Goal: Task Accomplishment & Management: Use online tool/utility

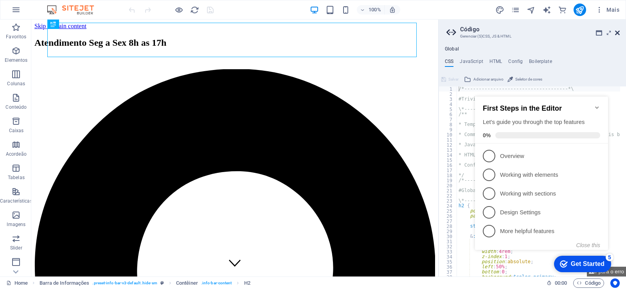
drag, startPoint x: 618, startPoint y: 33, endPoint x: 594, endPoint y: 41, distance: 24.9
click at [618, 33] on icon at bounding box center [617, 33] width 5 height 6
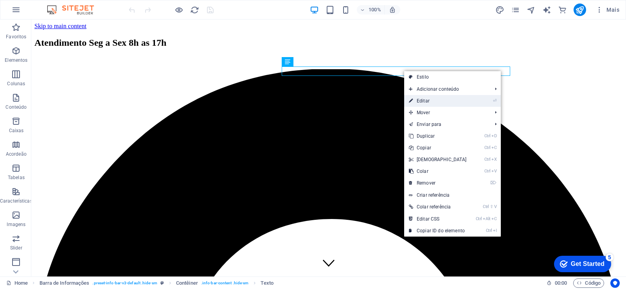
drag, startPoint x: 422, startPoint y: 98, endPoint x: 202, endPoint y: 151, distance: 226.3
click at [422, 98] on link "⏎ Editar" at bounding box center [437, 101] width 67 height 12
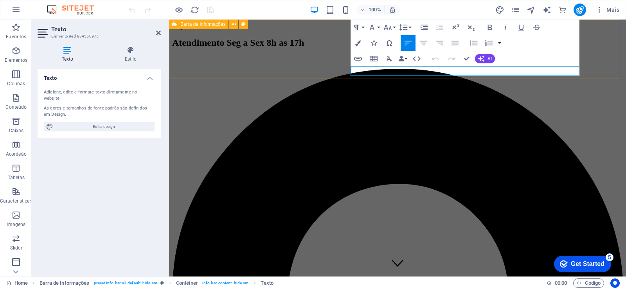
drag, startPoint x: 490, startPoint y: 71, endPoint x: 337, endPoint y: 75, distance: 153.0
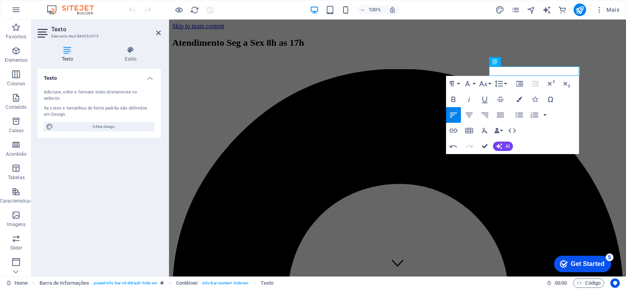
drag, startPoint x: 485, startPoint y: 146, endPoint x: 458, endPoint y: 181, distance: 44.4
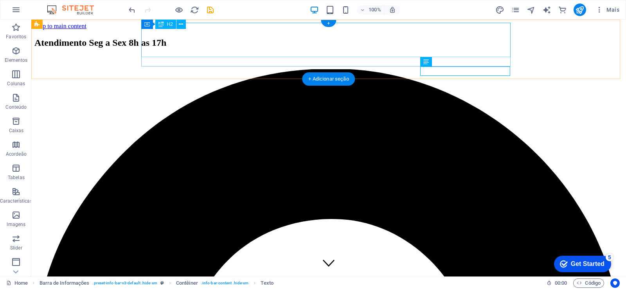
click at [436, 38] on div "Atendimento Seg a Sex 8h as 17h" at bounding box center [328, 43] width 588 height 11
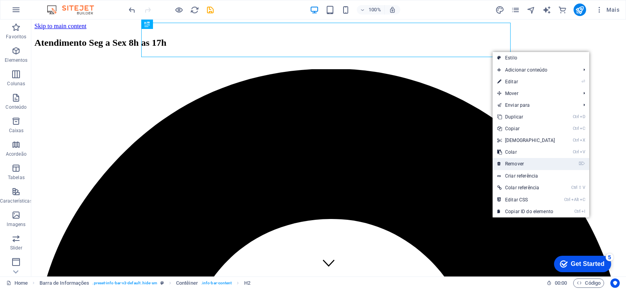
click at [525, 161] on link "⌦ Remover" at bounding box center [526, 164] width 67 height 12
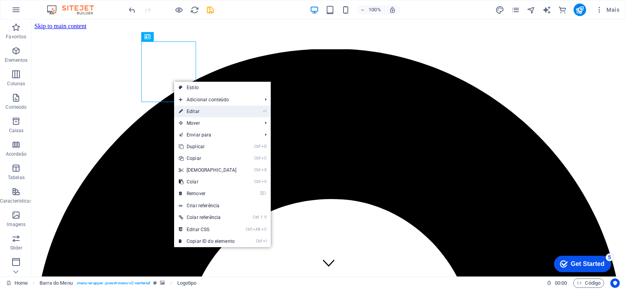
click at [196, 111] on link "⏎ Editar" at bounding box center [207, 112] width 67 height 12
select select "px"
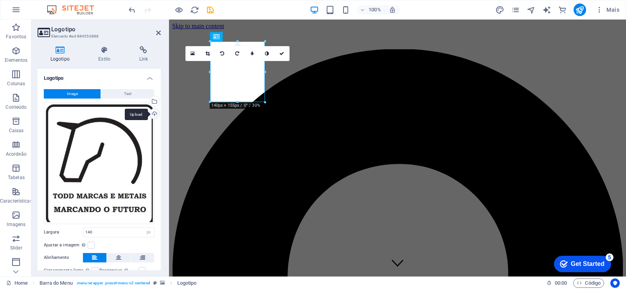
click at [151, 113] on div "Upload" at bounding box center [154, 115] width 12 height 12
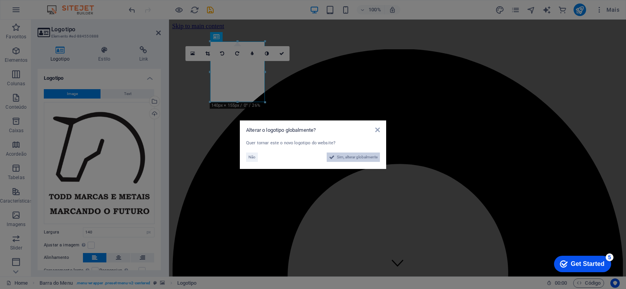
click at [365, 157] on span "Sim, alterar globalmente" at bounding box center [357, 157] width 41 height 9
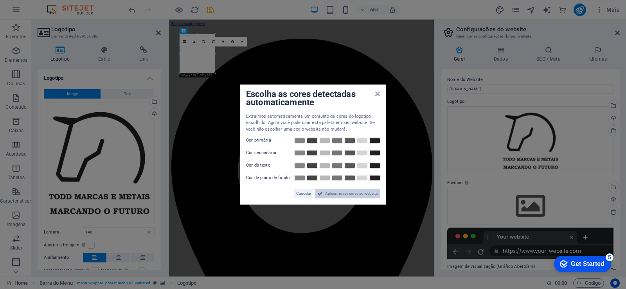
click at [356, 194] on span "Aplicar novas cores ao website" at bounding box center [351, 193] width 52 height 9
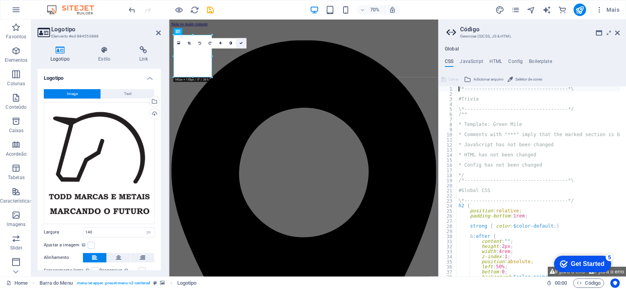
click at [240, 42] on icon at bounding box center [240, 43] width 3 height 3
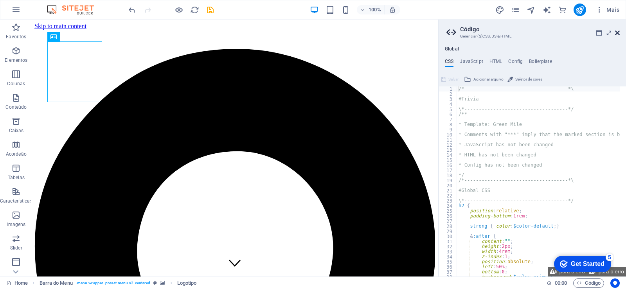
click at [617, 32] on icon at bounding box center [617, 33] width 5 height 6
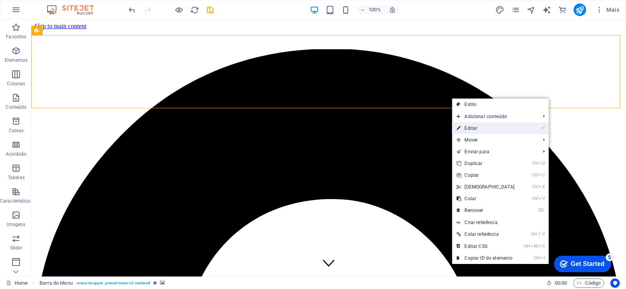
click at [500, 125] on link "⏎ Editar" at bounding box center [485, 128] width 67 height 12
select select "header"
select select "rem"
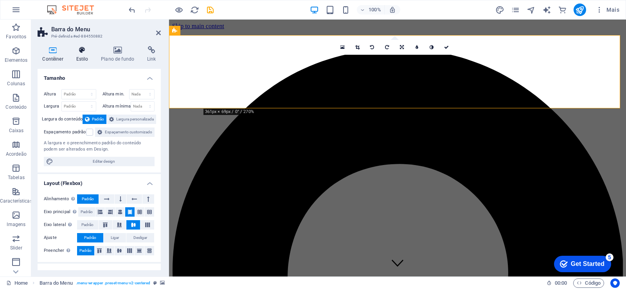
click at [84, 54] on h4 "Estilo" at bounding box center [83, 54] width 25 height 16
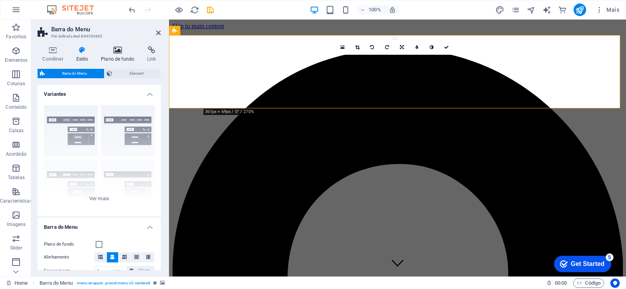
click at [119, 54] on icon at bounding box center [117, 50] width 43 height 8
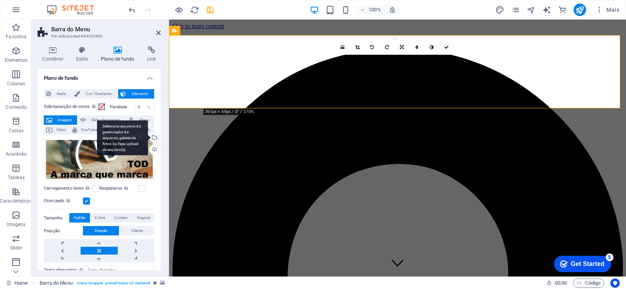
click at [148, 138] on div "Selecione arquivos do gerenciador de arquivos, galeria de fotos ou faça upload …" at bounding box center [122, 137] width 51 height 35
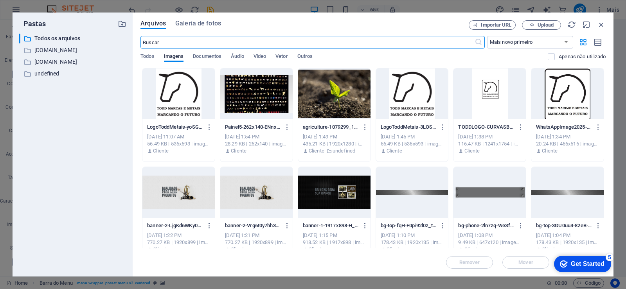
click at [416, 206] on div at bounding box center [412, 192] width 72 height 51
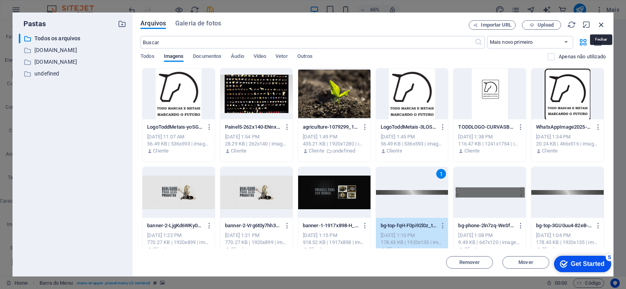
click at [602, 25] on icon "button" at bounding box center [601, 24] width 9 height 9
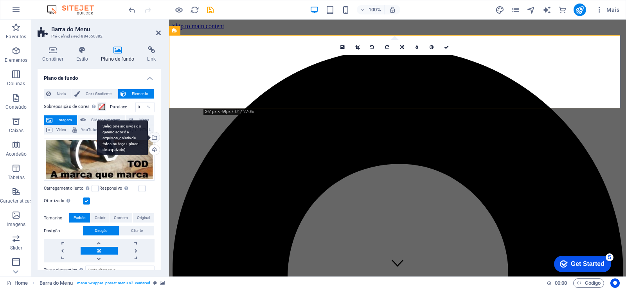
click at [155, 138] on div "Selecione arquivos do gerenciador de arquivos, galeria de fotos ou faça upload …" at bounding box center [154, 138] width 12 height 12
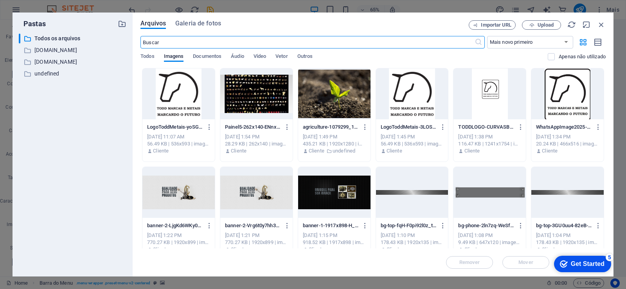
click at [400, 197] on div at bounding box center [412, 192] width 72 height 51
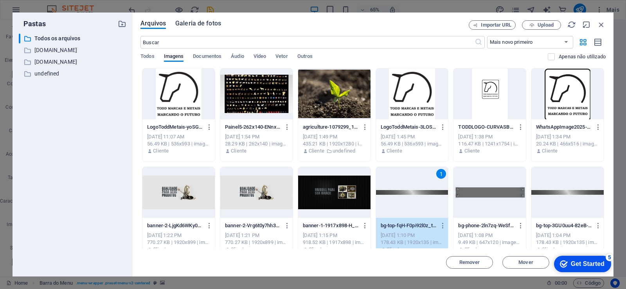
click at [194, 26] on span "Galeria de fotos" at bounding box center [198, 23] width 46 height 9
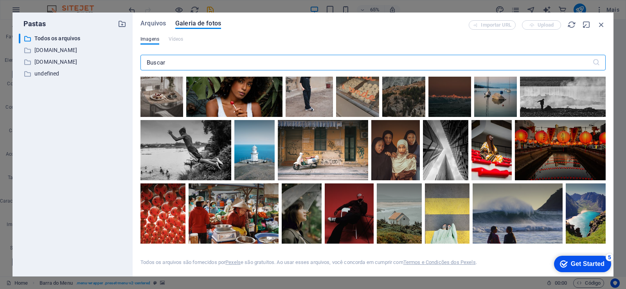
scroll to position [282, 0]
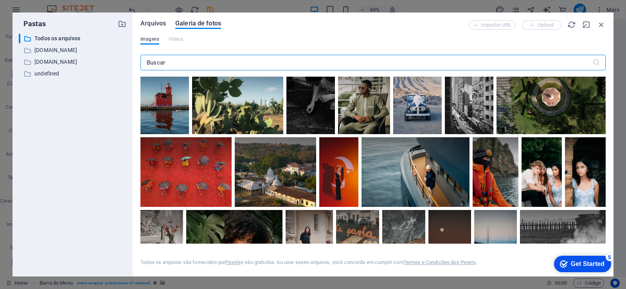
click at [150, 24] on span "Arquivos" at bounding box center [152, 23] width 25 height 9
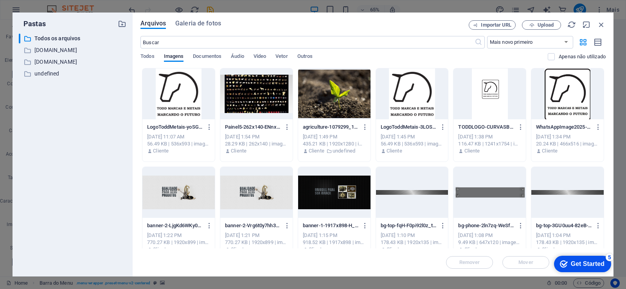
click at [411, 201] on div at bounding box center [412, 192] width 72 height 51
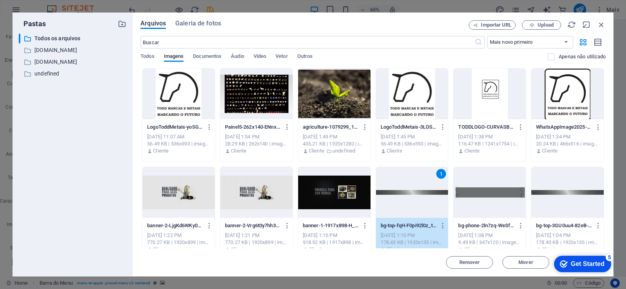
drag, startPoint x: 410, startPoint y: 201, endPoint x: 253, endPoint y: 200, distance: 156.9
click at [410, 201] on div "1" at bounding box center [412, 192] width 72 height 51
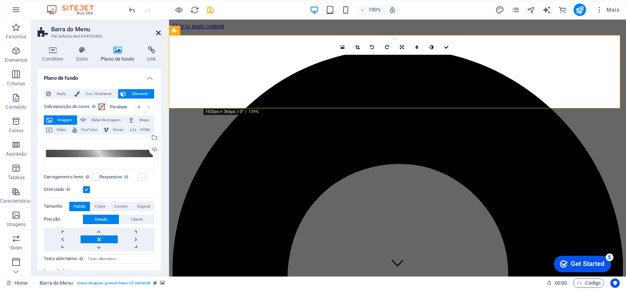
click at [159, 32] on icon at bounding box center [158, 33] width 5 height 6
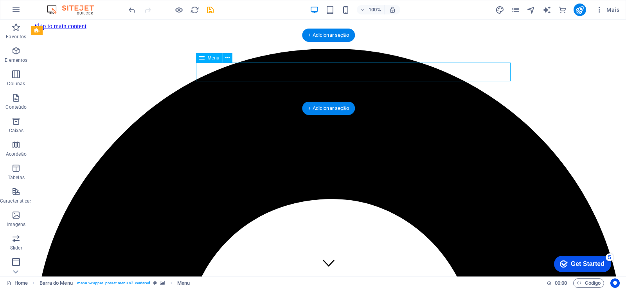
select select
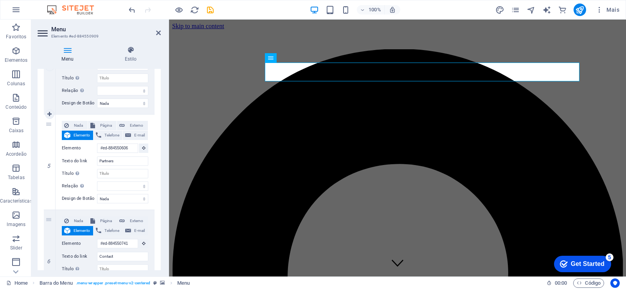
scroll to position [469, 0]
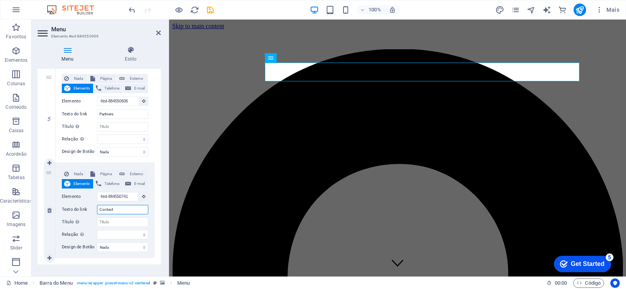
click at [117, 210] on input "Contact" at bounding box center [122, 209] width 51 height 9
type input "Contac"
select select
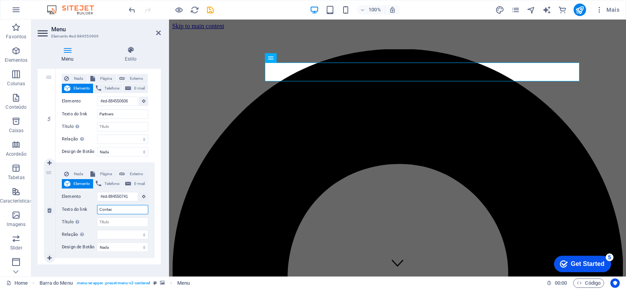
select select
type input "Conta"
select select
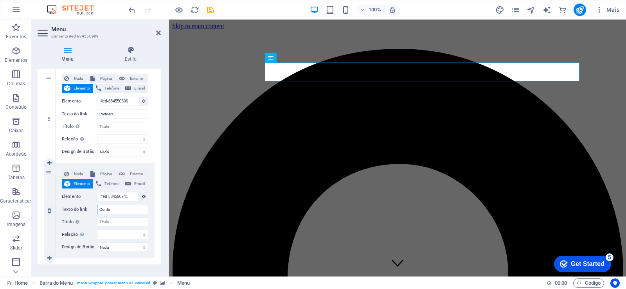
select select
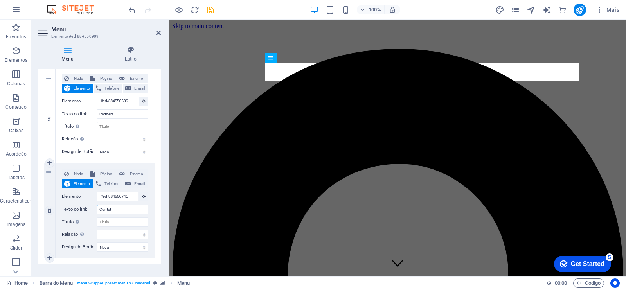
type input "Contato"
select select
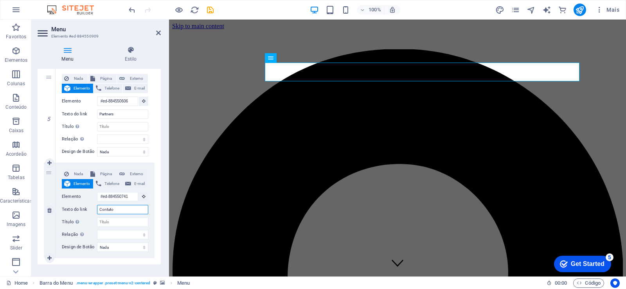
select select
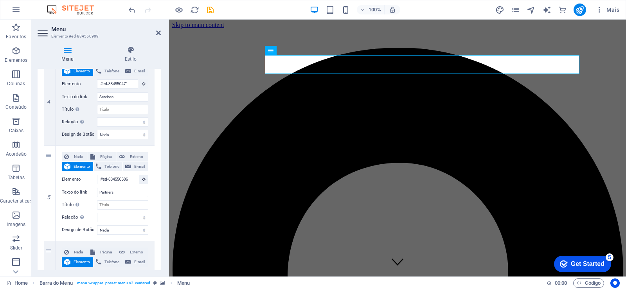
scroll to position [0, 0]
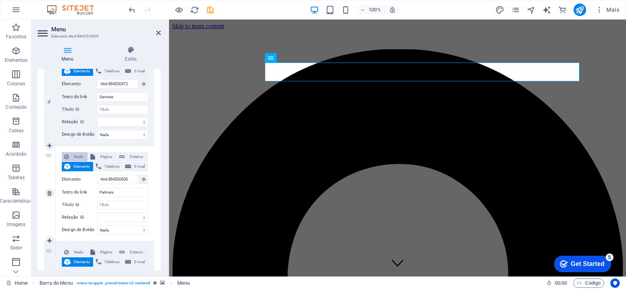
type input "Contato"
click at [68, 158] on icon at bounding box center [66, 156] width 5 height 9
select select
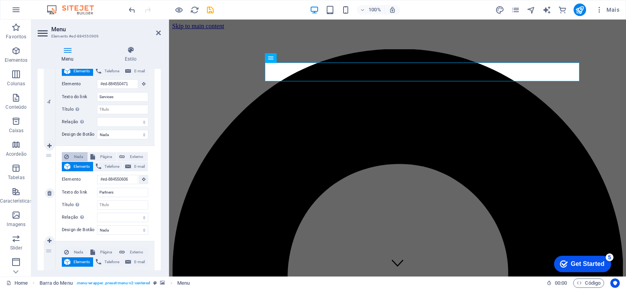
select select
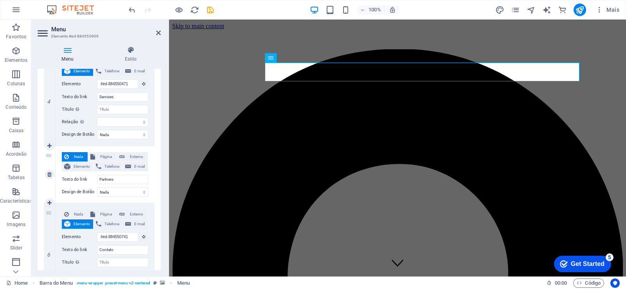
click at [68, 158] on icon at bounding box center [66, 156] width 5 height 9
click at [101, 155] on span "Página" at bounding box center [105, 156] width 17 height 9
select select
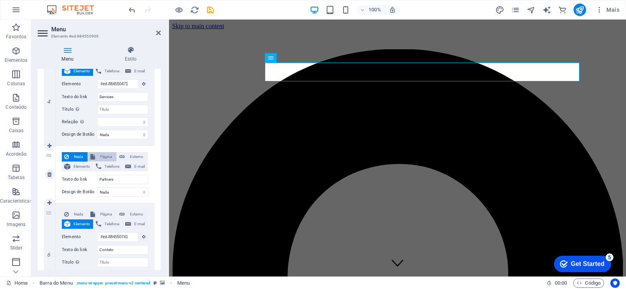
select select
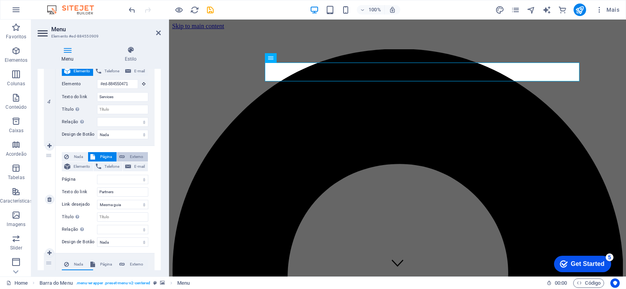
click at [130, 155] on span "Externo" at bounding box center [136, 156] width 18 height 9
select select
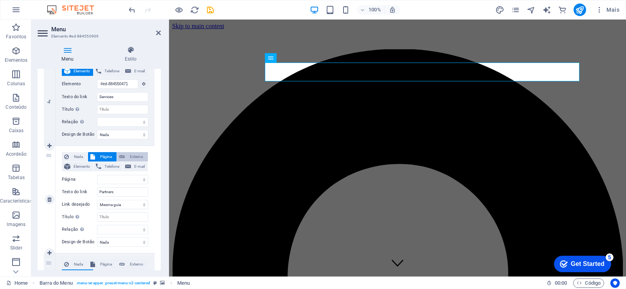
select select "blank"
select select
click at [106, 155] on span "Página" at bounding box center [105, 156] width 17 height 9
select select
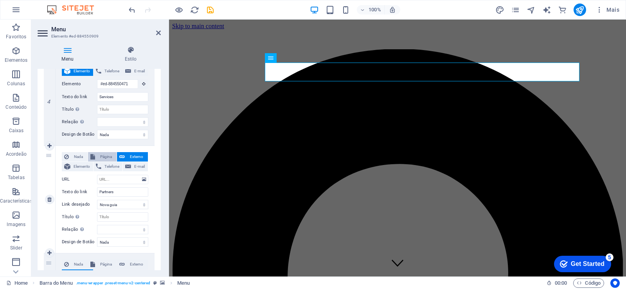
select select
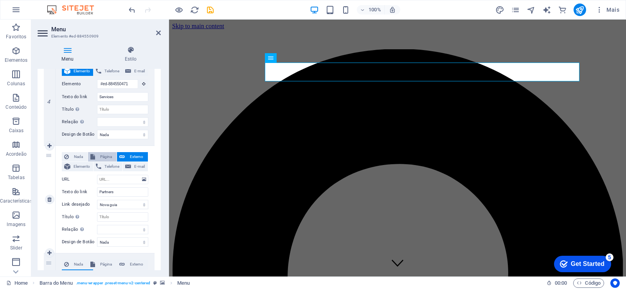
select select
click at [71, 166] on button "Elemento" at bounding box center [77, 166] width 31 height 9
select select
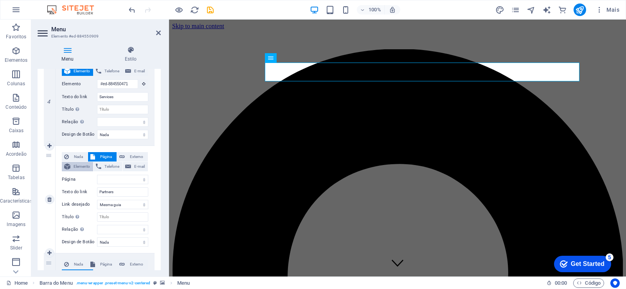
select select
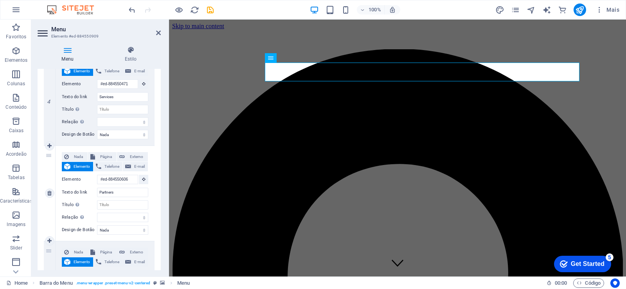
click at [49, 156] on div "5" at bounding box center [50, 193] width 12 height 95
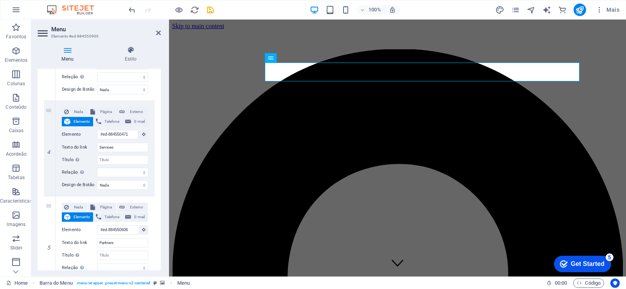
scroll to position [297, 0]
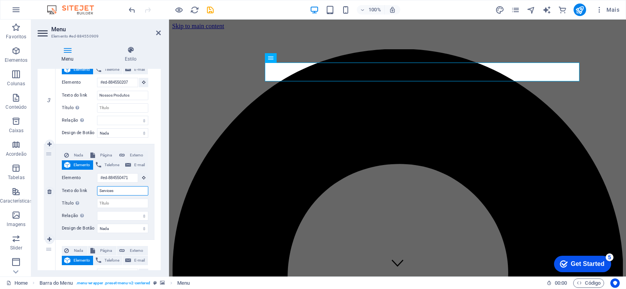
click at [120, 190] on input "Services" at bounding box center [122, 190] width 51 height 9
type input "Servic"
select select
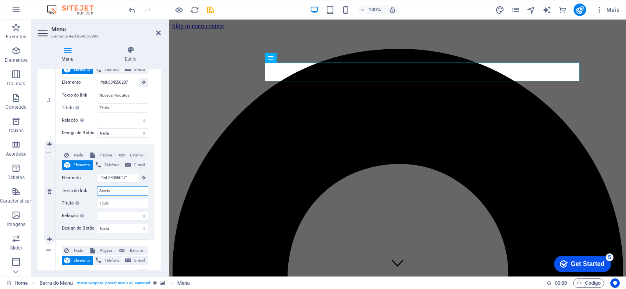
select select
type input "Servi"
select select
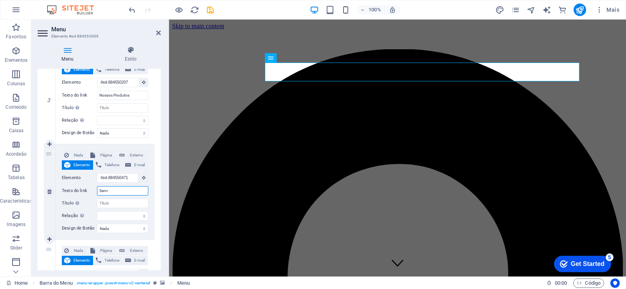
select select
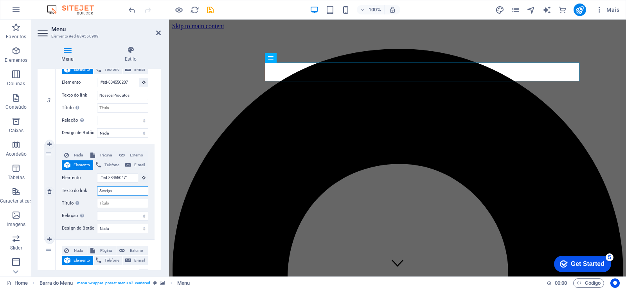
type input "Serviços"
select select
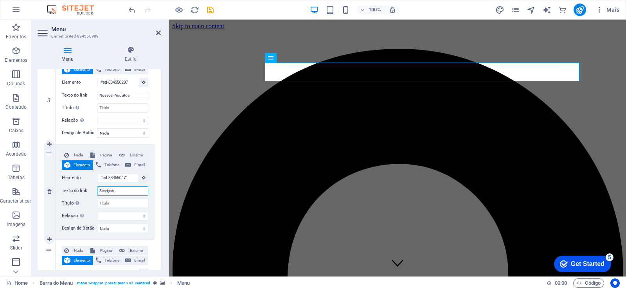
select select
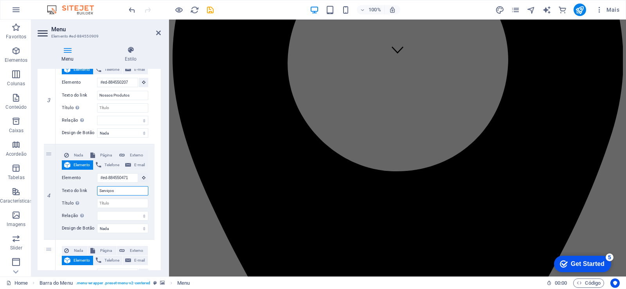
scroll to position [0, 0]
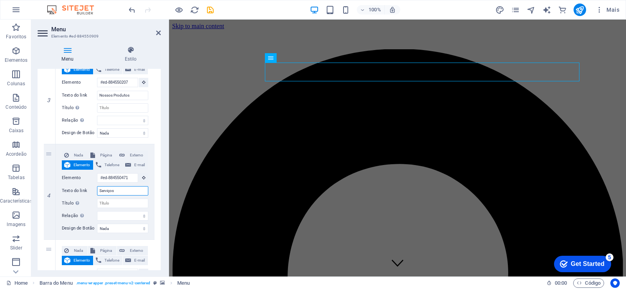
type input "Serviços"
click at [165, 168] on div "Menu Estilo Menu Automático Cliente Crie itens de menu personalizados para este…" at bounding box center [99, 158] width 136 height 237
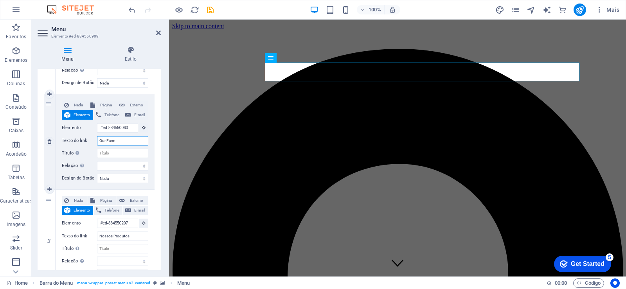
drag, startPoint x: 125, startPoint y: 142, endPoint x: 89, endPoint y: 141, distance: 36.4
click at [89, 141] on div "Texto do link Our Farm" at bounding box center [105, 140] width 86 height 9
type input "Emp"
select select
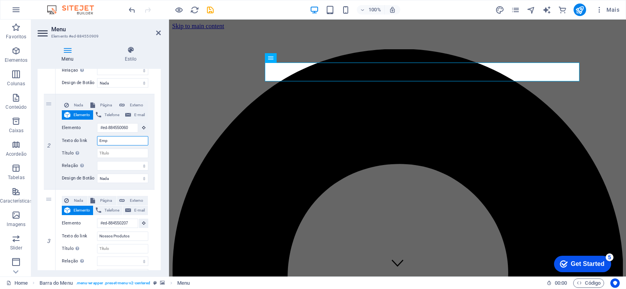
select select
type input "Empresa"
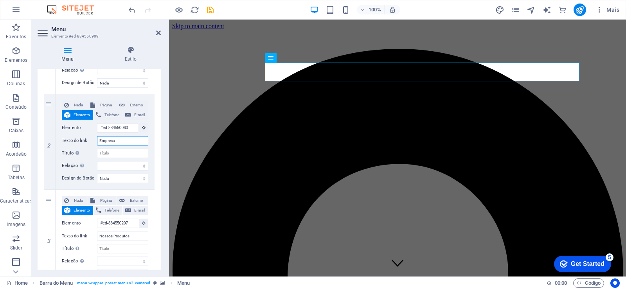
select select
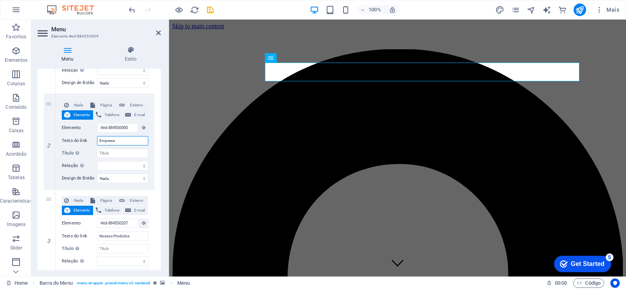
select select
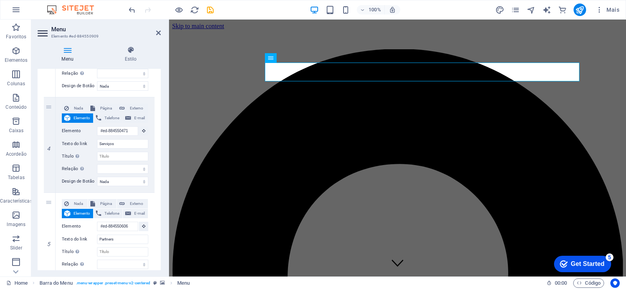
scroll to position [391, 0]
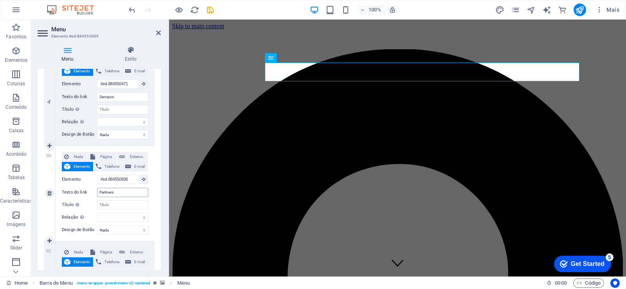
type input "Empresa"
click at [125, 190] on input "Partners" at bounding box center [122, 192] width 51 height 9
drag, startPoint x: 125, startPoint y: 190, endPoint x: 84, endPoint y: 194, distance: 41.3
click at [84, 194] on div "Texto do link Partners" at bounding box center [105, 192] width 86 height 9
type input "Como"
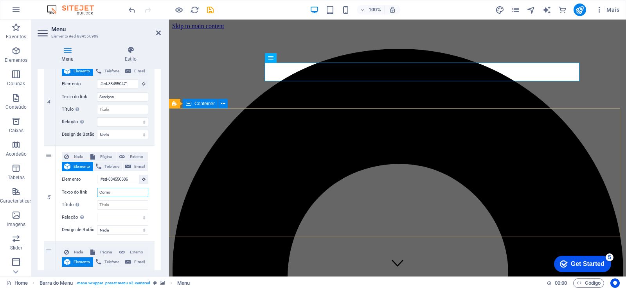
select select
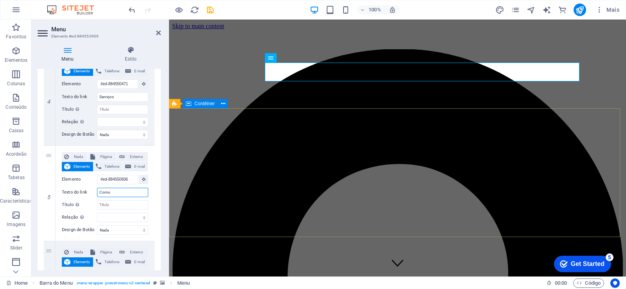
select select
type input "Como"
select select
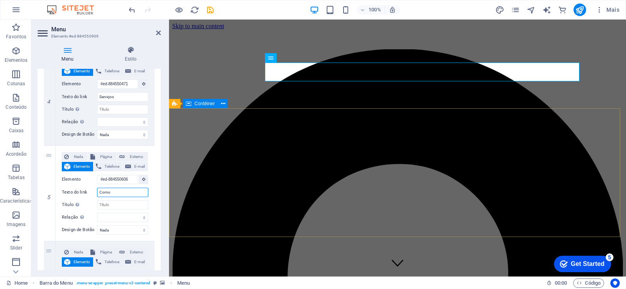
select select
type input "Como Co"
select select
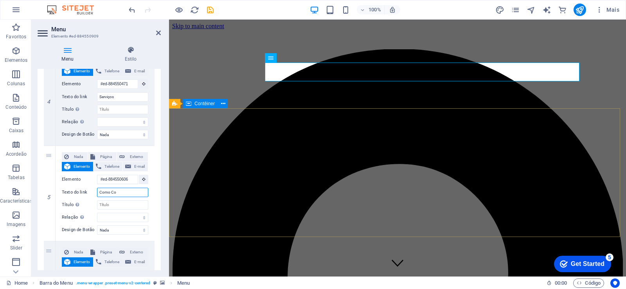
select select
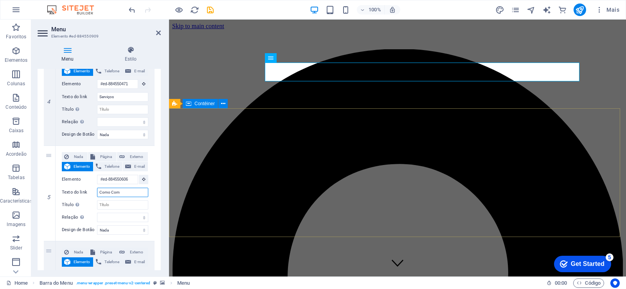
type input "Como Comp"
select select
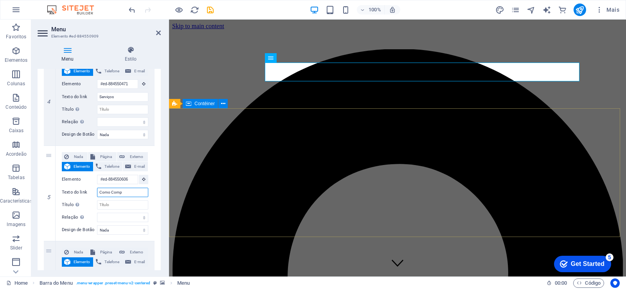
select select
type input "Como Comprar"
select select
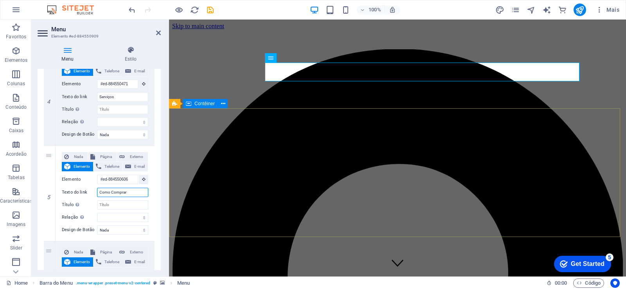
select select
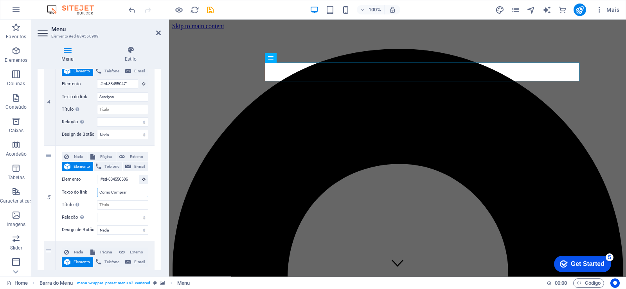
type input "Como Comprar"
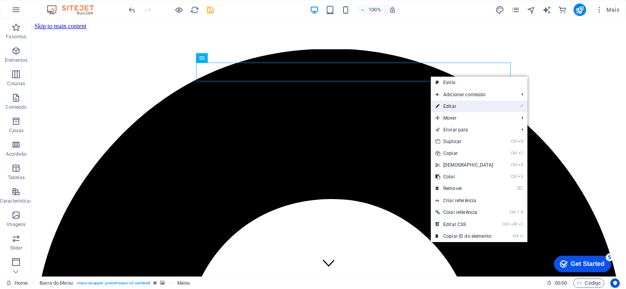
click at [452, 107] on link "⏎ Editar" at bounding box center [464, 107] width 67 height 12
select select
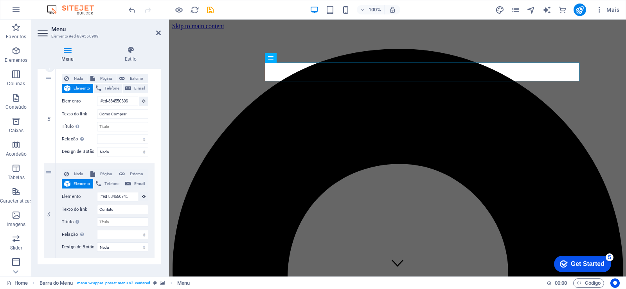
scroll to position [485, 0]
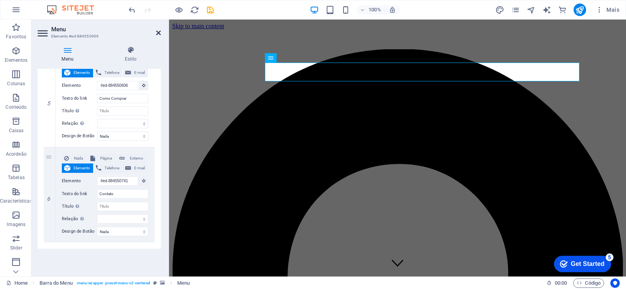
click at [159, 34] on icon at bounding box center [158, 33] width 5 height 6
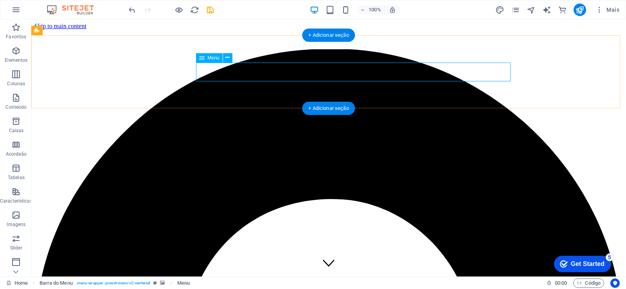
select select
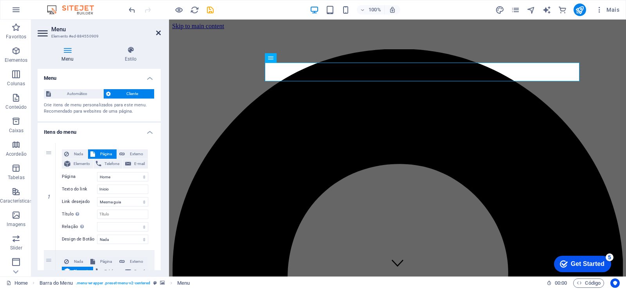
click at [158, 33] on icon at bounding box center [158, 33] width 5 height 6
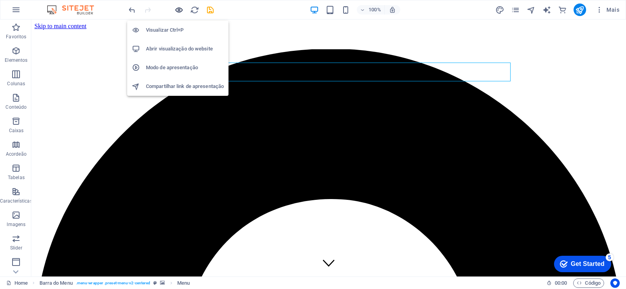
click at [177, 9] on icon "button" at bounding box center [178, 9] width 9 height 9
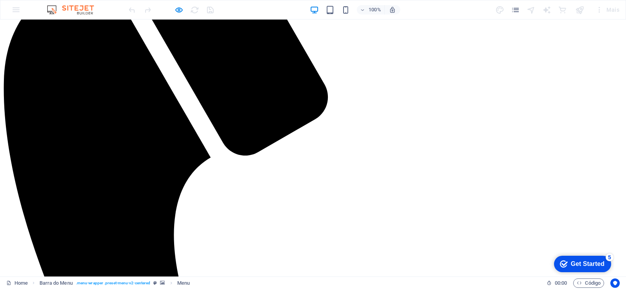
scroll to position [1060, 0]
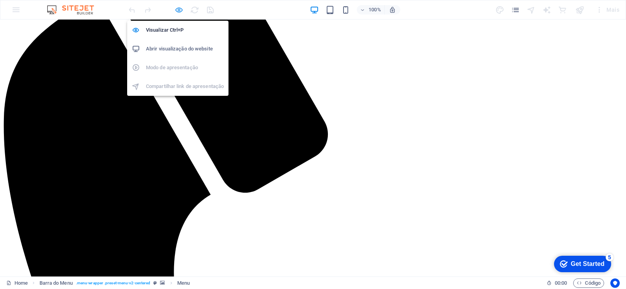
click at [176, 6] on icon "button" at bounding box center [178, 9] width 9 height 9
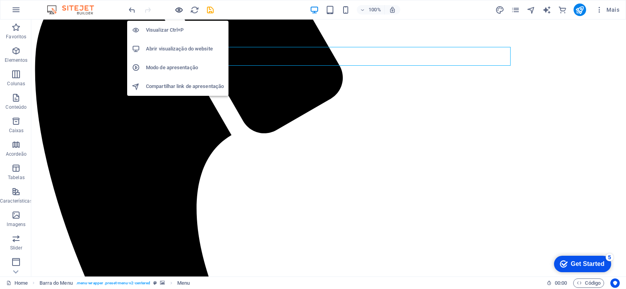
click at [178, 8] on icon "button" at bounding box center [178, 9] width 9 height 9
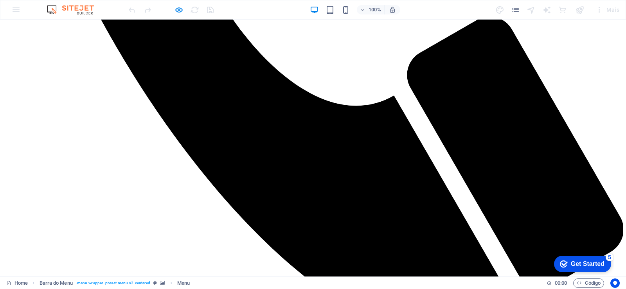
scroll to position [1482, 0]
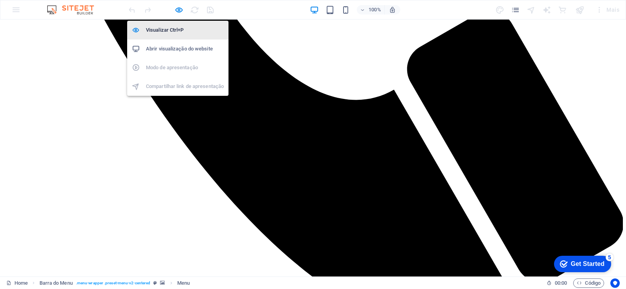
click at [178, 32] on h6 "Visualizar Ctrl+P" at bounding box center [185, 29] width 78 height 9
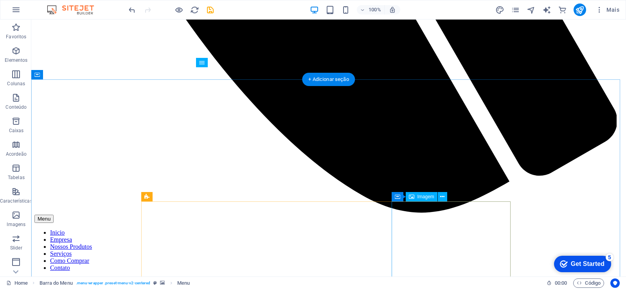
scroll to position [2818, 0]
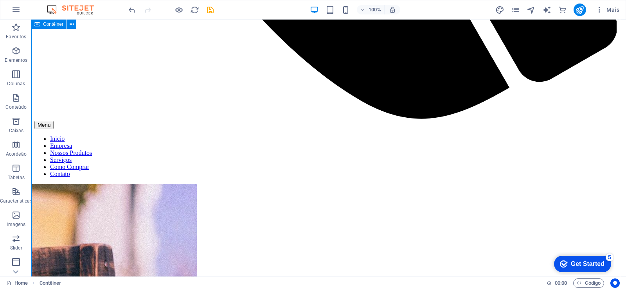
scroll to position [2865, 0]
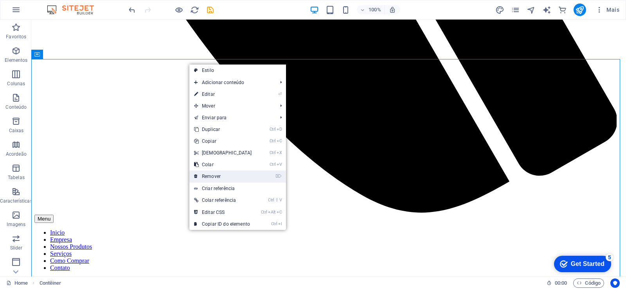
click at [207, 176] on link "⌦ Remover" at bounding box center [222, 177] width 67 height 12
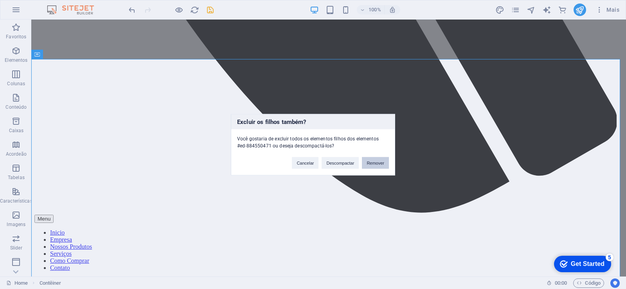
click at [386, 163] on button "Remover" at bounding box center [375, 163] width 27 height 12
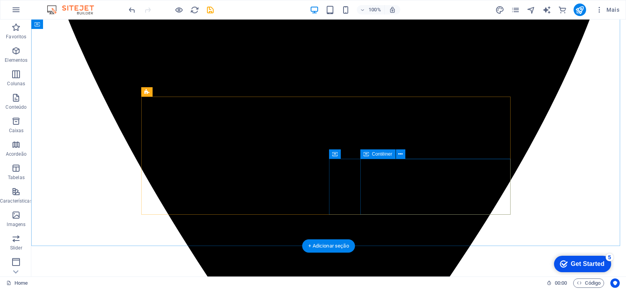
scroll to position [283, 0]
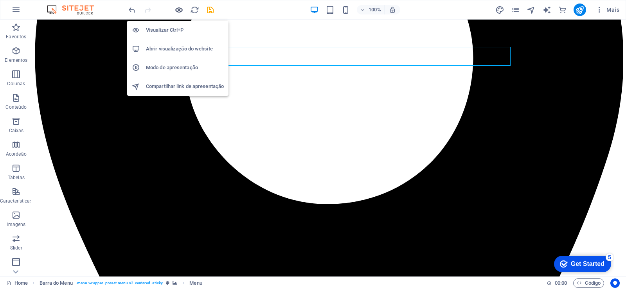
click at [177, 8] on icon "button" at bounding box center [178, 9] width 9 height 9
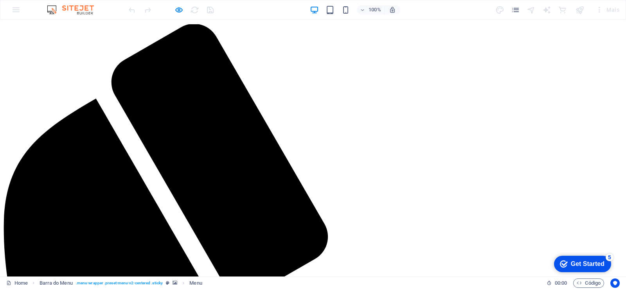
scroll to position [1167, 0]
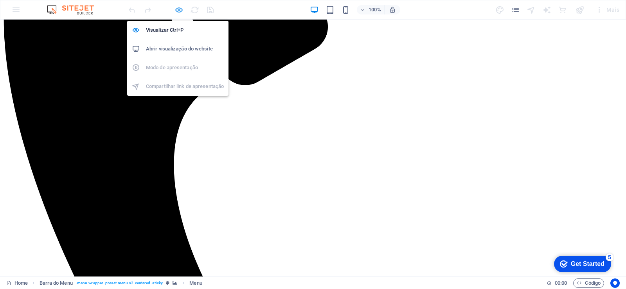
click at [179, 9] on icon "button" at bounding box center [178, 9] width 9 height 9
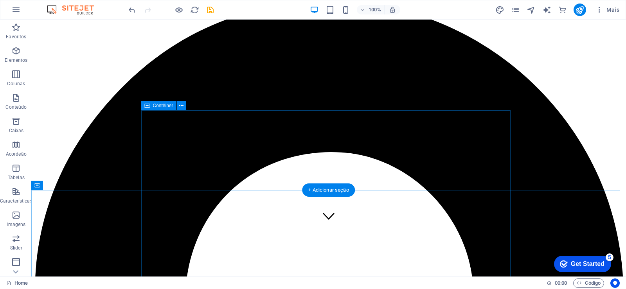
scroll to position [0, 0]
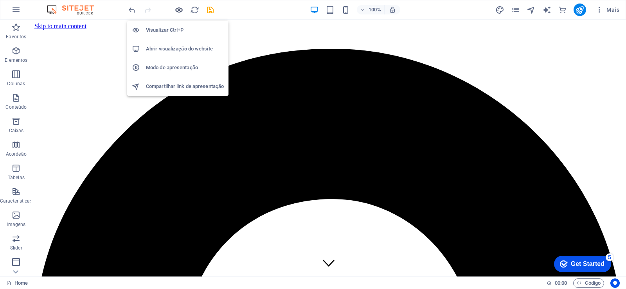
click at [181, 9] on icon "button" at bounding box center [178, 9] width 9 height 9
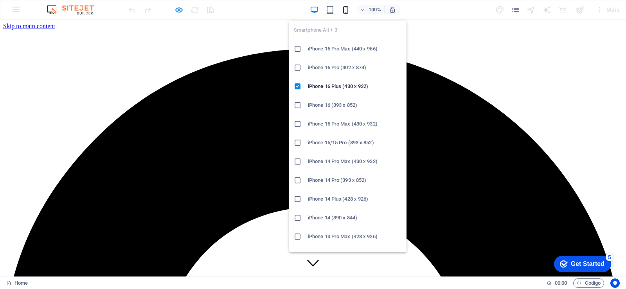
click at [347, 13] on icon "button" at bounding box center [345, 9] width 9 height 9
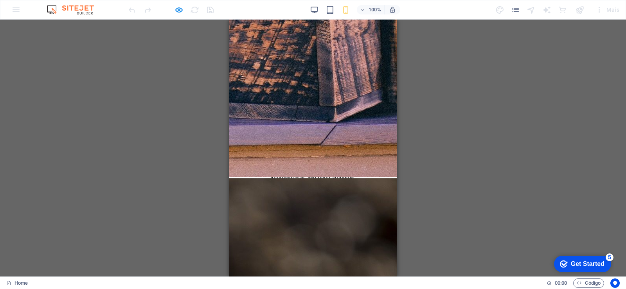
scroll to position [1325, 0]
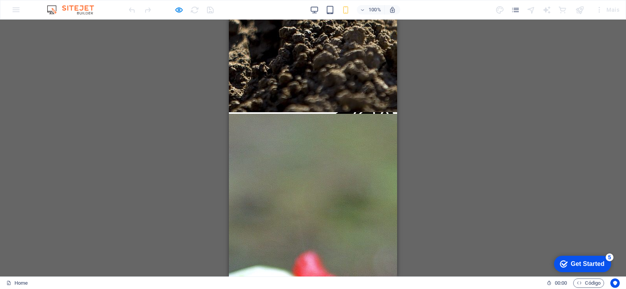
scroll to position [2034, 0]
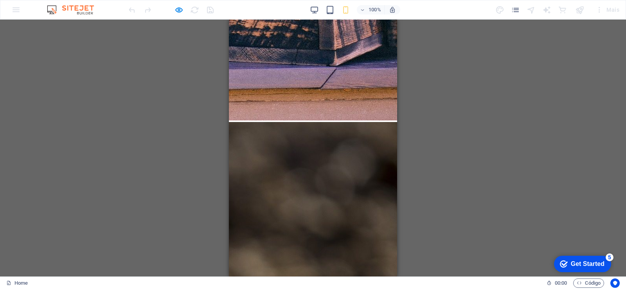
scroll to position [3427, 0]
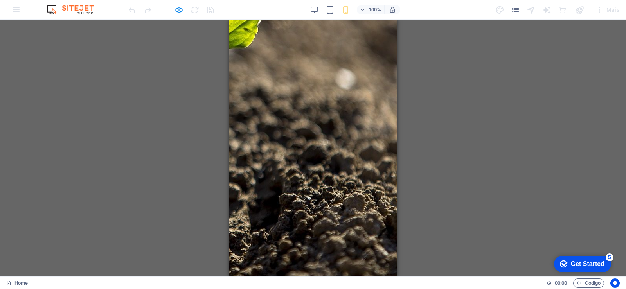
scroll to position [1325, 0]
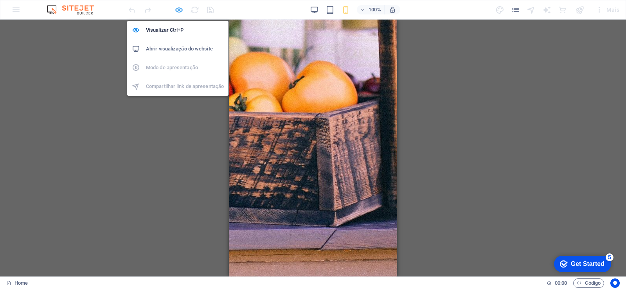
click at [180, 10] on icon "button" at bounding box center [178, 9] width 9 height 9
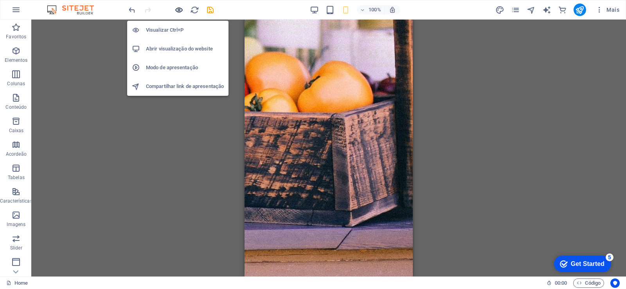
click at [177, 10] on icon "button" at bounding box center [178, 9] width 9 height 9
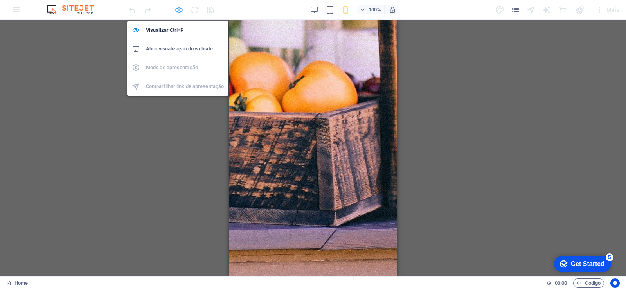
click at [175, 9] on icon "button" at bounding box center [178, 9] width 9 height 9
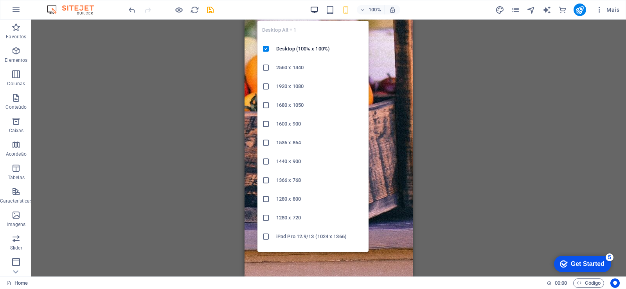
click at [313, 11] on icon "button" at bounding box center [314, 9] width 9 height 9
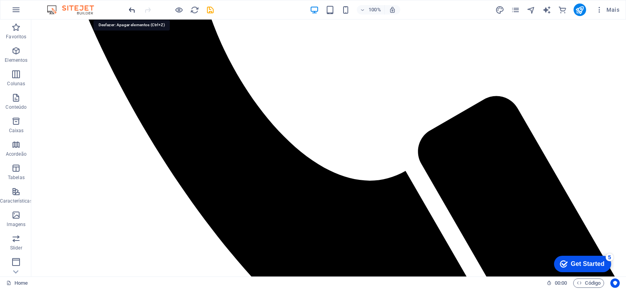
click at [133, 9] on icon "undo" at bounding box center [132, 9] width 9 height 9
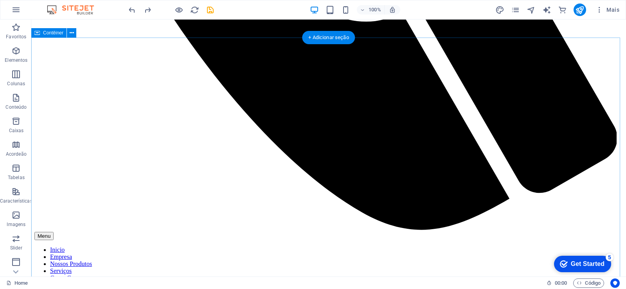
scroll to position [2839, 0]
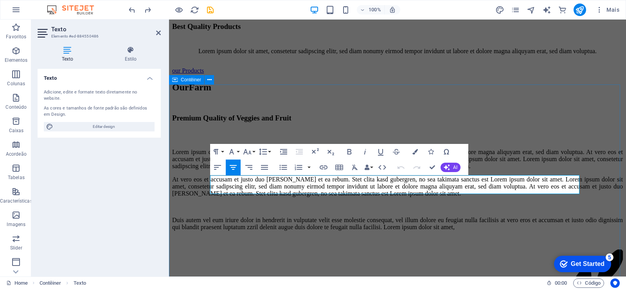
drag, startPoint x: 219, startPoint y: 182, endPoint x: 593, endPoint y: 200, distance: 374.8
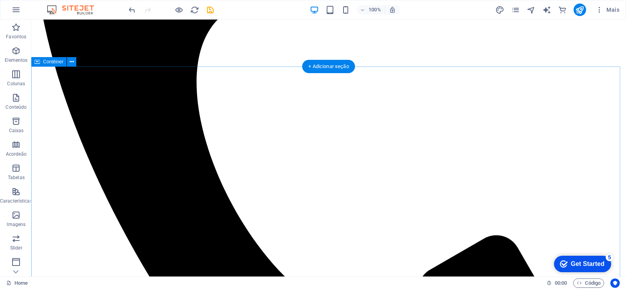
scroll to position [1196, 0]
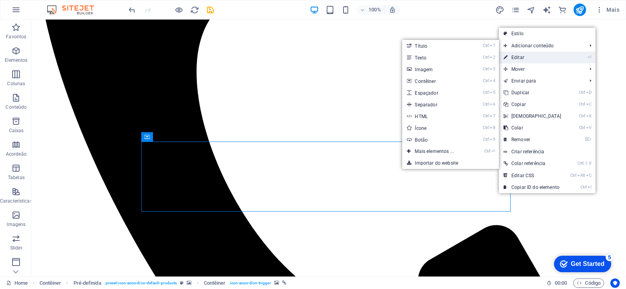
click at [528, 56] on link "⏎ Editar" at bounding box center [532, 58] width 67 height 12
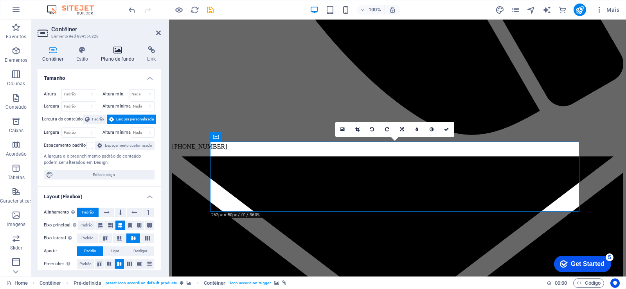
click at [121, 57] on h4 "Plano de fundo" at bounding box center [119, 54] width 46 height 16
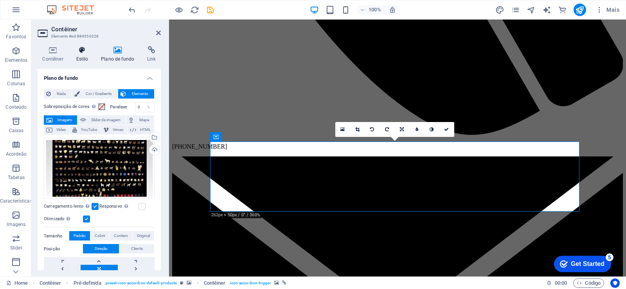
click at [81, 55] on h4 "Estilo" at bounding box center [83, 54] width 25 height 16
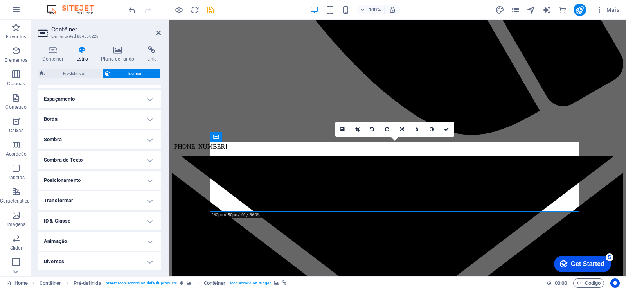
scroll to position [145, 0]
click at [148, 135] on h4 "Sombra" at bounding box center [99, 138] width 123 height 19
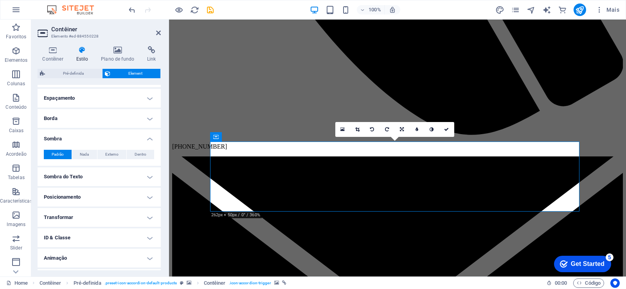
click at [148, 135] on h4 "Sombra" at bounding box center [99, 136] width 123 height 14
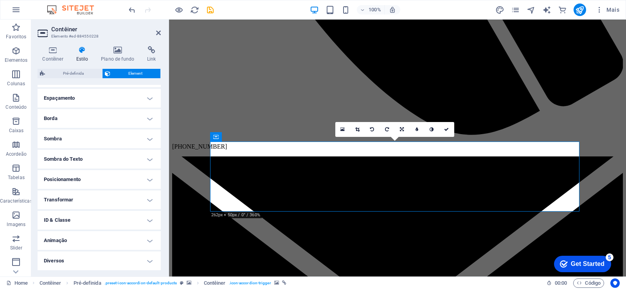
click at [149, 264] on h4 "Diversos" at bounding box center [99, 261] width 123 height 19
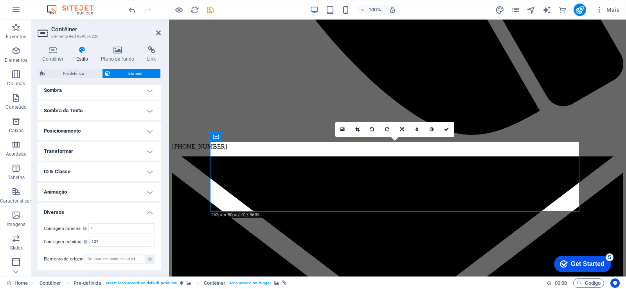
click at [147, 215] on h4 "Diversos" at bounding box center [99, 210] width 123 height 14
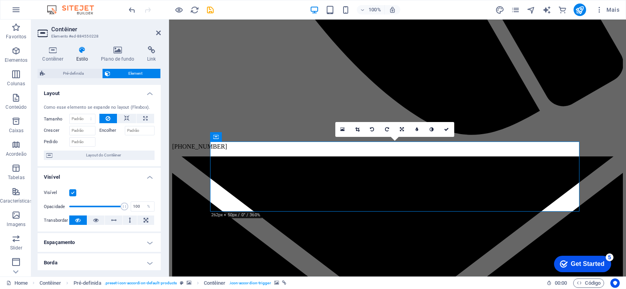
scroll to position [0, 0]
click at [51, 55] on h4 "Contêiner" at bounding box center [55, 54] width 34 height 16
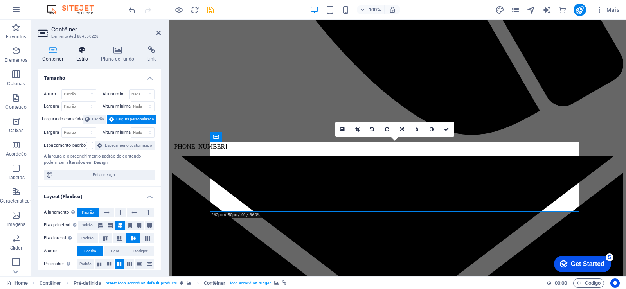
click at [76, 58] on h4 "Estilo" at bounding box center [83, 54] width 25 height 16
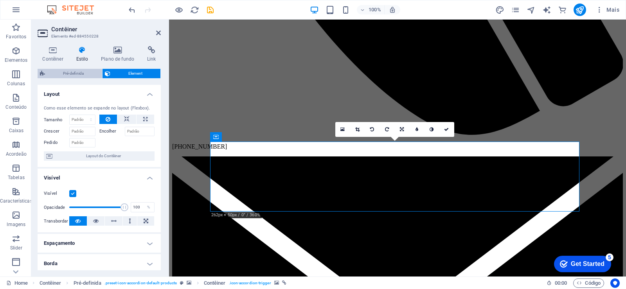
click at [78, 74] on span "Pré-definida" at bounding box center [73, 73] width 52 height 9
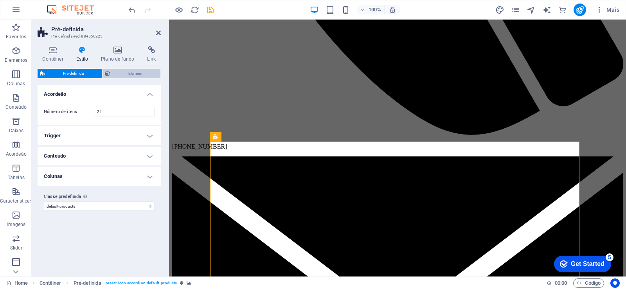
click at [138, 75] on span "Element" at bounding box center [136, 73] width 46 height 9
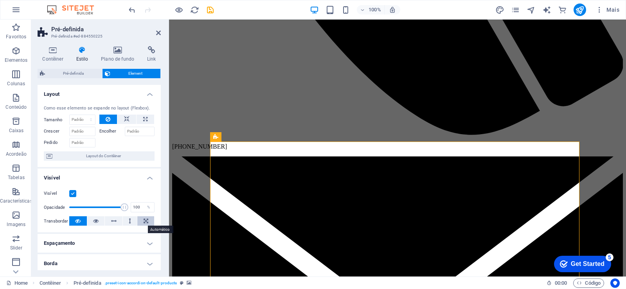
click at [144, 224] on icon at bounding box center [146, 220] width 5 height 9
click at [75, 219] on icon at bounding box center [77, 220] width 5 height 9
click at [71, 192] on label at bounding box center [72, 193] width 7 height 7
click at [0, 0] on input "Visível" at bounding box center [0, 0] width 0 height 0
click at [71, 192] on label at bounding box center [72, 193] width 7 height 7
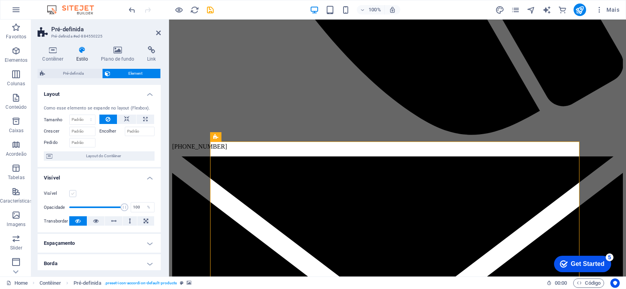
click at [0, 0] on input "Visível" at bounding box center [0, 0] width 0 height 0
click at [71, 192] on label at bounding box center [72, 193] width 7 height 7
click at [0, 0] on input "Visível" at bounding box center [0, 0] width 0 height 0
click at [71, 192] on label at bounding box center [72, 193] width 7 height 7
click at [0, 0] on input "Visível" at bounding box center [0, 0] width 0 height 0
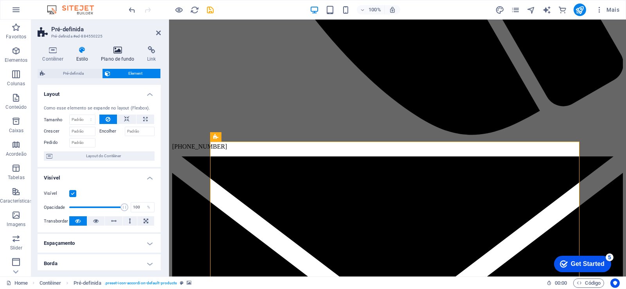
click at [122, 54] on h4 "Plano de fundo" at bounding box center [119, 54] width 46 height 16
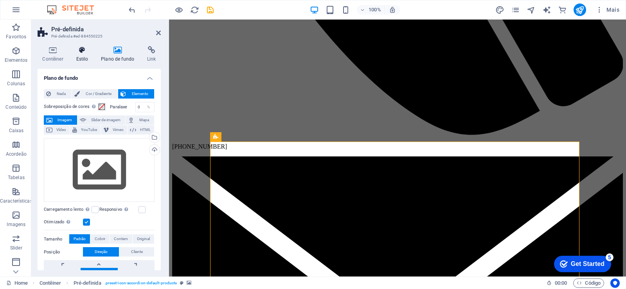
click at [82, 55] on h4 "Estilo" at bounding box center [83, 54] width 25 height 16
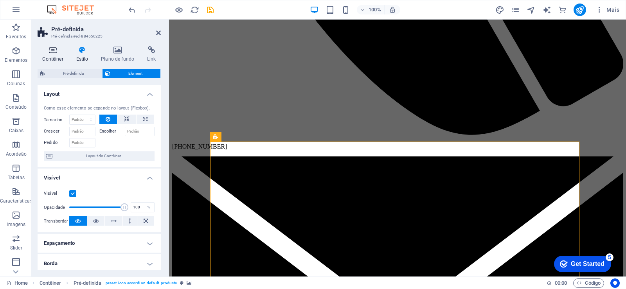
click at [52, 59] on h4 "Contêiner" at bounding box center [55, 54] width 34 height 16
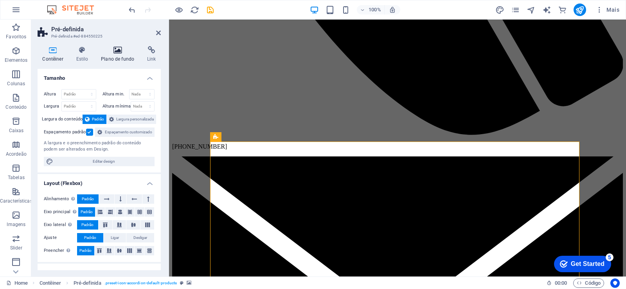
click at [117, 57] on h4 "Plano de fundo" at bounding box center [119, 54] width 46 height 16
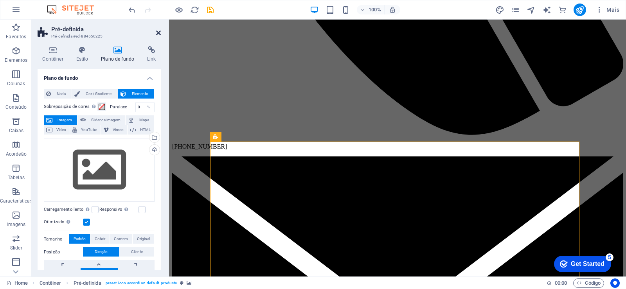
drag, startPoint x: 157, startPoint y: 32, endPoint x: 272, endPoint y: 163, distance: 174.1
click at [157, 32] on icon at bounding box center [158, 33] width 5 height 6
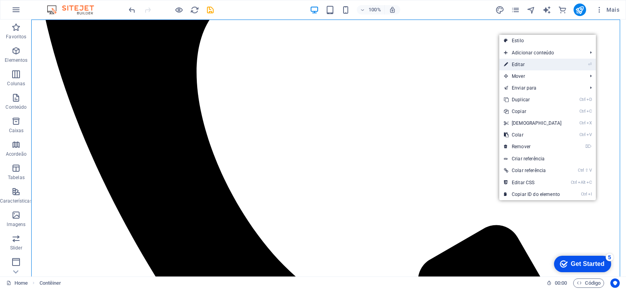
click at [531, 68] on link "⏎ Editar" at bounding box center [532, 65] width 67 height 12
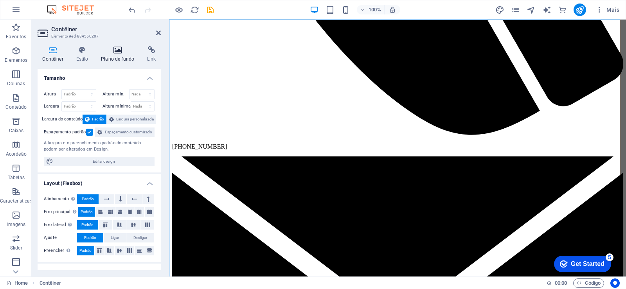
click at [128, 49] on icon at bounding box center [117, 50] width 43 height 8
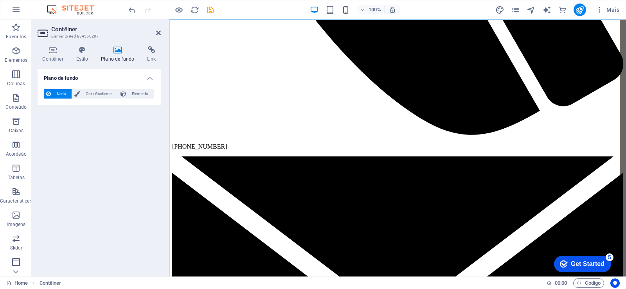
click at [117, 51] on icon at bounding box center [117, 50] width 43 height 8
click at [82, 51] on icon at bounding box center [82, 50] width 22 height 8
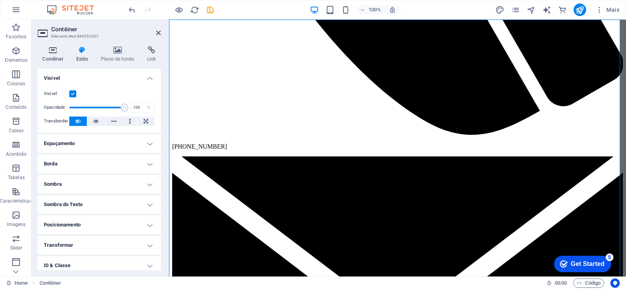
click at [55, 54] on h4 "Contêiner" at bounding box center [55, 54] width 34 height 16
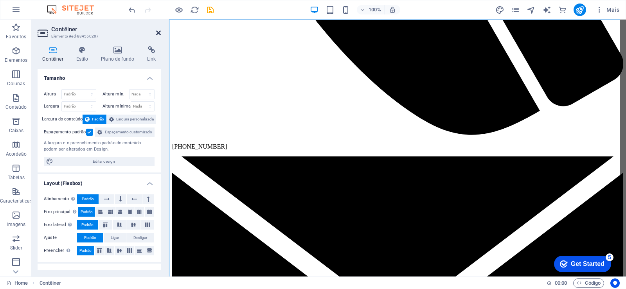
drag, startPoint x: 158, startPoint y: 34, endPoint x: 168, endPoint y: 83, distance: 49.9
click at [158, 34] on icon at bounding box center [158, 33] width 5 height 6
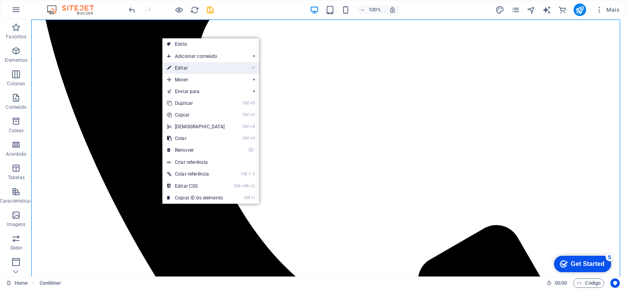
drag, startPoint x: 201, startPoint y: 65, endPoint x: 47, endPoint y: 60, distance: 154.2
click at [201, 65] on link "⏎ Editar" at bounding box center [195, 68] width 67 height 12
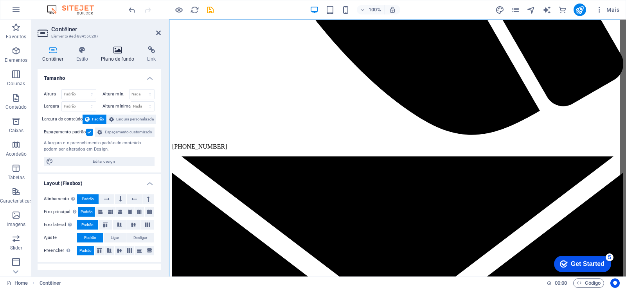
click at [125, 56] on h4 "Plano de fundo" at bounding box center [119, 54] width 46 height 16
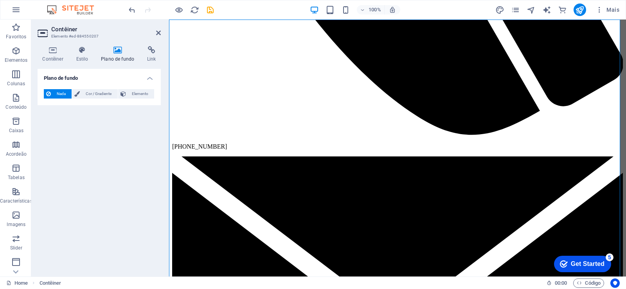
click at [125, 56] on h4 "Plano de fundo" at bounding box center [119, 54] width 46 height 16
click at [158, 34] on icon at bounding box center [158, 33] width 5 height 6
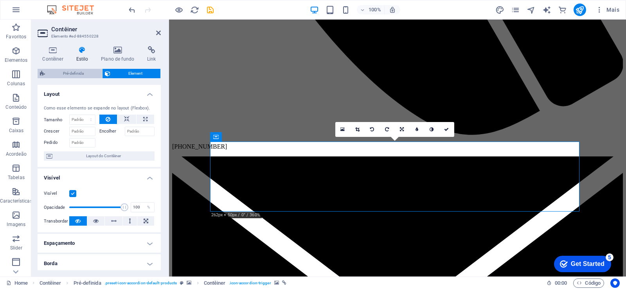
click at [74, 72] on span "Pré-definida" at bounding box center [73, 73] width 52 height 9
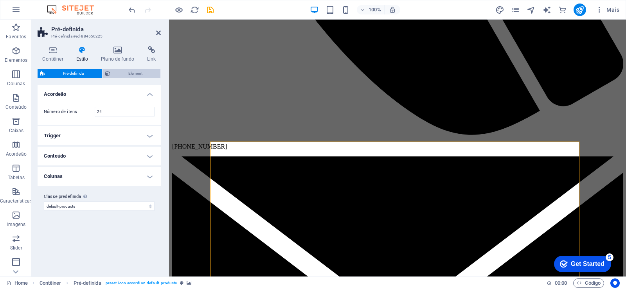
click at [139, 70] on span "Element" at bounding box center [136, 73] width 46 height 9
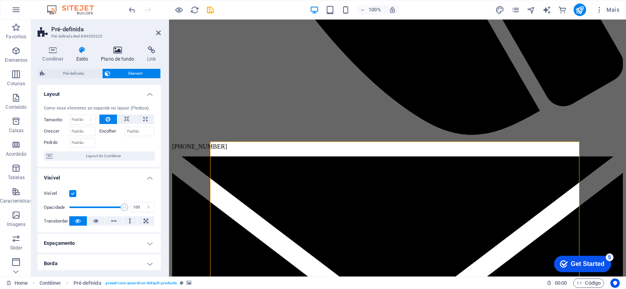
click at [119, 50] on icon at bounding box center [117, 50] width 43 height 8
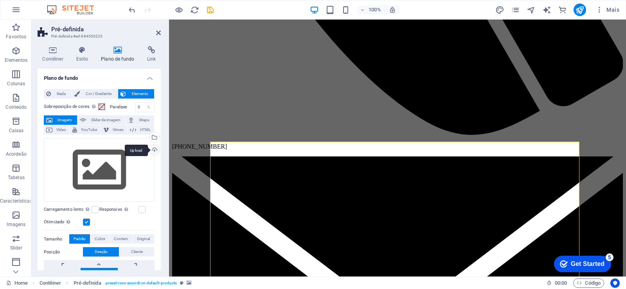
click at [153, 149] on div "Upload" at bounding box center [154, 151] width 12 height 12
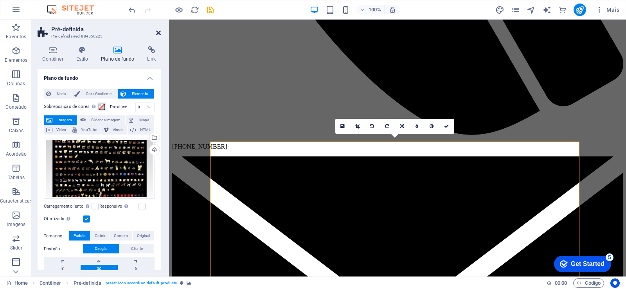
click at [158, 31] on icon at bounding box center [158, 33] width 5 height 6
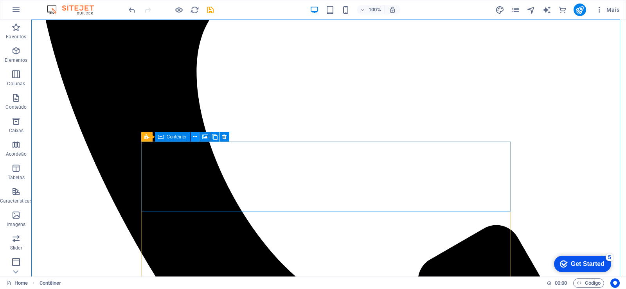
click at [193, 134] on icon at bounding box center [195, 137] width 4 height 8
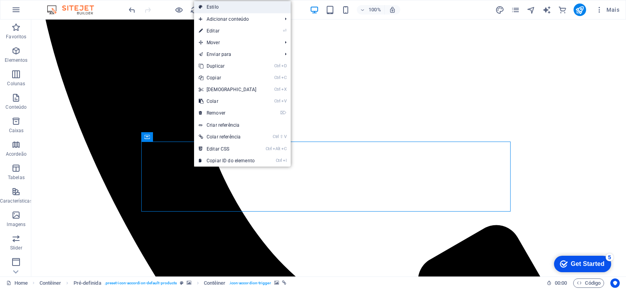
drag, startPoint x: 215, startPoint y: 7, endPoint x: 185, endPoint y: 94, distance: 92.3
click at [215, 7] on link "Estilo" at bounding box center [242, 7] width 97 height 12
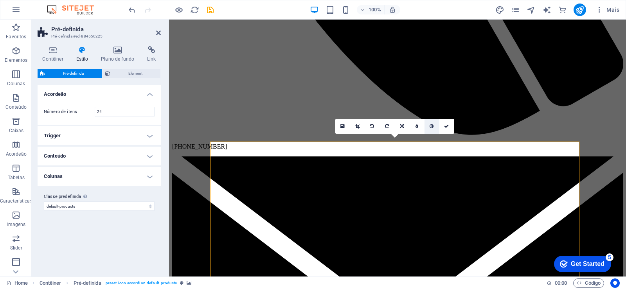
click at [428, 127] on link at bounding box center [431, 126] width 15 height 15
click at [414, 129] on link at bounding box center [417, 126] width 15 height 15
click at [414, 129] on link at bounding box center [411, 126] width 15 height 15
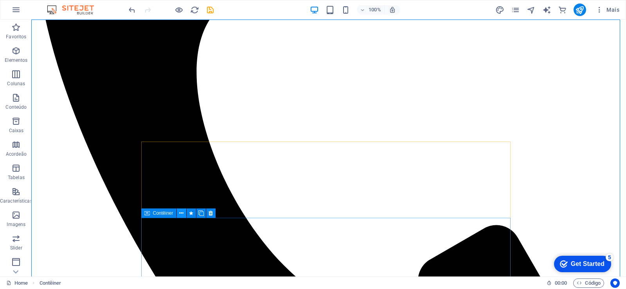
click at [183, 217] on icon at bounding box center [181, 213] width 4 height 8
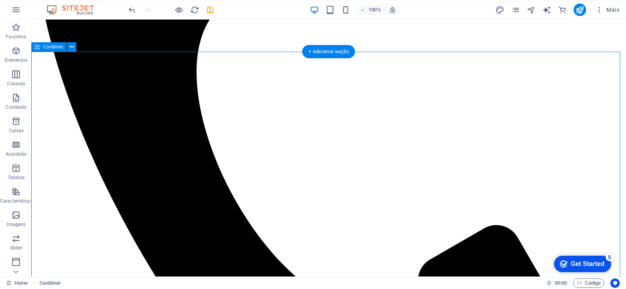
scroll to position [1149, 0]
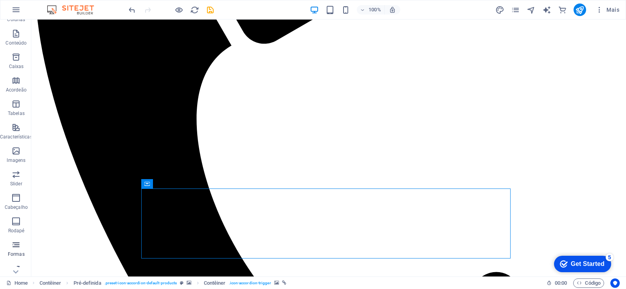
scroll to position [119, 0]
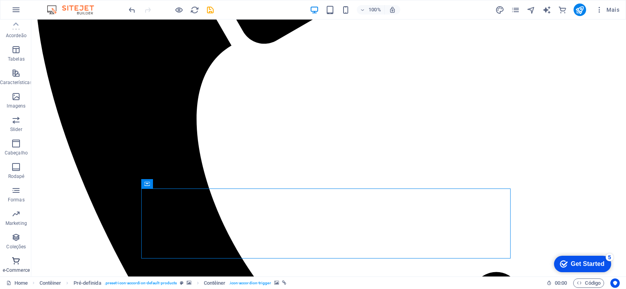
click at [19, 266] on span "e-Commerce" at bounding box center [16, 265] width 32 height 19
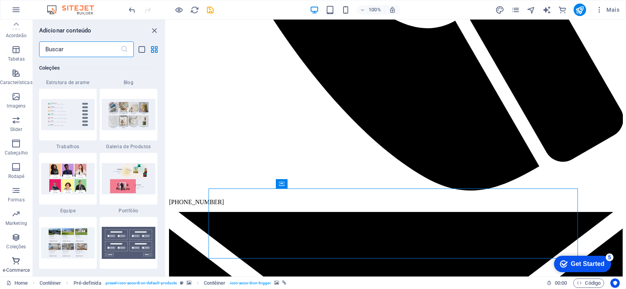
scroll to position [7539, 0]
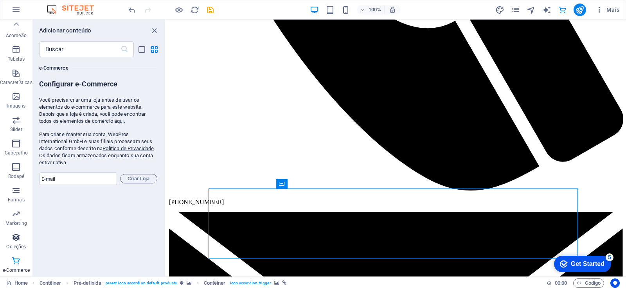
click at [21, 241] on icon "button" at bounding box center [15, 237] width 9 height 9
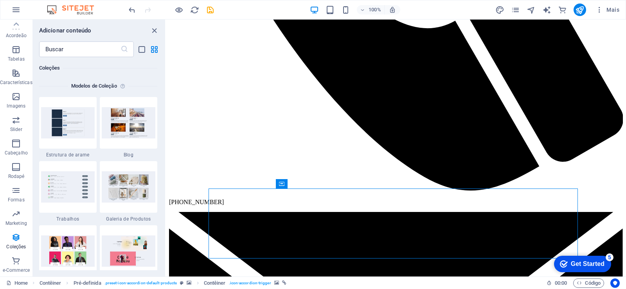
scroll to position [7161, 0]
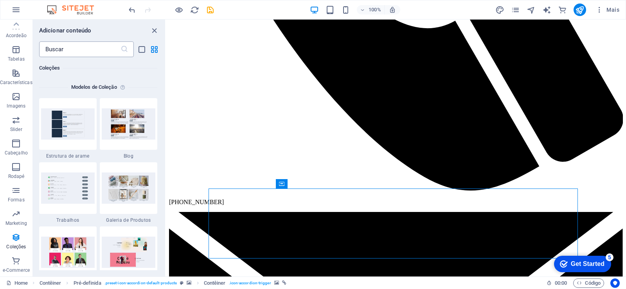
click at [83, 48] on input "text" at bounding box center [79, 49] width 81 height 16
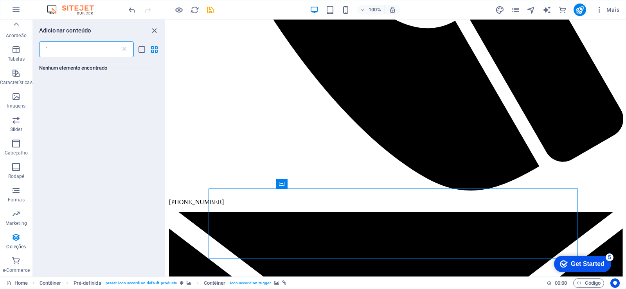
scroll to position [0, 0]
type input "ŕ"
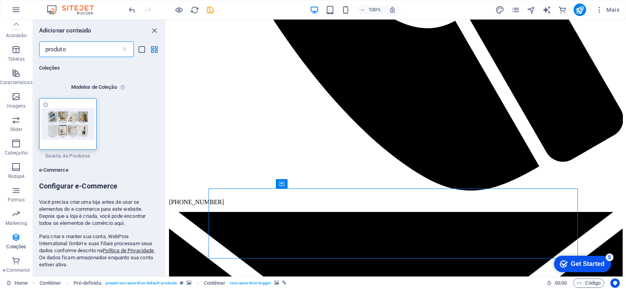
type input "produto"
click at [70, 136] on img at bounding box center [68, 123] width 54 height 31
click at [77, 127] on img at bounding box center [68, 123] width 54 height 31
click at [70, 133] on img at bounding box center [68, 123] width 54 height 31
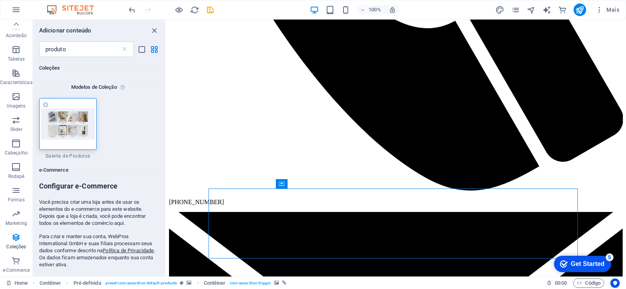
click at [70, 133] on img at bounding box center [68, 123] width 54 height 31
click at [14, 218] on icon "button" at bounding box center [15, 213] width 9 height 9
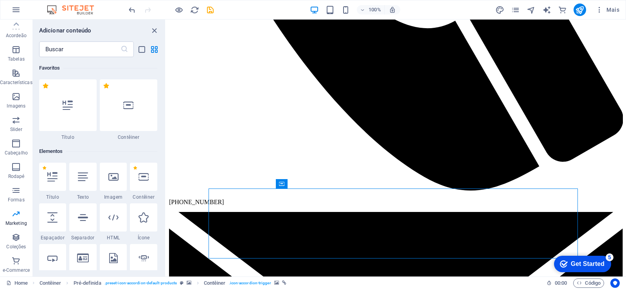
scroll to position [6372, 0]
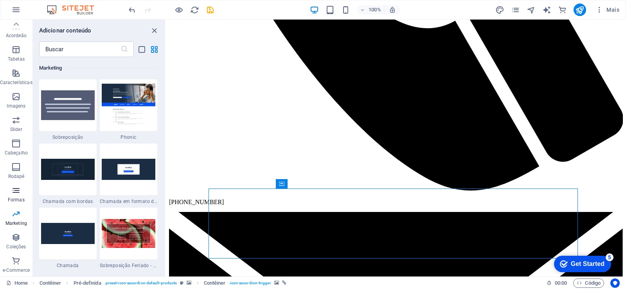
click at [20, 195] on span "Formas" at bounding box center [16, 195] width 32 height 19
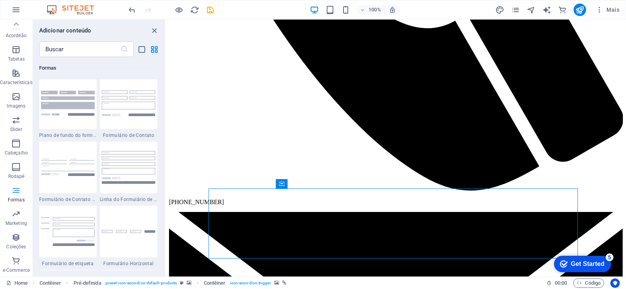
scroll to position [5711, 0]
click at [13, 164] on icon "button" at bounding box center [15, 166] width 9 height 9
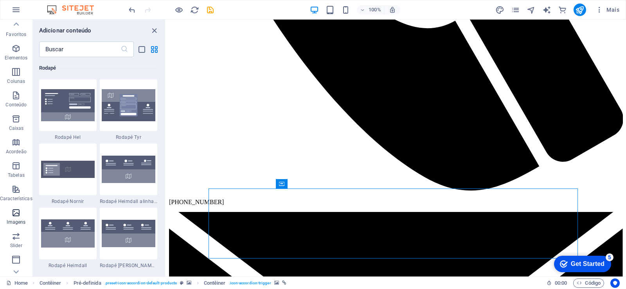
scroll to position [0, 0]
click at [14, 223] on p "Imagens" at bounding box center [16, 224] width 19 height 6
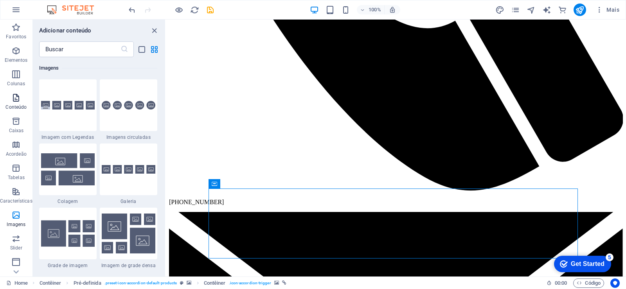
click at [16, 106] on p "Conteúdo" at bounding box center [15, 107] width 21 height 6
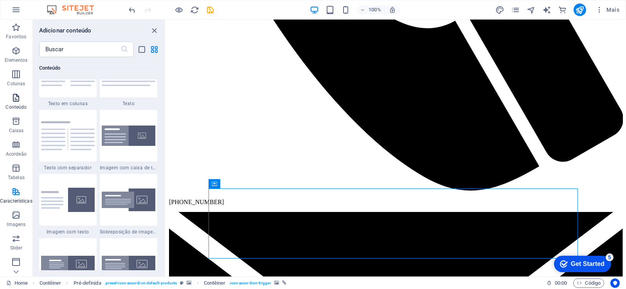
scroll to position [1369, 0]
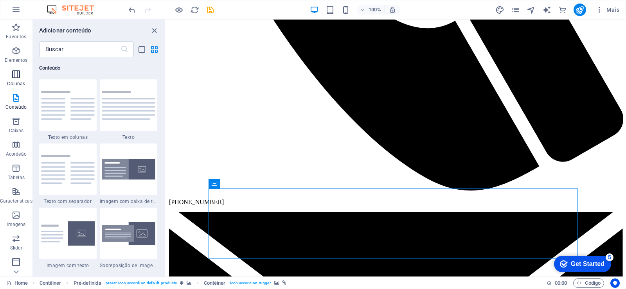
click at [20, 76] on icon "button" at bounding box center [15, 74] width 9 height 9
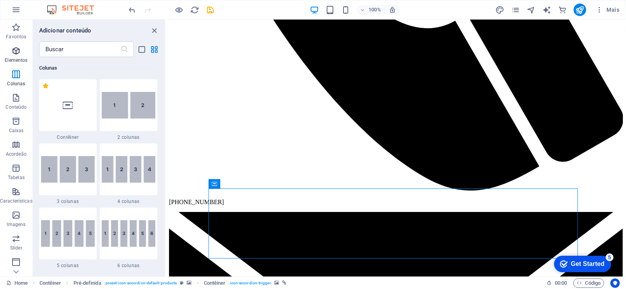
click at [20, 54] on icon "button" at bounding box center [15, 50] width 9 height 9
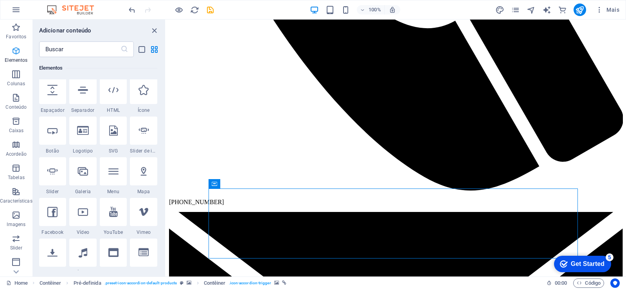
scroll to position [83, 0]
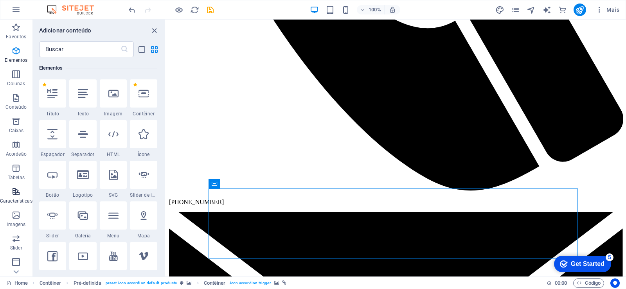
click at [24, 191] on span "Características" at bounding box center [16, 196] width 32 height 19
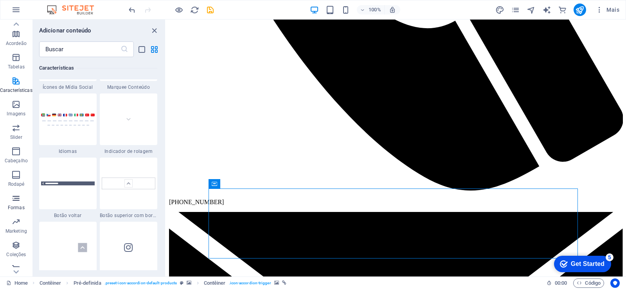
scroll to position [119, 0]
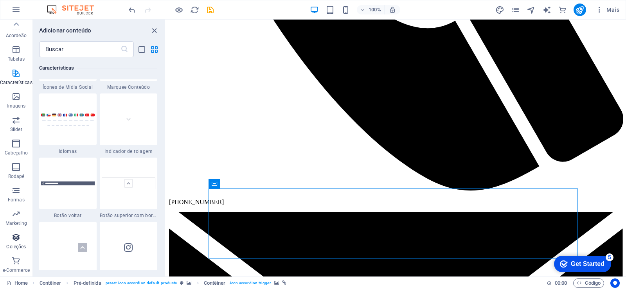
click at [18, 245] on p "Coleções" at bounding box center [16, 247] width 20 height 6
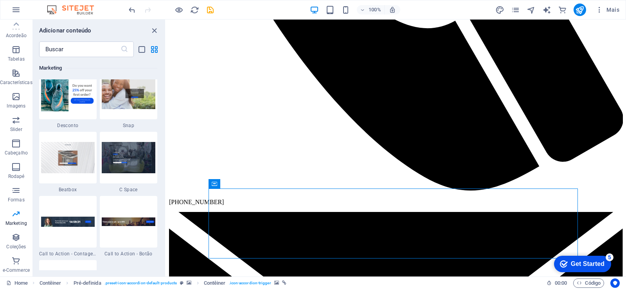
scroll to position [6827, 0]
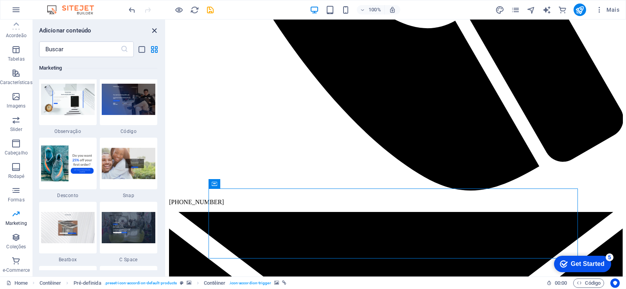
click at [155, 27] on icon "close panel" at bounding box center [154, 30] width 9 height 9
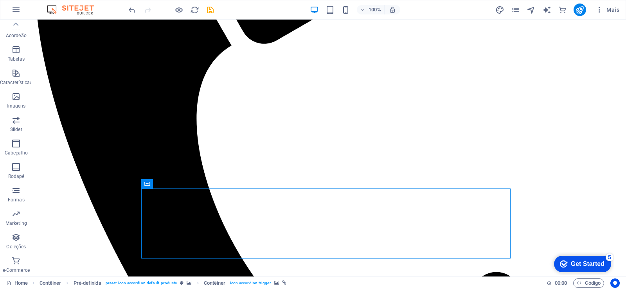
click at [73, 3] on div "100% Mais" at bounding box center [312, 9] width 625 height 19
click at [12, 11] on icon "button" at bounding box center [15, 9] width 9 height 9
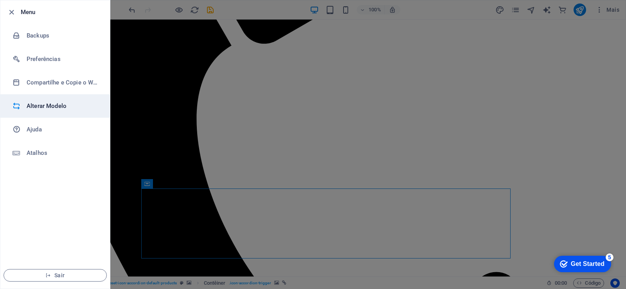
click at [55, 107] on h6 "Alterar Modelo" at bounding box center [63, 105] width 72 height 9
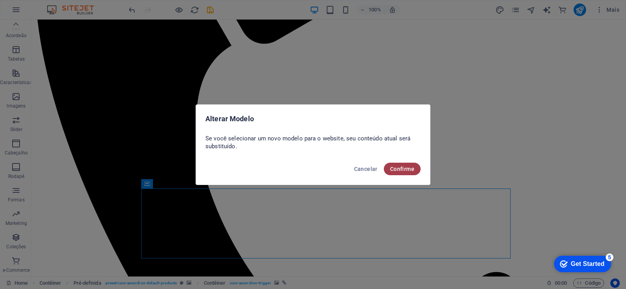
click at [410, 170] on span "Confirme" at bounding box center [402, 169] width 24 height 6
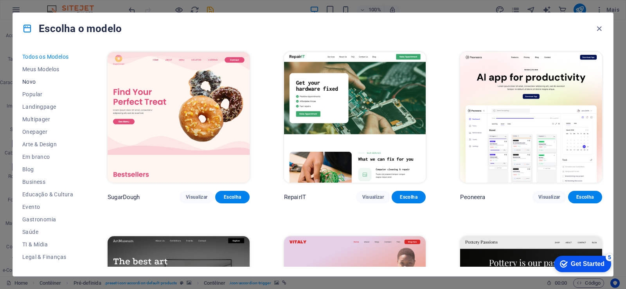
click at [35, 79] on span "Novo" at bounding box center [47, 82] width 51 height 6
click at [39, 69] on span "Meus Modelos" at bounding box center [47, 69] width 51 height 6
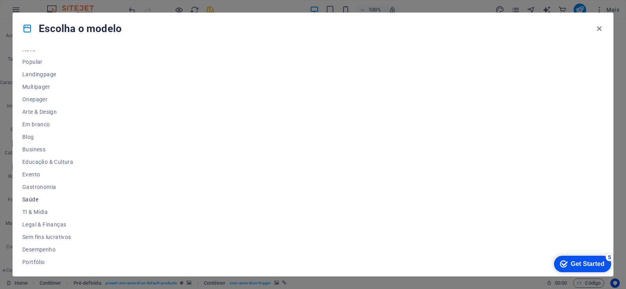
scroll to position [0, 0]
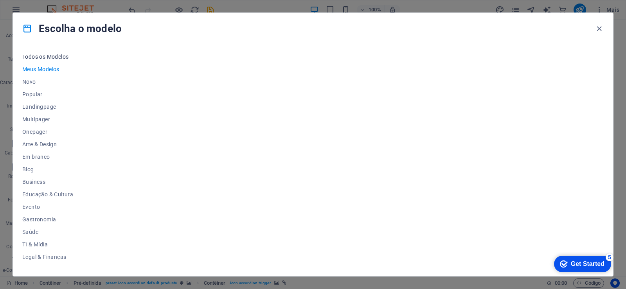
click at [43, 57] on span "Todos os Modelos" at bounding box center [47, 57] width 51 height 6
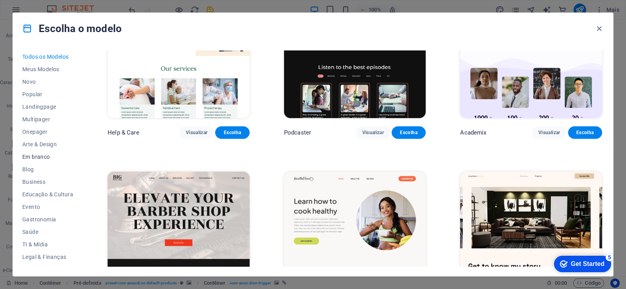
click at [45, 155] on span "Em branco" at bounding box center [47, 157] width 51 height 6
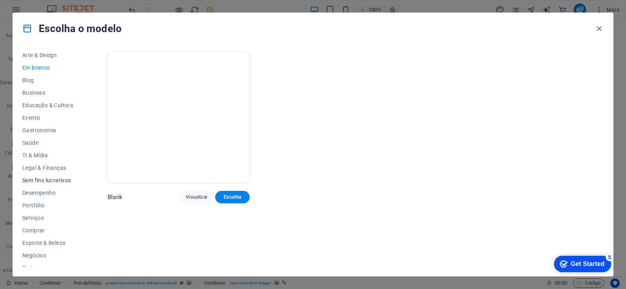
scroll to position [94, 0]
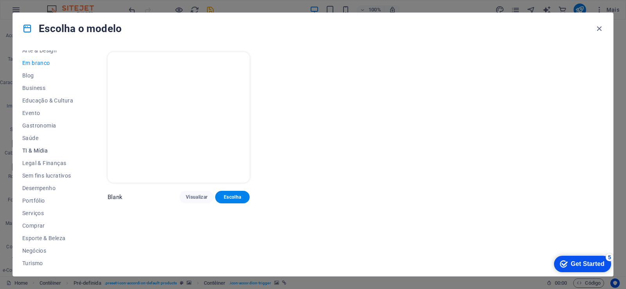
click at [38, 153] on span "TI & Mídia" at bounding box center [47, 150] width 51 height 6
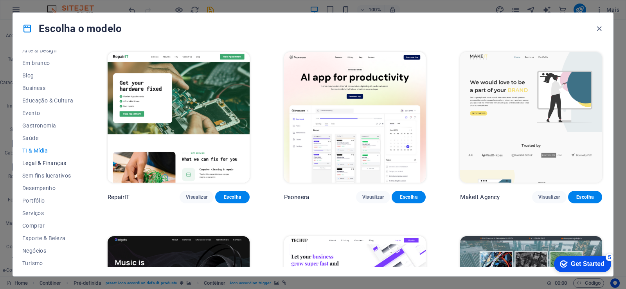
click at [40, 165] on span "Legal & Finanças" at bounding box center [47, 163] width 51 height 6
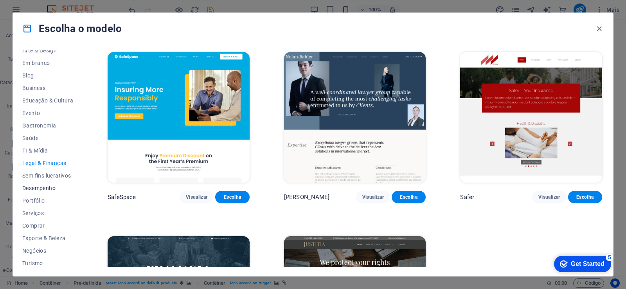
click at [57, 190] on span "Desempenho" at bounding box center [47, 188] width 51 height 6
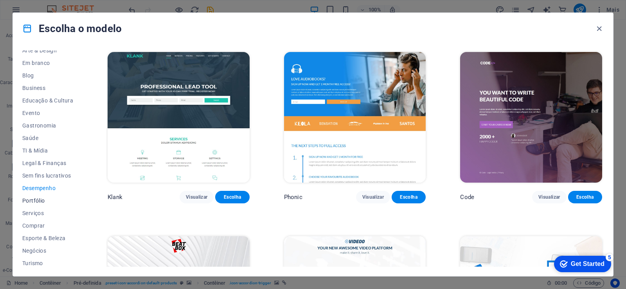
click at [47, 202] on span "Portfólio" at bounding box center [47, 201] width 51 height 6
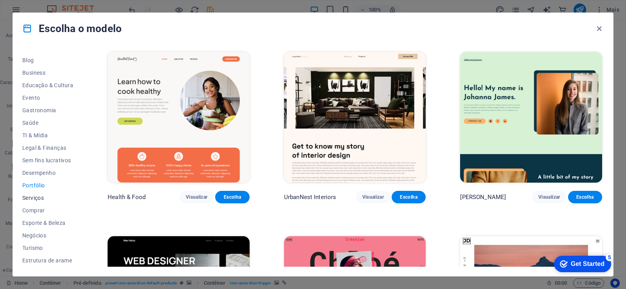
scroll to position [0, 0]
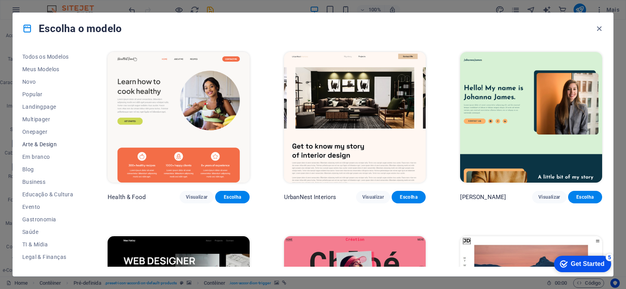
click at [45, 141] on span "Arte & Design" at bounding box center [47, 144] width 51 height 6
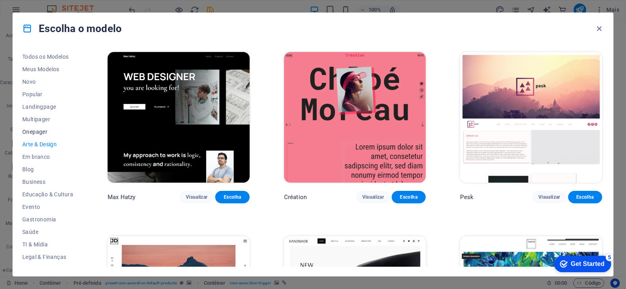
click at [38, 129] on span "Onepager" at bounding box center [47, 132] width 51 height 6
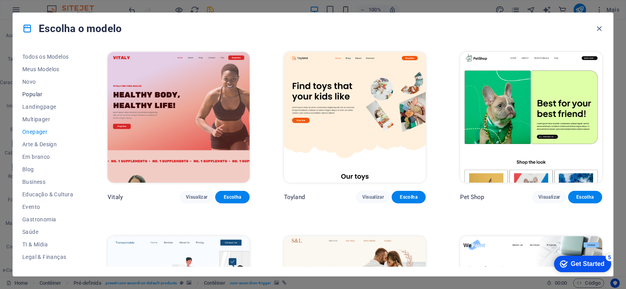
click at [35, 96] on span "Popular" at bounding box center [47, 94] width 51 height 6
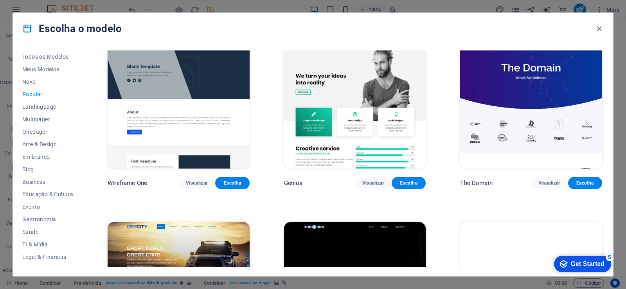
scroll to position [853, 0]
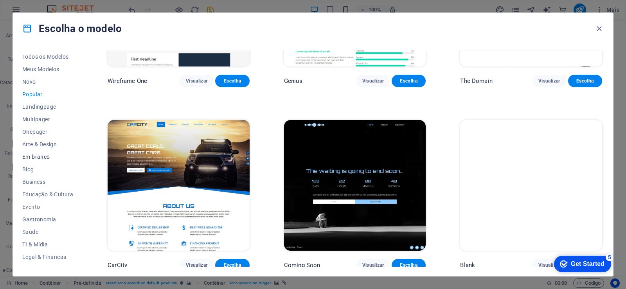
click at [49, 159] on span "Em branco" at bounding box center [47, 157] width 51 height 6
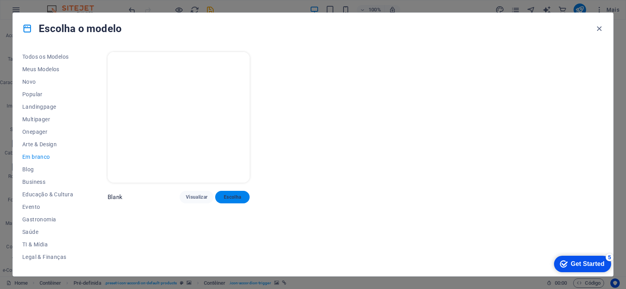
click at [243, 198] on span "Escolha" at bounding box center [232, 197] width 22 height 6
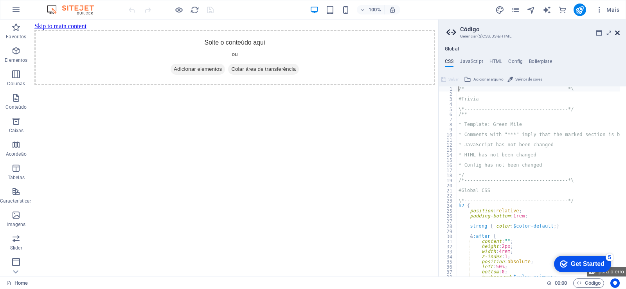
click at [618, 33] on icon at bounding box center [617, 33] width 5 height 6
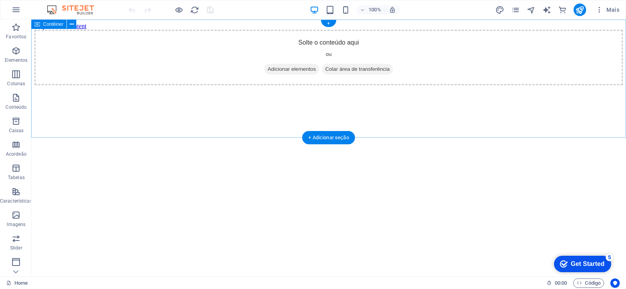
click at [283, 75] on span "Adicionar elementos" at bounding box center [291, 69] width 54 height 11
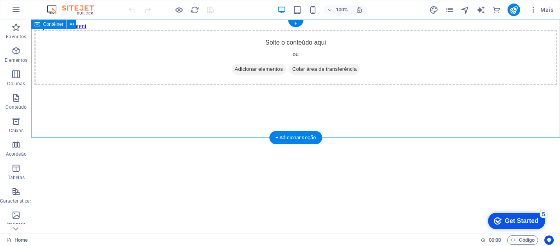
click at [270, 75] on span "Adicionar elementos" at bounding box center [259, 69] width 54 height 11
click at [254, 75] on span "Adicionar elementos" at bounding box center [259, 69] width 54 height 11
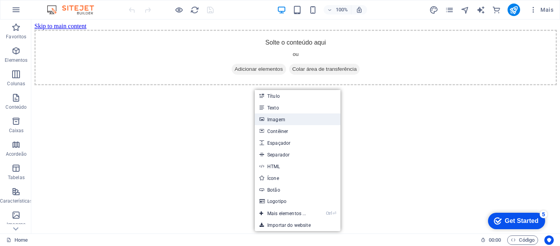
click at [280, 119] on link "Imagem" at bounding box center [298, 119] width 86 height 12
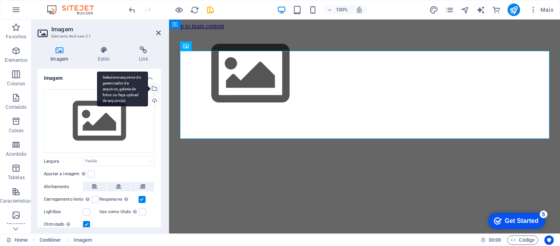
click at [153, 89] on div "Selecione arquivos do gerenciador de arquivos, galeria de fotos ou faça upload …" at bounding box center [154, 89] width 12 height 12
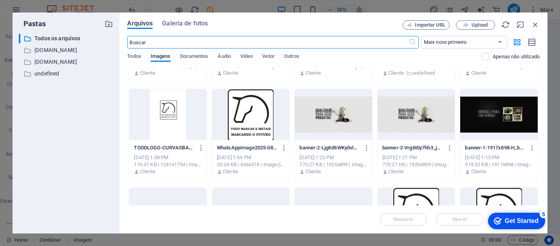
scroll to position [141, 0]
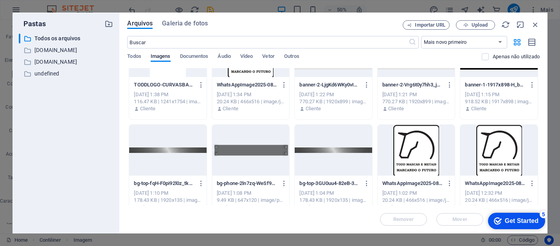
click at [156, 149] on div at bounding box center [167, 150] width 77 height 51
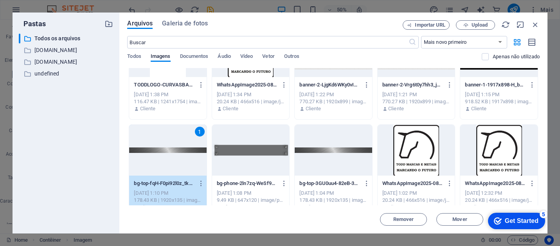
click at [170, 165] on div "1" at bounding box center [167, 150] width 77 height 51
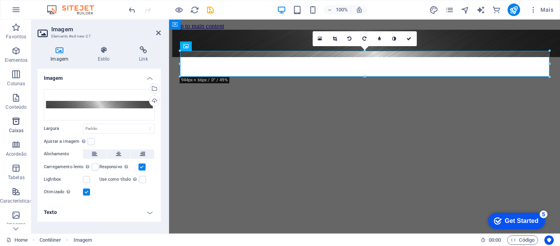
click at [15, 128] on p "Caixas" at bounding box center [16, 131] width 15 height 6
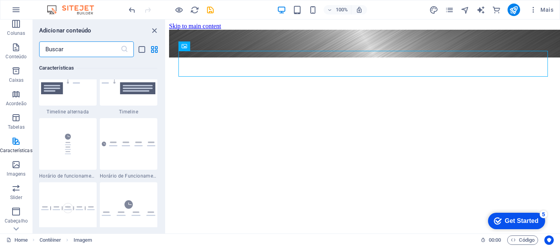
scroll to position [94, 0]
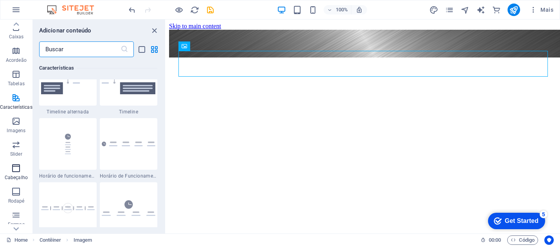
click at [16, 171] on icon "button" at bounding box center [15, 168] width 9 height 9
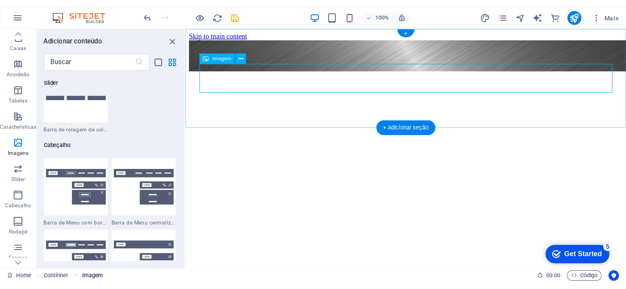
scroll to position [4711, 0]
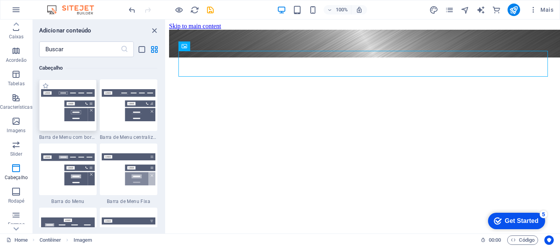
click at [57, 125] on div at bounding box center [68, 105] width 58 height 52
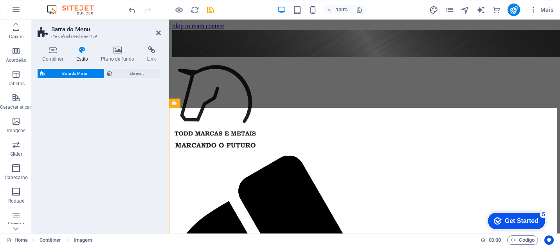
select select "rem"
select select "preset-menu-v2-border"
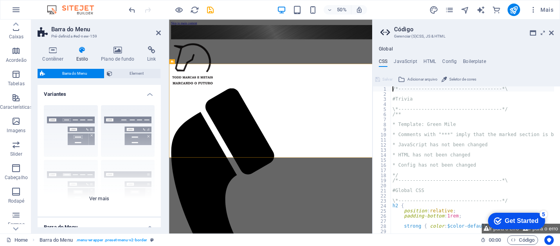
click at [122, 131] on div "Borda Centralizada Padrão Fixo Loki Trigger Largo XXL" at bounding box center [99, 157] width 123 height 117
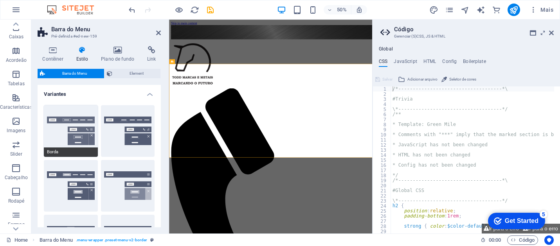
click at [61, 135] on button "Borda" at bounding box center [71, 131] width 54 height 52
click at [157, 33] on icon at bounding box center [158, 33] width 5 height 6
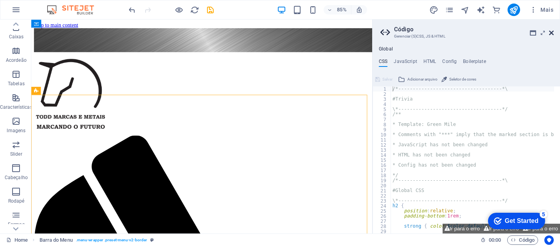
drag, startPoint x: 552, startPoint y: 34, endPoint x: 522, endPoint y: 21, distance: 33.1
click at [552, 34] on icon at bounding box center [551, 33] width 5 height 6
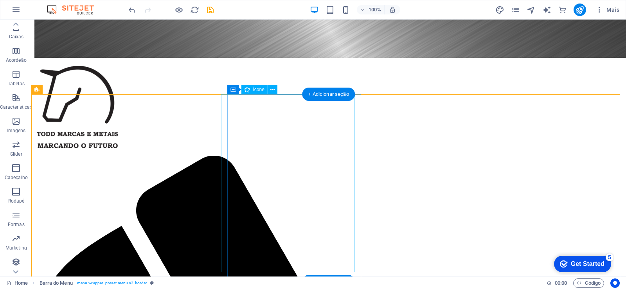
scroll to position [19, 0]
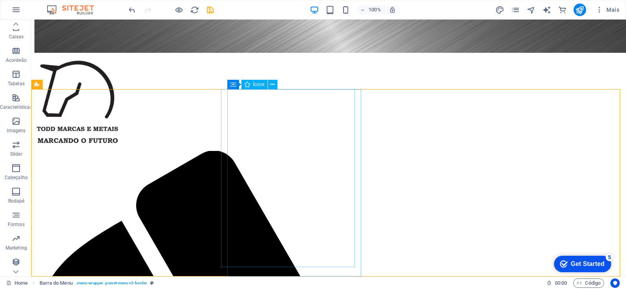
click at [248, 84] on icon at bounding box center [246, 84] width 5 height 9
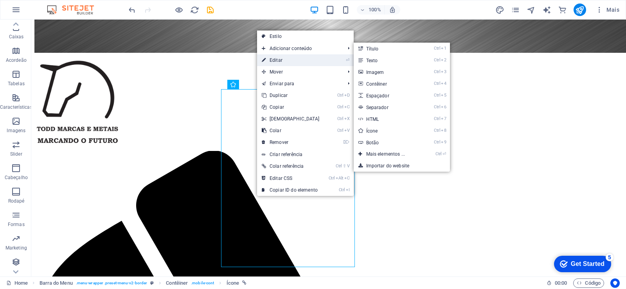
click at [279, 60] on link "⏎ Editar" at bounding box center [290, 60] width 67 height 12
select select "xMidYMid"
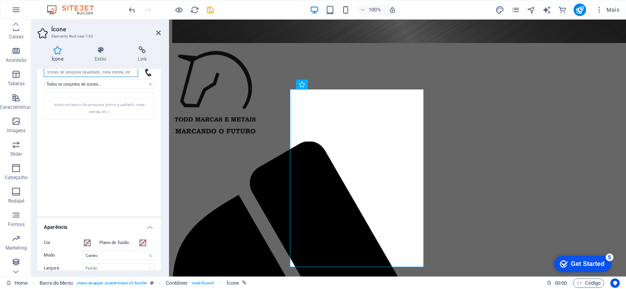
scroll to position [0, 0]
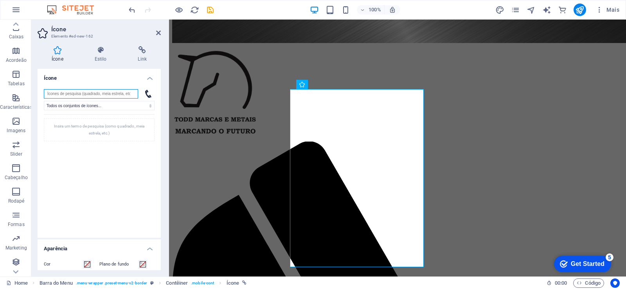
click at [126, 95] on input "search" at bounding box center [91, 93] width 94 height 9
click at [148, 94] on icon at bounding box center [148, 94] width 6 height 8
click at [156, 32] on icon at bounding box center [158, 33] width 5 height 6
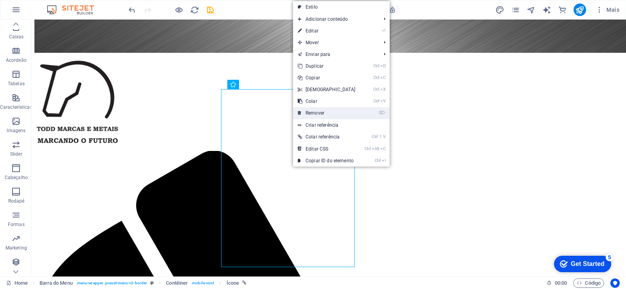
click at [317, 114] on link "⌦ Remover" at bounding box center [326, 113] width 67 height 12
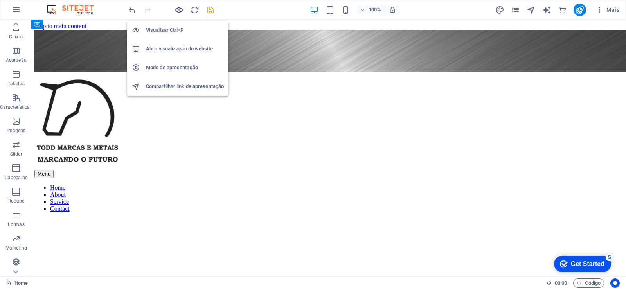
click at [178, 9] on icon "button" at bounding box center [178, 9] width 9 height 9
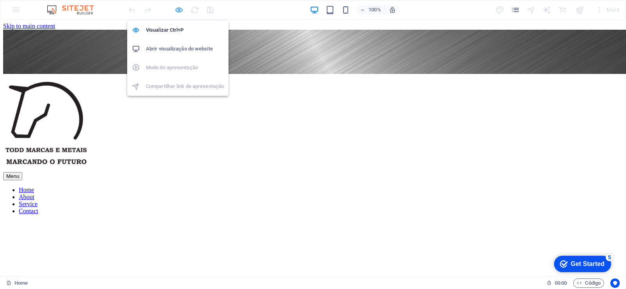
click at [175, 8] on icon "button" at bounding box center [178, 9] width 9 height 9
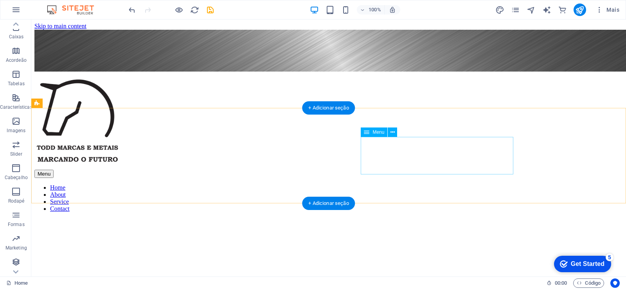
click at [392, 184] on nav "Home About Service Contact" at bounding box center [328, 198] width 588 height 28
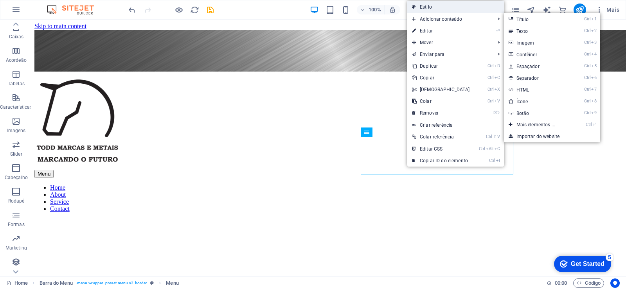
click at [416, 7] on link "Estilo" at bounding box center [455, 7] width 97 height 12
select select "rem"
select select "preset-menu-v2-border"
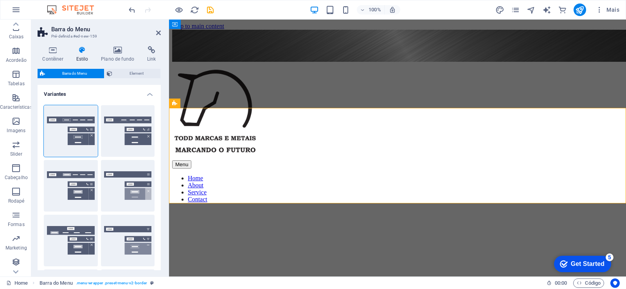
click at [77, 189] on div "Padrão" at bounding box center [71, 186] width 54 height 52
click at [65, 193] on div "Padrão" at bounding box center [71, 186] width 54 height 52
click at [79, 239] on button "Loki" at bounding box center [71, 241] width 54 height 52
type input "0"
select select "DISABLED_OPTION_VALUE"
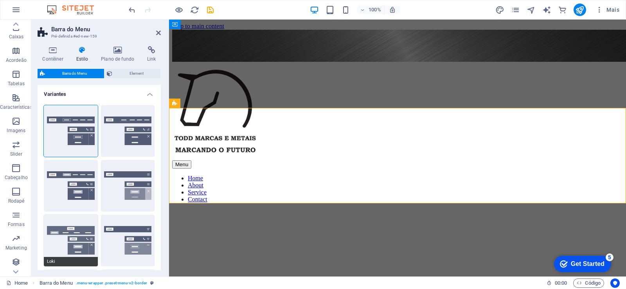
type input "2"
type input "1"
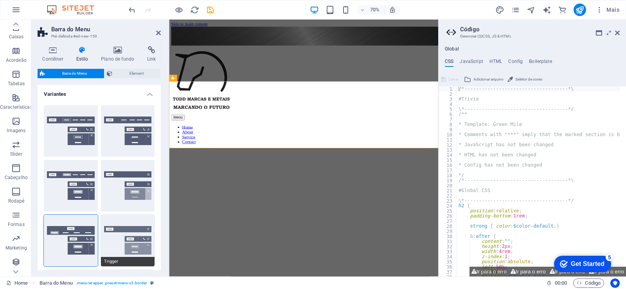
click at [123, 243] on button "Trigger" at bounding box center [128, 241] width 54 height 52
type input "1"
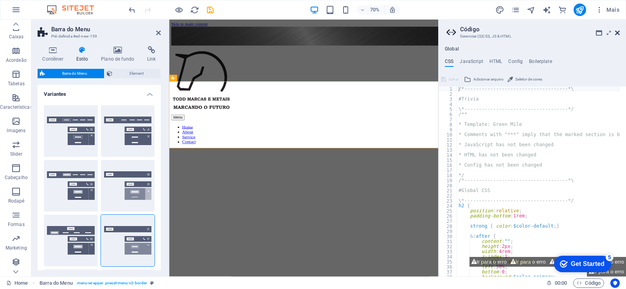
drag, startPoint x: 617, startPoint y: 31, endPoint x: 38, endPoint y: 231, distance: 612.9
click at [617, 31] on icon at bounding box center [617, 33] width 5 height 6
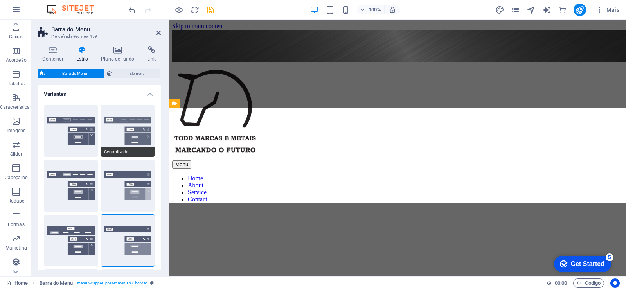
click at [125, 123] on button "Centralizada" at bounding box center [128, 131] width 54 height 52
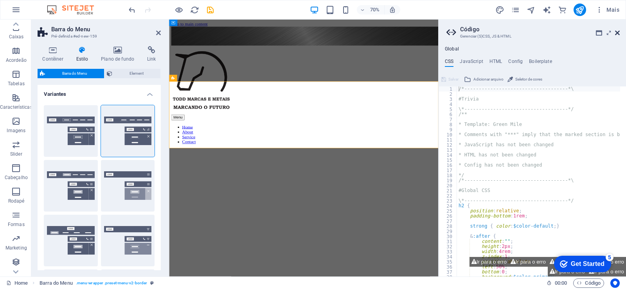
click at [618, 33] on icon at bounding box center [617, 33] width 5 height 6
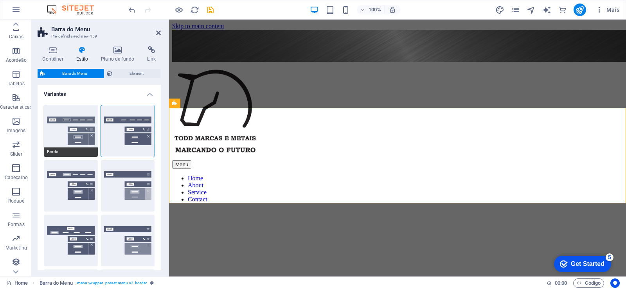
click at [49, 137] on button "Borda" at bounding box center [71, 131] width 54 height 52
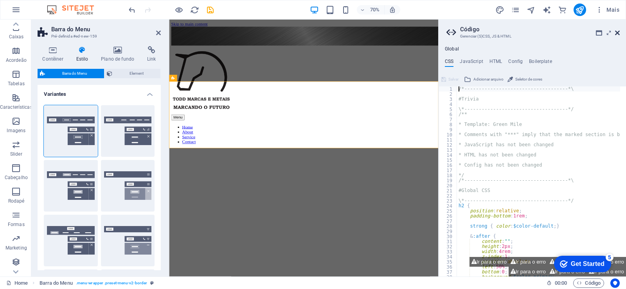
click at [619, 30] on icon at bounding box center [617, 33] width 5 height 6
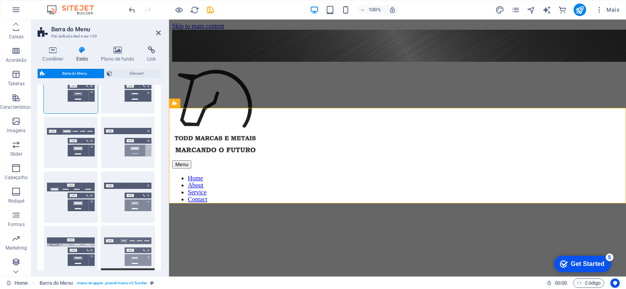
scroll to position [141, 0]
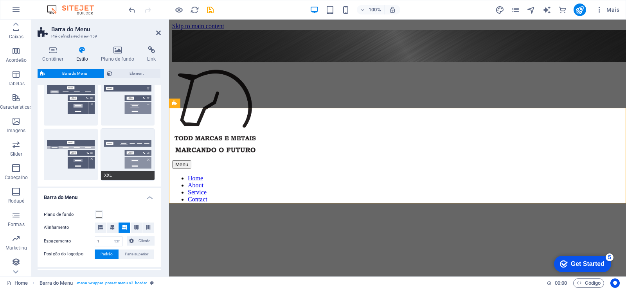
click at [132, 160] on button "XXL" at bounding box center [128, 155] width 54 height 52
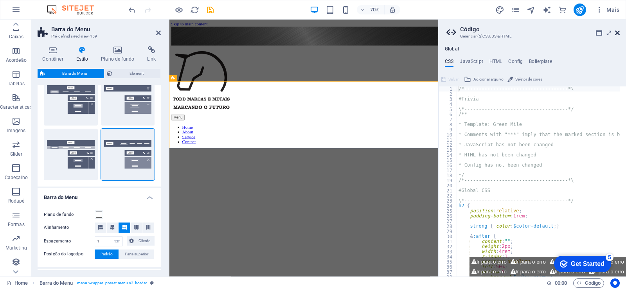
click at [618, 34] on icon at bounding box center [617, 33] width 5 height 6
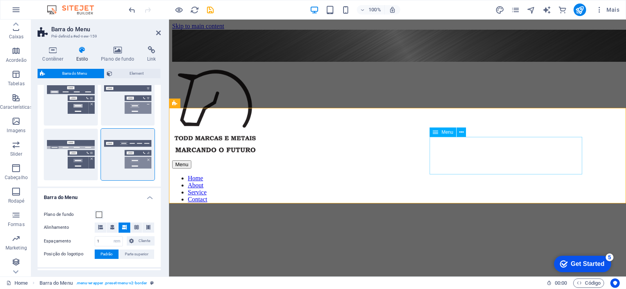
click at [484, 175] on nav "Home About Service Contact" at bounding box center [397, 189] width 451 height 28
click at [160, 32] on icon at bounding box center [158, 33] width 5 height 6
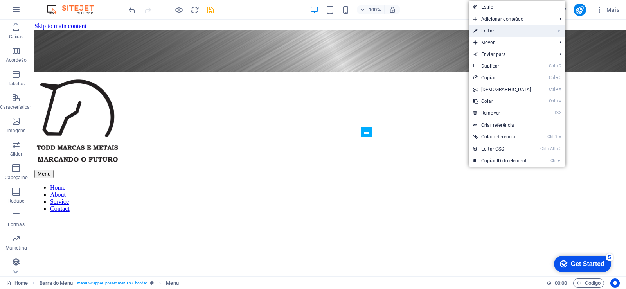
drag, startPoint x: 493, startPoint y: 28, endPoint x: 393, endPoint y: 193, distance: 192.7
click at [494, 29] on link "⏎ Editar" at bounding box center [502, 31] width 67 height 12
select select
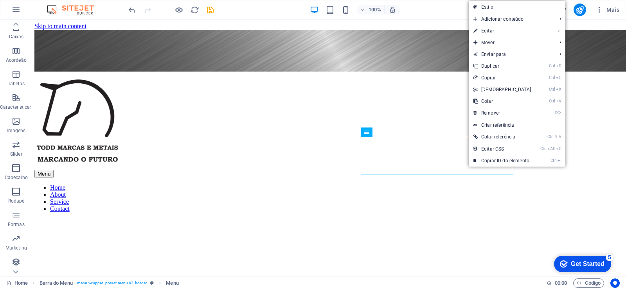
select select
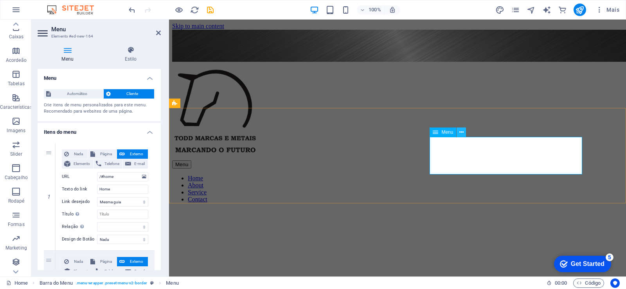
click at [465, 131] on button at bounding box center [461, 132] width 9 height 9
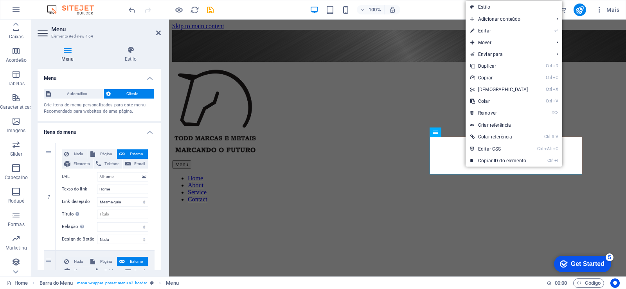
drag, startPoint x: 237, startPoint y: 231, endPoint x: 250, endPoint y: 240, distance: 16.3
click at [237, 209] on html "Skip to main content Menu Home About Service Contact" at bounding box center [397, 115] width 457 height 190
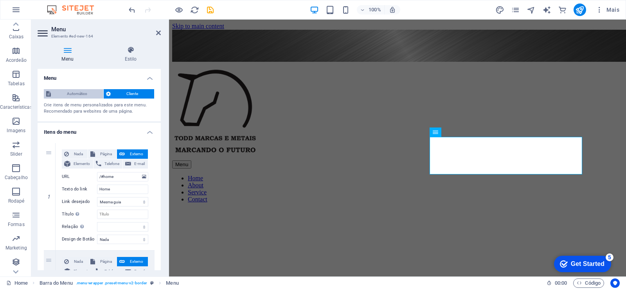
click at [73, 92] on span "Automático" at bounding box center [77, 93] width 48 height 9
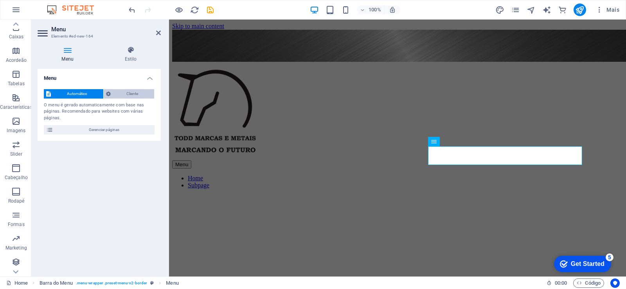
click at [122, 92] on span "Cliente" at bounding box center [132, 93] width 39 height 9
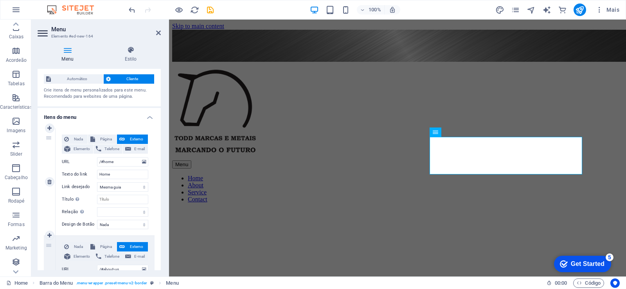
scroll to position [0, 0]
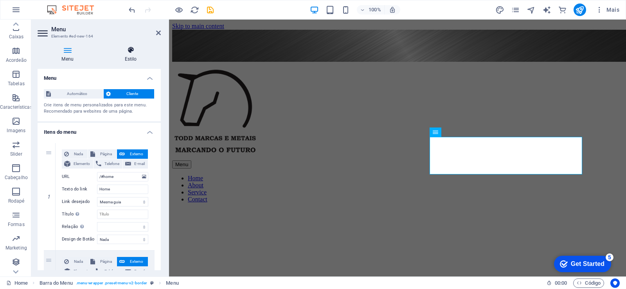
click at [129, 52] on icon at bounding box center [131, 50] width 60 height 8
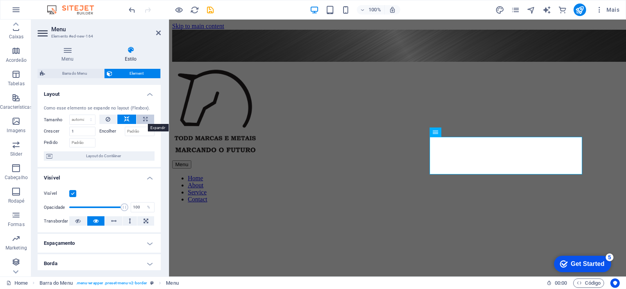
click at [144, 119] on icon at bounding box center [145, 119] width 4 height 9
type input "100"
select select "%"
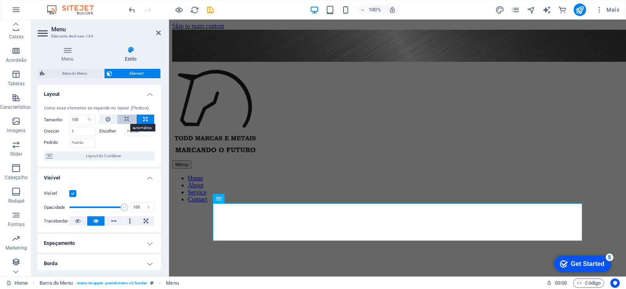
click at [129, 120] on button at bounding box center [126, 119] width 19 height 9
select select "DISABLED_OPTION_VALUE"
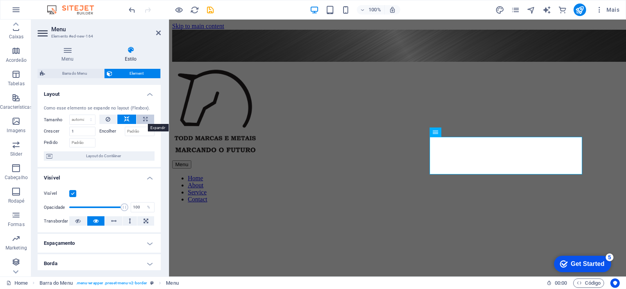
click at [144, 121] on icon at bounding box center [145, 119] width 4 height 9
type input "100"
select select "%"
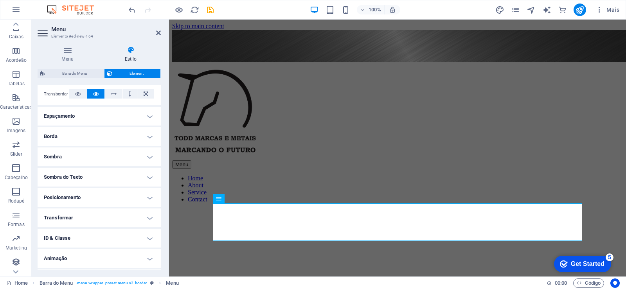
scroll to position [141, 0]
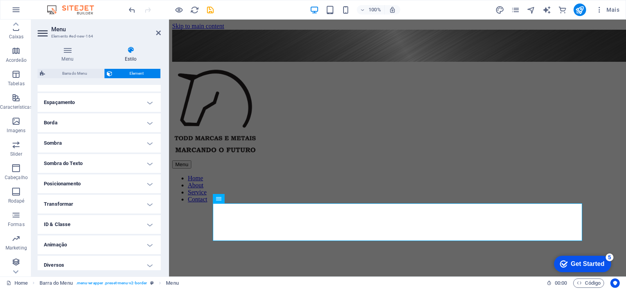
click at [133, 182] on h4 "Posicionamento" at bounding box center [99, 183] width 123 height 19
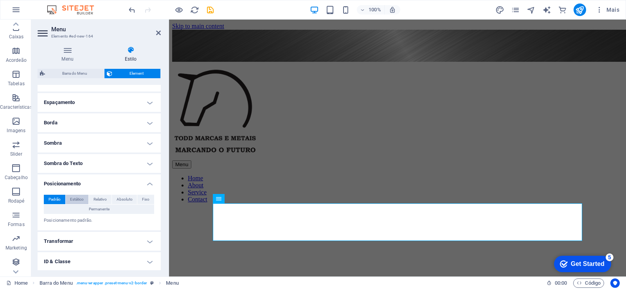
click at [79, 198] on span "Estático" at bounding box center [77, 199] width 14 height 9
click at [99, 198] on span "Relativo" at bounding box center [99, 199] width 13 height 9
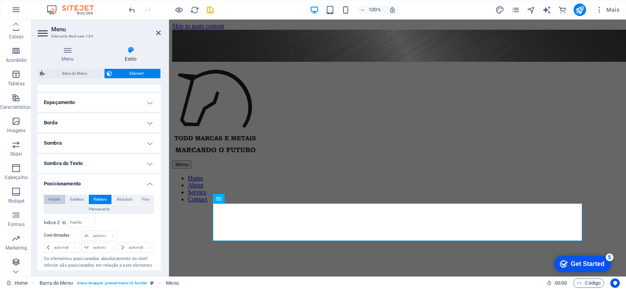
click at [58, 196] on span "Padrão" at bounding box center [55, 199] width 12 height 9
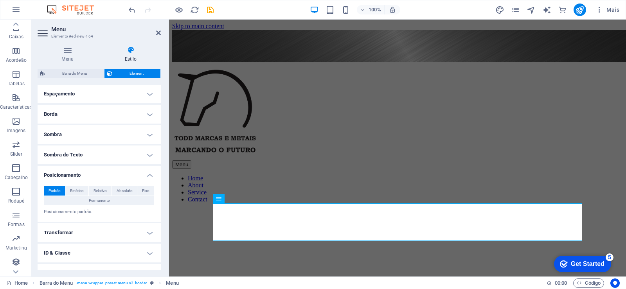
scroll to position [135, 0]
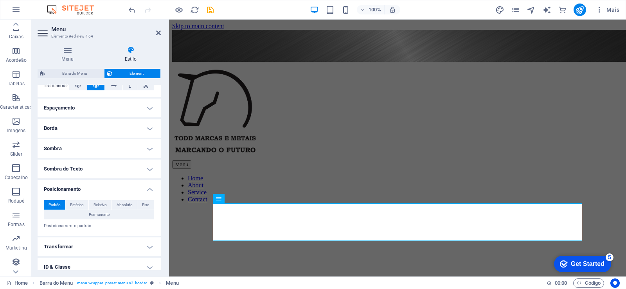
click at [147, 189] on h4 "Posicionamento" at bounding box center [99, 187] width 123 height 14
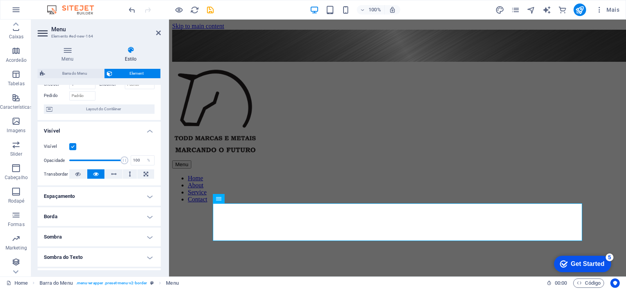
scroll to position [0, 0]
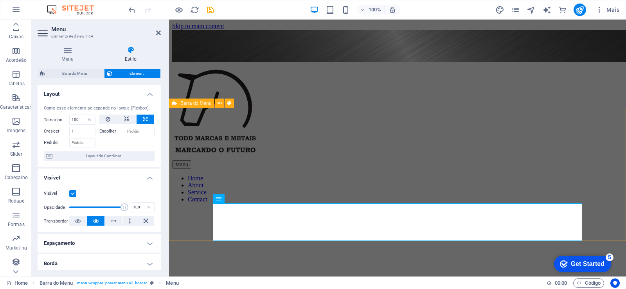
click at [187, 150] on div "Menu Home About Service Contact" at bounding box center [397, 132] width 451 height 139
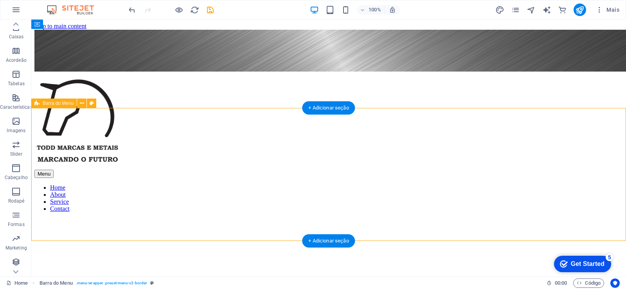
click at [351, 150] on div "Menu Home About Service Contact" at bounding box center [328, 142] width 588 height 139
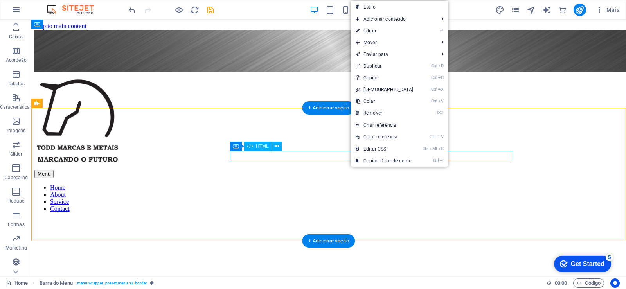
click at [315, 170] on div "Menu" at bounding box center [328, 174] width 588 height 8
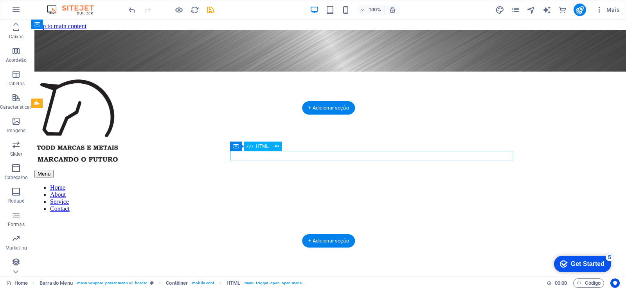
click at [315, 170] on div "Menu" at bounding box center [328, 174] width 588 height 8
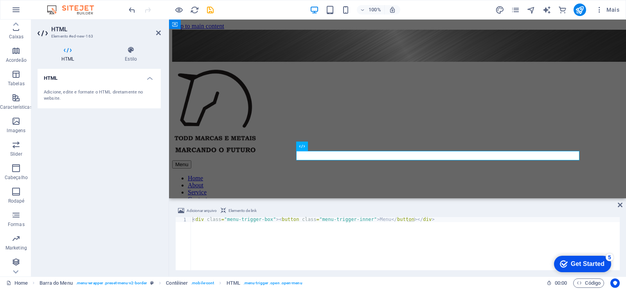
click at [156, 29] on h2 "HTML" at bounding box center [106, 29] width 110 height 7
click at [156, 31] on icon at bounding box center [158, 33] width 5 height 6
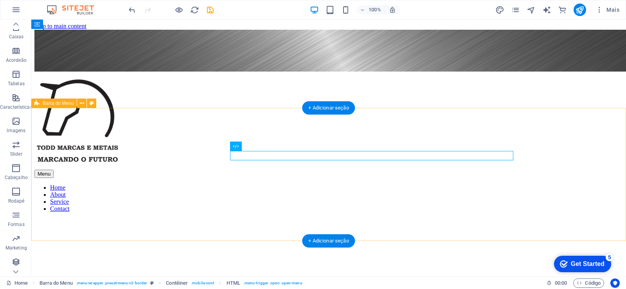
click at [370, 198] on div "Menu Home About Service Contact" at bounding box center [328, 142] width 588 height 139
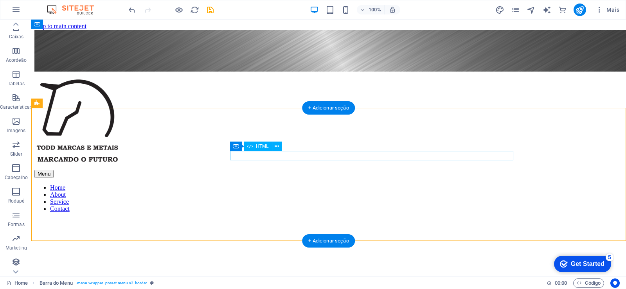
click at [257, 170] on div "Menu" at bounding box center [328, 174] width 588 height 8
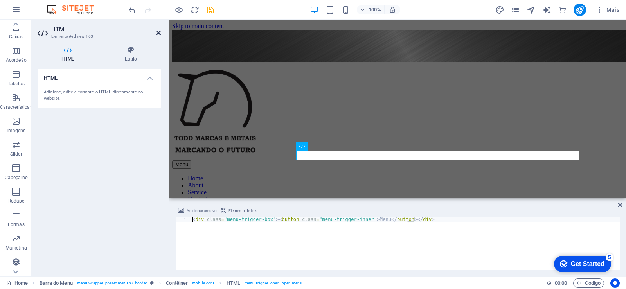
click at [156, 31] on icon at bounding box center [158, 33] width 5 height 6
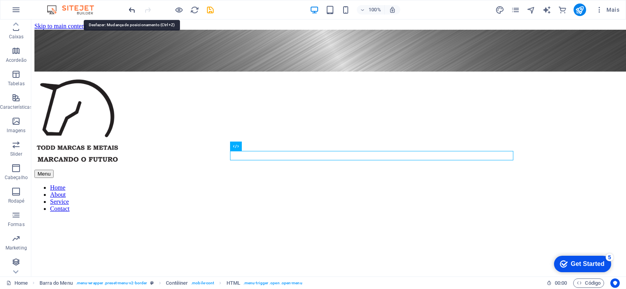
click at [136, 9] on icon "undo" at bounding box center [132, 9] width 9 height 9
click at [131, 9] on icon "undo" at bounding box center [132, 9] width 9 height 9
click at [130, 9] on icon "undo" at bounding box center [132, 9] width 9 height 9
click at [133, 7] on icon "undo" at bounding box center [132, 9] width 9 height 9
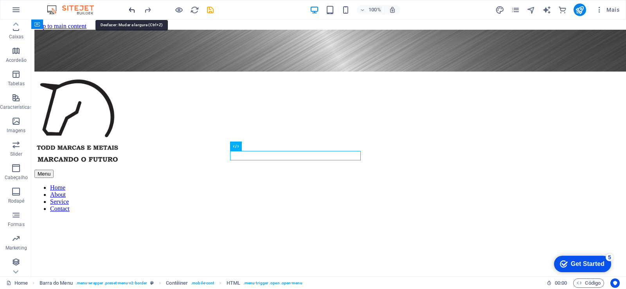
click at [130, 9] on icon "undo" at bounding box center [132, 9] width 9 height 9
click at [131, 8] on icon "undo" at bounding box center [132, 9] width 9 height 9
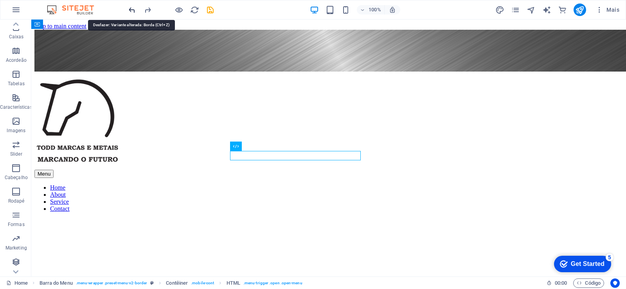
click at [131, 8] on icon "undo" at bounding box center [132, 9] width 9 height 9
click at [131, 9] on icon "undo" at bounding box center [132, 9] width 9 height 9
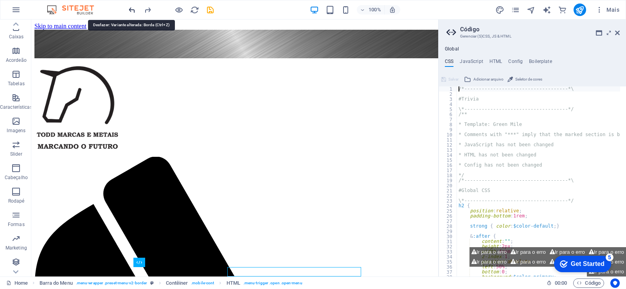
scroll to position [19, 0]
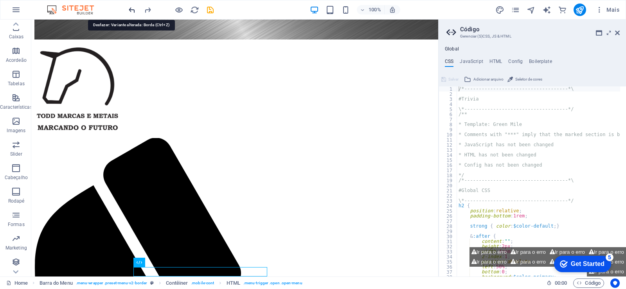
click at [131, 9] on icon "undo" at bounding box center [132, 9] width 9 height 9
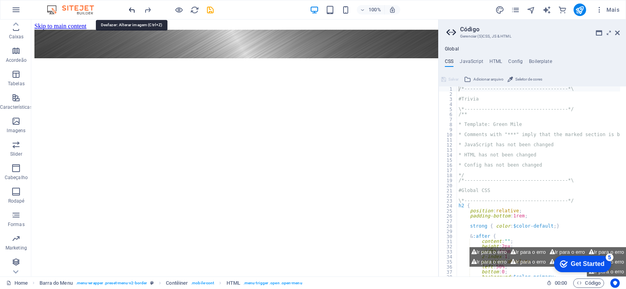
scroll to position [0, 0]
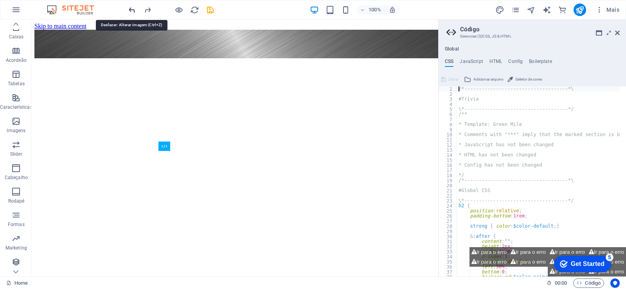
click at [131, 9] on icon "undo" at bounding box center [132, 9] width 9 height 9
click at [615, 31] on icon at bounding box center [617, 33] width 5 height 6
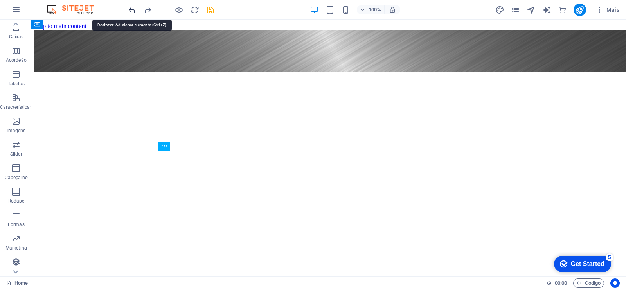
click at [128, 10] on icon "undo" at bounding box center [132, 9] width 9 height 9
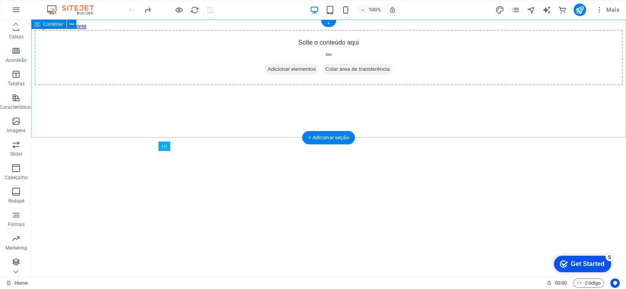
click at [283, 75] on span "Adicionar elementos" at bounding box center [291, 69] width 54 height 11
click at [273, 75] on span "Adicionar elementos" at bounding box center [291, 69] width 54 height 11
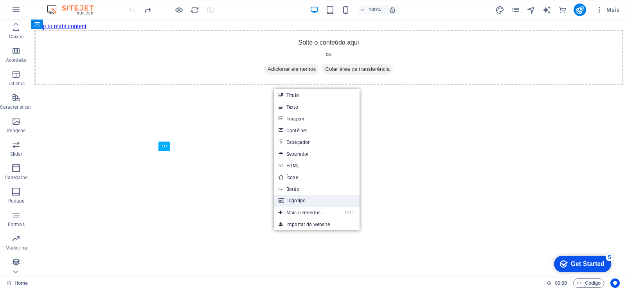
click at [306, 204] on link "Logotipo" at bounding box center [317, 201] width 86 height 12
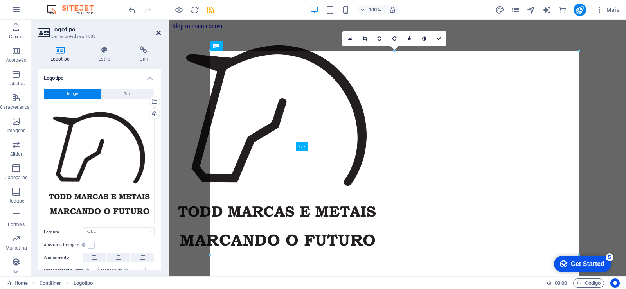
drag, startPoint x: 157, startPoint y: 32, endPoint x: 126, endPoint y: 13, distance: 36.7
click at [157, 32] on icon at bounding box center [158, 33] width 5 height 6
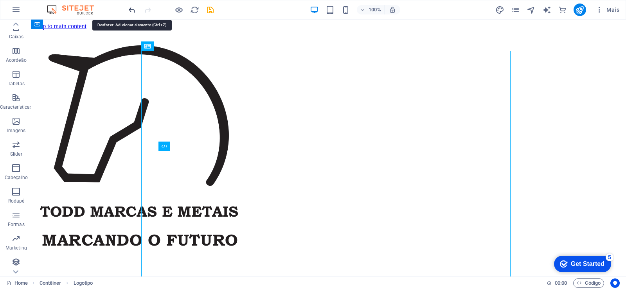
click at [130, 12] on icon "undo" at bounding box center [132, 9] width 9 height 9
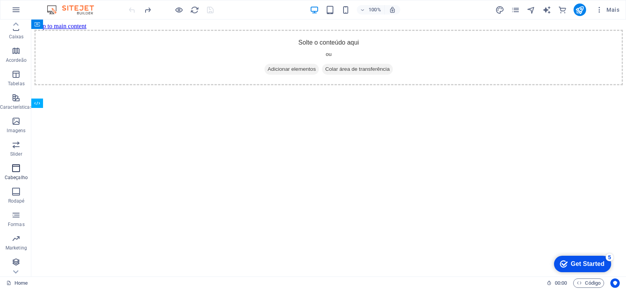
click at [15, 175] on p "Cabeçalho" at bounding box center [16, 177] width 23 height 6
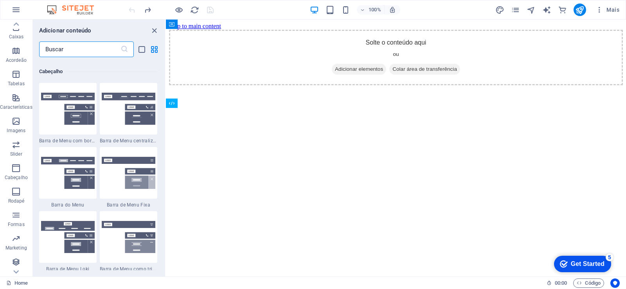
scroll to position [4711, 0]
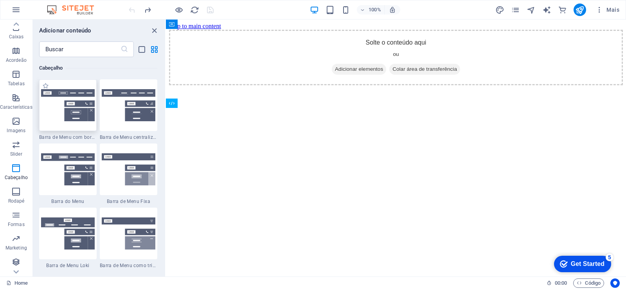
click at [51, 119] on img at bounding box center [68, 105] width 54 height 32
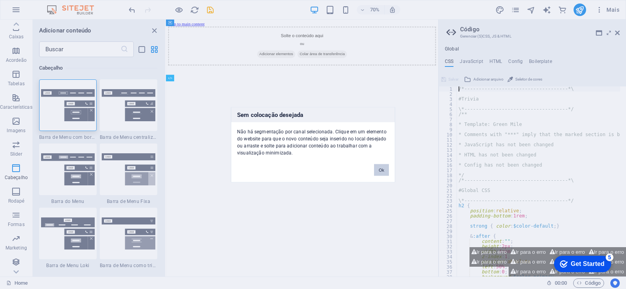
click at [380, 170] on button "Ok" at bounding box center [381, 170] width 15 height 12
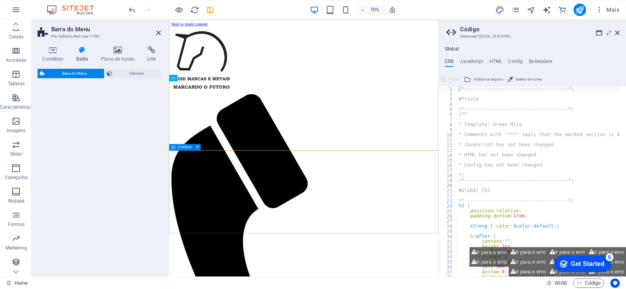
select select "rem"
select select "preset-menu-v2-border"
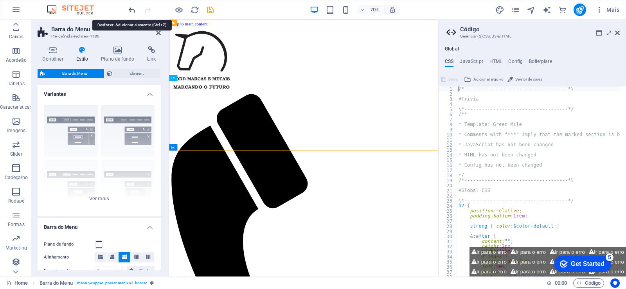
click at [132, 10] on icon "undo" at bounding box center [132, 9] width 9 height 9
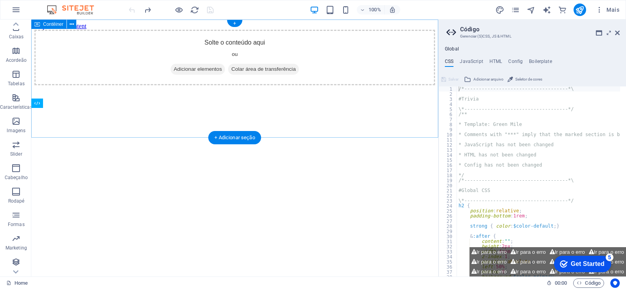
drag, startPoint x: 188, startPoint y: 89, endPoint x: 200, endPoint y: 99, distance: 15.0
click at [188, 75] on span "Adicionar elementos" at bounding box center [198, 69] width 54 height 11
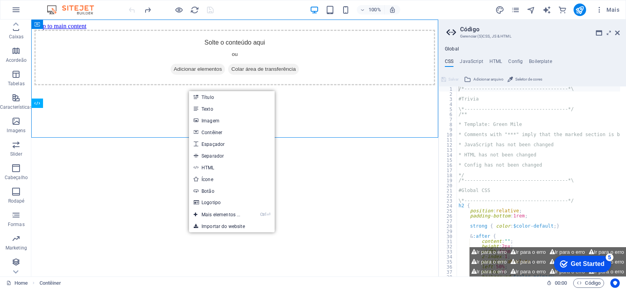
drag, startPoint x: 95, startPoint y: 189, endPoint x: 100, endPoint y: 199, distance: 11.0
click at [97, 88] on html "Skip to main content Solte o conteúdo aqui ou Adicionar elementos Colar área de…" at bounding box center [234, 54] width 407 height 69
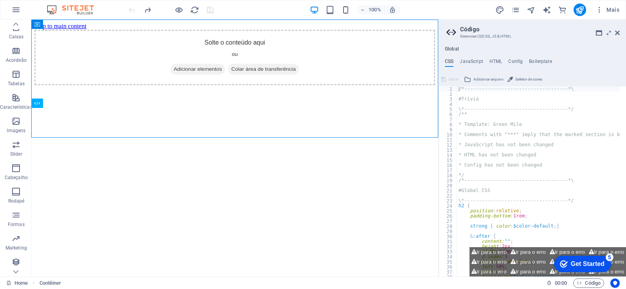
click at [14, 171] on icon "button" at bounding box center [15, 168] width 9 height 9
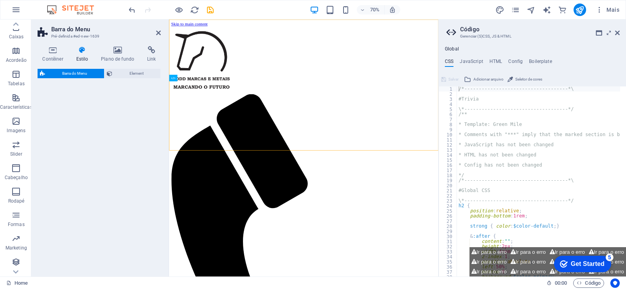
select select "rem"
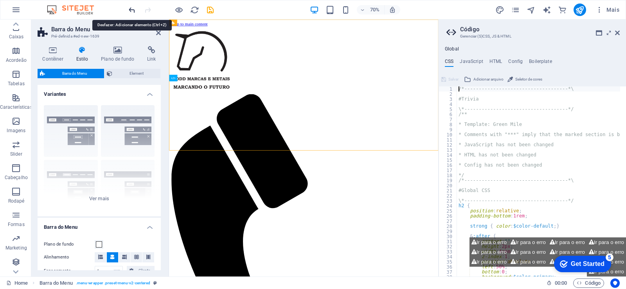
click at [128, 7] on icon "undo" at bounding box center [132, 9] width 9 height 9
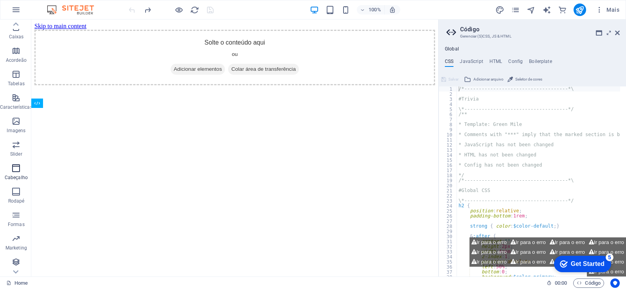
click at [17, 171] on icon "button" at bounding box center [15, 168] width 9 height 9
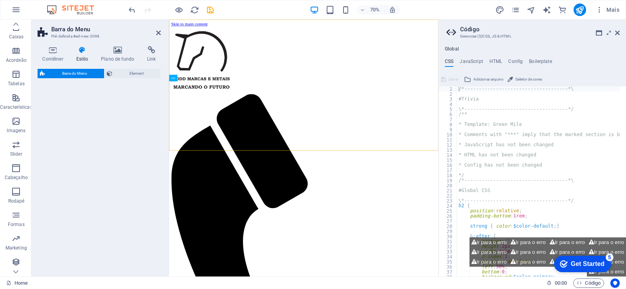
select select "rem"
select select "preset-menu-v2-fixed"
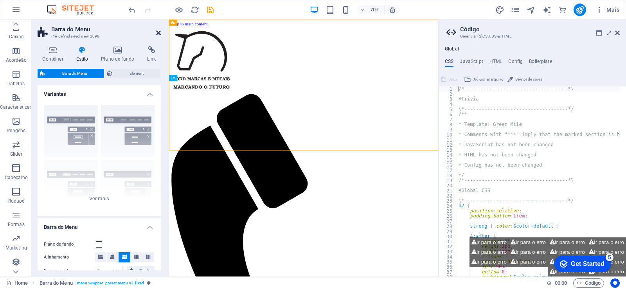
click at [158, 34] on icon at bounding box center [158, 33] width 5 height 6
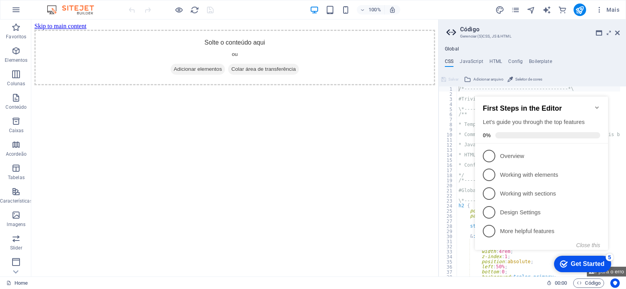
drag, startPoint x: 595, startPoint y: 103, endPoint x: 614, endPoint y: 102, distance: 19.2
click at [595, 104] on icon "Minimize checklist" at bounding box center [597, 107] width 6 height 6
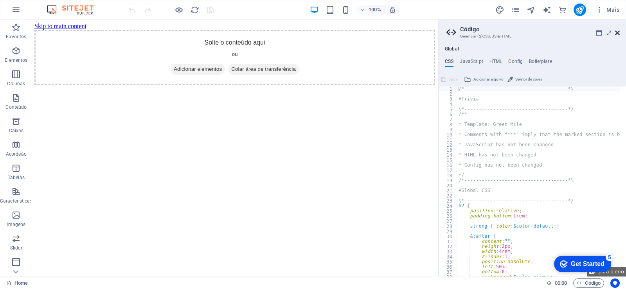
click at [618, 32] on icon at bounding box center [617, 33] width 5 height 6
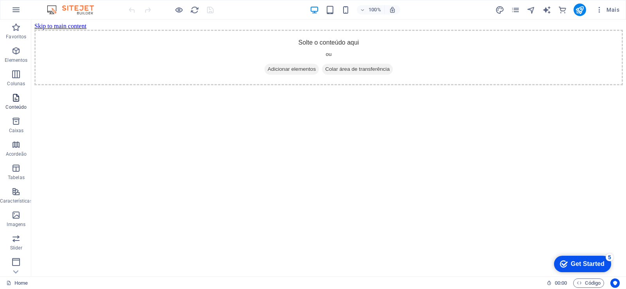
click at [15, 105] on p "Conteúdo" at bounding box center [15, 107] width 21 height 6
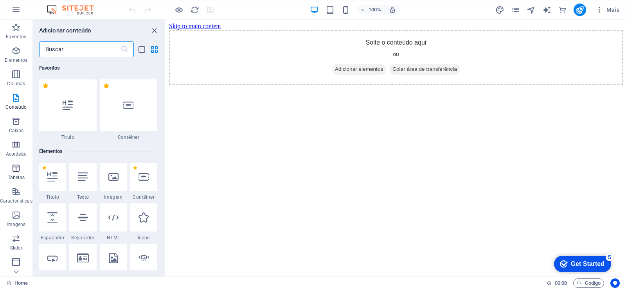
scroll to position [1369, 0]
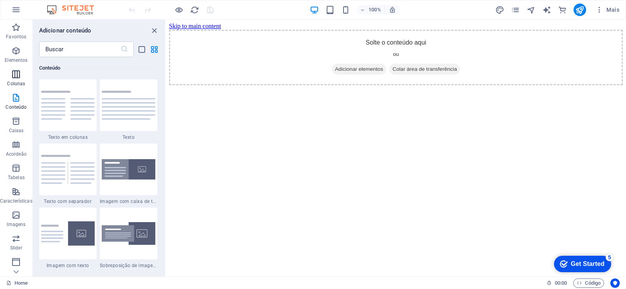
click at [20, 78] on icon "button" at bounding box center [15, 74] width 9 height 9
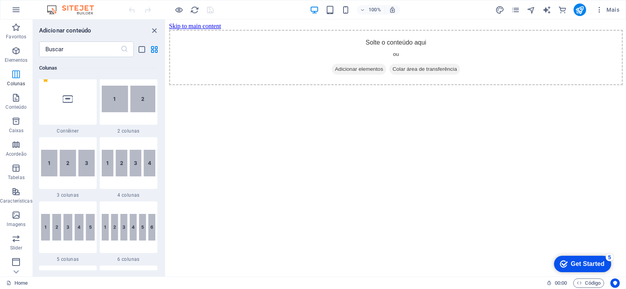
scroll to position [387, 0]
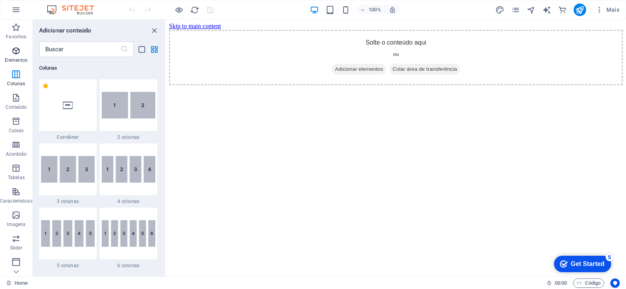
click at [16, 52] on icon "button" at bounding box center [15, 50] width 9 height 9
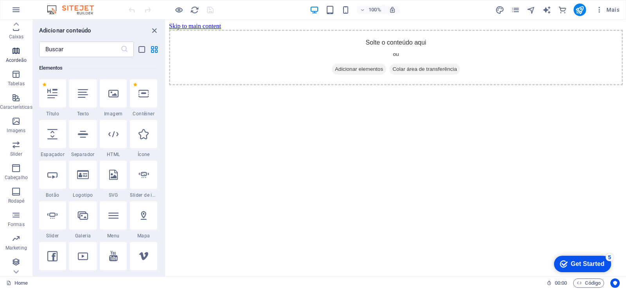
scroll to position [0, 0]
click at [82, 179] on icon at bounding box center [83, 175] width 12 height 10
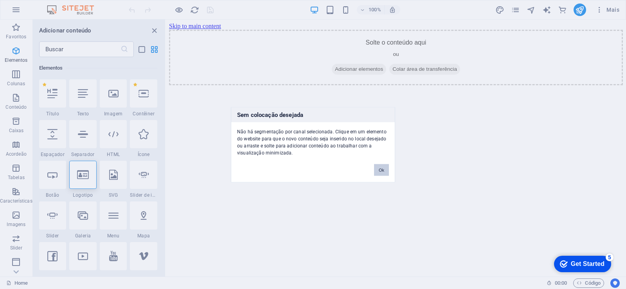
drag, startPoint x: 383, startPoint y: 170, endPoint x: 180, endPoint y: 223, distance: 208.9
click at [383, 170] on button "Ok" at bounding box center [381, 170] width 15 height 12
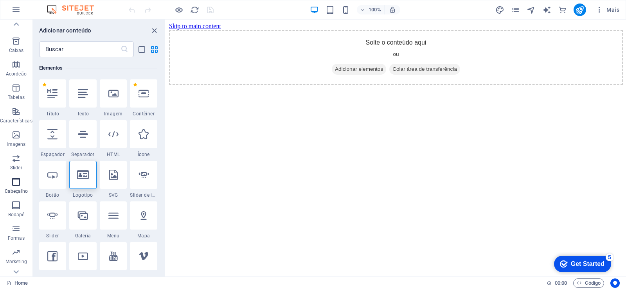
scroll to position [119, 0]
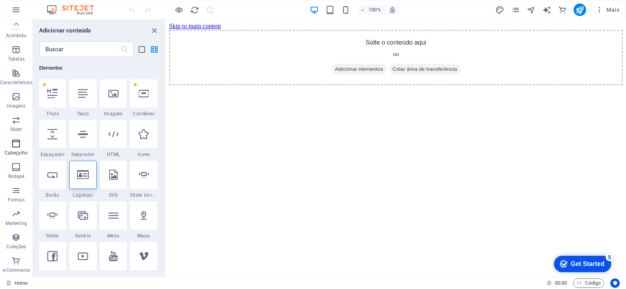
click at [16, 151] on p "Cabeçalho" at bounding box center [16, 153] width 23 height 6
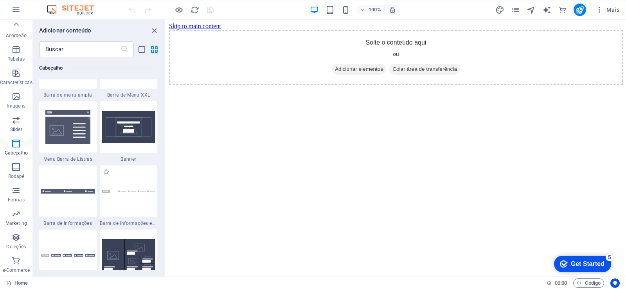
scroll to position [4852, 0]
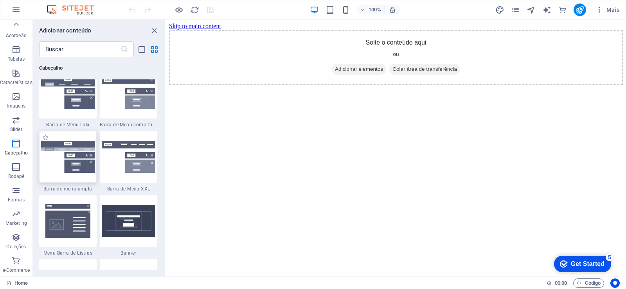
click at [56, 174] on div at bounding box center [68, 157] width 58 height 52
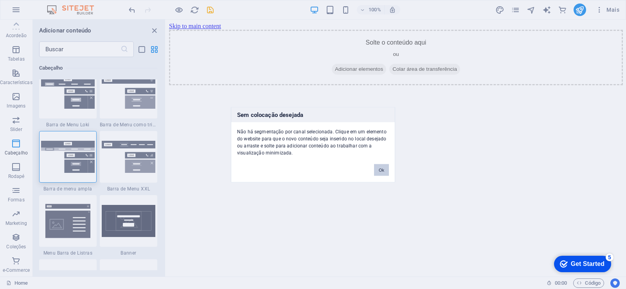
click at [272, 147] on div "Sem colocação desejada Não há segmentação por canal selecionada. Clique em um e…" at bounding box center [313, 144] width 626 height 289
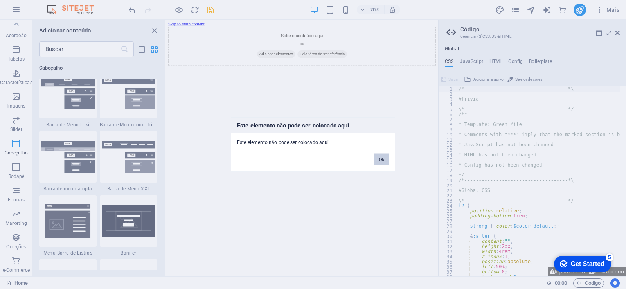
click at [385, 161] on button "Ok" at bounding box center [381, 159] width 15 height 12
click at [382, 158] on button "Ok" at bounding box center [381, 159] width 15 height 12
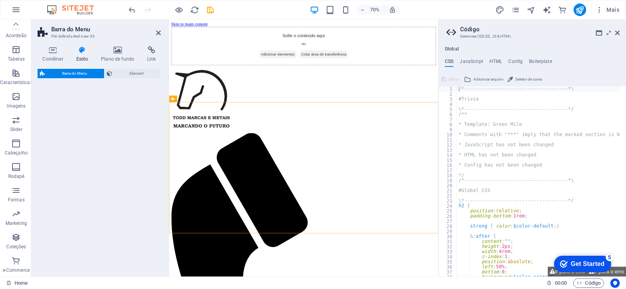
select select "rem"
select select "preset-menu-v2-wide"
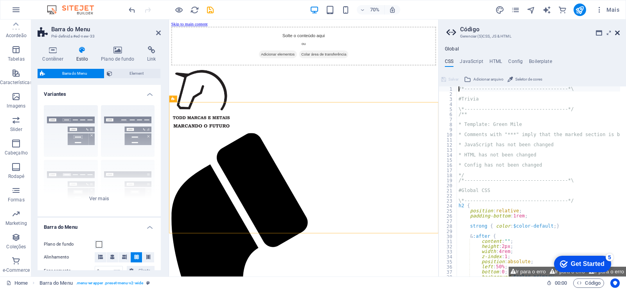
click at [617, 34] on icon at bounding box center [617, 33] width 5 height 6
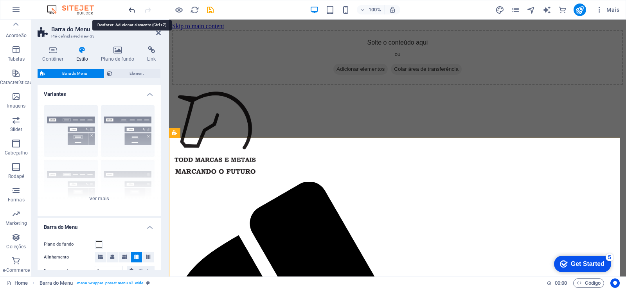
click at [131, 8] on icon "undo" at bounding box center [132, 9] width 9 height 9
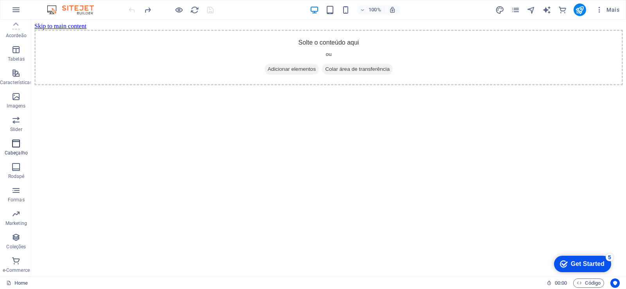
click at [15, 153] on p "Cabeçalho" at bounding box center [16, 153] width 23 height 6
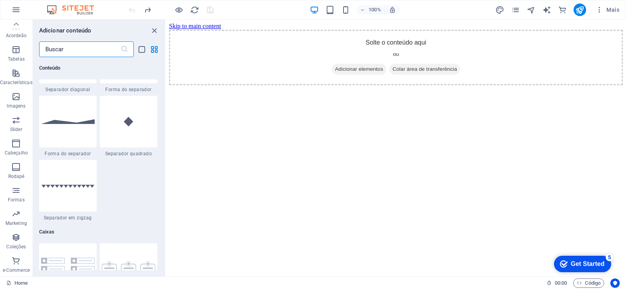
scroll to position [1894, 0]
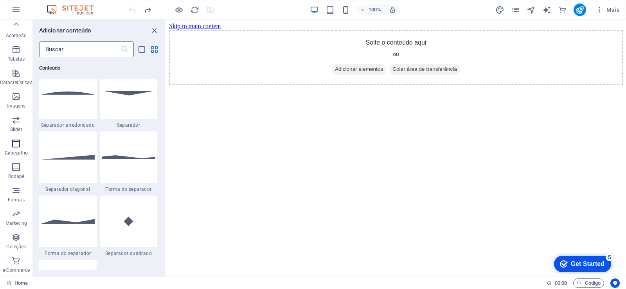
click at [17, 145] on icon "button" at bounding box center [15, 143] width 9 height 9
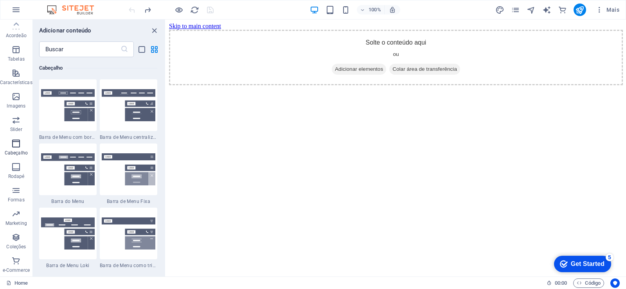
scroll to position [4711, 0]
click at [69, 179] on div at bounding box center [68, 170] width 58 height 52
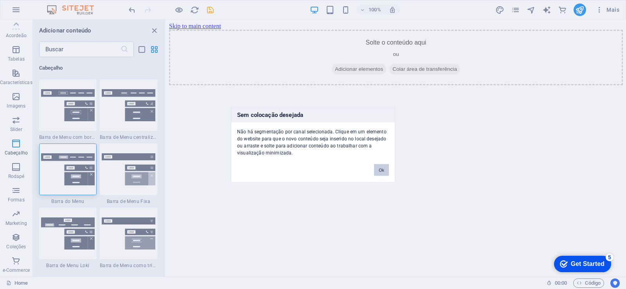
click at [289, 89] on div "Sem colocação desejada Não há segmentação por canal selecionada. Clique em um e…" at bounding box center [313, 144] width 626 height 289
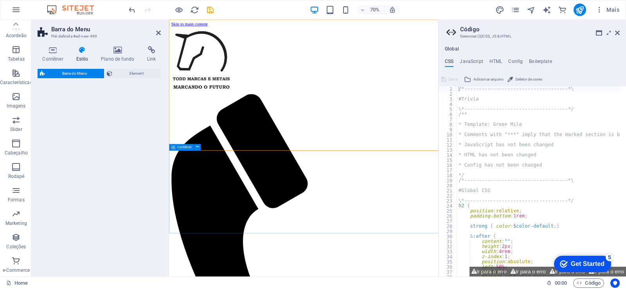
select select "rem"
select select "preset-menu-v2-default"
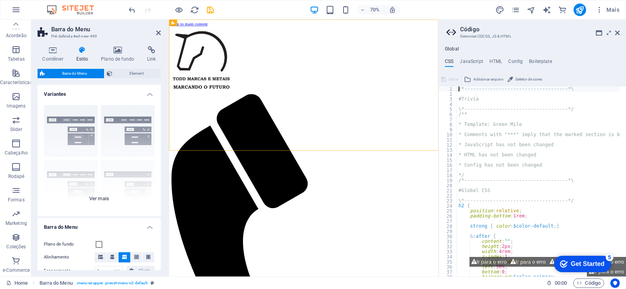
click at [100, 199] on div "Borda Centralizada Padrão Fixo Loki Trigger Largo XXL" at bounding box center [99, 157] width 123 height 117
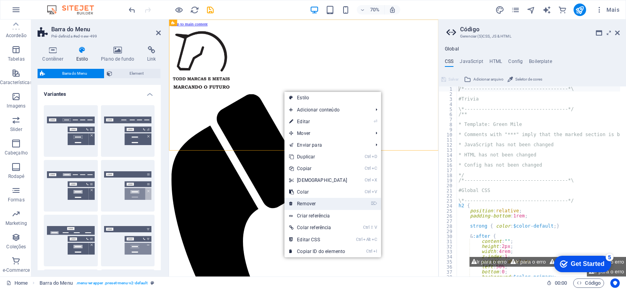
click at [320, 205] on link "⌦ Remover" at bounding box center [317, 204] width 67 height 12
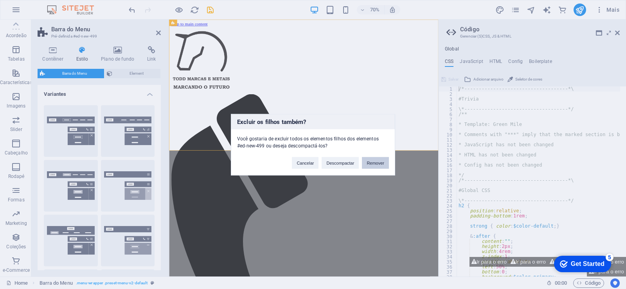
click at [372, 163] on button "Remover" at bounding box center [375, 163] width 27 height 12
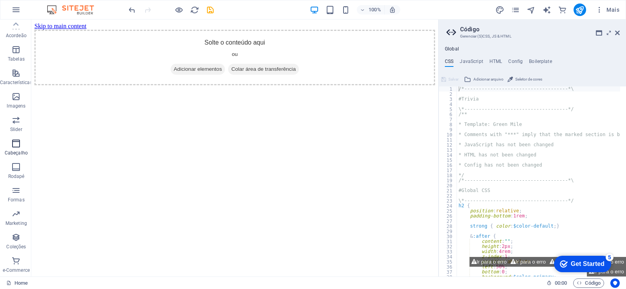
click at [19, 154] on p "Cabeçalho" at bounding box center [16, 153] width 23 height 6
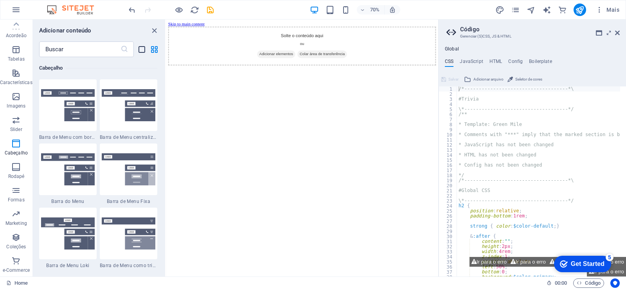
click at [141, 51] on icon "list-view" at bounding box center [141, 49] width 9 height 9
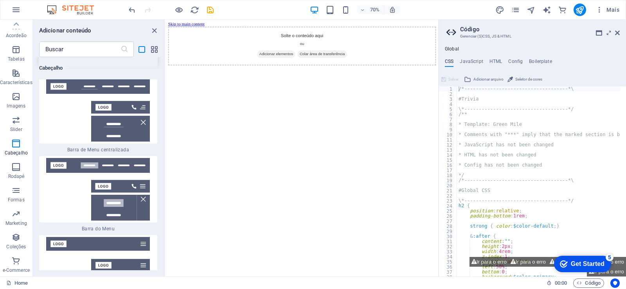
scroll to position [10822, 0]
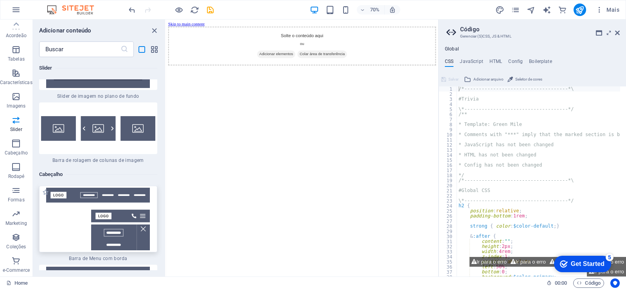
click at [120, 188] on img at bounding box center [98, 219] width 114 height 63
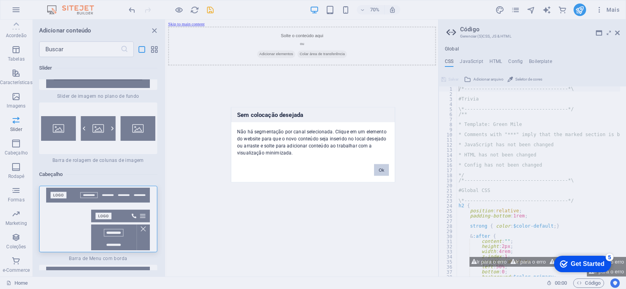
drag, startPoint x: 303, startPoint y: 218, endPoint x: 378, endPoint y: 173, distance: 87.6
click at [378, 173] on button "Ok" at bounding box center [381, 170] width 15 height 12
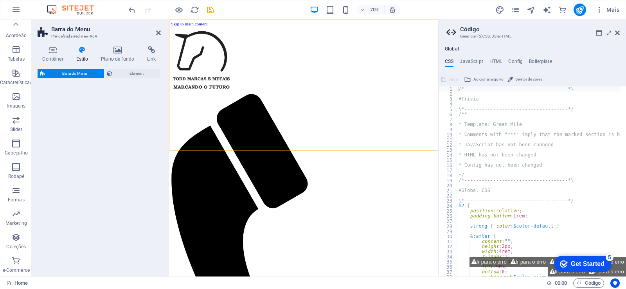
select select "rem"
select select "preset-menu-v2-border"
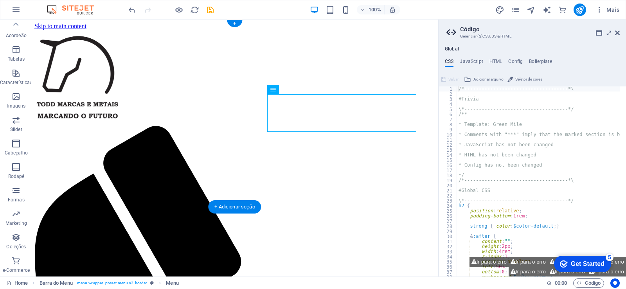
drag, startPoint x: 279, startPoint y: 101, endPoint x: 354, endPoint y: 129, distance: 80.8
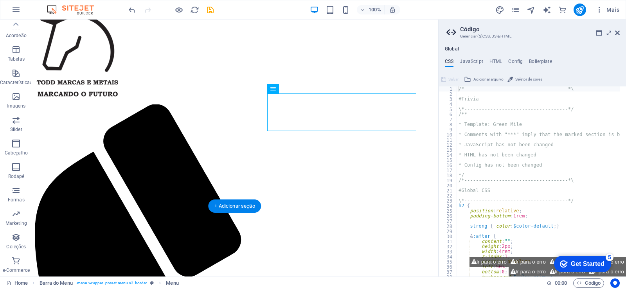
scroll to position [49, 0]
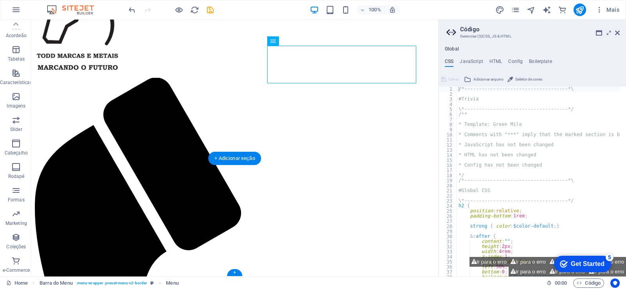
drag, startPoint x: 307, startPoint y: 106, endPoint x: 185, endPoint y: 210, distance: 160.1
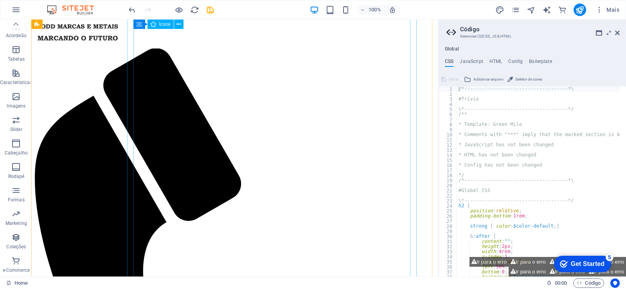
scroll to position [41, 0]
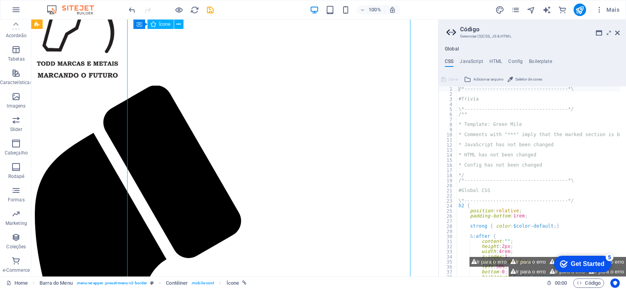
drag, startPoint x: 230, startPoint y: 167, endPoint x: 262, endPoint y: 238, distance: 77.9
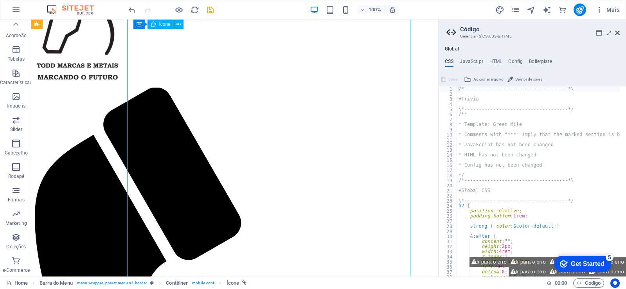
select select "xMidYMid"
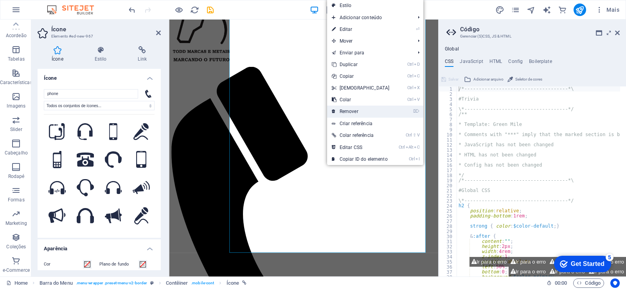
drag, startPoint x: 347, startPoint y: 111, endPoint x: 334, endPoint y: 106, distance: 13.7
click at [347, 111] on link "⌦ Remover" at bounding box center [360, 112] width 67 height 12
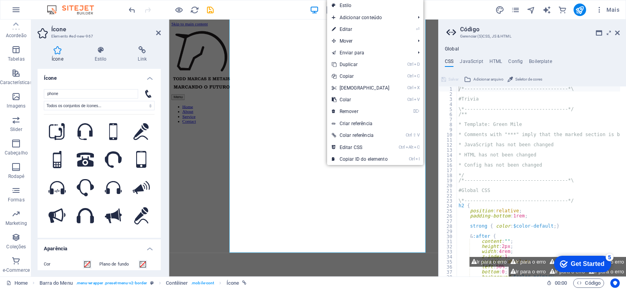
scroll to position [0, 0]
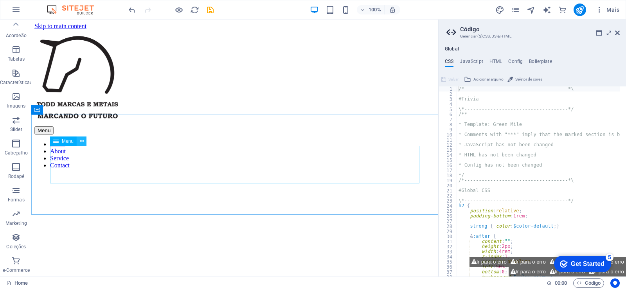
click at [83, 138] on icon at bounding box center [82, 141] width 4 height 8
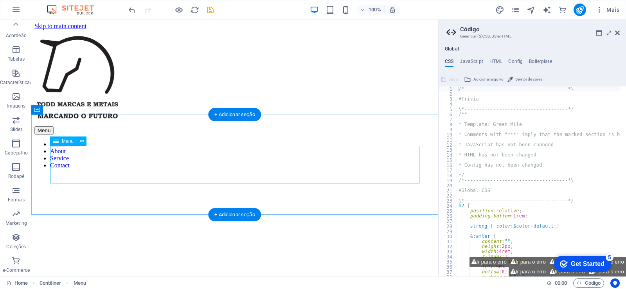
click at [161, 169] on nav "Home About Service Contact" at bounding box center [234, 155] width 401 height 28
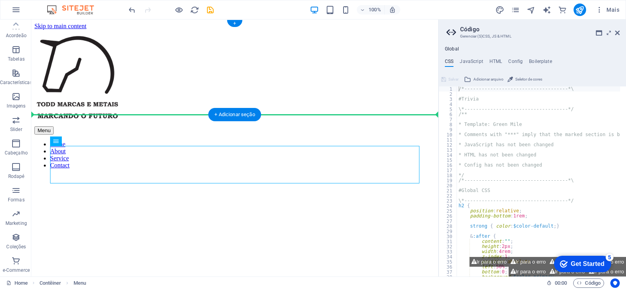
drag, startPoint x: 97, startPoint y: 167, endPoint x: 261, endPoint y: 88, distance: 182.5
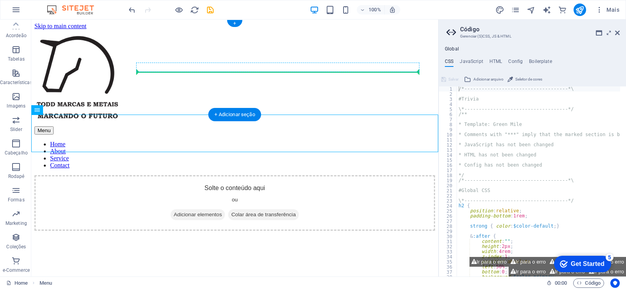
drag, startPoint x: 78, startPoint y: 133, endPoint x: 241, endPoint y: 68, distance: 175.4
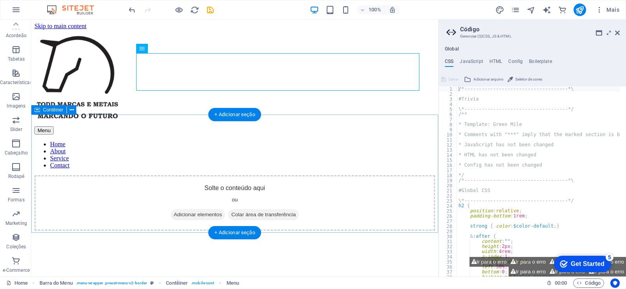
drag, startPoint x: 150, startPoint y: 124, endPoint x: 164, endPoint y: 129, distance: 14.8
click at [150, 175] on div "Solte o conteúdo aqui ou Adicionar elementos Colar área de transferência" at bounding box center [234, 203] width 401 height 56
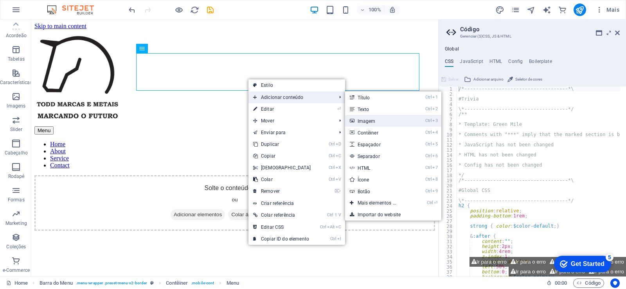
click at [383, 119] on link "Ctrl 3 Imagem" at bounding box center [378, 121] width 67 height 12
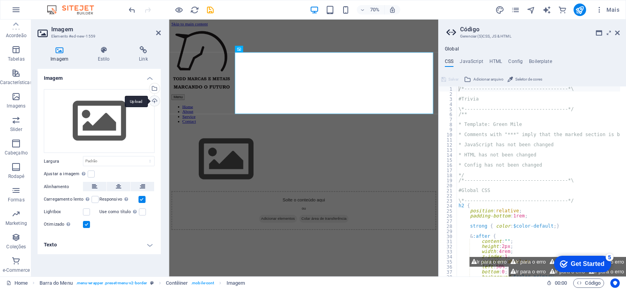
click at [154, 102] on div "Upload" at bounding box center [154, 102] width 12 height 12
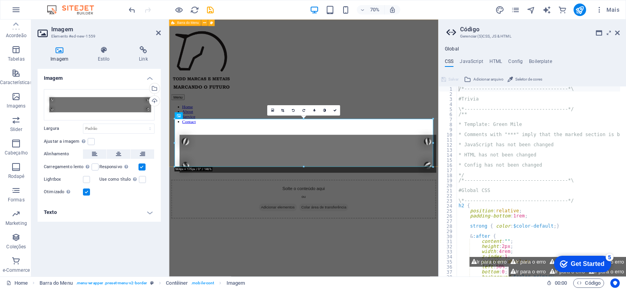
drag, startPoint x: 499, startPoint y: 109, endPoint x: 574, endPoint y: 108, distance: 75.1
click at [538, 83] on div "Menu Home About Service Contact" at bounding box center [361, 139] width 378 height 219
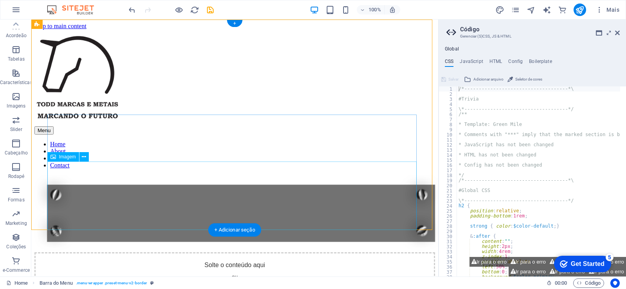
click at [266, 192] on figure at bounding box center [234, 213] width 401 height 77
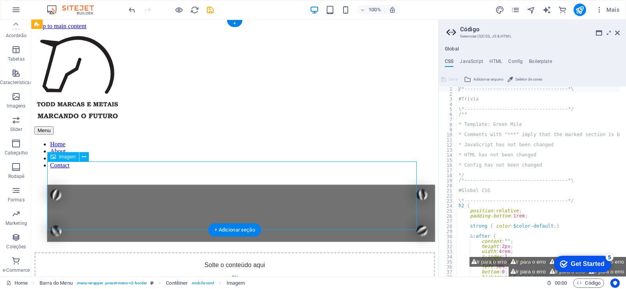
click at [266, 192] on figure at bounding box center [234, 213] width 401 height 77
click at [170, 265] on div "Solte o conteúdo aqui ou Adicionar elementos Colar área de transferência" at bounding box center [234, 280] width 401 height 56
click at [252, 204] on figure at bounding box center [234, 213] width 401 height 77
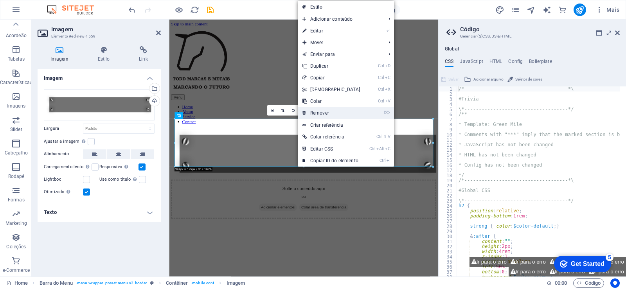
click at [318, 110] on link "⌦ Remover" at bounding box center [331, 113] width 67 height 12
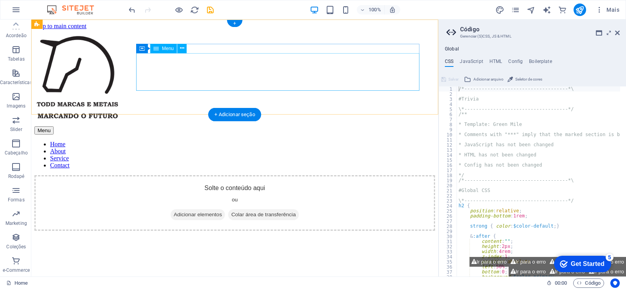
click at [281, 141] on nav "Home About Service Contact" at bounding box center [234, 155] width 401 height 28
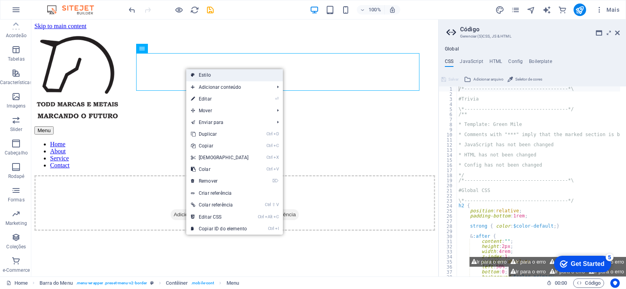
click at [209, 73] on link "Estilo" at bounding box center [234, 75] width 97 height 12
select select "rem"
select select "preset-menu-v2-border"
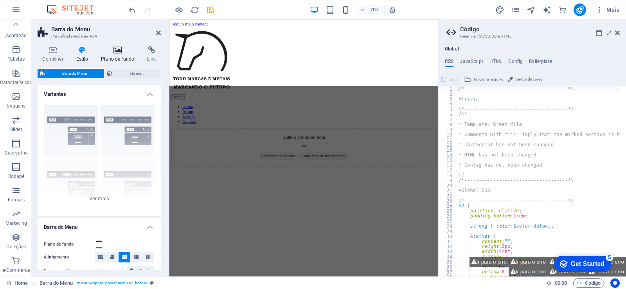
click at [122, 51] on icon at bounding box center [117, 50] width 43 height 8
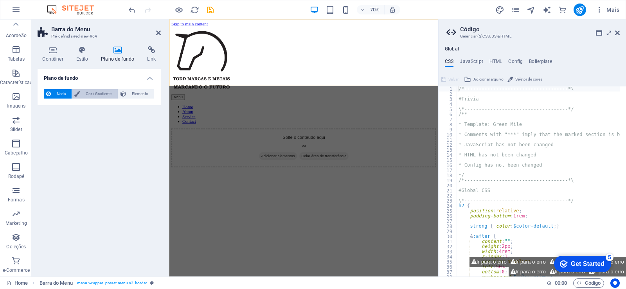
click at [99, 92] on span "Cor / Gradiente" at bounding box center [98, 93] width 33 height 9
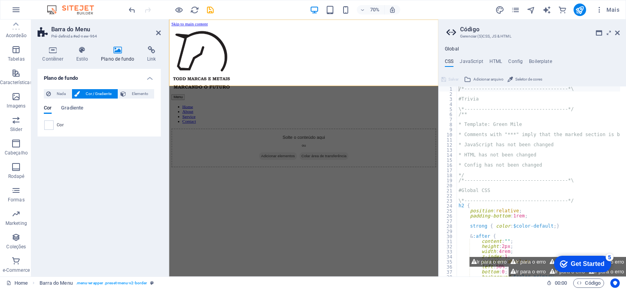
click at [157, 92] on div "Nada Cor / Gradiente Elemento Esticar o plano de fundo para a largura total Sob…" at bounding box center [99, 110] width 123 height 54
click at [140, 92] on span "Elemento" at bounding box center [139, 93] width 23 height 9
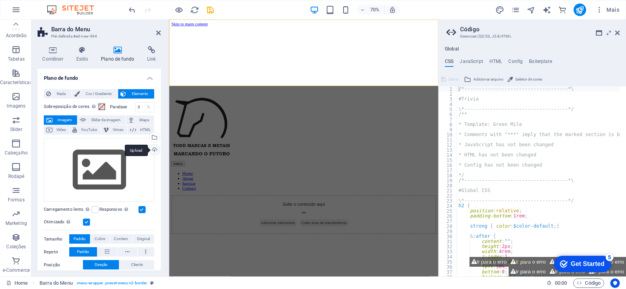
click at [150, 150] on div "Upload" at bounding box center [154, 151] width 12 height 12
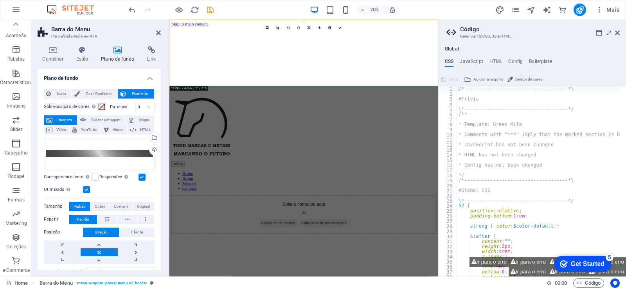
drag, startPoint x: 273, startPoint y: 264, endPoint x: 275, endPoint y: 268, distance: 5.1
click at [274, 265] on html "Skip to main content Menu Home About Service Contact Solte o conteúdo aqui ou A…" at bounding box center [361, 175] width 385 height 310
click at [158, 31] on icon at bounding box center [158, 33] width 5 height 6
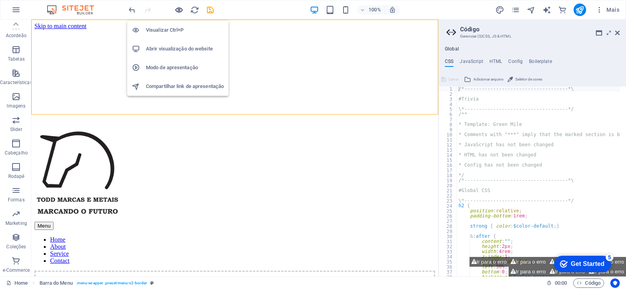
click at [177, 11] on icon "button" at bounding box center [178, 9] width 9 height 9
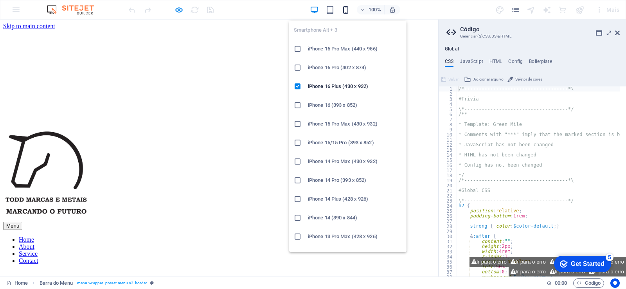
click at [345, 11] on icon "button" at bounding box center [345, 9] width 9 height 9
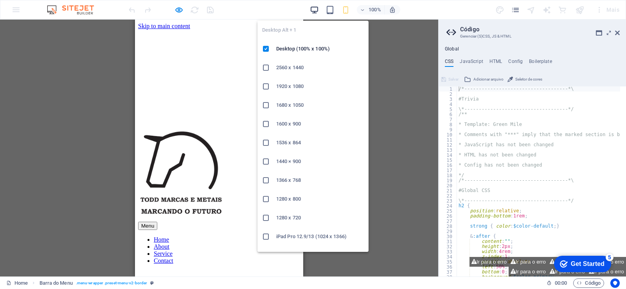
click at [313, 10] on icon "button" at bounding box center [314, 9] width 9 height 9
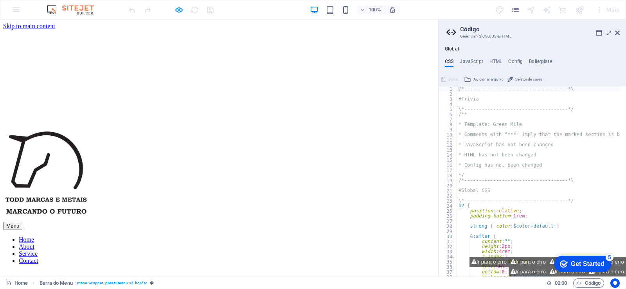
click at [271, 243] on li "About" at bounding box center [227, 246] width 416 height 7
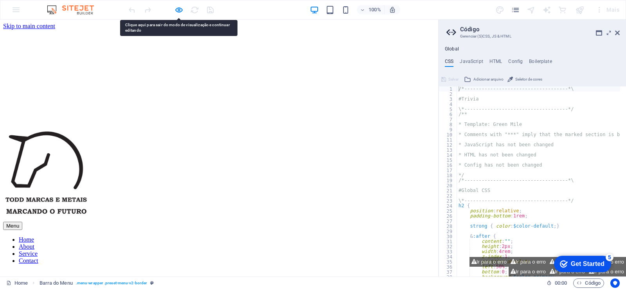
drag, startPoint x: 271, startPoint y: 63, endPoint x: 256, endPoint y: 79, distance: 21.9
click at [256, 236] on ul "Home About Service Contact" at bounding box center [219, 250] width 432 height 28
click at [175, 5] on div at bounding box center [171, 10] width 88 height 13
click at [179, 7] on icon "button" at bounding box center [178, 9] width 9 height 9
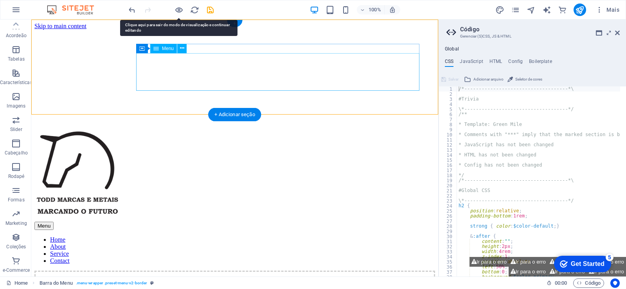
click at [283, 236] on nav "Home About Service Contact" at bounding box center [234, 250] width 401 height 28
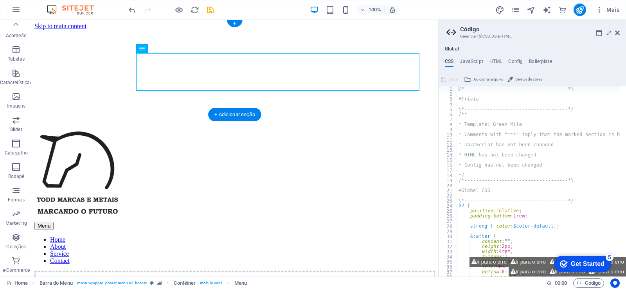
click at [352, 30] on figure at bounding box center [234, 30] width 401 height 0
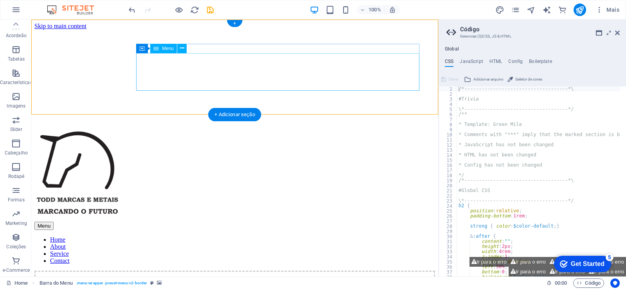
click at [378, 236] on nav "Home About Service Contact" at bounding box center [234, 250] width 401 height 28
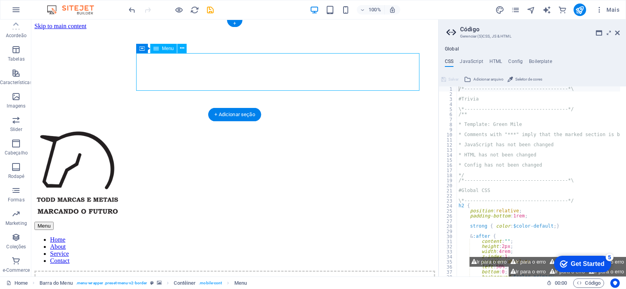
click at [378, 236] on nav "Home About Service Contact" at bounding box center [234, 250] width 401 height 28
select select
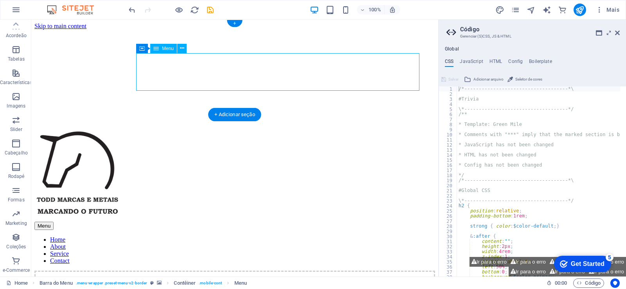
select select
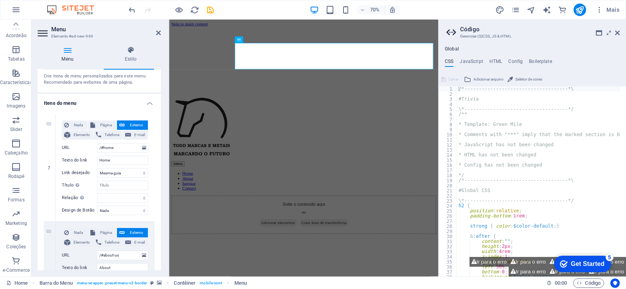
scroll to position [47, 0]
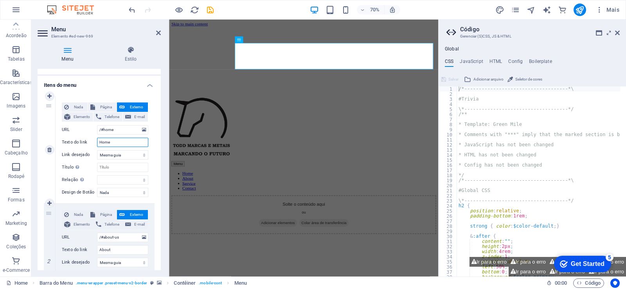
click at [117, 144] on input "Home" at bounding box center [122, 142] width 51 height 9
drag, startPoint x: 117, startPoint y: 143, endPoint x: 71, endPoint y: 142, distance: 45.8
click at [73, 142] on div "Texto do link Home" at bounding box center [105, 142] width 86 height 9
type input "Inicio"
select select
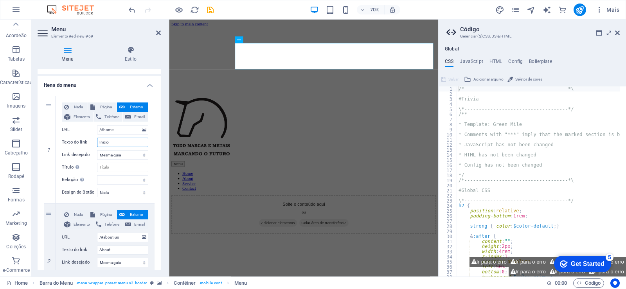
select select
type input "Inicio"
click at [166, 133] on div "Menu Estilo Menu Automático Cliente Crie itens de menu personalizados para este…" at bounding box center [99, 158] width 136 height 237
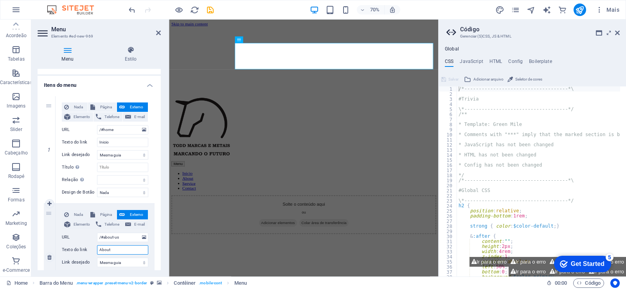
drag, startPoint x: 117, startPoint y: 250, endPoint x: 75, endPoint y: 250, distance: 41.9
click at [75, 250] on div "Texto do link About" at bounding box center [105, 249] width 86 height 9
type input "Emoresa"
select select
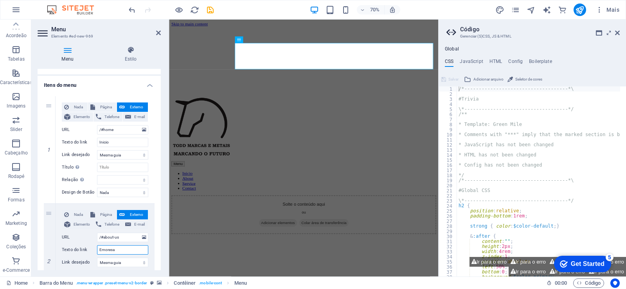
select select
type input "Emo"
select select
type input "Em"
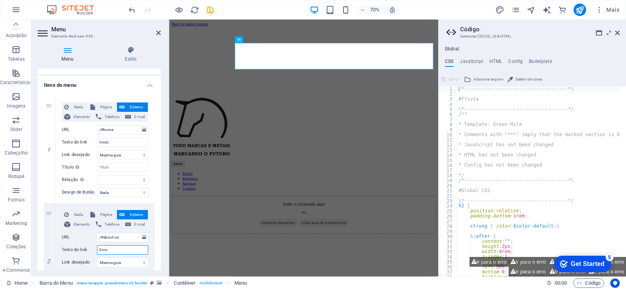
select select
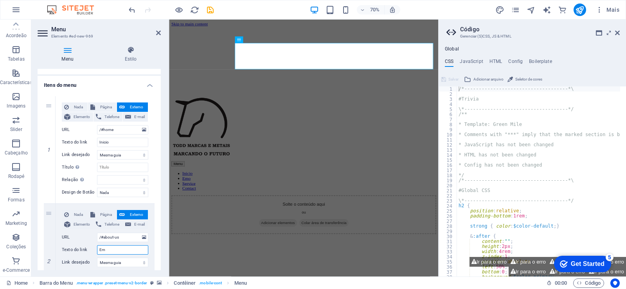
select select
type input "Emp"
select select
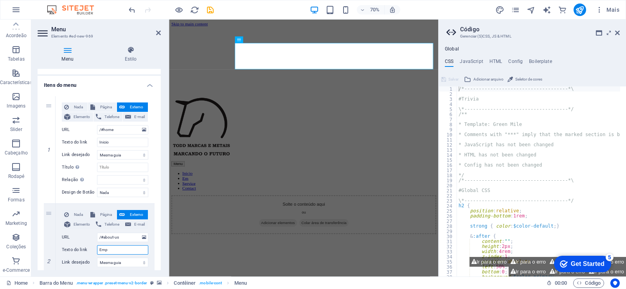
select select
type input "Empresa"
select select
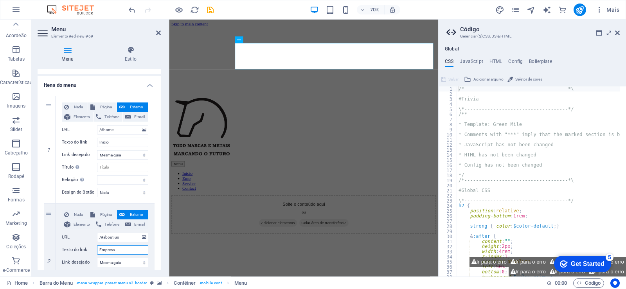
select select
type input "Empresa"
click at [163, 197] on div "Menu Estilo Menu Automático Cliente Crie itens de menu personalizados para este…" at bounding box center [99, 158] width 136 height 237
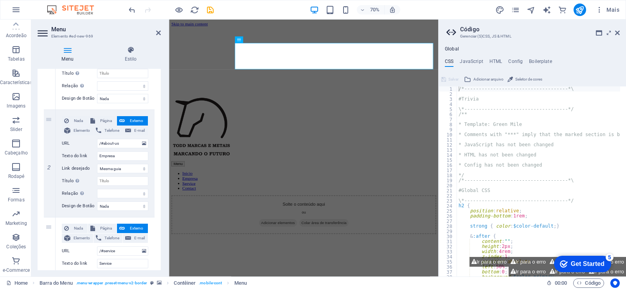
scroll to position [188, 0]
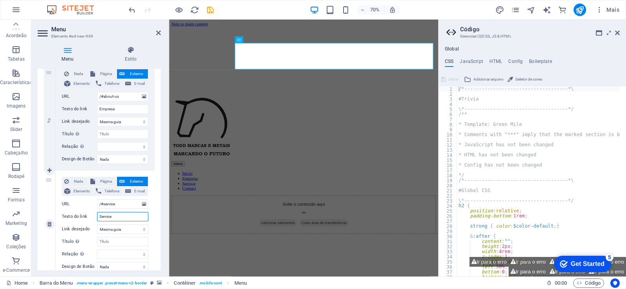
click at [132, 218] on input "Service" at bounding box center [122, 216] width 51 height 9
drag, startPoint x: 133, startPoint y: 219, endPoint x: 37, endPoint y: 216, distance: 95.9
click at [37, 216] on div "Menu Estilo Menu Automático Cliente Crie itens de menu personalizados para este…" at bounding box center [99, 158] width 136 height 237
type input "C"
select select
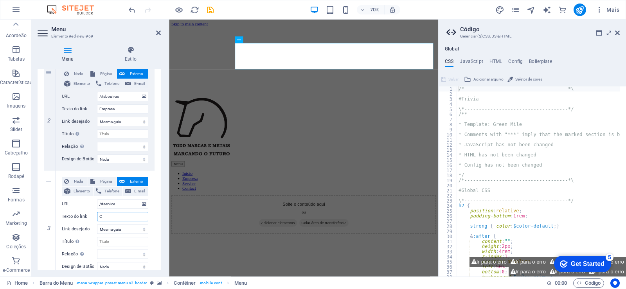
select select
type input "Como comprar"
select select
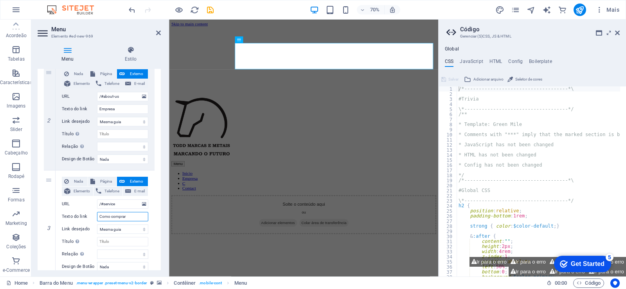
select select
click at [113, 217] on input "Como comprar" at bounding box center [122, 216] width 51 height 9
type input "Como Comprar"
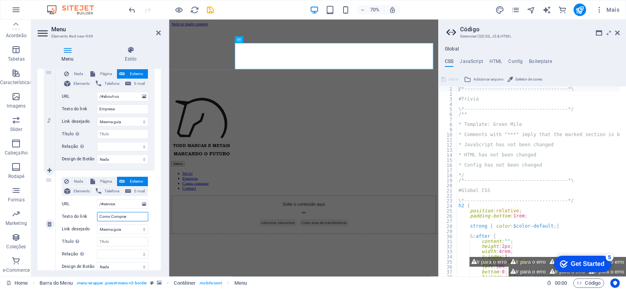
select select
type input "Como omprar"
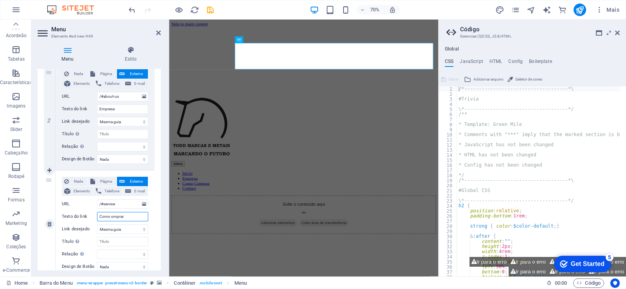
select select
type input "Como comprar"
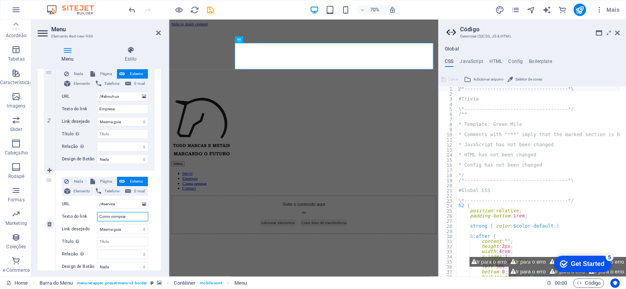
select select
type input "Como comprar"
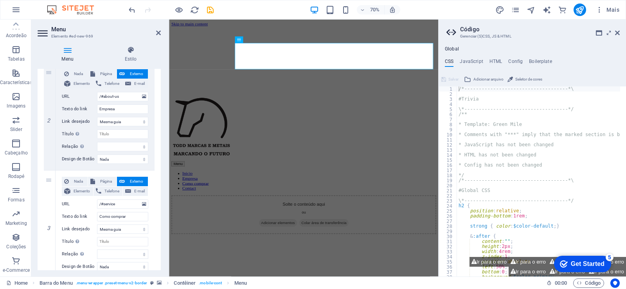
click at [162, 225] on div "Menu Estilo Menu Automático Cliente Crie itens de menu personalizados para este…" at bounding box center [99, 158] width 136 height 237
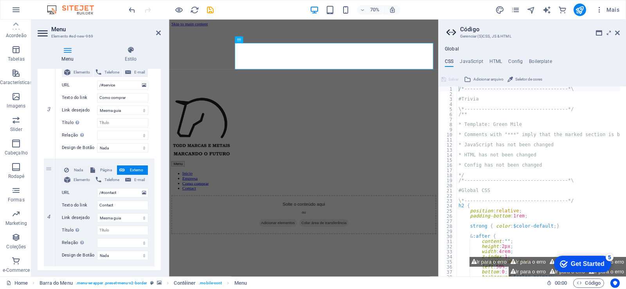
scroll to position [329, 0]
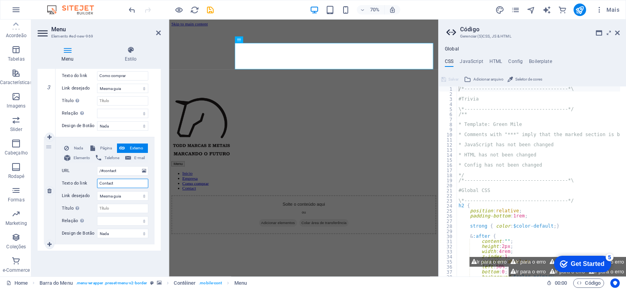
click at [119, 184] on input "Contact" at bounding box center [122, 183] width 51 height 9
drag, startPoint x: 119, startPoint y: 184, endPoint x: 65, endPoint y: 183, distance: 53.6
click at [65, 183] on div "Texto do link Contact" at bounding box center [105, 183] width 86 height 9
click at [123, 184] on input "Contact" at bounding box center [122, 183] width 51 height 9
type input "Conta"
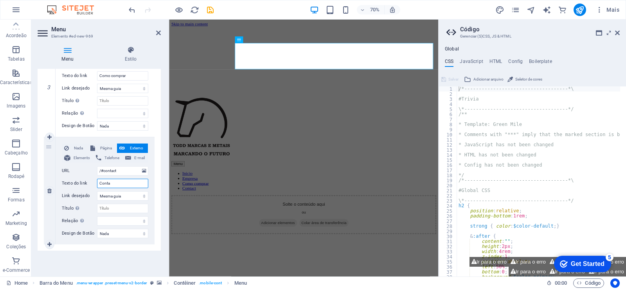
select select
type input "Contato"
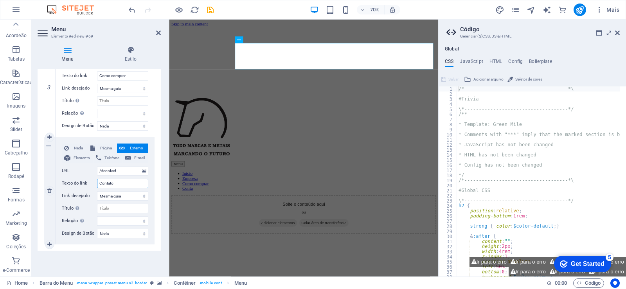
select select
type input "Contato"
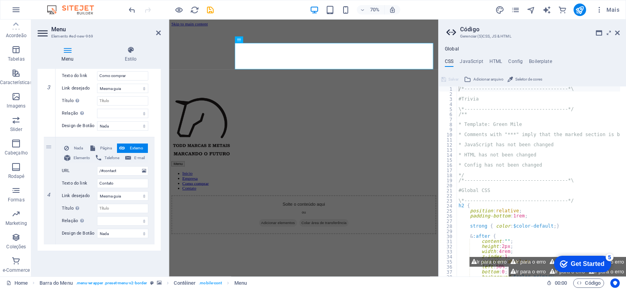
click at [162, 176] on div "Menu Estilo Menu Automático Cliente Crie itens de menu personalizados para este…" at bounding box center [99, 158] width 136 height 237
drag, startPoint x: 255, startPoint y: 236, endPoint x: 253, endPoint y: 265, distance: 28.6
click at [253, 242] on html "Skip to main content Menu Inicio Empresa Como comprar Contato Solte o conteúdo …" at bounding box center [361, 175] width 385 height 310
click at [156, 34] on icon at bounding box center [158, 33] width 5 height 6
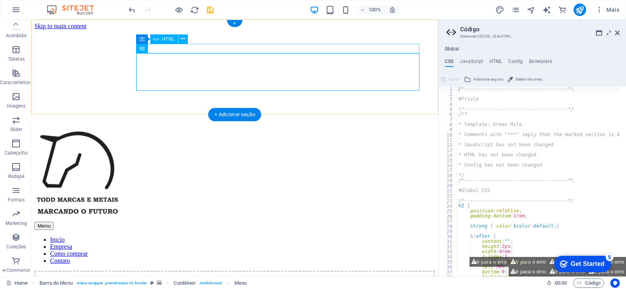
click at [216, 222] on div "Menu" at bounding box center [234, 226] width 401 height 8
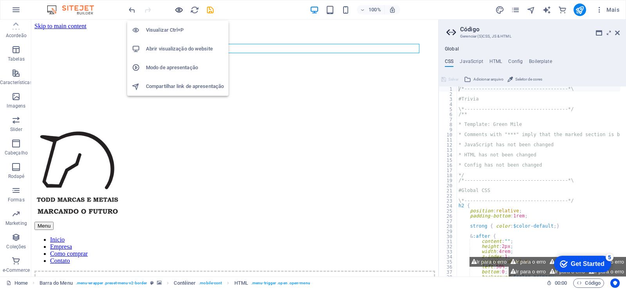
click at [181, 8] on icon "button" at bounding box center [178, 9] width 9 height 9
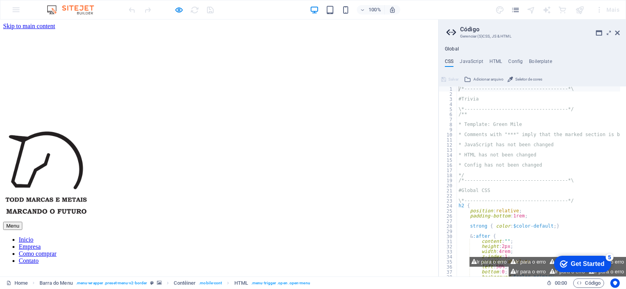
click at [33, 236] on link "Inicio" at bounding box center [26, 239] width 14 height 7
click at [41, 243] on link "Empresa" at bounding box center [30, 246] width 22 height 7
click at [56, 250] on link "Como comprar" at bounding box center [38, 253] width 38 height 7
click at [39, 257] on link "Contato" at bounding box center [29, 260] width 20 height 7
drag, startPoint x: 619, startPoint y: 33, endPoint x: 531, endPoint y: 175, distance: 167.1
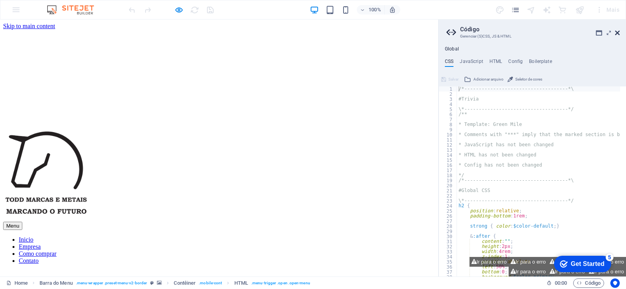
click at [619, 33] on icon at bounding box center [617, 33] width 5 height 6
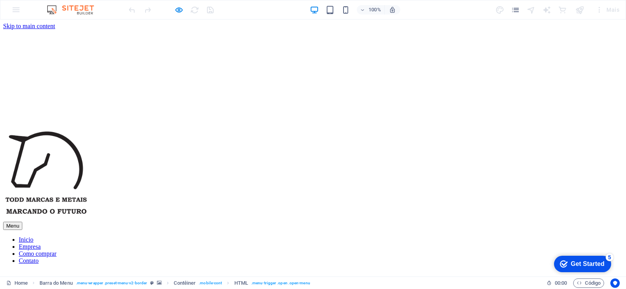
click at [33, 236] on link "Inicio" at bounding box center [26, 239] width 14 height 7
drag, startPoint x: 242, startPoint y: 56, endPoint x: 316, endPoint y: 58, distance: 74.4
click at [33, 236] on link "Inicio" at bounding box center [26, 239] width 14 height 7
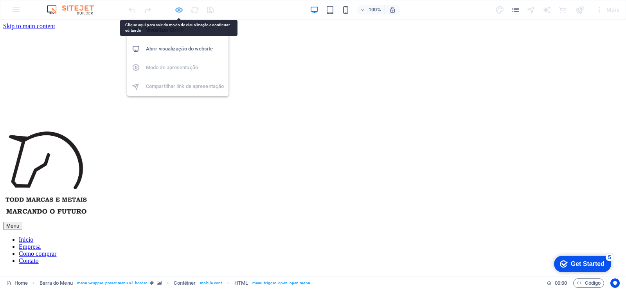
click at [180, 7] on icon "button" at bounding box center [178, 9] width 9 height 9
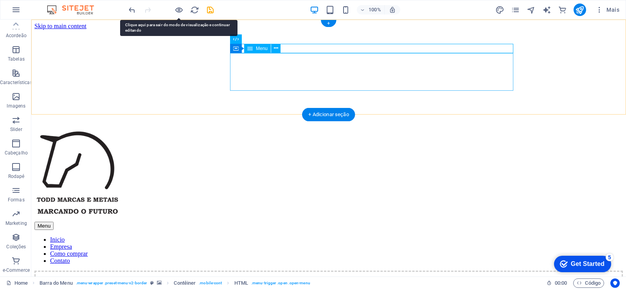
click at [258, 236] on nav "Inicio Empresa Como comprar Contato" at bounding box center [328, 250] width 588 height 28
click at [414, 236] on nav "Inicio Empresa Como comprar Contato" at bounding box center [328, 250] width 588 height 28
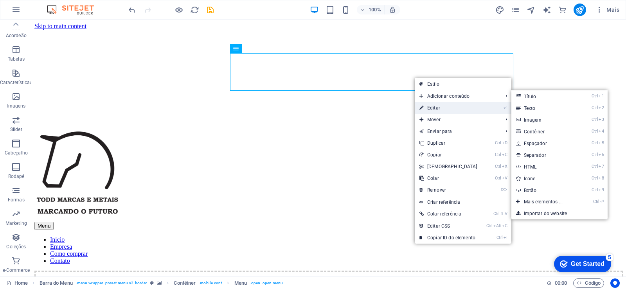
click at [442, 107] on link "⏎ Editar" at bounding box center [448, 108] width 67 height 12
select select
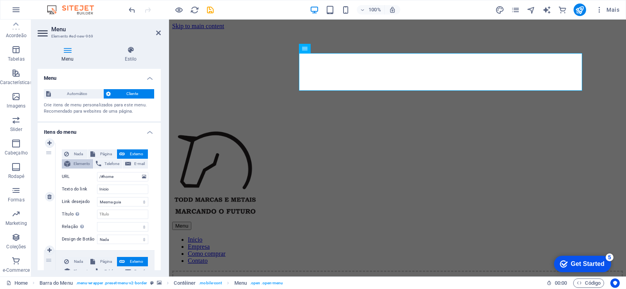
click at [81, 164] on span "Elemento" at bounding box center [82, 163] width 18 height 9
select select
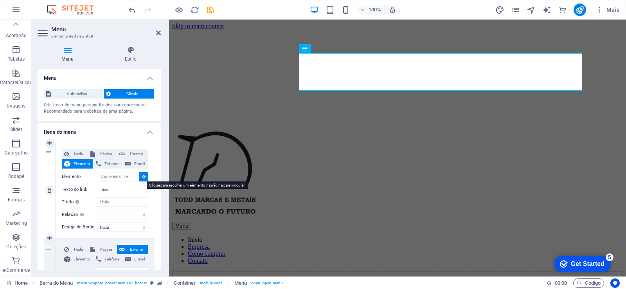
click at [142, 178] on icon at bounding box center [144, 176] width 4 height 4
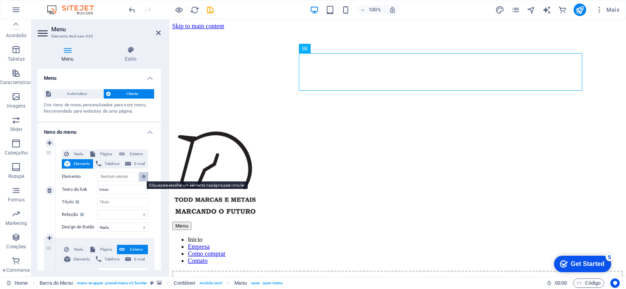
click at [142, 178] on icon at bounding box center [144, 176] width 4 height 4
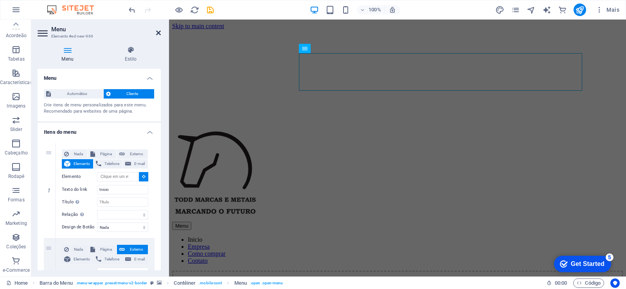
drag, startPoint x: 144, startPoint y: 24, endPoint x: 158, endPoint y: 33, distance: 16.7
click at [158, 33] on icon at bounding box center [158, 33] width 5 height 6
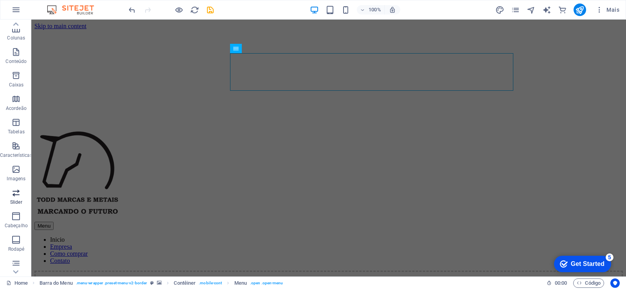
scroll to position [72, 0]
drag, startPoint x: 18, startPoint y: 171, endPoint x: 27, endPoint y: 244, distance: 74.5
click at [18, 171] on icon "button" at bounding box center [15, 166] width 9 height 9
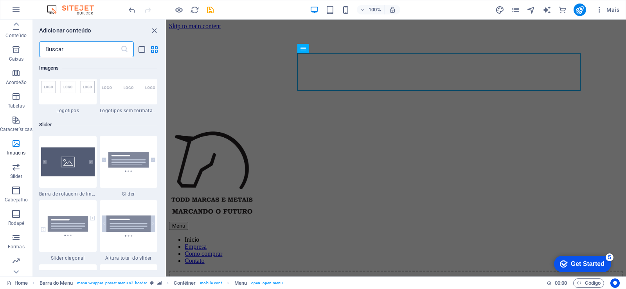
scroll to position [4388, 0]
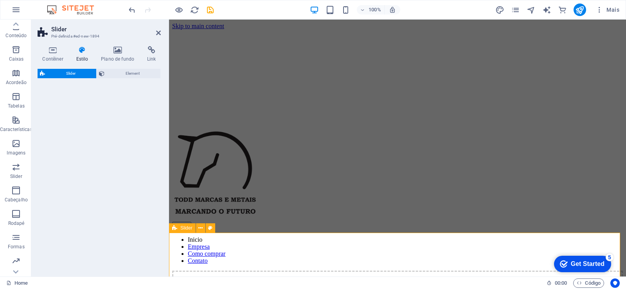
select select "rem"
select select "px"
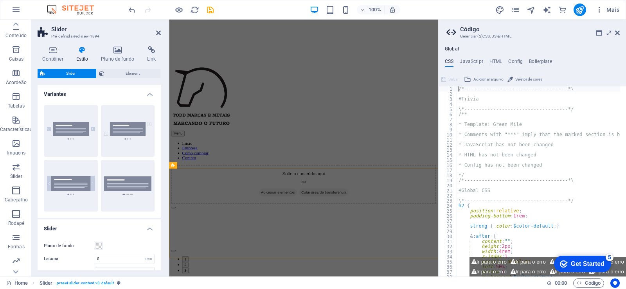
scroll to position [0, 0]
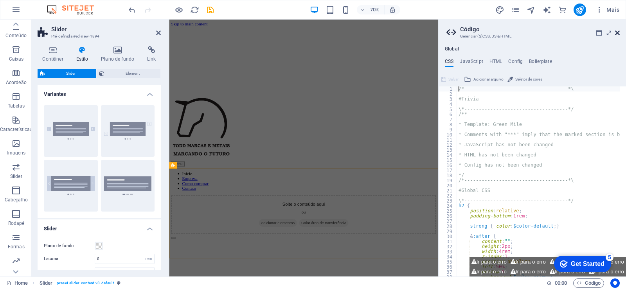
click at [617, 35] on icon at bounding box center [617, 33] width 5 height 6
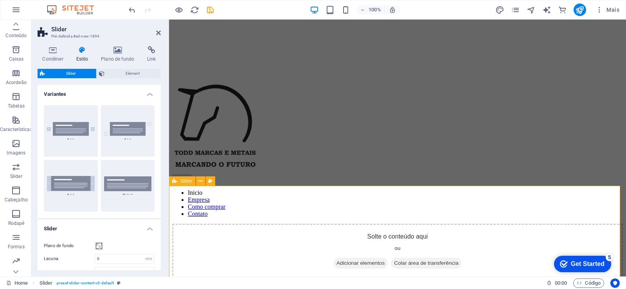
scroll to position [84, 0]
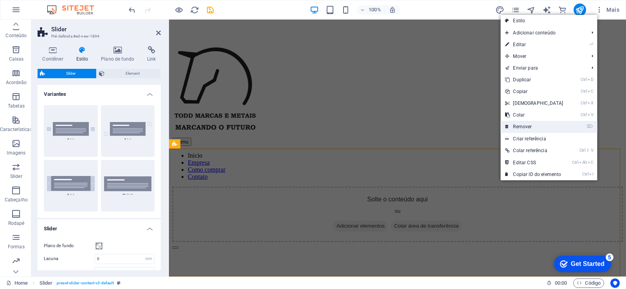
click at [539, 125] on link "⌦ Remover" at bounding box center [533, 127] width 67 height 12
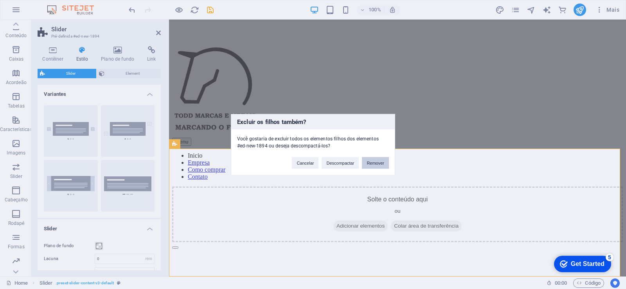
click at [375, 162] on button "Remover" at bounding box center [375, 163] width 27 height 12
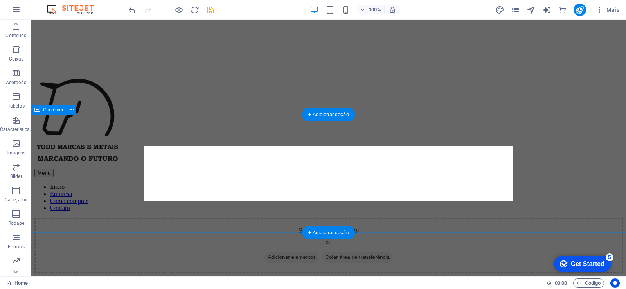
scroll to position [0, 0]
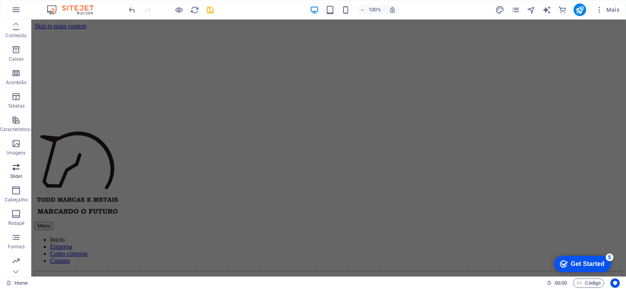
click at [13, 170] on icon "button" at bounding box center [15, 166] width 9 height 9
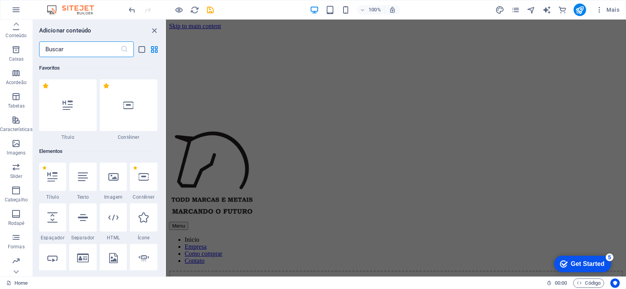
scroll to position [4435, 0]
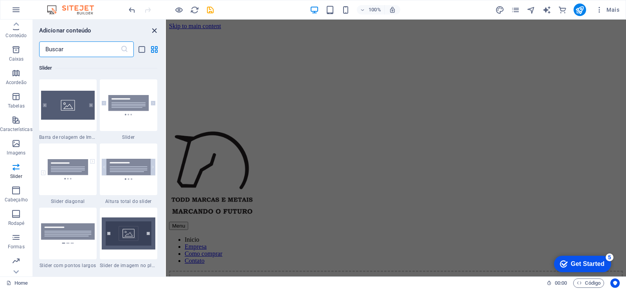
click at [153, 30] on icon "close panel" at bounding box center [154, 30] width 9 height 9
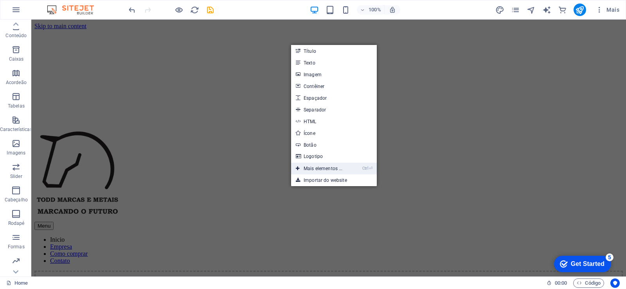
click at [331, 169] on link "Ctrl ⏎ Mais elementos ..." at bounding box center [319, 169] width 56 height 12
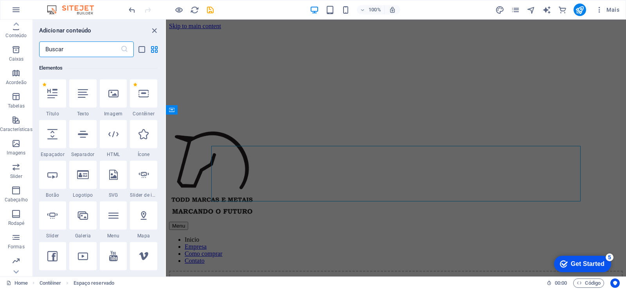
scroll to position [0, 0]
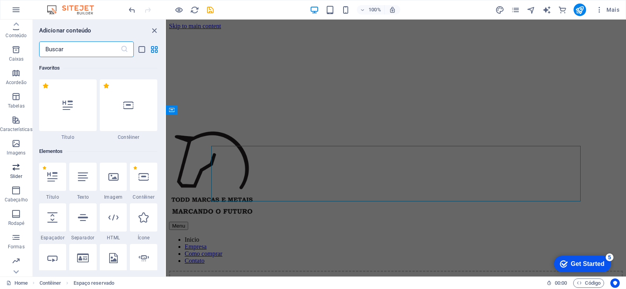
click at [19, 171] on icon "button" at bounding box center [15, 166] width 9 height 9
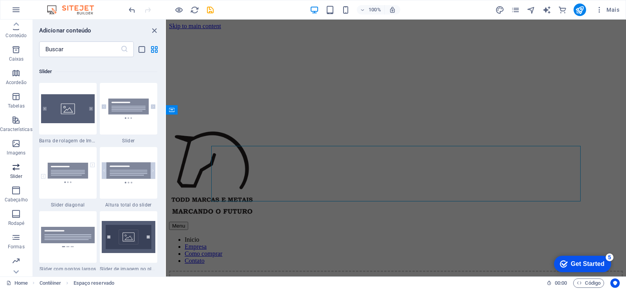
scroll to position [4435, 0]
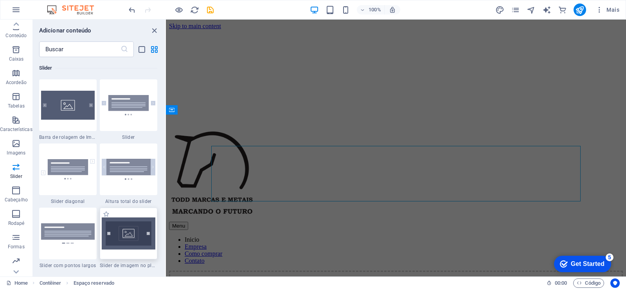
click at [131, 237] on img at bounding box center [129, 234] width 54 height 32
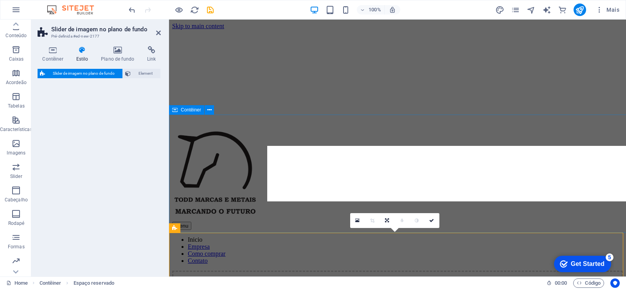
select select "rem"
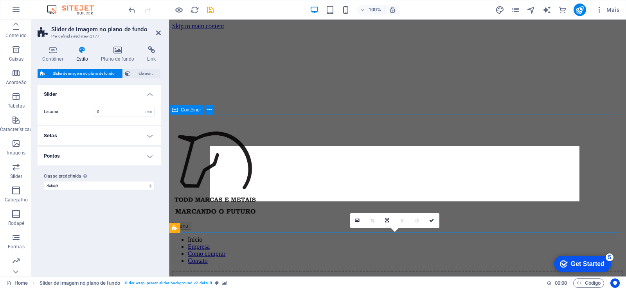
drag, startPoint x: 549, startPoint y: 179, endPoint x: 368, endPoint y: 174, distance: 181.2
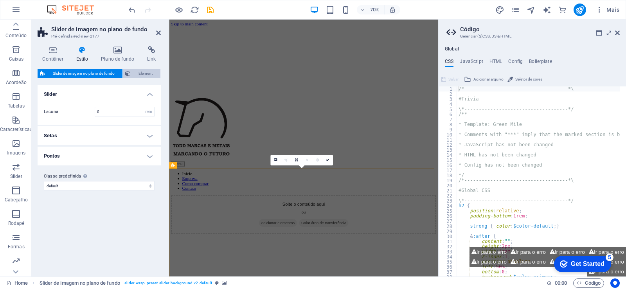
click at [143, 71] on span "Element" at bounding box center [145, 73] width 25 height 9
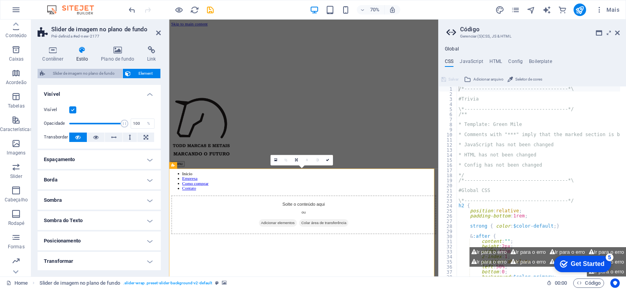
click at [95, 69] on span "Slider de imagem no plano de fundo" at bounding box center [83, 73] width 73 height 9
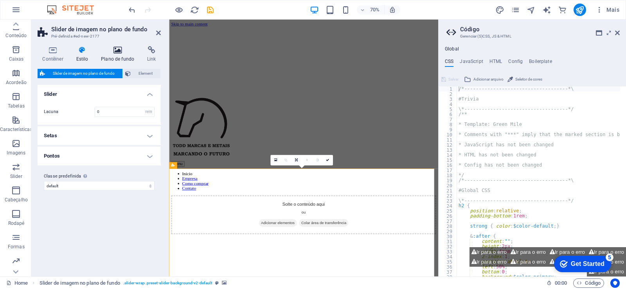
click at [115, 52] on icon at bounding box center [117, 50] width 43 height 8
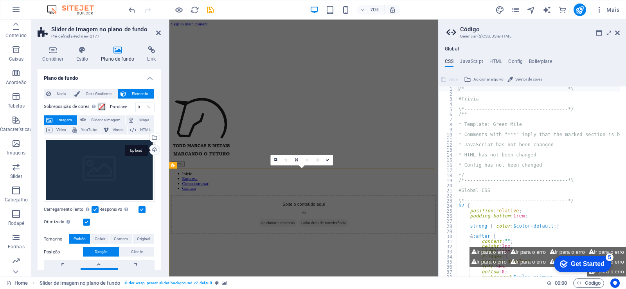
click at [153, 149] on div "Upload" at bounding box center [154, 151] width 12 height 12
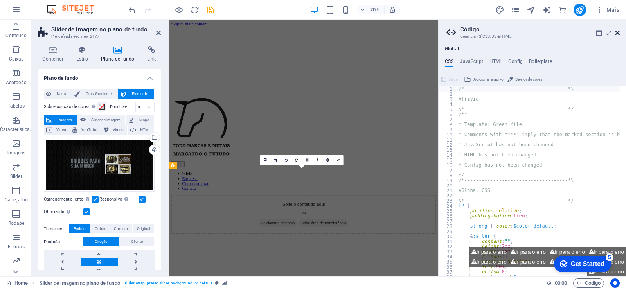
drag, startPoint x: 449, startPoint y: 11, endPoint x: 617, endPoint y: 31, distance: 169.7
click at [617, 31] on icon at bounding box center [617, 33] width 5 height 6
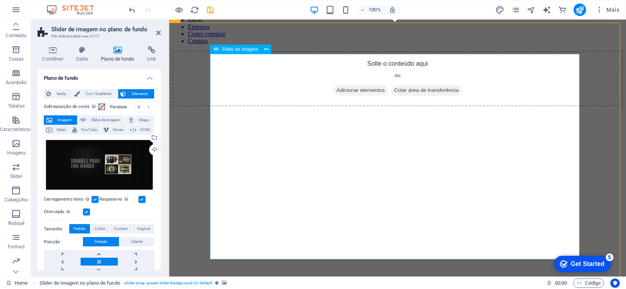
scroll to position [224, 0]
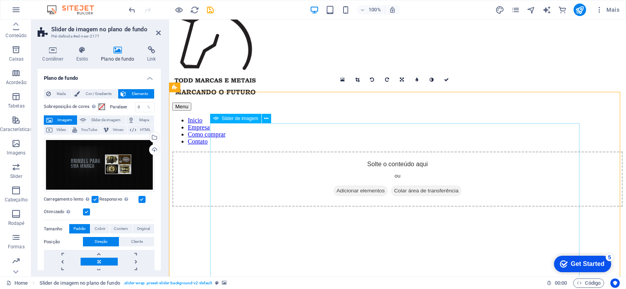
scroll to position [141, 0]
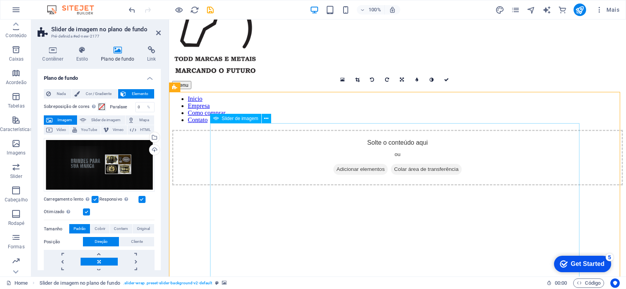
select select "px"
select select "ms"
select select "s"
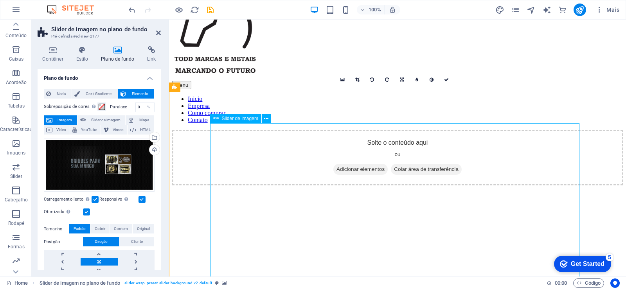
select select "progressive"
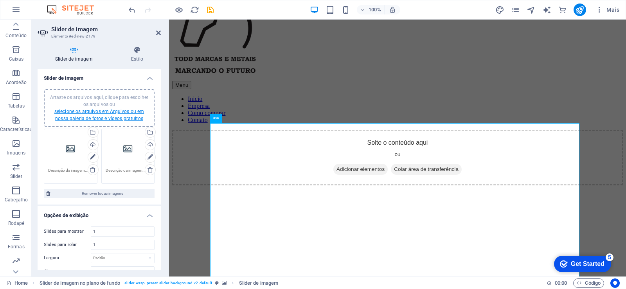
click at [68, 117] on link "selecione os arquivos em Arquivos ou em nossa galeria de fotos e vídeos gratuit…" at bounding box center [99, 115] width 90 height 13
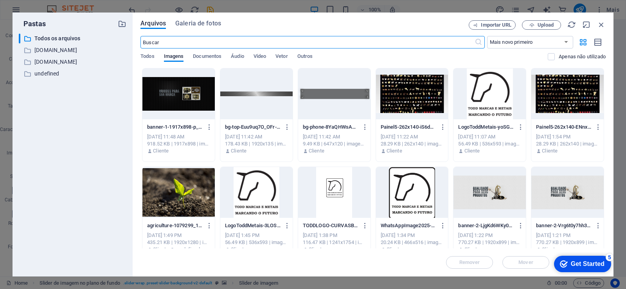
scroll to position [86, 0]
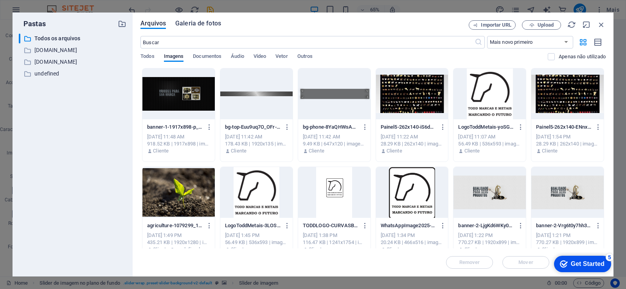
click at [191, 21] on span "Galeria de fotos" at bounding box center [198, 23] width 46 height 9
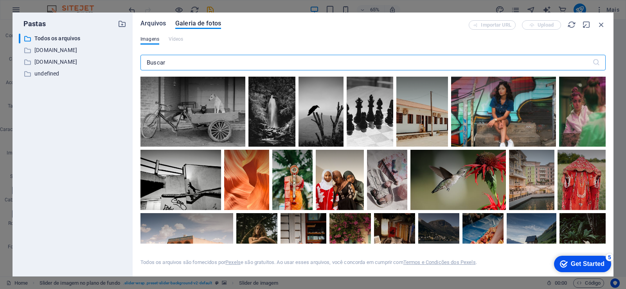
click at [150, 22] on span "Arquivos" at bounding box center [152, 23] width 25 height 9
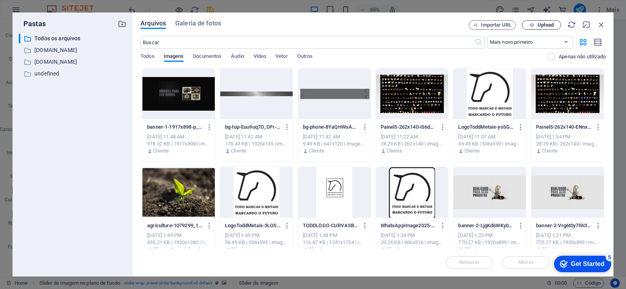
click at [541, 24] on span "Upload" at bounding box center [545, 25] width 16 height 5
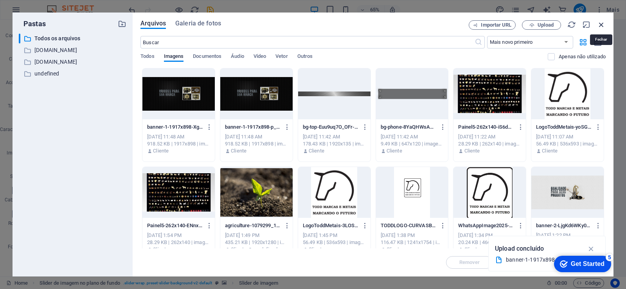
drag, startPoint x: 600, startPoint y: 26, endPoint x: 440, endPoint y: 20, distance: 160.1
click at [600, 26] on icon "button" at bounding box center [601, 24] width 9 height 9
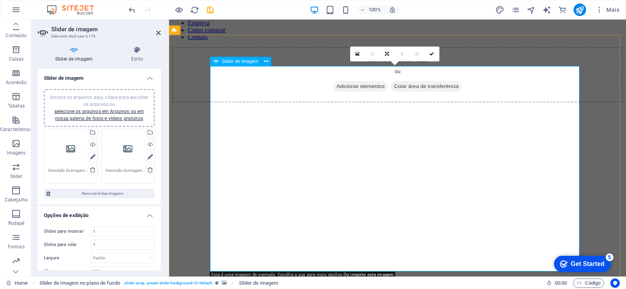
scroll to position [224, 0]
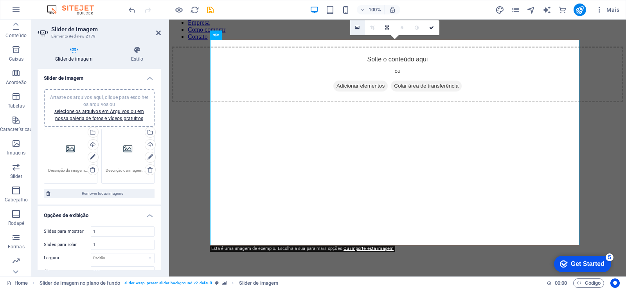
click at [357, 25] on icon at bounding box center [357, 27] width 4 height 5
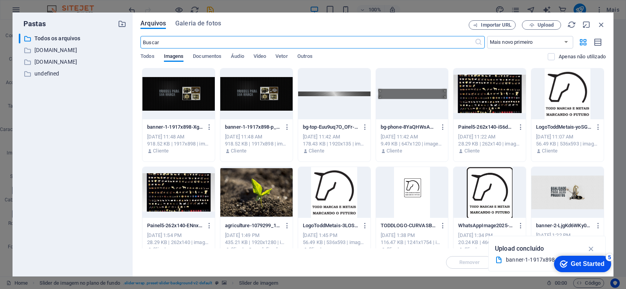
scroll to position [86, 0]
click at [186, 94] on div at bounding box center [178, 93] width 72 height 51
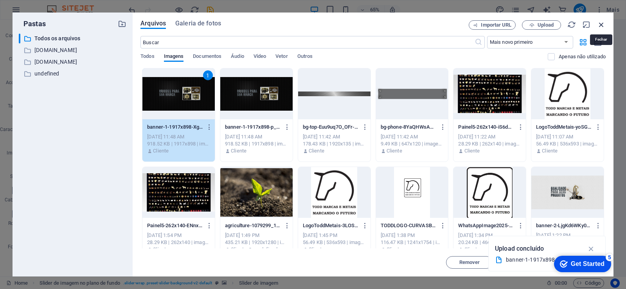
click at [601, 21] on icon "button" at bounding box center [601, 24] width 9 height 9
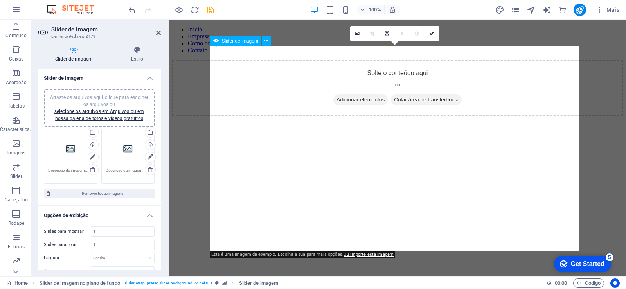
scroll to position [224, 0]
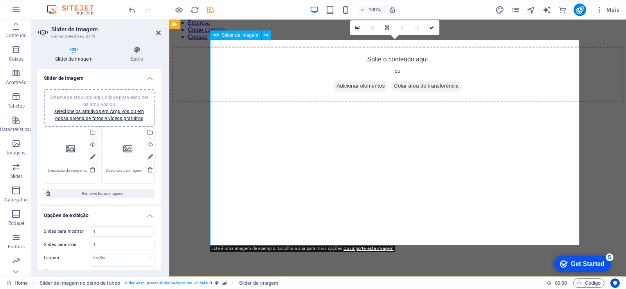
click at [359, 24] on link at bounding box center [357, 27] width 15 height 15
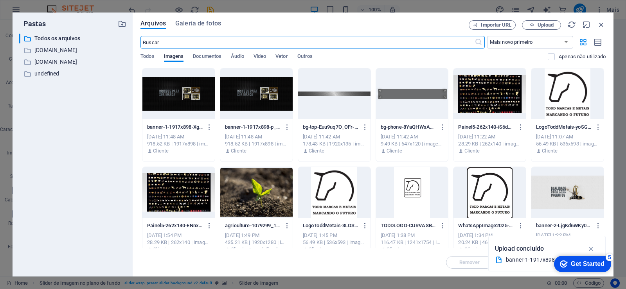
scroll to position [86, 0]
click at [266, 107] on div at bounding box center [256, 93] width 72 height 51
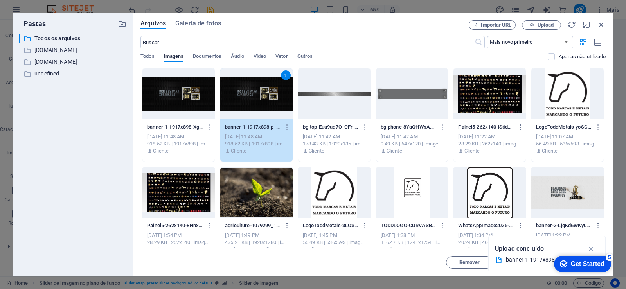
click at [266, 107] on div "1" at bounding box center [256, 93] width 72 height 51
type input "998"
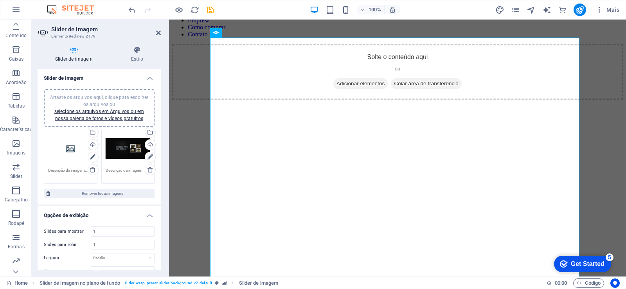
scroll to position [273, 0]
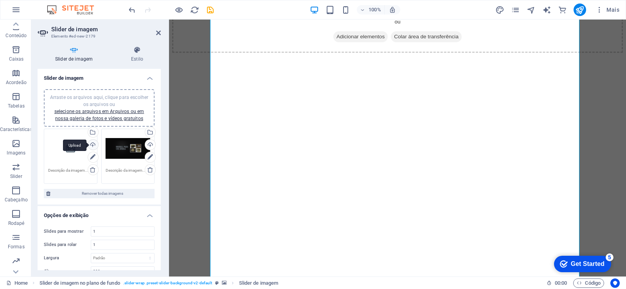
click at [92, 144] on div "Upload" at bounding box center [92, 146] width 12 height 12
drag, startPoint x: 159, startPoint y: 31, endPoint x: 288, endPoint y: 86, distance: 140.4
click at [159, 31] on icon at bounding box center [158, 33] width 5 height 6
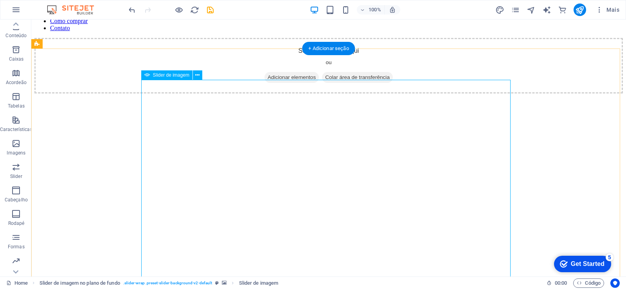
scroll to position [278, 0]
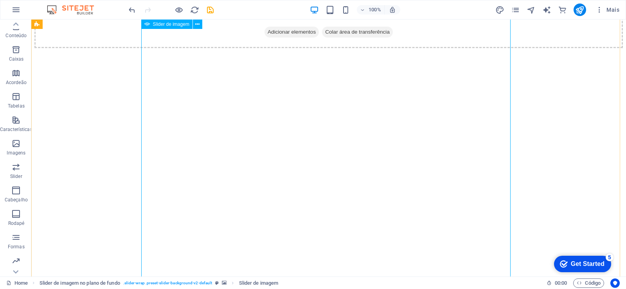
click at [201, 27] on button at bounding box center [197, 24] width 9 height 9
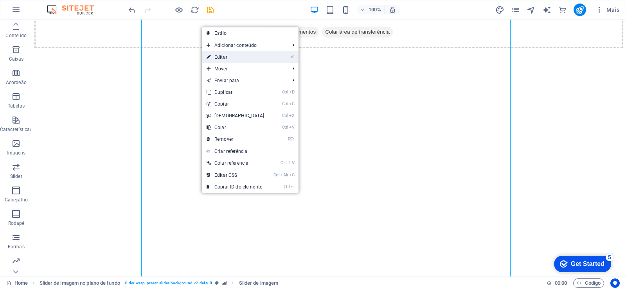
click at [223, 57] on link "⏎ Editar" at bounding box center [235, 57] width 67 height 12
select select "px"
select select "ms"
select select "s"
select select "progressive"
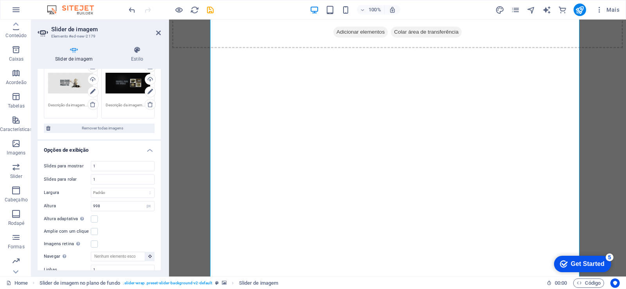
scroll to position [0, 0]
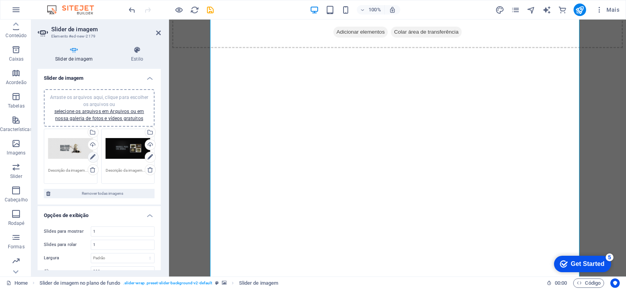
click at [90, 156] on icon at bounding box center [92, 157] width 5 height 9
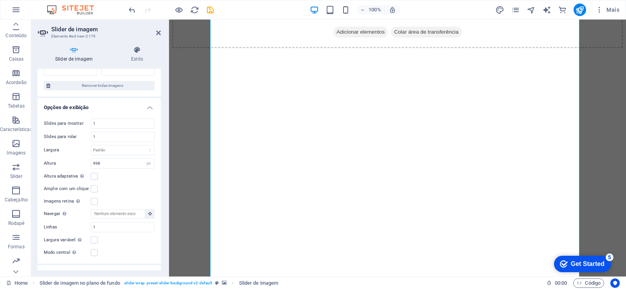
scroll to position [141, 0]
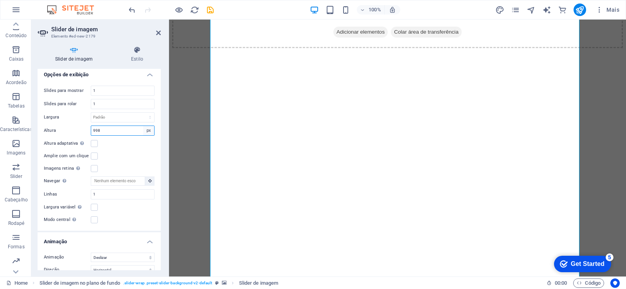
select select "default"
click at [143, 126] on select "Padrão px rem em vw vh" at bounding box center [148, 130] width 11 height 9
select select "DISABLED_OPTION_VALUE"
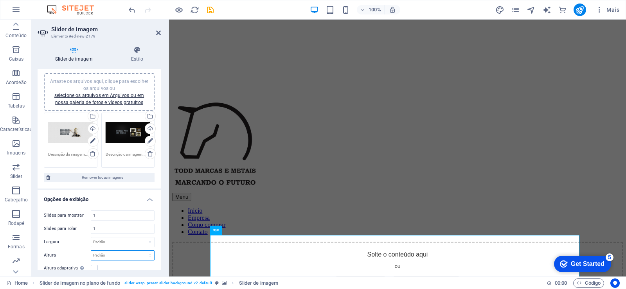
scroll to position [0, 0]
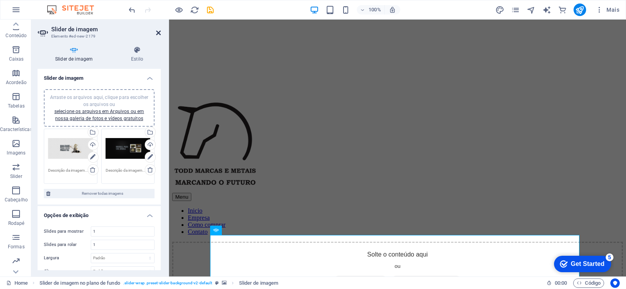
click at [156, 34] on icon at bounding box center [158, 33] width 5 height 6
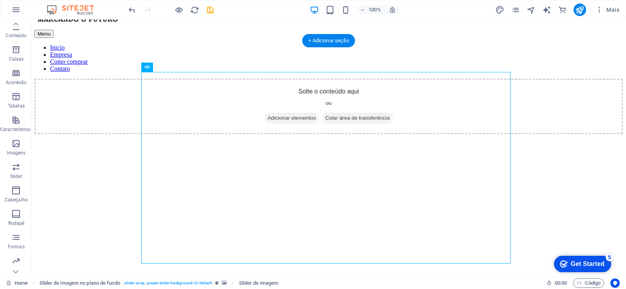
scroll to position [210, 0]
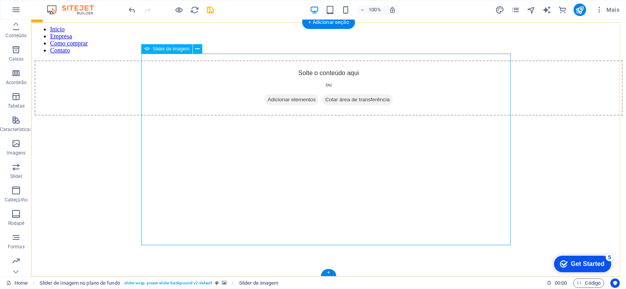
drag, startPoint x: 155, startPoint y: 152, endPoint x: 159, endPoint y: 161, distance: 9.8
drag, startPoint x: 81, startPoint y: 193, endPoint x: 85, endPoint y: 205, distance: 12.5
click at [81, 116] on figure at bounding box center [328, 116] width 588 height 0
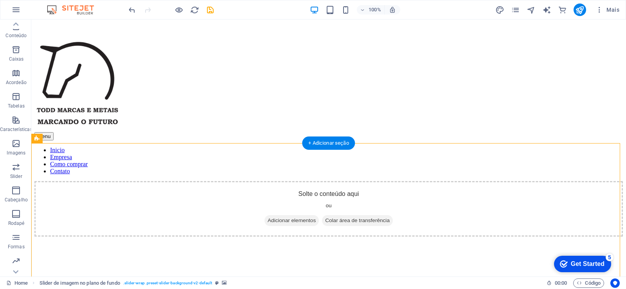
scroll to position [23, 0]
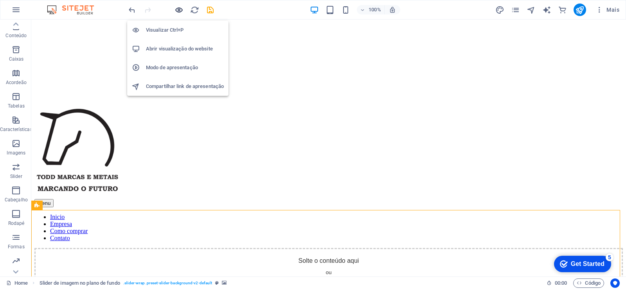
click at [175, 11] on icon "button" at bounding box center [178, 9] width 9 height 9
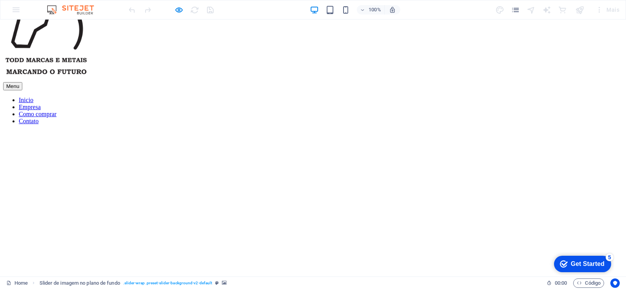
scroll to position [155, 0]
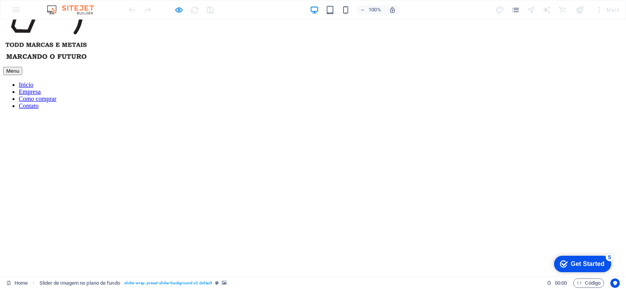
drag, startPoint x: 173, startPoint y: 104, endPoint x: 175, endPoint y: 109, distance: 4.7
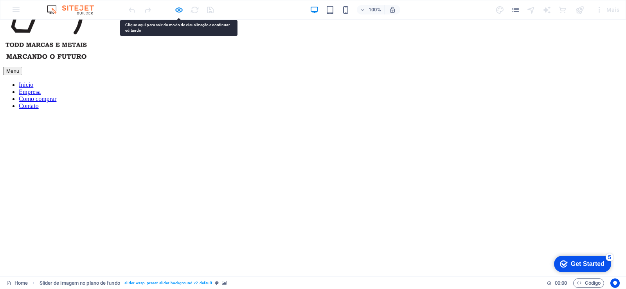
drag, startPoint x: 175, startPoint y: 110, endPoint x: 178, endPoint y: 100, distance: 10.4
drag, startPoint x: 184, startPoint y: 7, endPoint x: 177, endPoint y: 8, distance: 7.5
click at [184, 7] on div at bounding box center [171, 10] width 88 height 13
click at [174, 11] on div at bounding box center [171, 10] width 88 height 13
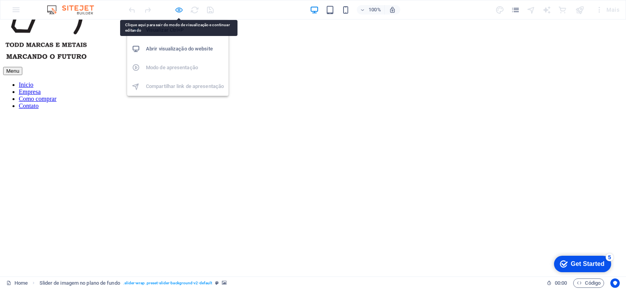
click at [183, 13] on icon "button" at bounding box center [178, 9] width 9 height 9
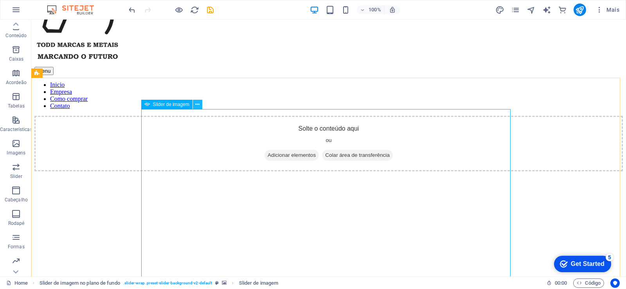
click at [200, 105] on button at bounding box center [197, 104] width 9 height 9
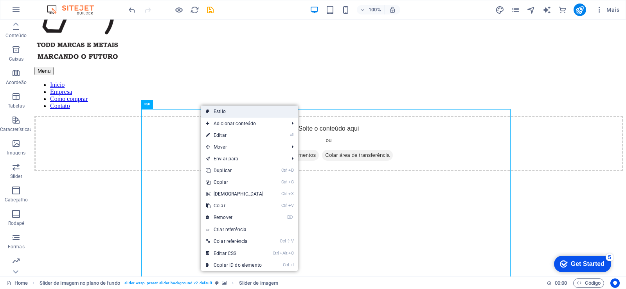
drag, startPoint x: 224, startPoint y: 110, endPoint x: 190, endPoint y: 135, distance: 42.0
click at [224, 110] on link "Estilo" at bounding box center [249, 112] width 97 height 12
select select "rem"
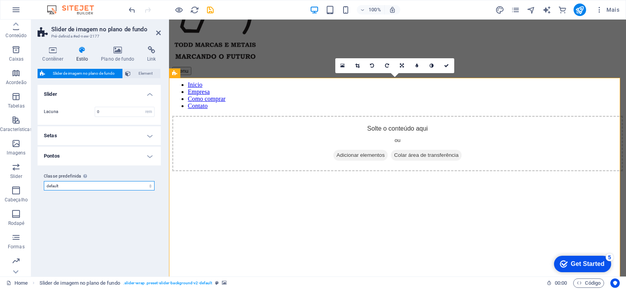
click at [124, 185] on select "default Adicionar classe predefinida" at bounding box center [99, 185] width 111 height 9
click at [194, 171] on figure at bounding box center [397, 171] width 451 height 0
click at [182, 171] on figure at bounding box center [397, 171] width 451 height 0
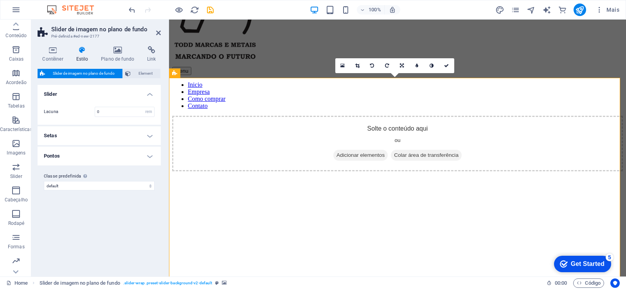
click at [161, 33] on aside "Slider de imagem no plano de fundo Pré-definida #ed-new-2177 Contêiner Estilo P…" at bounding box center [100, 148] width 138 height 257
click at [119, 51] on icon at bounding box center [117, 50] width 43 height 8
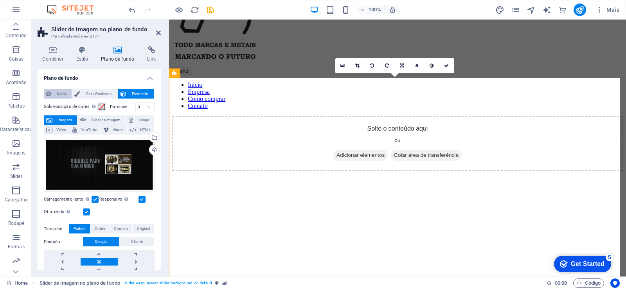
click at [51, 95] on button "Nada" at bounding box center [58, 93] width 28 height 9
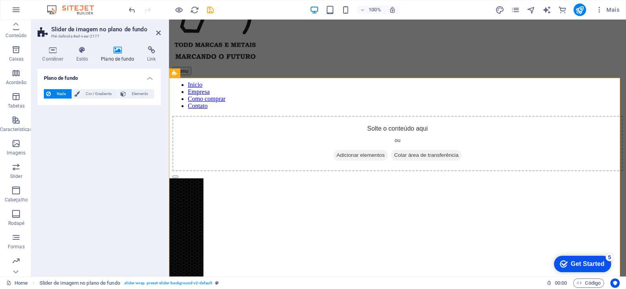
click at [157, 29] on h2 "Slider de imagem no plano de fundo" at bounding box center [106, 29] width 110 height 7
drag, startPoint x: 156, startPoint y: 32, endPoint x: 128, endPoint y: 12, distance: 34.6
click at [156, 32] on icon at bounding box center [158, 33] width 5 height 6
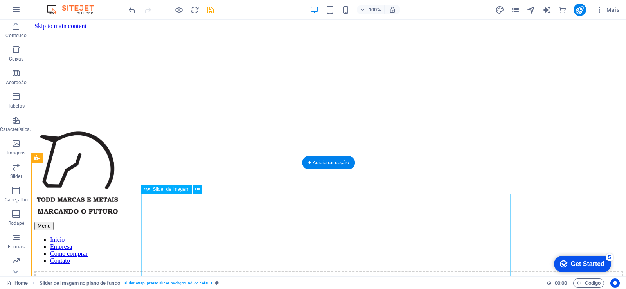
scroll to position [94, 0]
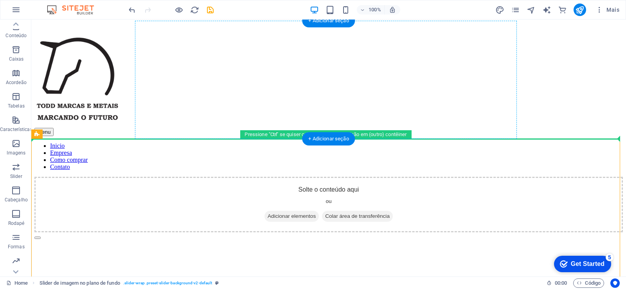
drag, startPoint x: 110, startPoint y: 222, endPoint x: 177, endPoint y: 86, distance: 151.5
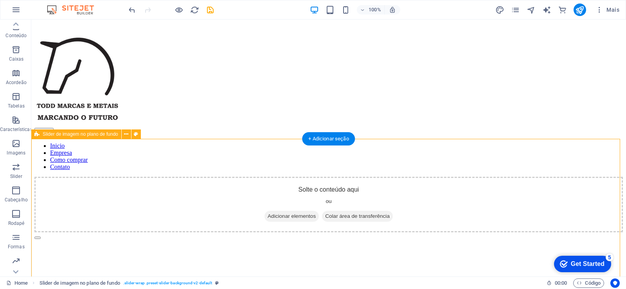
drag, startPoint x: 546, startPoint y: 206, endPoint x: 552, endPoint y: 210, distance: 6.8
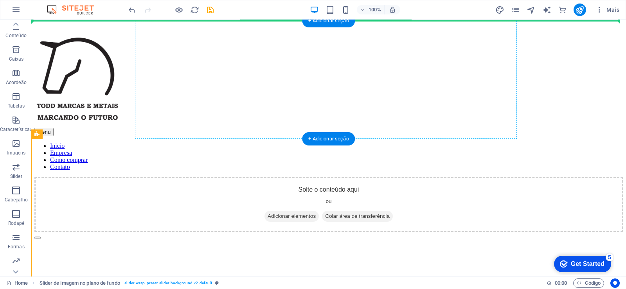
scroll to position [75, 0]
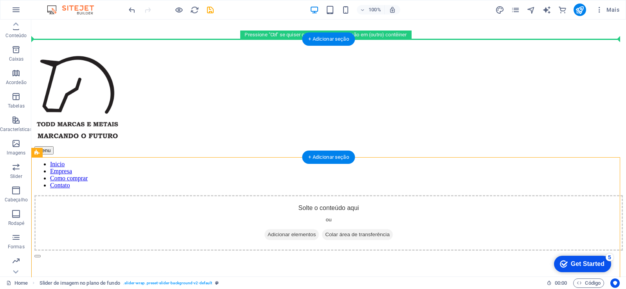
drag, startPoint x: 76, startPoint y: 204, endPoint x: 200, endPoint y: 64, distance: 186.8
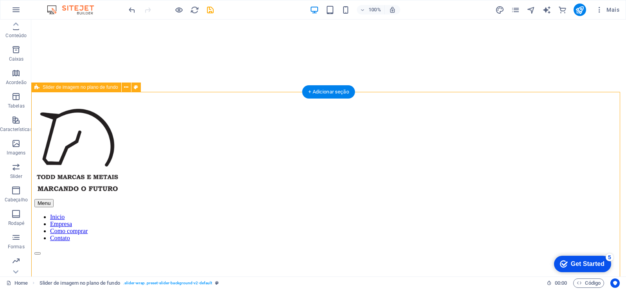
scroll to position [70, 0]
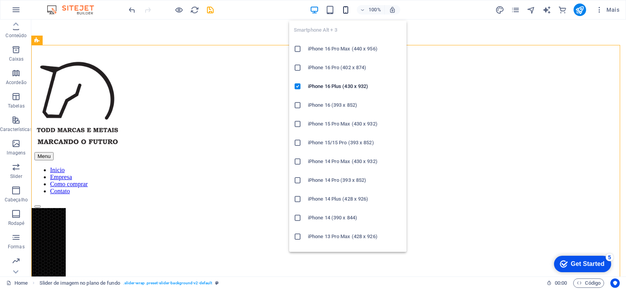
click at [345, 10] on icon "button" at bounding box center [345, 9] width 9 height 9
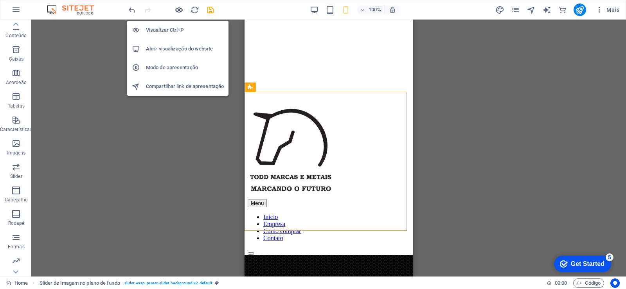
click at [180, 9] on icon "button" at bounding box center [178, 9] width 9 height 9
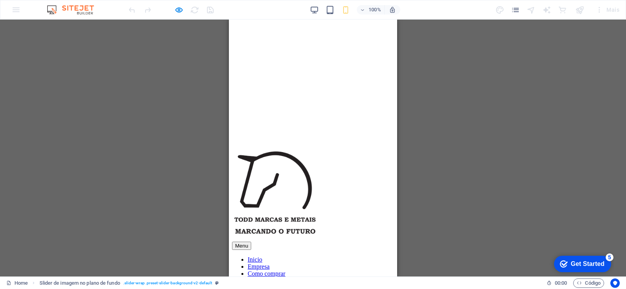
scroll to position [0, 0]
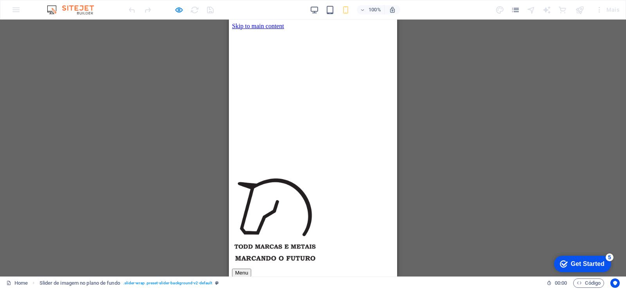
click at [342, 30] on div at bounding box center [313, 30] width 162 height 0
click at [340, 30] on div at bounding box center [313, 30] width 162 height 0
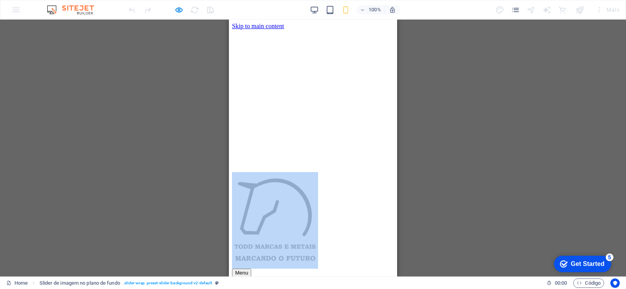
click at [340, 30] on div at bounding box center [313, 30] width 162 height 0
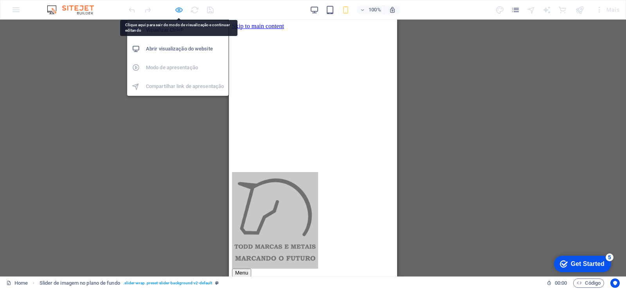
click at [177, 7] on icon "button" at bounding box center [178, 9] width 9 height 9
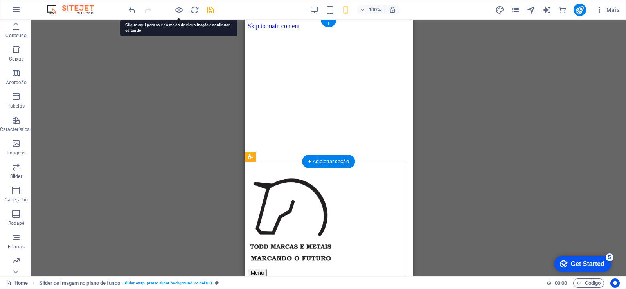
click at [372, 30] on figure at bounding box center [329, 30] width 162 height 0
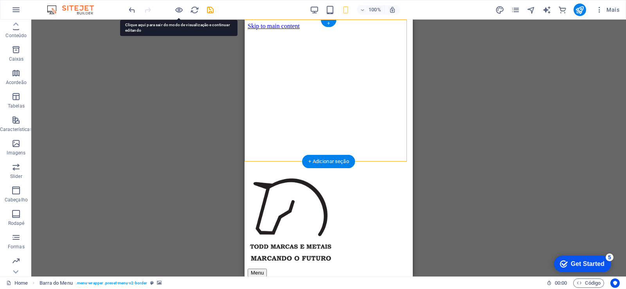
click at [372, 30] on figure at bounding box center [329, 30] width 162 height 0
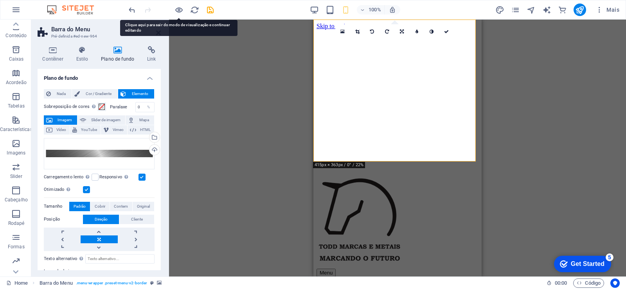
click at [450, 30] on figure at bounding box center [397, 30] width 162 height 0
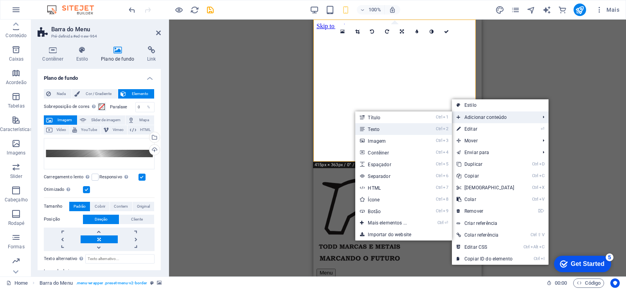
click at [393, 127] on link "Ctrl 2 Texto" at bounding box center [388, 129] width 67 height 12
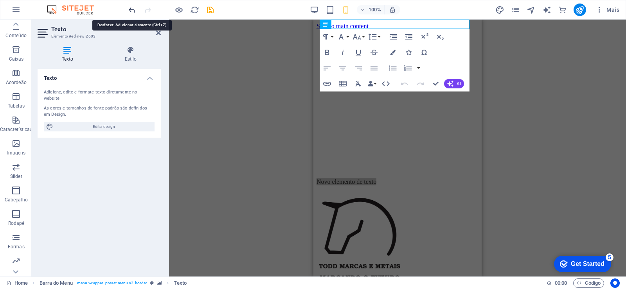
click at [133, 9] on icon "undo" at bounding box center [132, 9] width 9 height 9
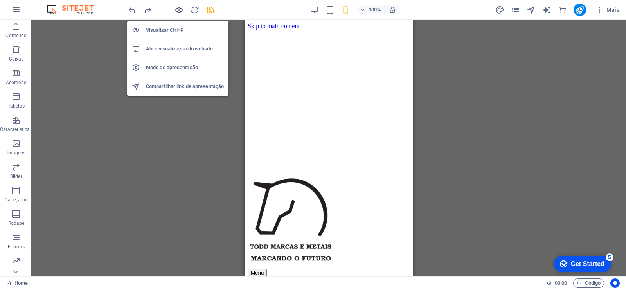
click at [180, 12] on icon "button" at bounding box center [178, 9] width 9 height 9
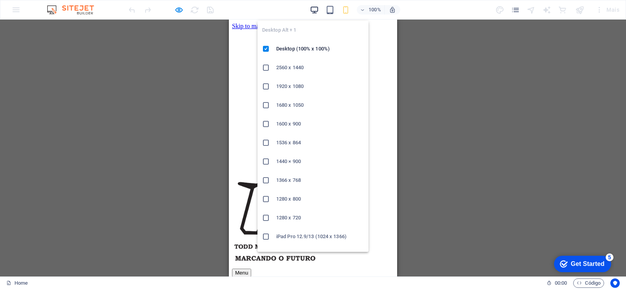
click at [315, 8] on icon "button" at bounding box center [314, 9] width 9 height 9
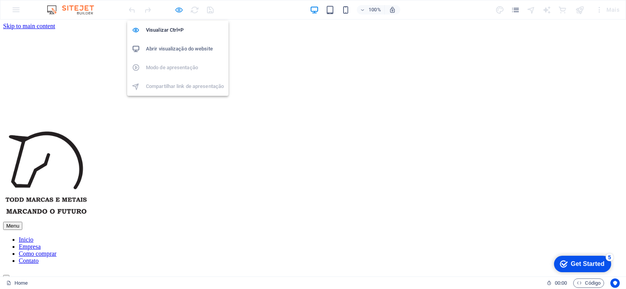
click at [178, 11] on icon "button" at bounding box center [178, 9] width 9 height 9
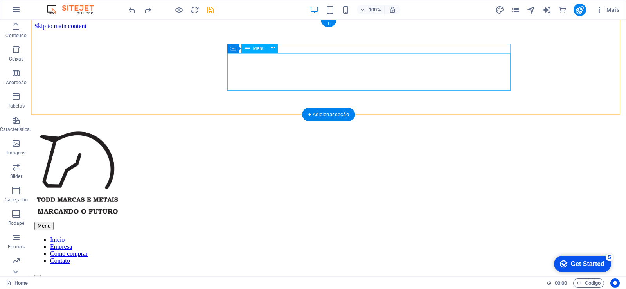
click at [385, 236] on nav "Inicio Empresa Como comprar Contato" at bounding box center [328, 250] width 588 height 28
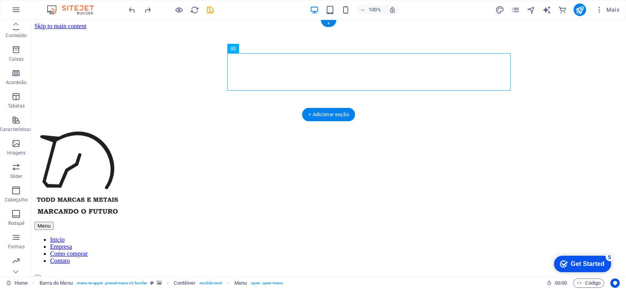
click at [570, 30] on figure at bounding box center [328, 30] width 588 height 0
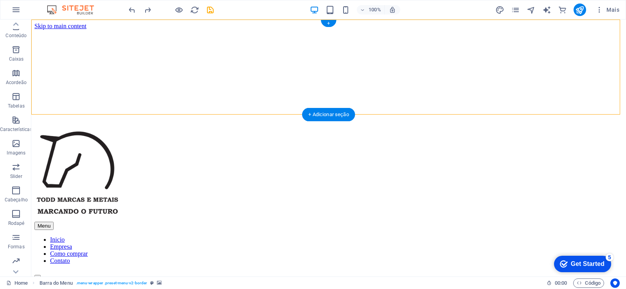
click at [570, 30] on figure at bounding box center [328, 30] width 588 height 0
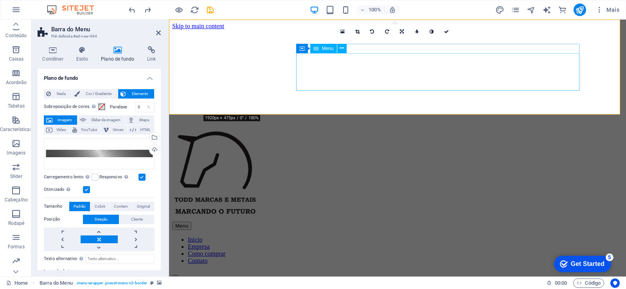
click at [565, 236] on nav "Inicio Empresa Como comprar Contato" at bounding box center [397, 250] width 451 height 28
select select
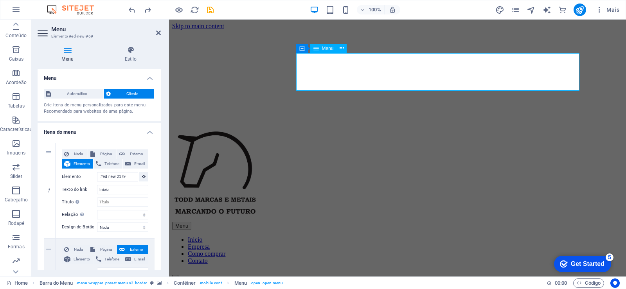
click at [515, 236] on nav "Inicio Empresa Como comprar Contato" at bounding box center [397, 250] width 451 height 28
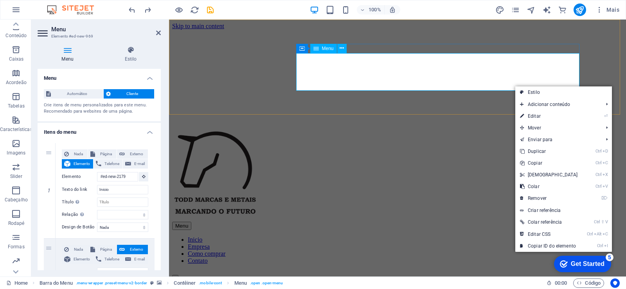
click at [522, 236] on nav "Inicio Empresa Como comprar Contato" at bounding box center [397, 250] width 451 height 28
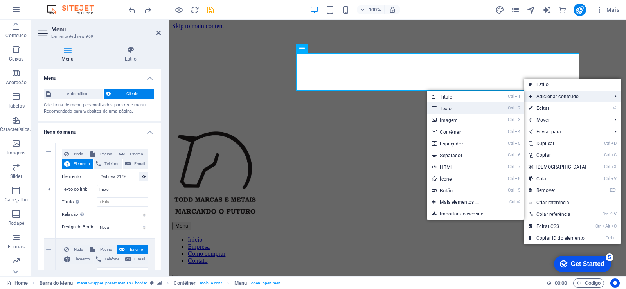
click at [470, 107] on link "Ctrl 2 Texto" at bounding box center [460, 108] width 67 height 12
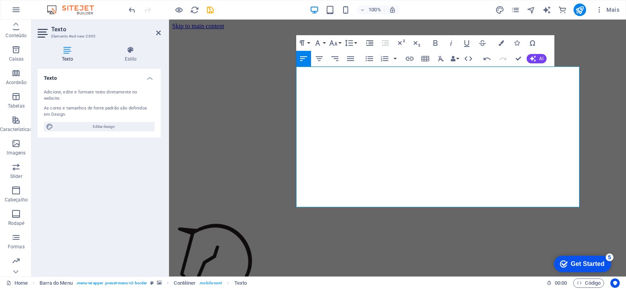
click at [604, 30] on figure at bounding box center [397, 30] width 451 height 0
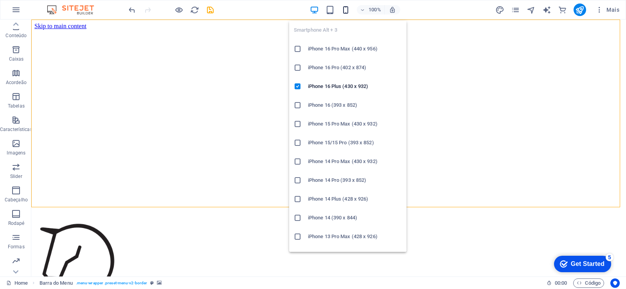
click at [344, 10] on icon "button" at bounding box center [345, 9] width 9 height 9
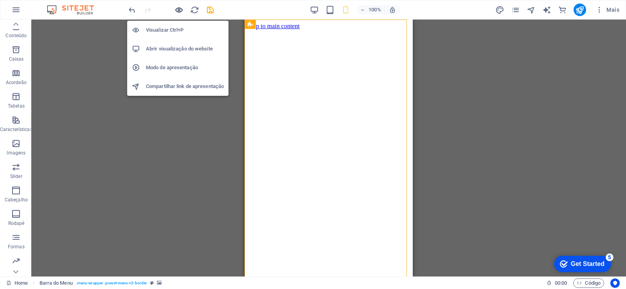
click at [174, 11] on icon "button" at bounding box center [178, 9] width 9 height 9
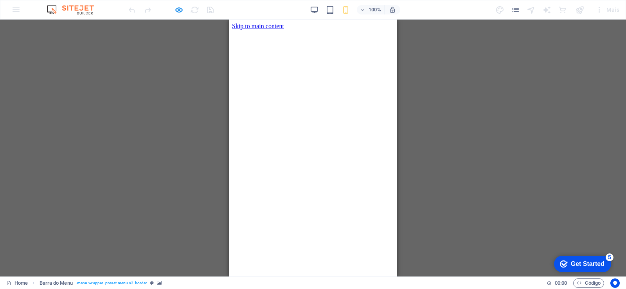
click at [174, 12] on div at bounding box center [171, 10] width 88 height 13
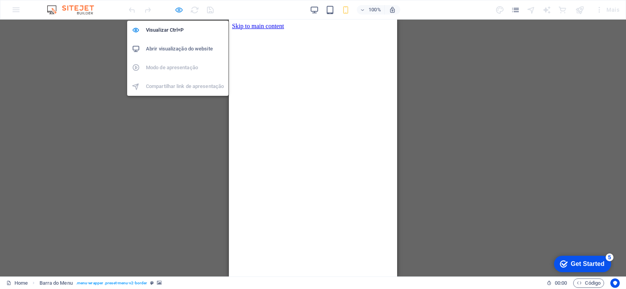
click at [176, 11] on icon "button" at bounding box center [178, 9] width 9 height 9
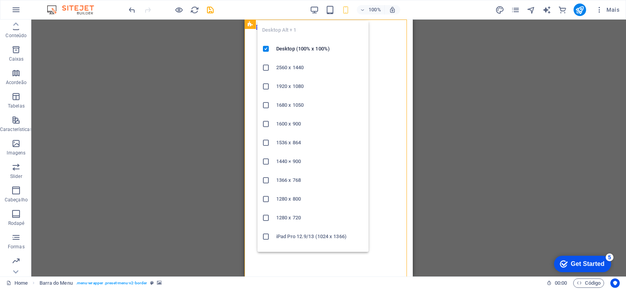
drag, startPoint x: 316, startPoint y: 13, endPoint x: 317, endPoint y: 19, distance: 6.1
click at [315, 13] on icon "button" at bounding box center [314, 9] width 9 height 9
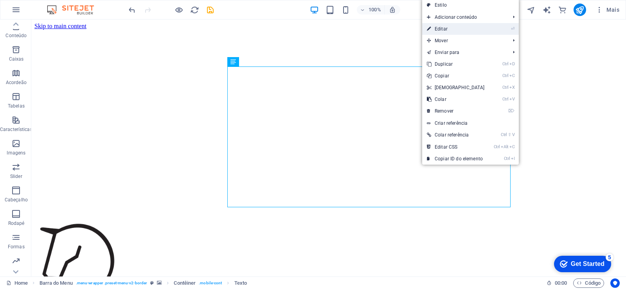
click at [444, 30] on link "⏎ Editar" at bounding box center [455, 29] width 67 height 12
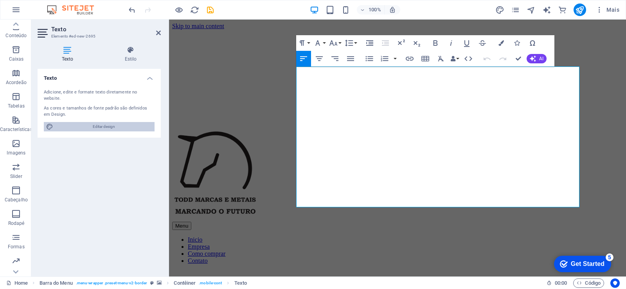
drag, startPoint x: 106, startPoint y: 124, endPoint x: 59, endPoint y: 273, distance: 156.8
click at [106, 124] on span "Editar design" at bounding box center [104, 126] width 97 height 9
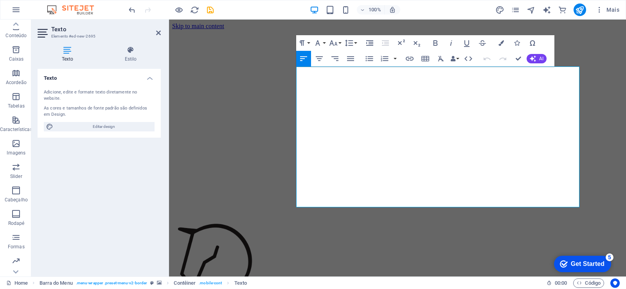
select select "ease-in-out"
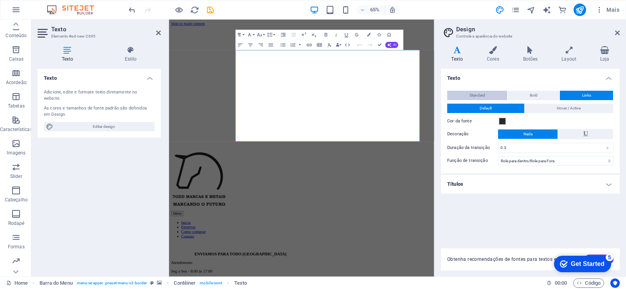
click at [479, 95] on span "Standard" at bounding box center [477, 95] width 16 height 9
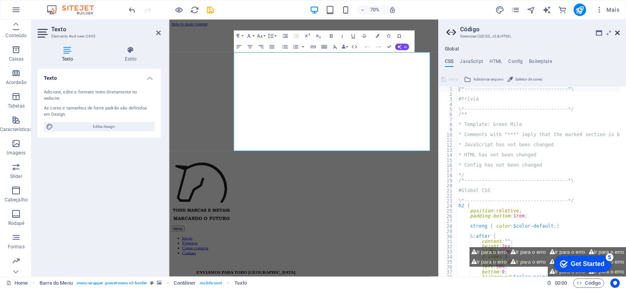
drag, startPoint x: 618, startPoint y: 31, endPoint x: 249, endPoint y: 104, distance: 376.8
click at [618, 31] on icon at bounding box center [617, 33] width 5 height 6
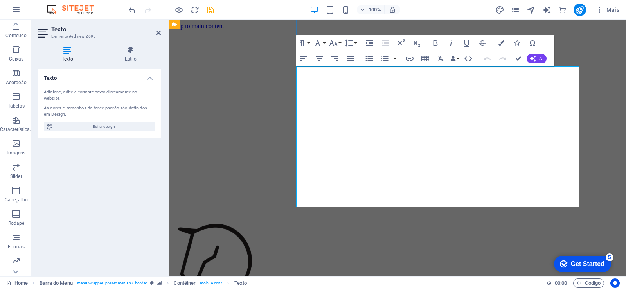
click at [367, 59] on icon "button" at bounding box center [368, 58] width 7 height 5
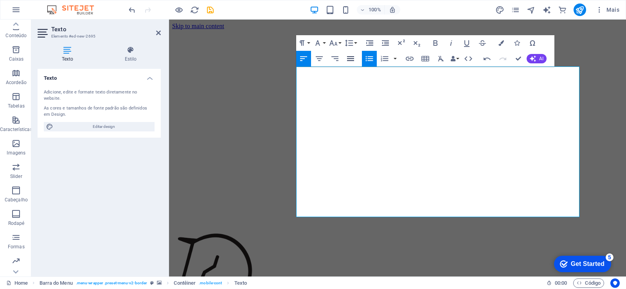
click at [354, 57] on icon "button" at bounding box center [350, 58] width 7 height 5
drag, startPoint x: 369, startPoint y: 97, endPoint x: 429, endPoint y: 173, distance: 96.7
click at [367, 59] on icon "button" at bounding box center [368, 58] width 7 height 5
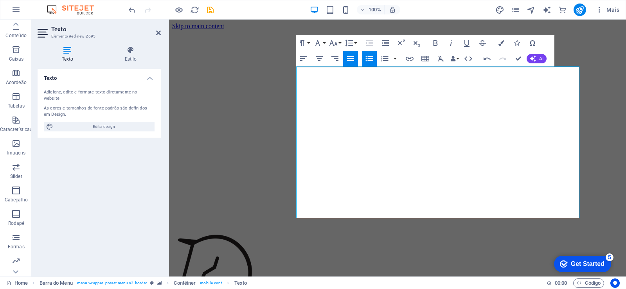
click at [348, 58] on icon "button" at bounding box center [350, 58] width 7 height 5
click at [333, 59] on icon "button" at bounding box center [334, 58] width 9 height 9
click at [315, 59] on icon "button" at bounding box center [319, 58] width 9 height 9
click at [296, 59] on button "Align Left" at bounding box center [303, 59] width 15 height 16
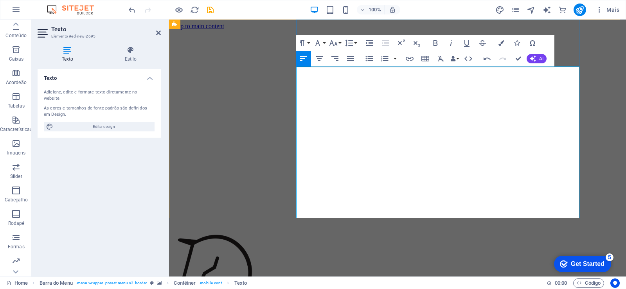
drag, startPoint x: 462, startPoint y: 142, endPoint x: 460, endPoint y: 171, distance: 29.0
drag, startPoint x: 211, startPoint y: 45, endPoint x: 215, endPoint y: 43, distance: 4.4
click at [211, 30] on figure at bounding box center [397, 30] width 451 height 0
drag, startPoint x: 606, startPoint y: 69, endPoint x: 609, endPoint y: 64, distance: 5.6
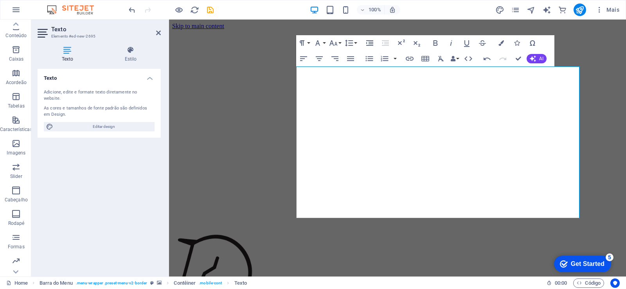
click at [608, 30] on figure at bounding box center [397, 30] width 451 height 0
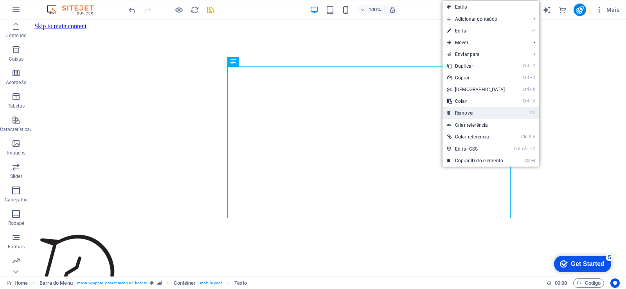
click at [474, 114] on link "⌦ Remover" at bounding box center [475, 113] width 67 height 12
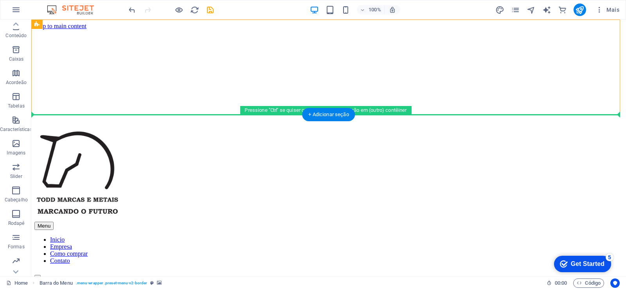
drag, startPoint x: 262, startPoint y: 63, endPoint x: 255, endPoint y: 136, distance: 72.7
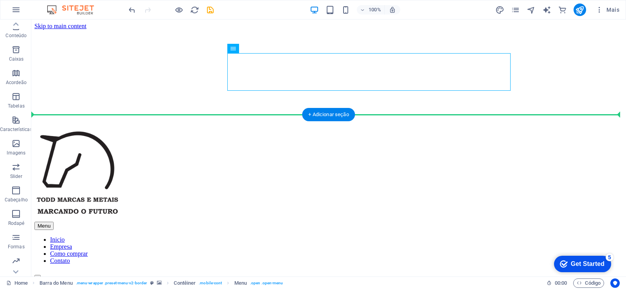
drag, startPoint x: 266, startPoint y: 68, endPoint x: 261, endPoint y: 130, distance: 62.0
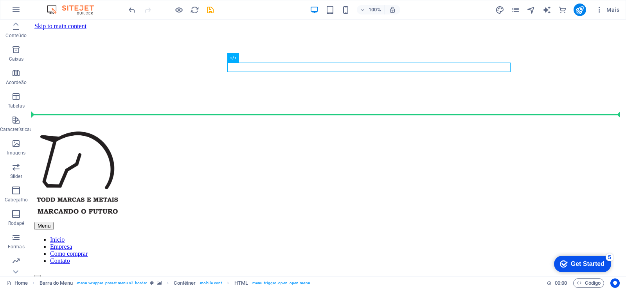
drag, startPoint x: 236, startPoint y: 68, endPoint x: 192, endPoint y: 119, distance: 66.8
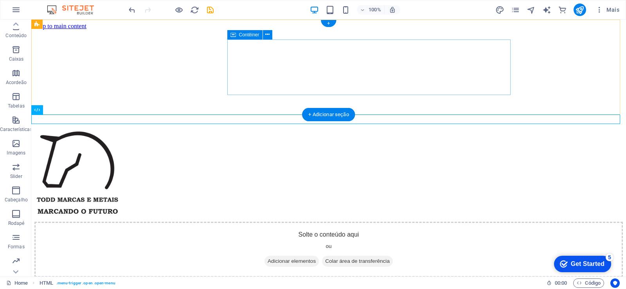
click at [288, 222] on div "Solte o conteúdo aqui ou Adicionar elementos Colar área de transferência" at bounding box center [328, 250] width 588 height 56
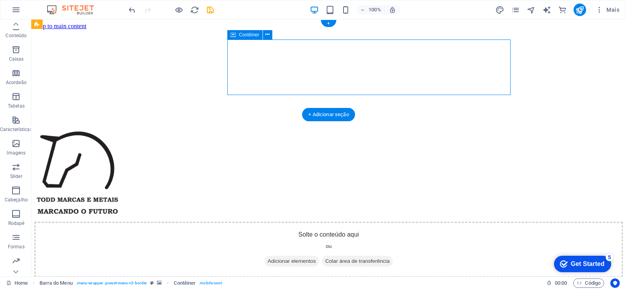
click at [319, 256] on span "Adicionar elementos" at bounding box center [291, 261] width 54 height 11
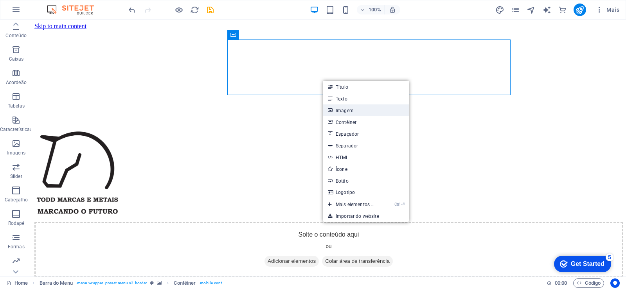
click at [358, 111] on link "Imagem" at bounding box center [366, 110] width 86 height 12
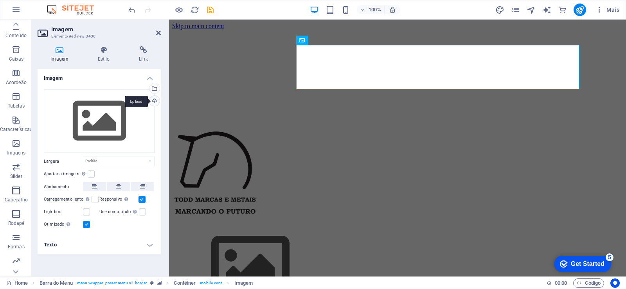
click at [154, 101] on div "Upload" at bounding box center [154, 102] width 12 height 12
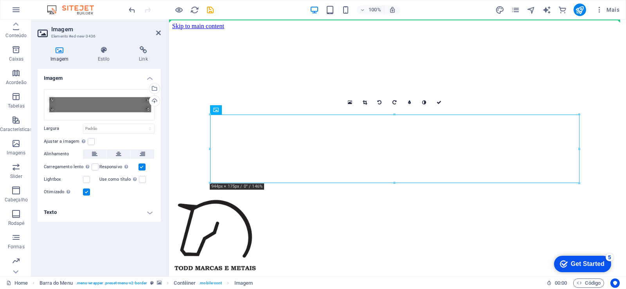
drag, startPoint x: 338, startPoint y: 144, endPoint x: 433, endPoint y: 72, distance: 119.6
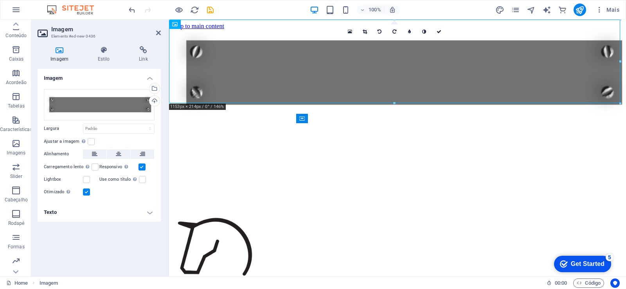
drag, startPoint x: 439, startPoint y: 56, endPoint x: 317, endPoint y: 77, distance: 123.8
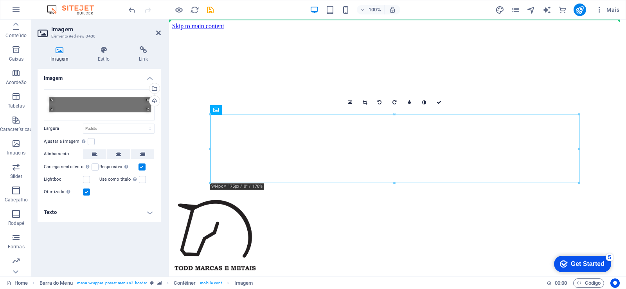
drag, startPoint x: 260, startPoint y: 142, endPoint x: 405, endPoint y: 83, distance: 156.8
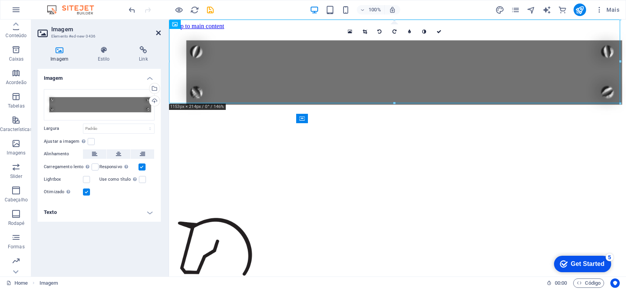
click at [156, 31] on icon at bounding box center [158, 33] width 5 height 6
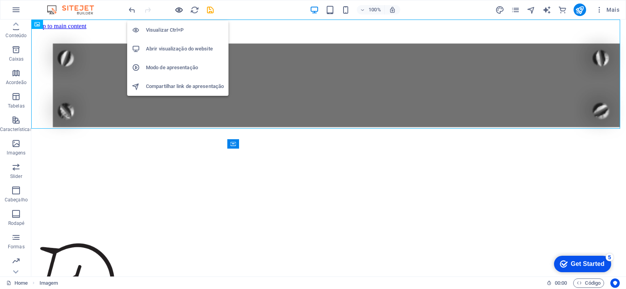
click at [182, 7] on icon "button" at bounding box center [178, 9] width 9 height 9
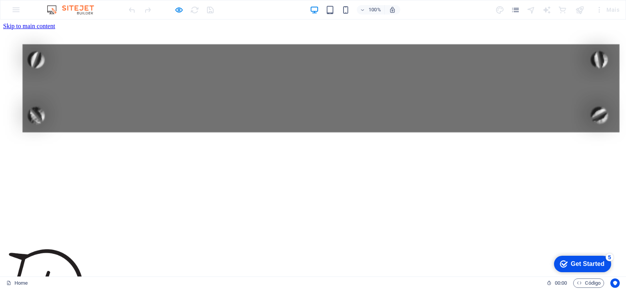
click at [338, 77] on img at bounding box center [316, 88] width 626 height 116
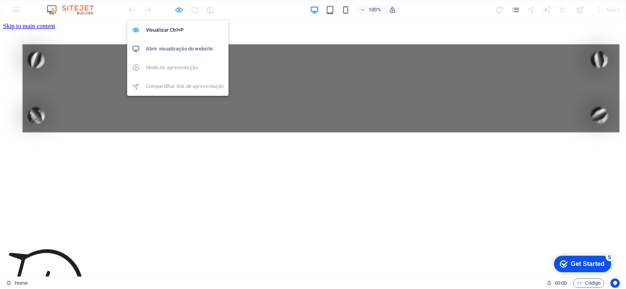
click at [178, 9] on icon "button" at bounding box center [178, 9] width 9 height 9
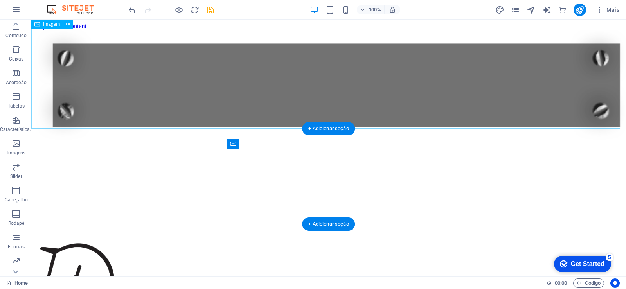
click at [426, 86] on figure at bounding box center [328, 86] width 588 height 112
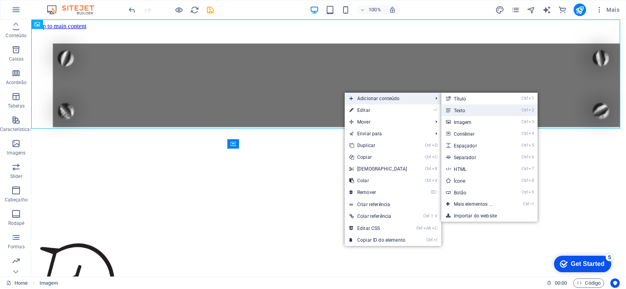
click at [467, 110] on link "Ctrl 2 Texto" at bounding box center [474, 110] width 67 height 12
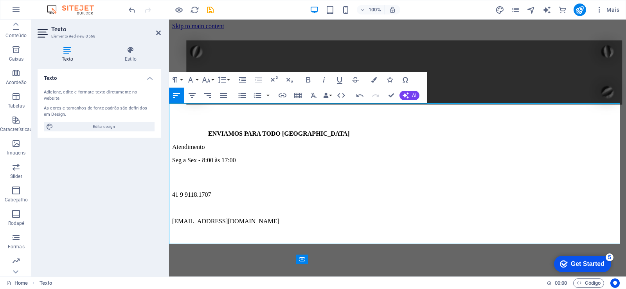
click at [288, 143] on div "ENVIAMOS PARA TODO BRASIL Atendimento Seg a Sex - 8:00 às 17:00" at bounding box center [397, 147] width 451 height 34
click at [261, 171] on div "41 9 9118.1707 contato@todmetais.com.br" at bounding box center [397, 208] width 451 height 74
click at [260, 171] on div "41 9 9118.1707 contato@todmetais.com.br" at bounding box center [397, 208] width 451 height 74
click at [217, 191] on p "41 9 9118.1707" at bounding box center [397, 194] width 451 height 7
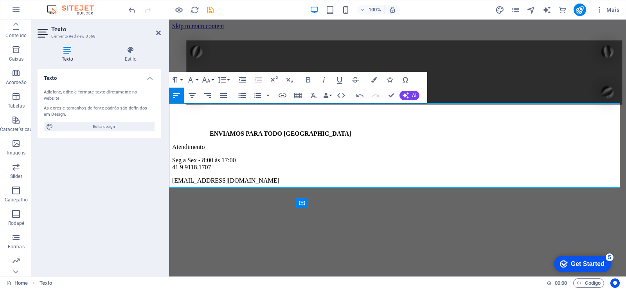
click at [205, 144] on p "Atendimento" at bounding box center [397, 147] width 451 height 7
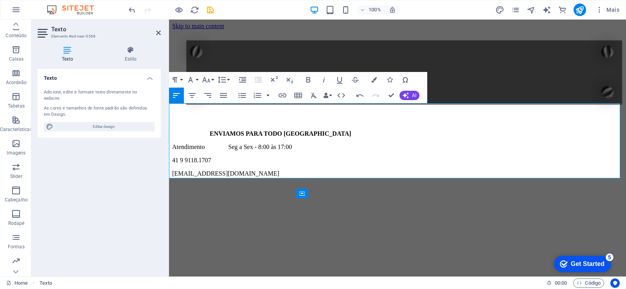
click at [314, 130] on div "ENVIAMOS PARA TODO BRASIL Atendimento Seg a Sex - 8:00 às 17:00" at bounding box center [397, 140] width 451 height 20
click at [230, 144] on p "Atendimento Seg a Sex - 8:00 às 17:00" at bounding box center [397, 147] width 451 height 7
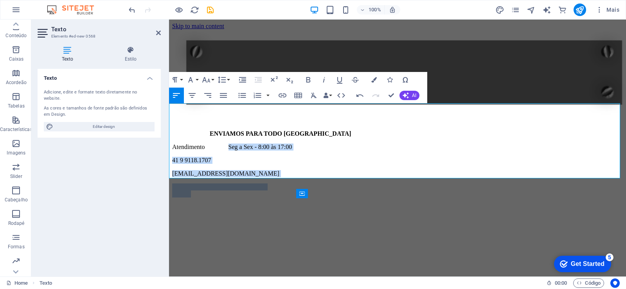
drag, startPoint x: 230, startPoint y: 133, endPoint x: 311, endPoint y: 180, distance: 93.4
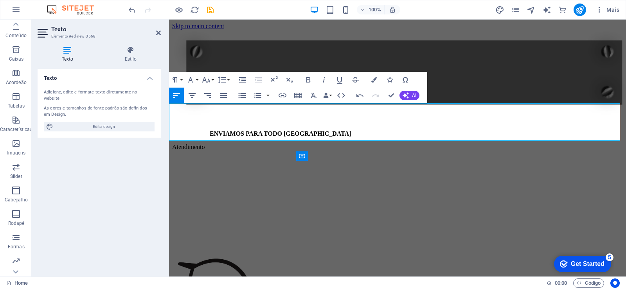
click at [205, 144] on p "Atendimento" at bounding box center [397, 147] width 451 height 7
drag, startPoint x: 169, startPoint y: 136, endPoint x: 207, endPoint y: 138, distance: 37.6
click at [207, 144] on p "Atendimento" at bounding box center [397, 147] width 451 height 7
copy p "Atendimento"
drag, startPoint x: 246, startPoint y: 137, endPoint x: 250, endPoint y: 133, distance: 5.3
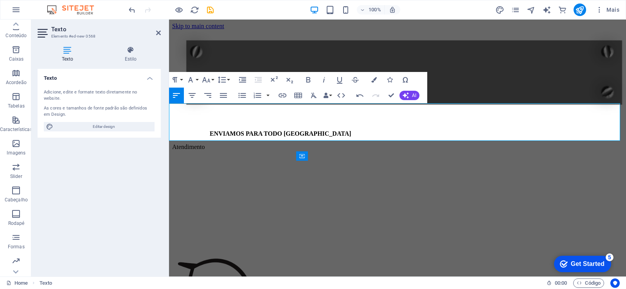
click at [248, 144] on p "Atendimento" at bounding box center [397, 147] width 451 height 7
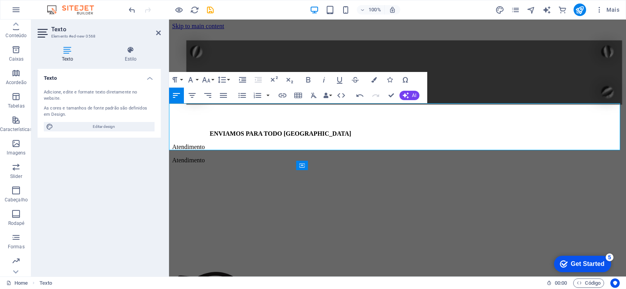
drag, startPoint x: 208, startPoint y: 135, endPoint x: 218, endPoint y: 136, distance: 10.6
click at [210, 144] on p "Atendimento" at bounding box center [397, 147] width 451 height 7
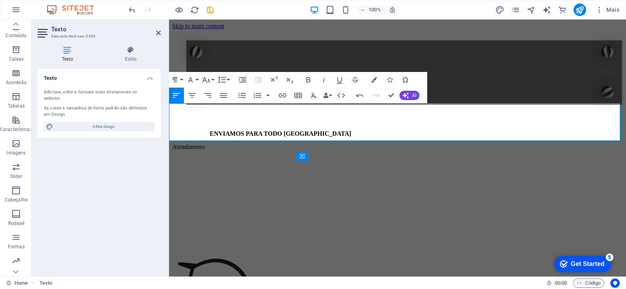
click at [172, 144] on p "Atendimento" at bounding box center [397, 147] width 451 height 7
click at [368, 144] on p "Atendimento" at bounding box center [397, 147] width 451 height 7
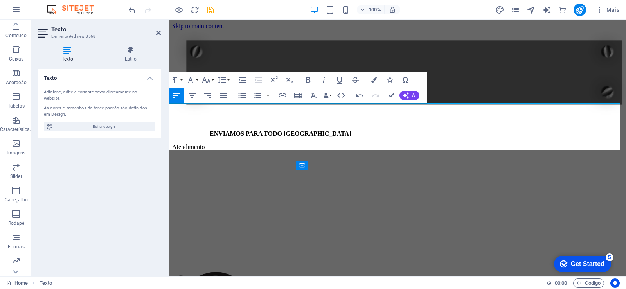
click at [267, 144] on p "Atendimento" at bounding box center [397, 147] width 451 height 7
click at [280, 144] on p "Atendimento" at bounding box center [397, 147] width 451 height 7
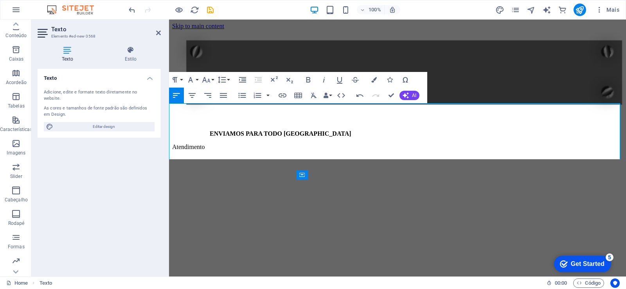
click at [279, 144] on p "Atendimento" at bounding box center [397, 147] width 451 height 7
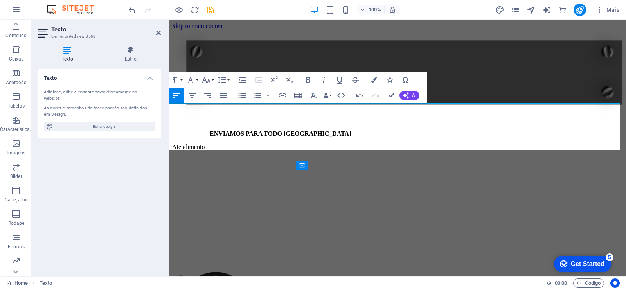
click at [276, 144] on p "Atendimento" at bounding box center [397, 147] width 451 height 7
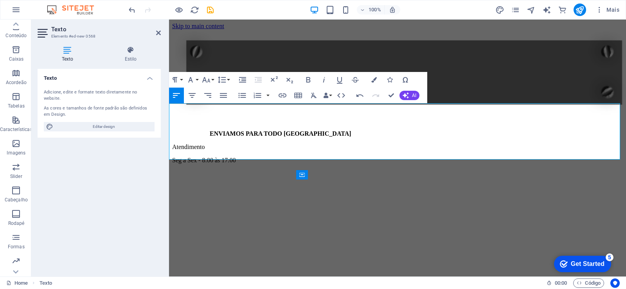
click at [172, 157] on p "Seg a Sex - 8:00 às 17:00" at bounding box center [397, 160] width 451 height 7
click at [345, 157] on p "Seg a Sex - 8:00 às 17:00" at bounding box center [397, 160] width 451 height 7
drag, startPoint x: 462, startPoint y: 125, endPoint x: 449, endPoint y: 128, distance: 12.4
click at [461, 130] on div "ENVIAMOS PARA TODO BRASIL Atendimento Seg a Sex - 8:00 às 17:00" at bounding box center [397, 153] width 451 height 47
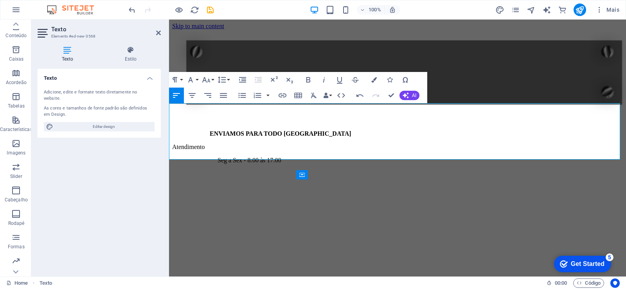
click at [437, 123] on div "ENVIAMOS PARA TODO BRASIL Atendimento Seg a Sex - 8:00 às 17:00" at bounding box center [397, 150] width 451 height 54
click at [417, 130] on div "ENVIAMOS PARA TODO BRASIL Atendimento Seg a Sex - 8:00 às 17:00" at bounding box center [397, 153] width 451 height 47
click at [372, 130] on div "ENVIAMOS PARA TODO BRASIL Atendimento Seg a Sex - 8:00 às 17:00" at bounding box center [397, 153] width 451 height 47
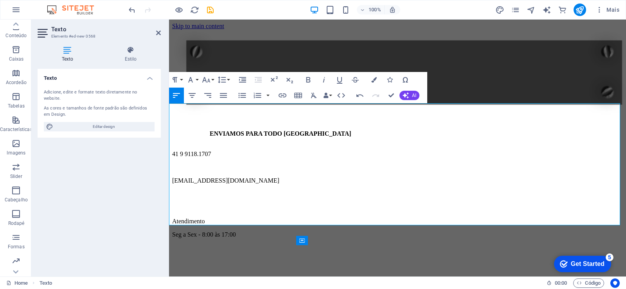
click at [312, 130] on div "ENVIAMOS PARA TODO BRASIL" at bounding box center [397, 133] width 451 height 7
click at [129, 8] on icon "undo" at bounding box center [132, 9] width 9 height 9
drag, startPoint x: 131, startPoint y: 7, endPoint x: 132, endPoint y: 12, distance: 4.3
click at [131, 7] on icon "undo" at bounding box center [132, 9] width 9 height 9
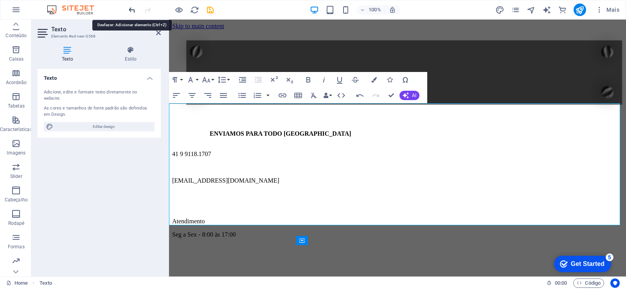
click at [132, 8] on icon "undo" at bounding box center [132, 9] width 9 height 9
drag, startPoint x: 133, startPoint y: 9, endPoint x: 130, endPoint y: 17, distance: 7.9
click at [132, 13] on icon "undo" at bounding box center [132, 9] width 9 height 9
click at [318, 177] on p "contato@todmetais.com.br" at bounding box center [397, 180] width 451 height 7
drag, startPoint x: 491, startPoint y: 196, endPoint x: 367, endPoint y: 204, distance: 123.9
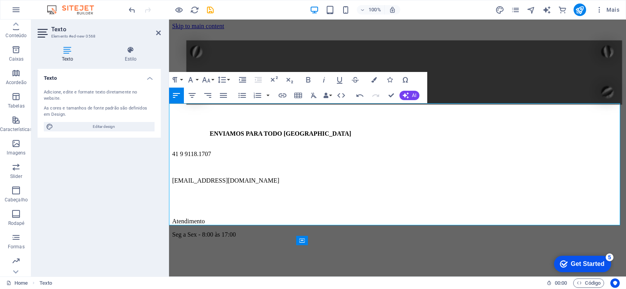
click at [490, 196] on div "ENVIAMOS PARA TODO BRASIL 41 9 9118.1707 contato@todmetais.com.br Atendimento S…" at bounding box center [397, 187] width 451 height 128
drag, startPoint x: 236, startPoint y: 193, endPoint x: 245, endPoint y: 202, distance: 12.5
click at [236, 194] on div "ENVIAMOS PARA TODO BRASIL 41 9 9118.1707 contato@todmetais.com.br Atendimento S…" at bounding box center [397, 187] width 451 height 128
drag, startPoint x: 300, startPoint y: 165, endPoint x: 207, endPoint y: 145, distance: 95.6
click at [208, 145] on div "41 9 9118.1707 contato@todmetais.com.br" at bounding box center [397, 167] width 451 height 60
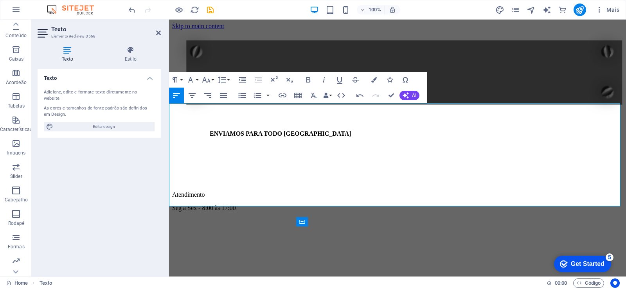
click at [236, 191] on p "Atendimento" at bounding box center [397, 194] width 451 height 7
click at [316, 131] on div "ENVIAMOS PARA TODO BRASIL Atendimento Seg a Sex - 8:00 às 17:00" at bounding box center [397, 174] width 451 height 102
click at [315, 130] on div "ENVIAMOS PARA TODO BRASIL" at bounding box center [397, 133] width 451 height 7
click at [320, 151] on p at bounding box center [397, 154] width 451 height 7
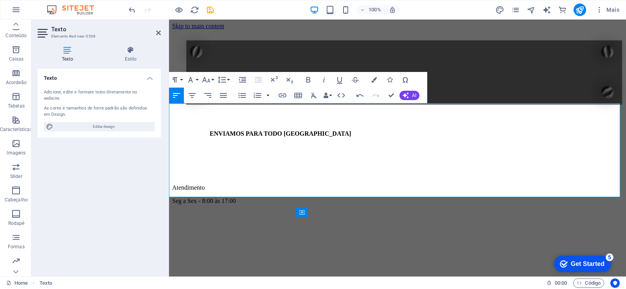
click at [245, 137] on div at bounding box center [397, 147] width 451 height 20
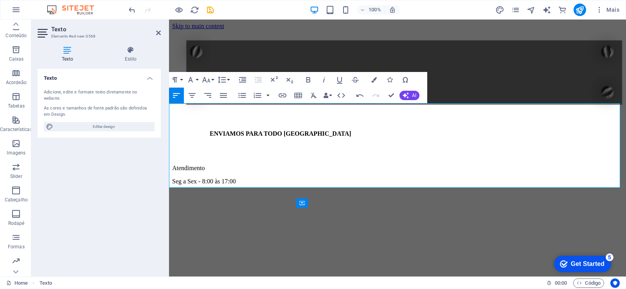
click at [322, 130] on div "ENVIAMOS PARA TODO BRASIL" at bounding box center [397, 133] width 451 height 7
drag, startPoint x: 232, startPoint y: 161, endPoint x: 226, endPoint y: 173, distance: 13.5
click at [232, 165] on p "Atendimento" at bounding box center [397, 168] width 451 height 7
drag, startPoint x: 227, startPoint y: 164, endPoint x: 295, endPoint y: 177, distance: 69.6
click at [295, 177] on div "Atendimento Seg a Sex - 8:00 às 17:00" at bounding box center [397, 182] width 451 height 34
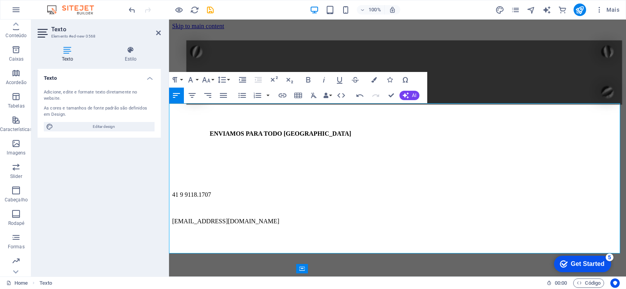
click at [237, 137] on div at bounding box center [397, 140] width 451 height 7
click at [131, 8] on icon "undo" at bounding box center [132, 9] width 9 height 9
click at [131, 9] on icon "undo" at bounding box center [132, 9] width 9 height 9
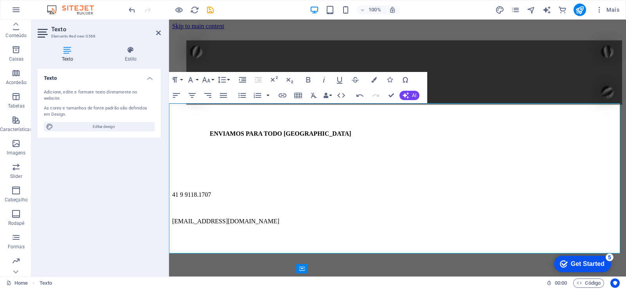
drag, startPoint x: 352, startPoint y: 185, endPoint x: 518, endPoint y: 158, distance: 167.9
click at [365, 191] on p "41 9 9118.1707" at bounding box center [397, 194] width 451 height 7
drag, startPoint x: 422, startPoint y: 172, endPoint x: 313, endPoint y: 204, distance: 113.9
click at [370, 195] on div "41 9 9118.1707 contato@todmetais.com.br" at bounding box center [397, 208] width 451 height 60
drag, startPoint x: 474, startPoint y: 60, endPoint x: 644, endPoint y: 62, distance: 169.8
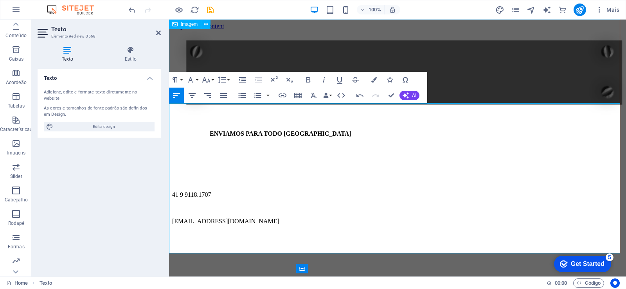
click at [613, 60] on figure at bounding box center [397, 73] width 451 height 86
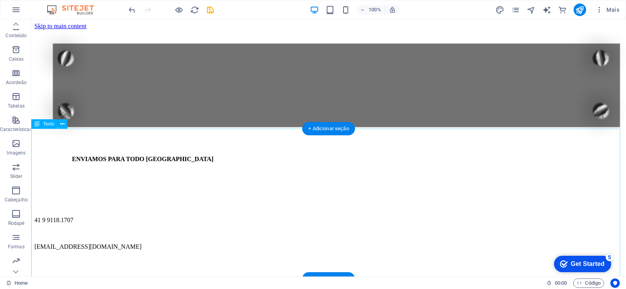
drag, startPoint x: 233, startPoint y: 215, endPoint x: 238, endPoint y: 212, distance: 5.8
click at [235, 214] on div "ENVIAMOS PARA TODO BRASIL 41 9 9118.1707 contato@todmetais.com.br" at bounding box center [328, 223] width 588 height 163
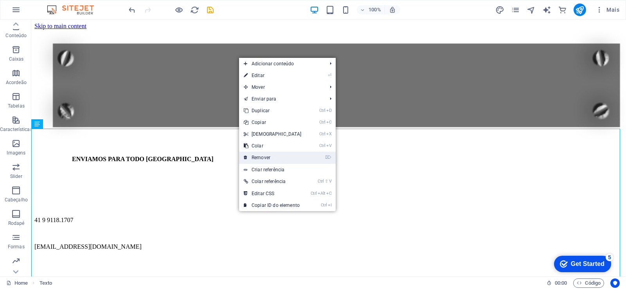
click at [278, 157] on link "⌦ Remover" at bounding box center [272, 158] width 67 height 12
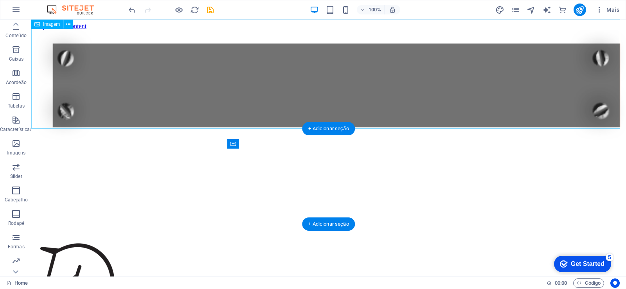
click at [315, 74] on figure at bounding box center [328, 86] width 588 height 112
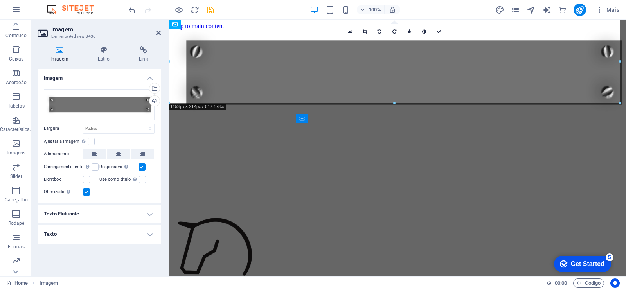
click at [149, 214] on h4 "Texto Flutuante" at bounding box center [99, 214] width 123 height 19
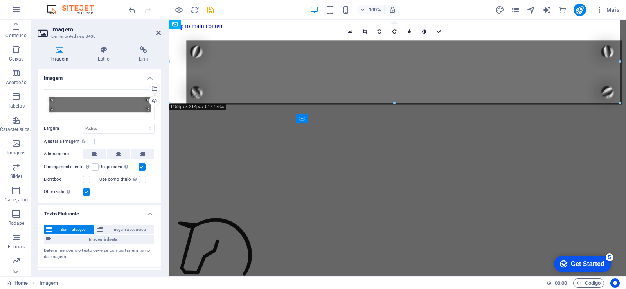
click at [97, 252] on div "Determine como o texto deve se comportar em torno da imagem." at bounding box center [99, 254] width 111 height 13
click at [74, 255] on div "Determine como o texto deve se comportar em torno da imagem." at bounding box center [99, 254] width 111 height 13
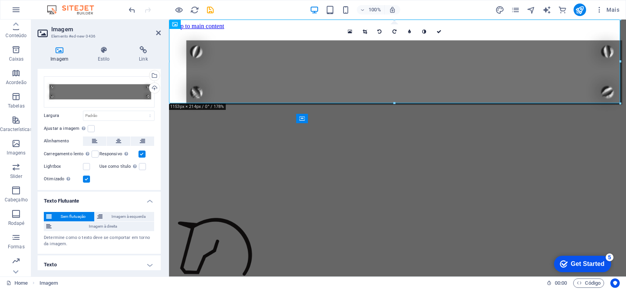
scroll to position [17, 0]
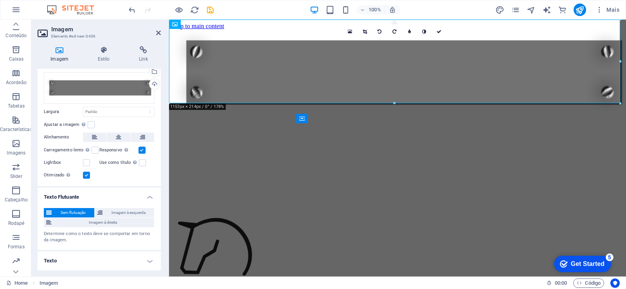
click at [147, 262] on h4 "Texto" at bounding box center [99, 261] width 123 height 19
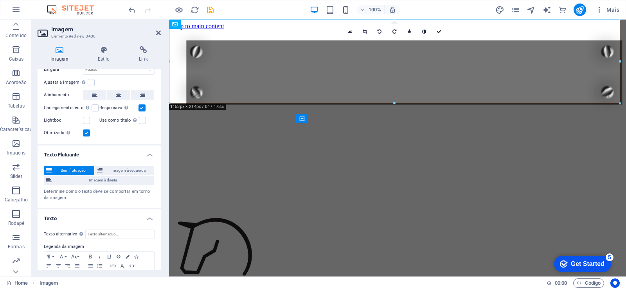
scroll to position [90, 0]
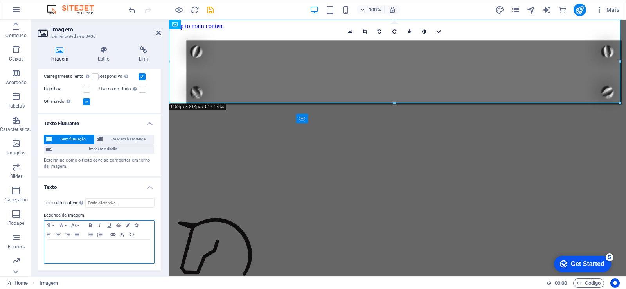
click at [74, 250] on p at bounding box center [99, 247] width 102 height 7
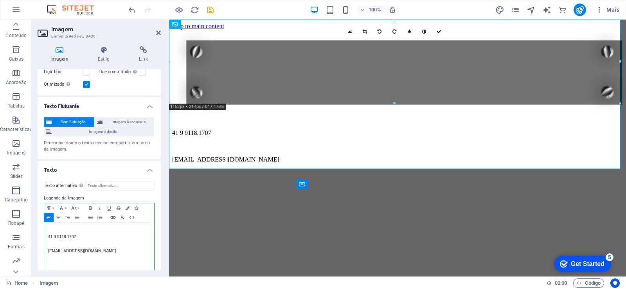
scroll to position [131, 0]
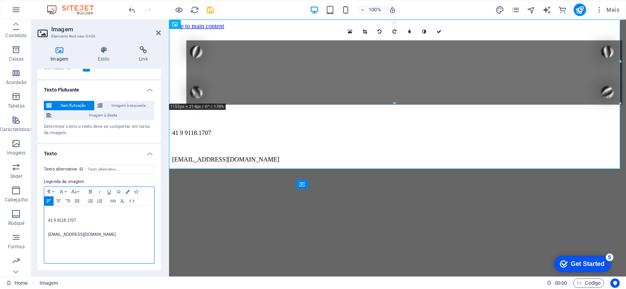
drag, startPoint x: 76, startPoint y: 254, endPoint x: 130, endPoint y: 266, distance: 55.2
click at [130, 266] on div "Texto alternativo O texto alternativo é usado por dispositivos que não podem ex…" at bounding box center [99, 214] width 123 height 112
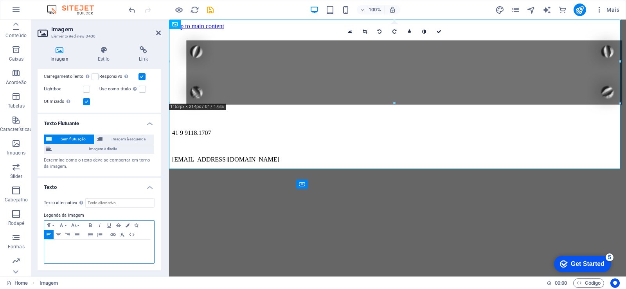
scroll to position [90, 0]
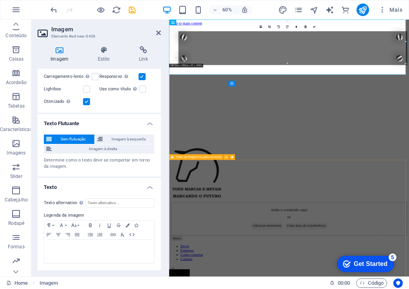
drag, startPoint x: 565, startPoint y: 38, endPoint x: 562, endPoint y: 178, distance: 140.5
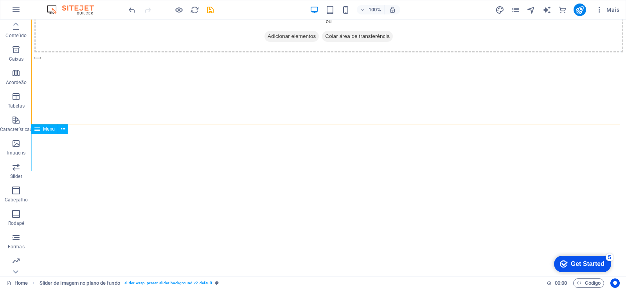
scroll to position [376, 0]
click at [607, 9] on span "Mais" at bounding box center [607, 10] width 24 height 8
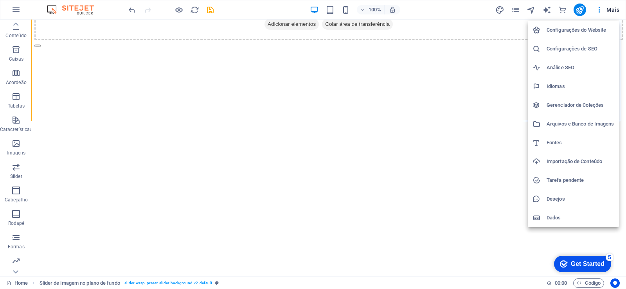
click at [174, 179] on div at bounding box center [313, 144] width 626 height 289
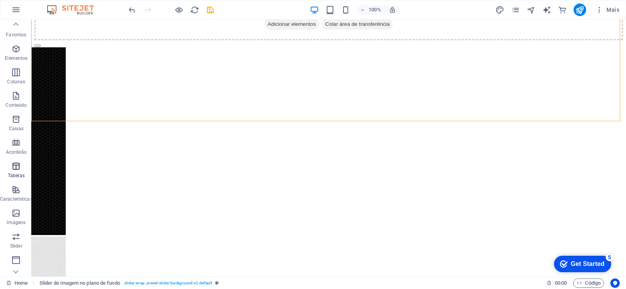
scroll to position [0, 0]
click at [17, 11] on icon "button" at bounding box center [15, 9] width 9 height 9
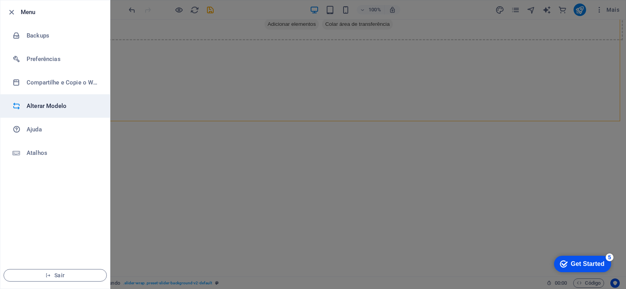
click at [72, 110] on h6 "Alterar Modelo" at bounding box center [63, 105] width 72 height 9
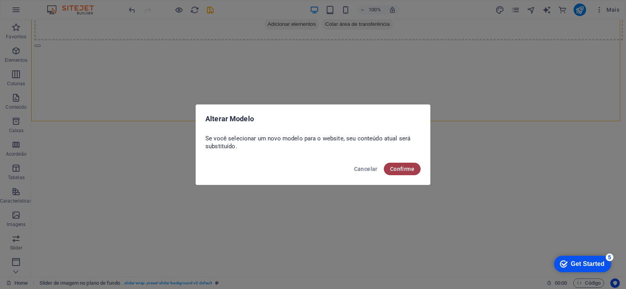
click at [401, 166] on span "Confirme" at bounding box center [402, 169] width 24 height 6
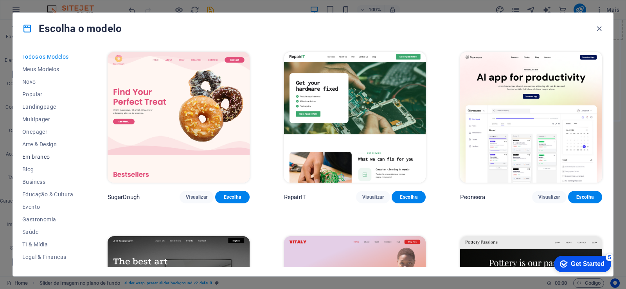
click at [32, 157] on span "Em branco" at bounding box center [47, 157] width 51 height 6
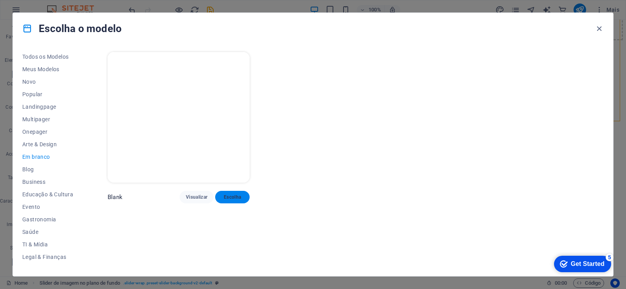
click at [230, 194] on span "Escolha" at bounding box center [232, 197] width 22 height 6
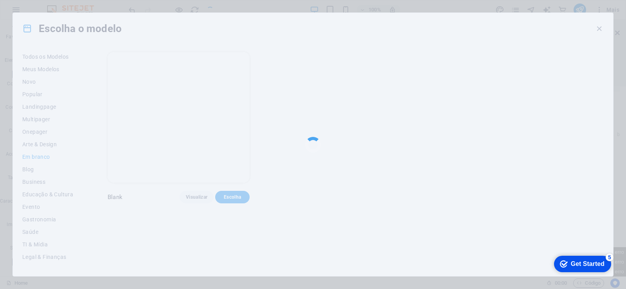
scroll to position [351, 0]
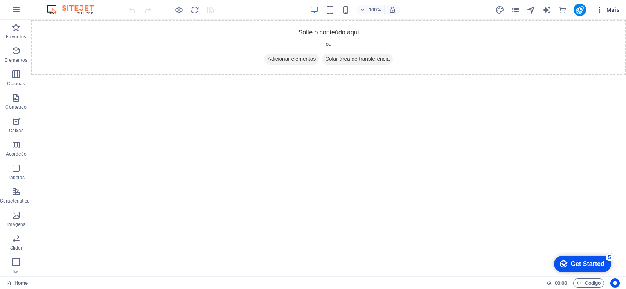
click at [610, 8] on span "Mais" at bounding box center [607, 10] width 24 height 8
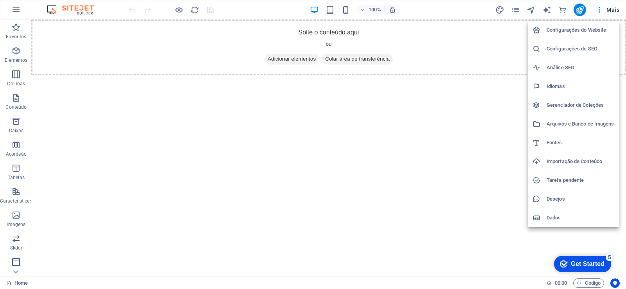
click at [595, 157] on h6 "Importação de Conteúdo" at bounding box center [580, 161] width 68 height 9
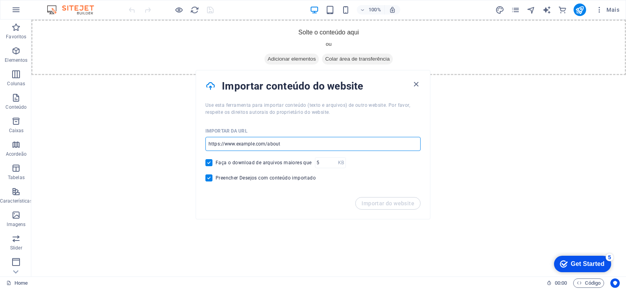
drag, startPoint x: 324, startPoint y: 165, endPoint x: 168, endPoint y: 142, distance: 157.7
drag, startPoint x: 288, startPoint y: 145, endPoint x: 196, endPoint y: 145, distance: 91.9
click at [196, 145] on div "Importar da URL ​ Faça o download de arquivos maiores que KB ​ Preencher Desejo…" at bounding box center [313, 156] width 234 height 81
drag, startPoint x: 208, startPoint y: 145, endPoint x: 273, endPoint y: 145, distance: 65.3
click at [273, 145] on input "url" at bounding box center [312, 144] width 215 height 14
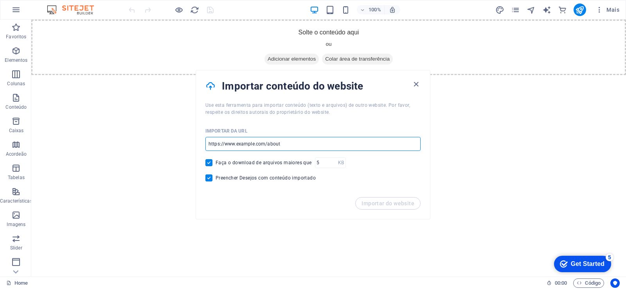
click at [286, 147] on input "url" at bounding box center [312, 144] width 215 height 14
click at [246, 144] on input "url" at bounding box center [312, 144] width 215 height 14
click at [288, 145] on input "url" at bounding box center [312, 144] width 215 height 14
click at [290, 147] on input "url" at bounding box center [312, 144] width 215 height 14
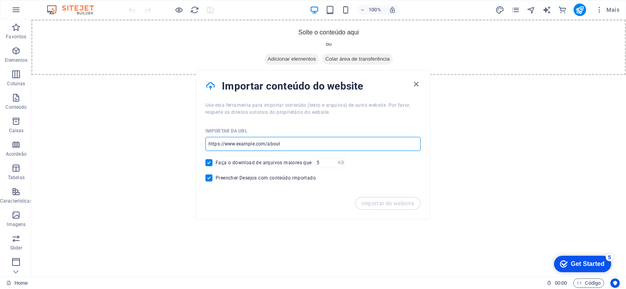
click at [290, 147] on input "url" at bounding box center [312, 144] width 215 height 14
click at [269, 142] on input "url" at bounding box center [312, 144] width 215 height 14
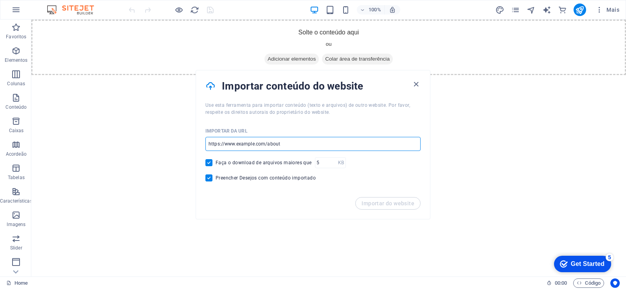
click at [269, 142] on input "url" at bounding box center [312, 144] width 215 height 14
click at [210, 84] on icon at bounding box center [210, 86] width 10 height 13
click at [261, 147] on input "url" at bounding box center [312, 144] width 215 height 14
click at [501, 75] on html "Skip to main content Solte o conteúdo aqui ou Adicionar elementos Colar área de…" at bounding box center [328, 48] width 595 height 56
click at [417, 86] on icon "button" at bounding box center [416, 84] width 9 height 9
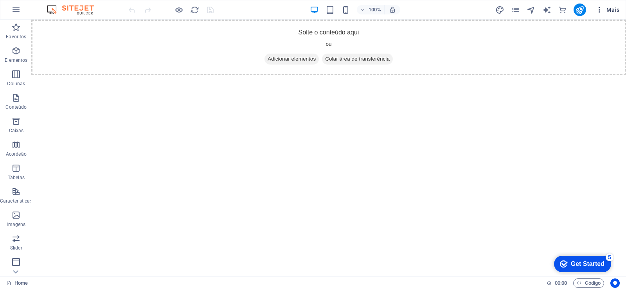
click at [615, 11] on span "Mais" at bounding box center [607, 10] width 24 height 8
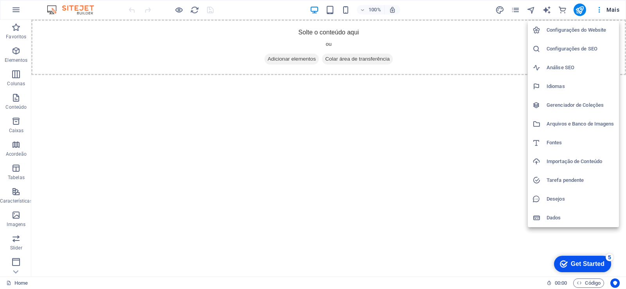
click at [597, 163] on h6 "Importação de Conteúdo" at bounding box center [580, 161] width 68 height 9
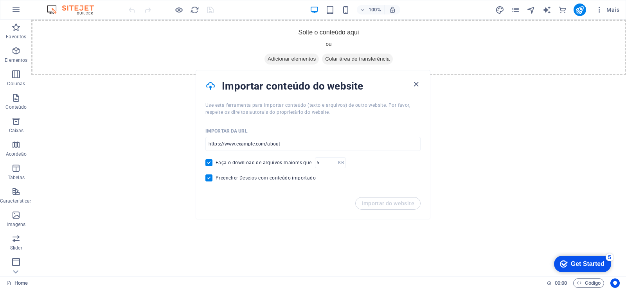
click at [212, 162] on input "Faça o download de arquivos maiores que" at bounding box center [210, 162] width 10 height 7
click at [212, 162] on span at bounding box center [208, 162] width 7 height 7
click at [212, 162] on input "Faça o download de arquivos maiores que" at bounding box center [210, 162] width 10 height 7
checkbox input "true"
click at [210, 179] on input "Preencher Desejos com conteúdo importado" at bounding box center [210, 177] width 10 height 7
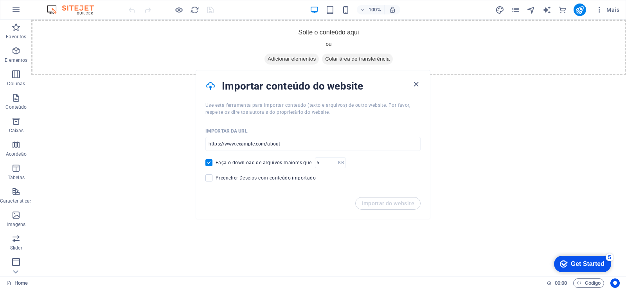
click at [210, 179] on span at bounding box center [208, 177] width 7 height 7
click at [210, 179] on input "Preencher Desejos com conteúdo importado" at bounding box center [210, 177] width 10 height 7
checkbox input "true"
click at [235, 145] on input "url" at bounding box center [312, 144] width 215 height 14
click at [254, 144] on input "url" at bounding box center [312, 144] width 215 height 14
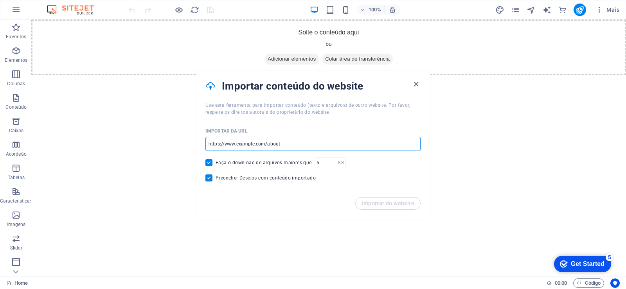
click at [254, 144] on input "url" at bounding box center [312, 144] width 215 height 14
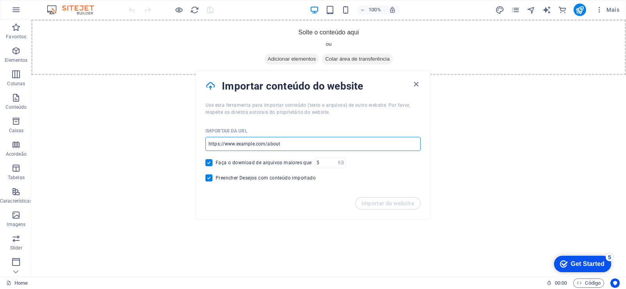
click at [254, 144] on input "url" at bounding box center [312, 144] width 215 height 14
click at [255, 144] on input "url" at bounding box center [312, 144] width 215 height 14
drag, startPoint x: 255, startPoint y: 144, endPoint x: 260, endPoint y: 144, distance: 4.7
click at [256, 144] on input "url" at bounding box center [312, 144] width 215 height 14
drag, startPoint x: 259, startPoint y: 203, endPoint x: 277, endPoint y: 204, distance: 18.8
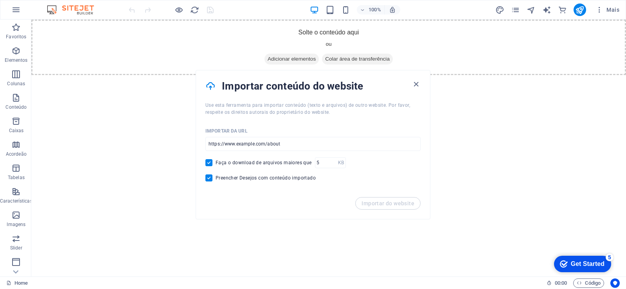
click at [259, 202] on div "Importar do website" at bounding box center [313, 208] width 234 height 22
click at [299, 144] on input "url" at bounding box center [312, 144] width 215 height 14
click at [418, 85] on icon "button" at bounding box center [416, 84] width 9 height 9
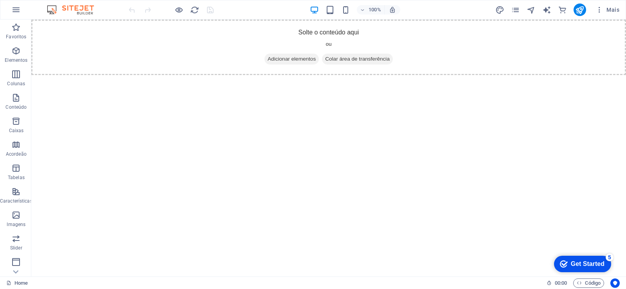
click at [586, 261] on div "Get Started" at bounding box center [588, 264] width 34 height 7
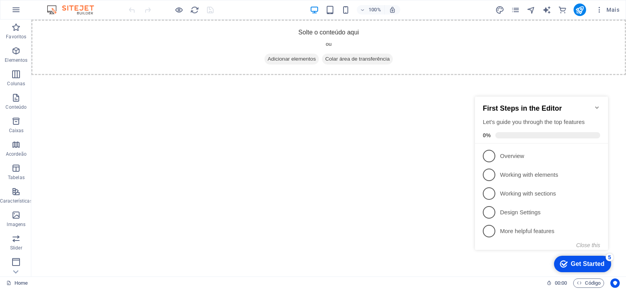
click at [336, 75] on html "Skip to main content Solte o conteúdo aqui ou Adicionar elementos Colar área de…" at bounding box center [328, 48] width 595 height 56
click at [594, 104] on icon "Minimize checklist" at bounding box center [597, 107] width 6 height 6
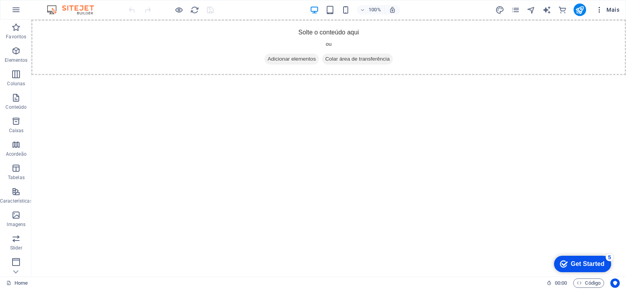
click at [615, 5] on button "Mais" at bounding box center [607, 10] width 30 height 13
click at [280, 63] on span "Adicionar elementos" at bounding box center [291, 59] width 54 height 11
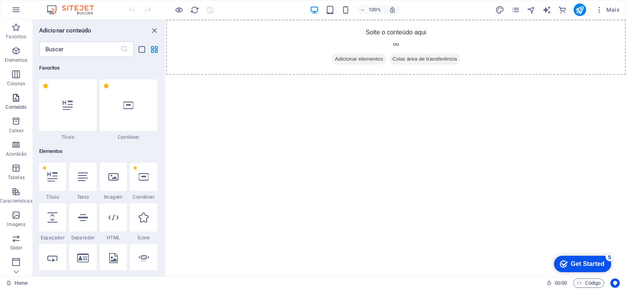
click at [14, 102] on icon "button" at bounding box center [15, 97] width 9 height 9
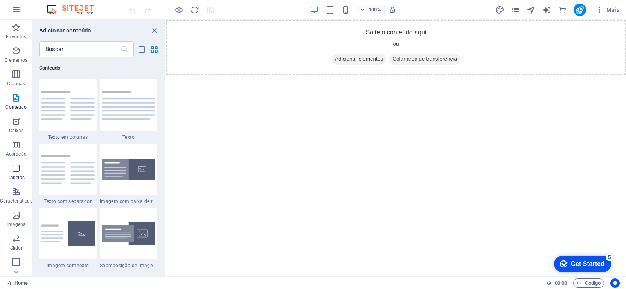
scroll to position [94, 0]
click at [14, 172] on icon "button" at bounding box center [15, 168] width 9 height 9
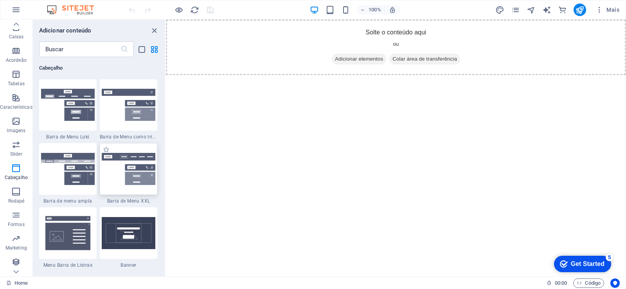
scroll to position [4852, 0]
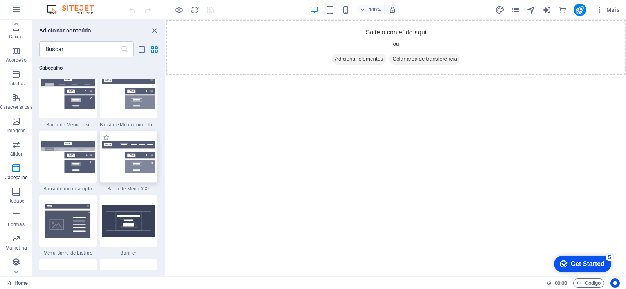
click at [140, 163] on img at bounding box center [129, 157] width 54 height 32
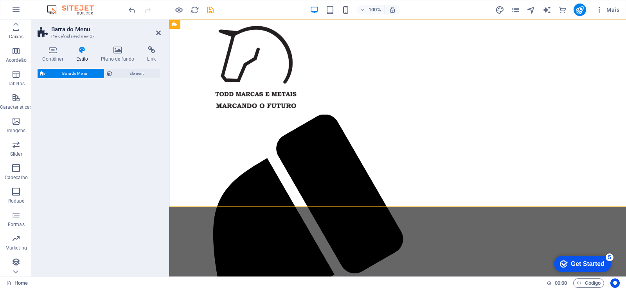
select select "rem"
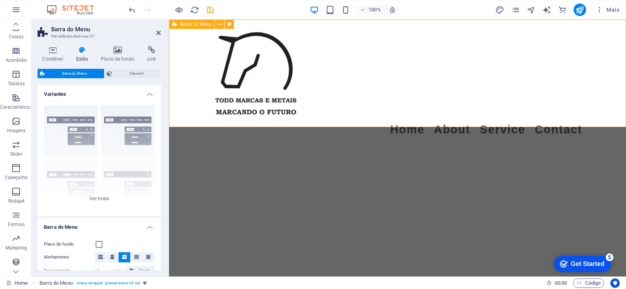
click at [361, 122] on div "Menu Home About Service Contact" at bounding box center [397, 82] width 457 height 125
click at [368, 112] on div "Menu Home About Service Contact" at bounding box center [397, 82] width 457 height 125
click at [159, 32] on icon at bounding box center [158, 33] width 5 height 6
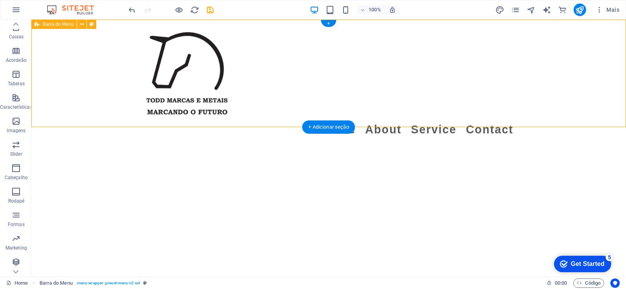
click at [510, 98] on div "Menu Home About Service Contact" at bounding box center [328, 82] width 595 height 125
click at [84, 23] on icon at bounding box center [82, 24] width 4 height 8
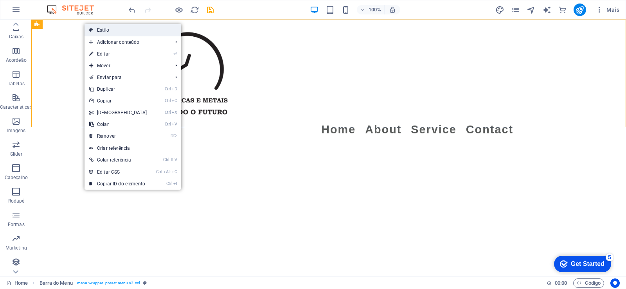
click at [95, 29] on link "Estilo" at bounding box center [132, 30] width 97 height 12
select select "rem"
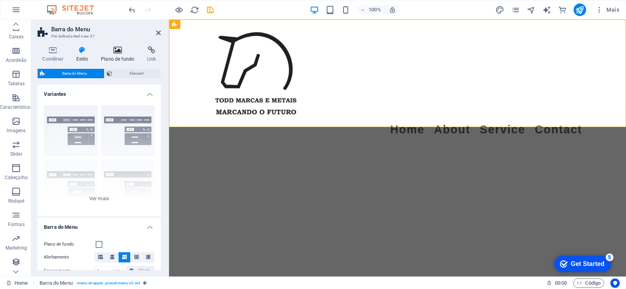
click at [115, 49] on icon at bounding box center [117, 50] width 43 height 8
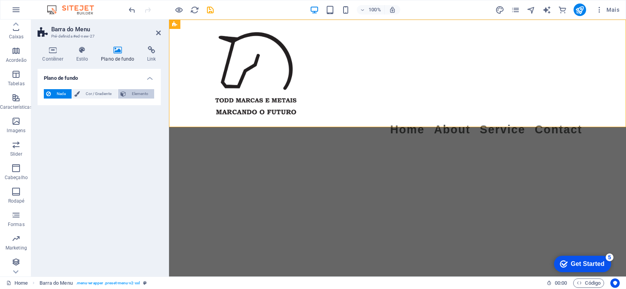
click at [128, 93] on button "Elemento" at bounding box center [136, 93] width 36 height 9
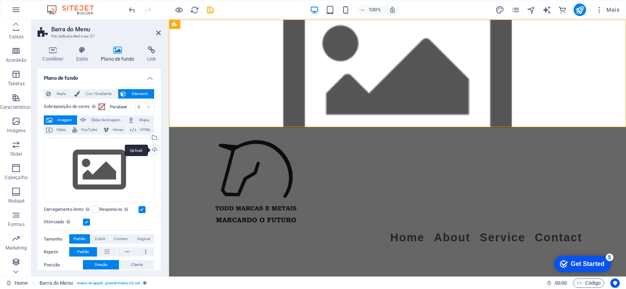
click at [155, 150] on div "Upload" at bounding box center [154, 151] width 12 height 12
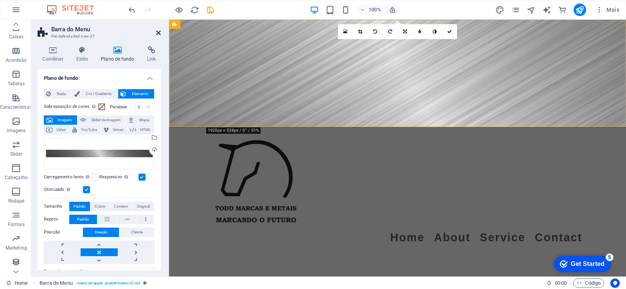
click at [158, 32] on icon at bounding box center [158, 33] width 5 height 6
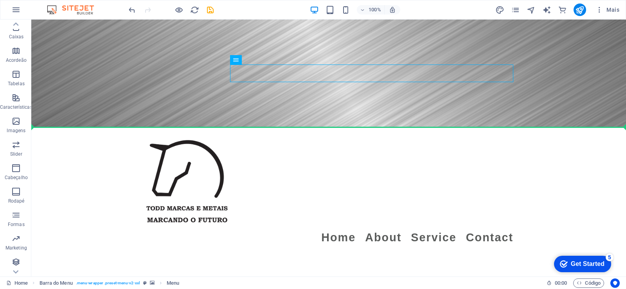
drag, startPoint x: 411, startPoint y: 73, endPoint x: 301, endPoint y: 142, distance: 129.7
click at [299, 140] on html "Skip to main content Menu Home About Service Contact" at bounding box center [328, 136] width 595 height 233
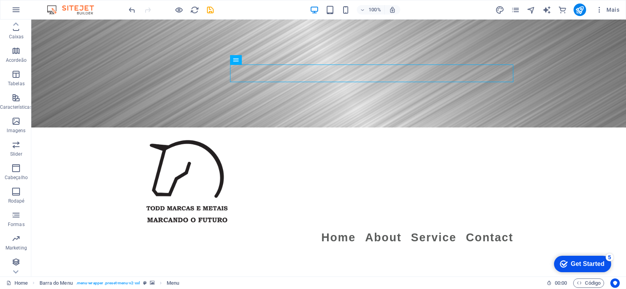
drag, startPoint x: 283, startPoint y: 72, endPoint x: 266, endPoint y: 156, distance: 86.7
click at [240, 153] on html "Skip to main content Menu Home About Service Contact" at bounding box center [328, 136] width 595 height 233
click at [273, 154] on html "Skip to main content Menu Home About Service Contact" at bounding box center [328, 136] width 595 height 233
click at [283, 229] on nav "Home About Service Contact" at bounding box center [328, 238] width 369 height 18
click at [295, 229] on nav "Home About Service Contact" at bounding box center [328, 238] width 369 height 18
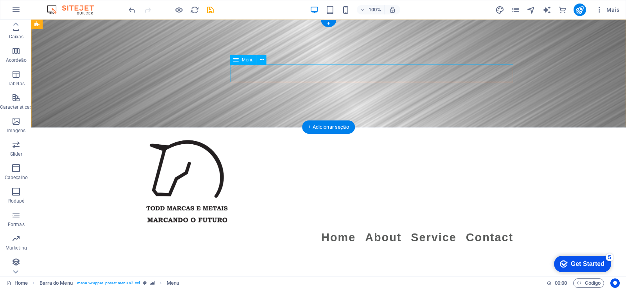
click at [295, 229] on nav "Home About Service Contact" at bounding box center [328, 238] width 369 height 18
select select
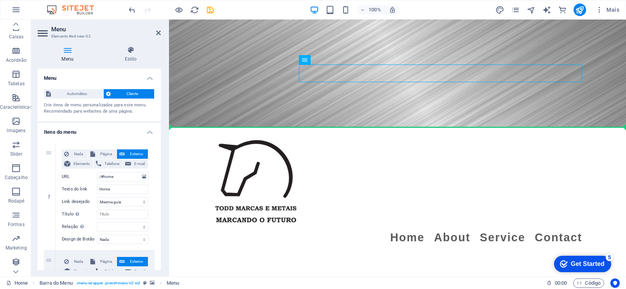
drag, startPoint x: 376, startPoint y: 72, endPoint x: 351, endPoint y: 176, distance: 107.6
click at [327, 149] on html "Skip to main content Menu Home About Service Contact" at bounding box center [397, 136] width 457 height 233
click at [417, 174] on html "Skip to main content Menu Home About Service Contact" at bounding box center [397, 136] width 457 height 233
click at [156, 35] on icon at bounding box center [158, 33] width 5 height 6
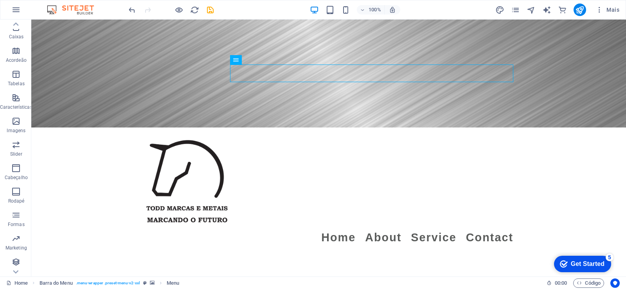
click at [318, 213] on html "Skip to main content Menu Home About Service Contact" at bounding box center [328, 136] width 595 height 233
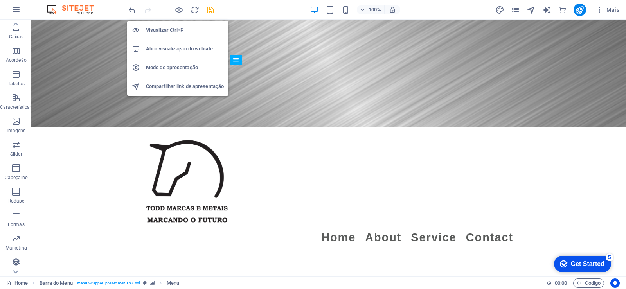
drag, startPoint x: 178, startPoint y: 7, endPoint x: 191, endPoint y: 21, distance: 18.0
click at [178, 8] on icon "button" at bounding box center [178, 9] width 9 height 9
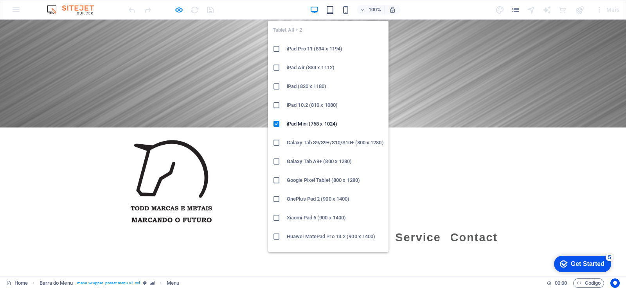
click at [332, 8] on icon "button" at bounding box center [329, 9] width 9 height 9
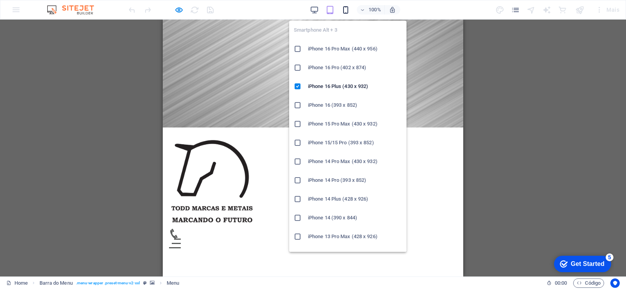
click at [347, 11] on icon "button" at bounding box center [345, 9] width 9 height 9
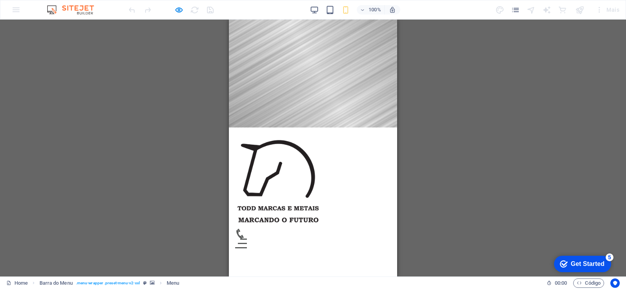
click at [247, 239] on div "Menu" at bounding box center [241, 244] width 12 height 10
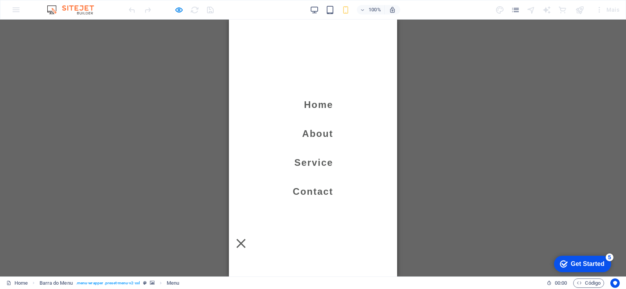
click at [247, 239] on div "Menu" at bounding box center [241, 244] width 12 height 10
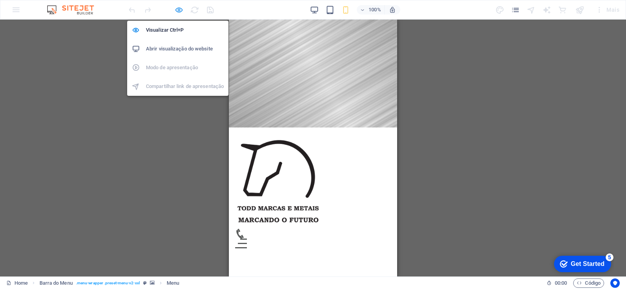
click at [176, 9] on icon "button" at bounding box center [178, 9] width 9 height 9
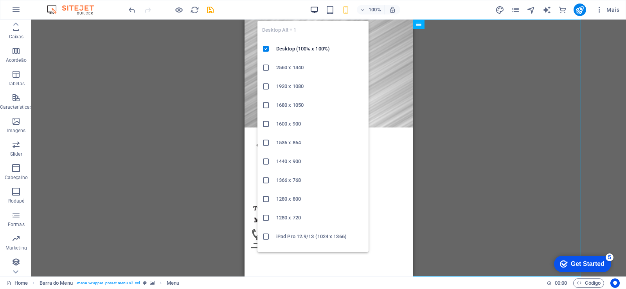
click at [312, 9] on icon "button" at bounding box center [314, 9] width 9 height 9
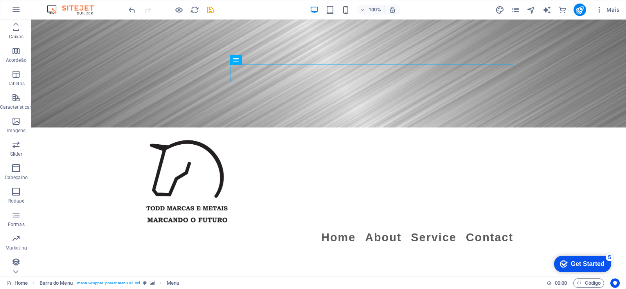
click at [201, 161] on html "Skip to main content Menu Home About Service Contact" at bounding box center [328, 136] width 595 height 233
click at [267, 109] on figure at bounding box center [328, 74] width 595 height 108
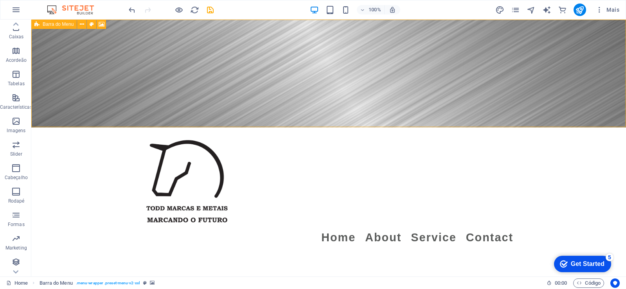
click at [37, 24] on icon at bounding box center [36, 24] width 5 height 9
click at [92, 24] on icon at bounding box center [92, 24] width 4 height 8
select select "rem"
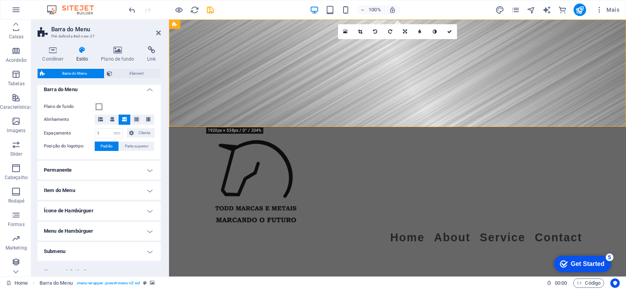
scroll to position [141, 0]
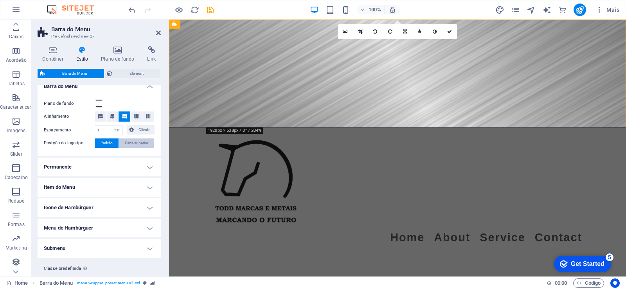
click at [136, 141] on span "Parte superior" at bounding box center [136, 142] width 23 height 9
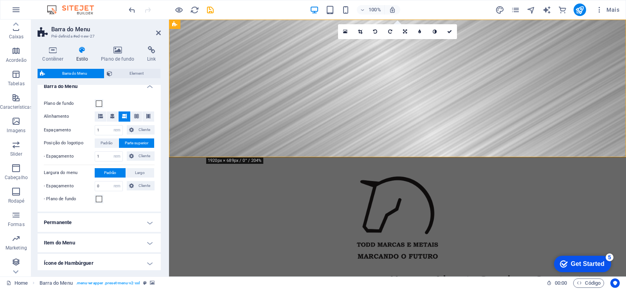
click at [210, 212] on html "Skip to main content Menu Home About Service Contact" at bounding box center [397, 158] width 457 height 276
click at [98, 201] on span at bounding box center [99, 199] width 6 height 6
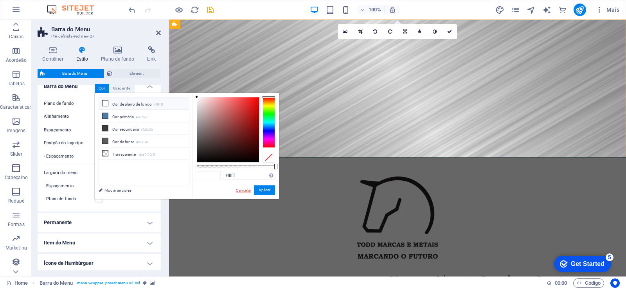
click at [246, 191] on link "Cancelar" at bounding box center [243, 190] width 17 height 6
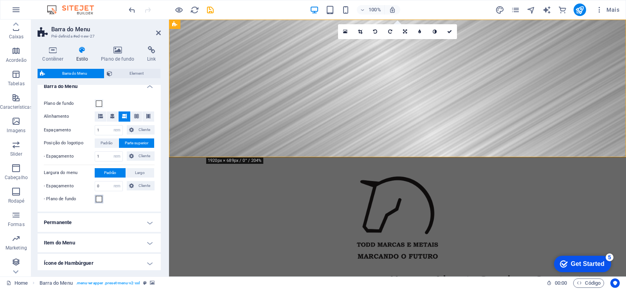
click at [101, 200] on span at bounding box center [99, 199] width 6 height 6
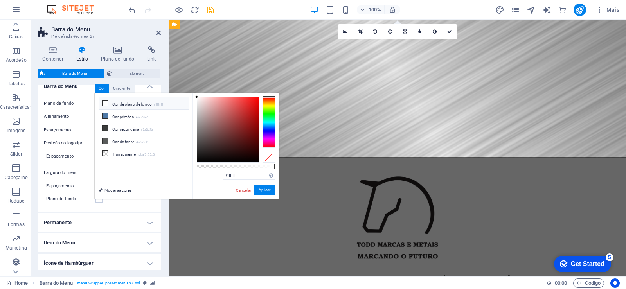
click at [270, 106] on div at bounding box center [268, 122] width 13 height 51
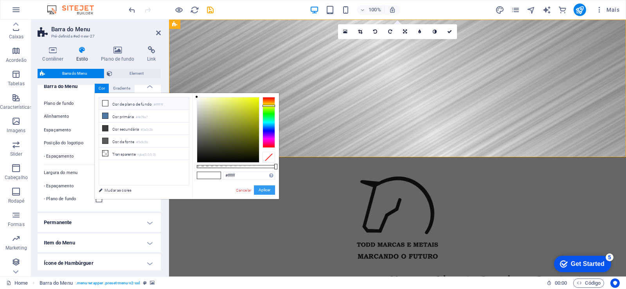
click at [267, 193] on button "Aplicar" at bounding box center [264, 189] width 21 height 9
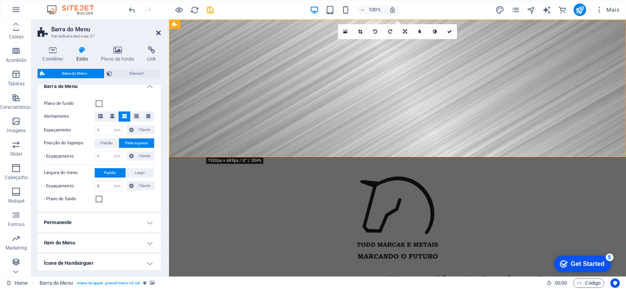
click at [157, 30] on icon at bounding box center [158, 33] width 5 height 6
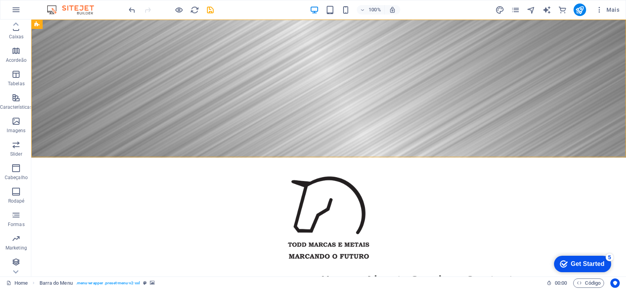
drag, startPoint x: 369, startPoint y: 210, endPoint x: 428, endPoint y: 244, distance: 67.8
click at [370, 212] on html "Skip to main content Menu Home About Service Contact" at bounding box center [328, 158] width 595 height 276
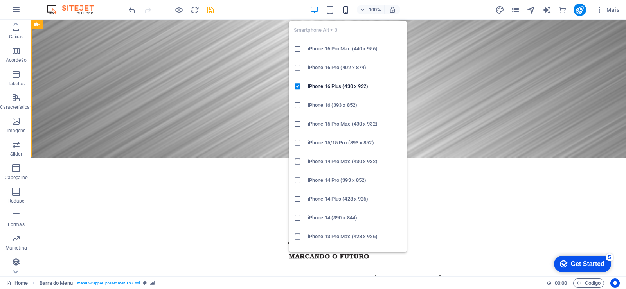
click at [347, 11] on icon "button" at bounding box center [345, 9] width 9 height 9
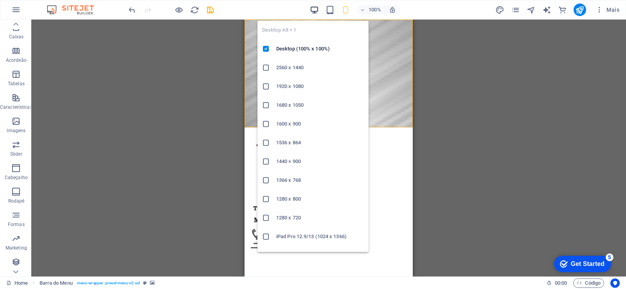
click at [313, 8] on icon "button" at bounding box center [314, 9] width 9 height 9
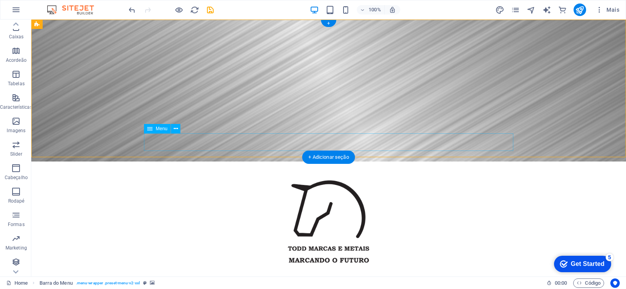
click at [254, 275] on nav "Home About Service Contact" at bounding box center [328, 284] width 369 height 18
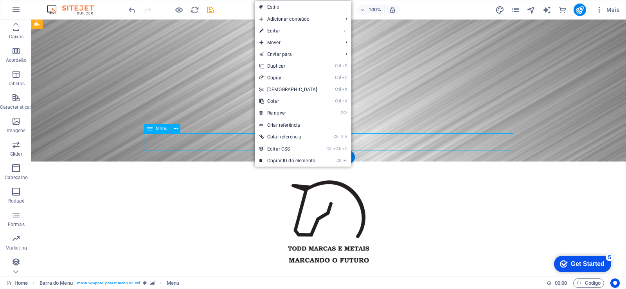
click at [247, 275] on nav "Home About Service Contact" at bounding box center [328, 284] width 369 height 18
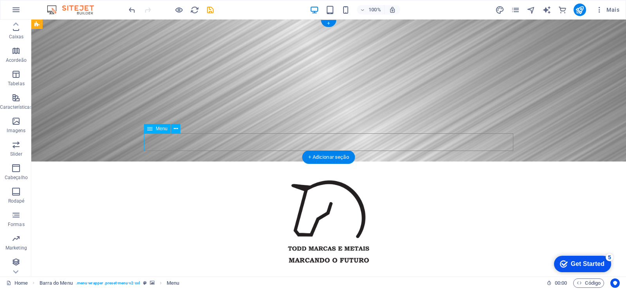
click at [247, 275] on nav "Home About Service Contact" at bounding box center [328, 284] width 369 height 18
select select
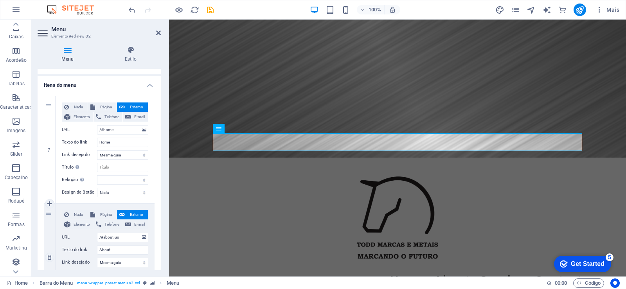
scroll to position [0, 0]
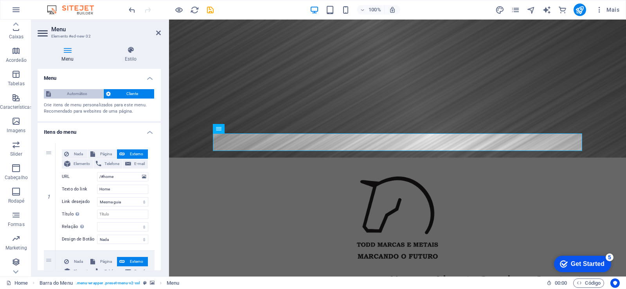
click at [85, 93] on span "Automático" at bounding box center [77, 93] width 48 height 9
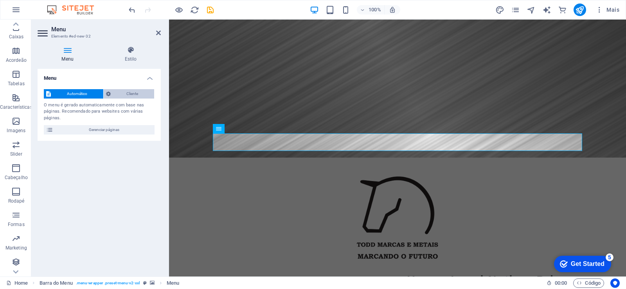
click at [115, 95] on span "Cliente" at bounding box center [132, 93] width 39 height 9
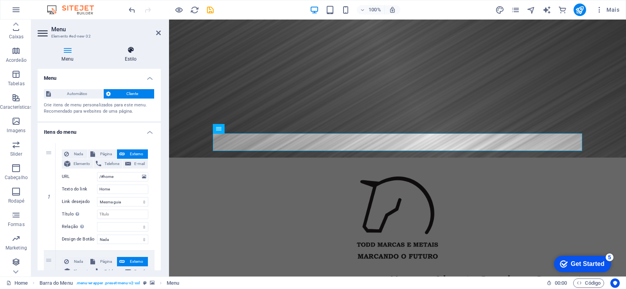
click at [135, 53] on icon at bounding box center [131, 50] width 60 height 8
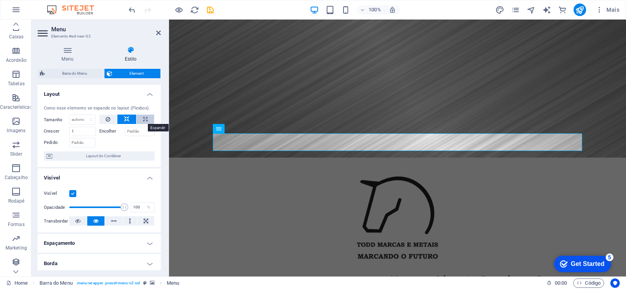
click at [144, 119] on icon at bounding box center [145, 119] width 4 height 9
type input "100"
select select "%"
click at [124, 121] on icon at bounding box center [126, 119] width 5 height 9
select select "DISABLED_OPTION_VALUE"
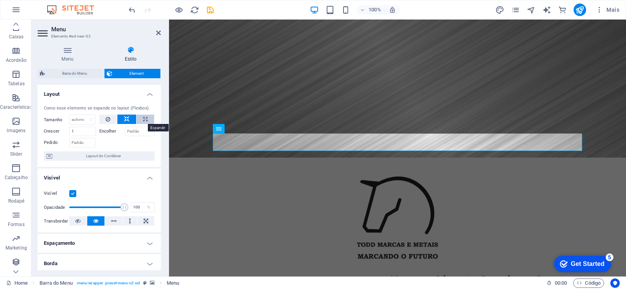
click at [145, 120] on icon at bounding box center [145, 119] width 4 height 9
type input "100"
select select "%"
click at [160, 30] on icon at bounding box center [158, 33] width 5 height 6
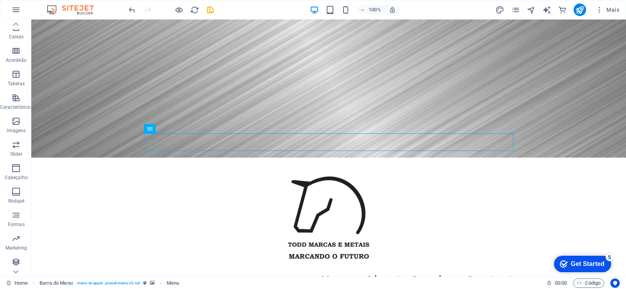
click at [354, 227] on html "Skip to main content Menu Home About Service Contact" at bounding box center [328, 158] width 595 height 276
click at [337, 271] on nav "Home About Service Contact" at bounding box center [328, 280] width 369 height 18
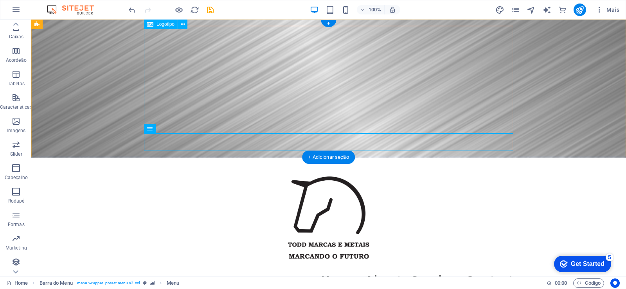
click at [229, 164] on div at bounding box center [328, 218] width 369 height 108
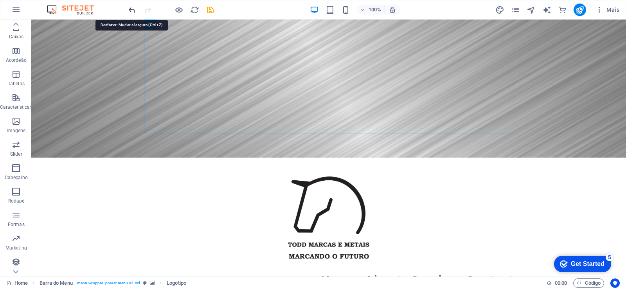
click at [131, 9] on icon "undo" at bounding box center [132, 9] width 9 height 9
click at [132, 9] on icon "undo" at bounding box center [132, 9] width 9 height 9
click at [131, 13] on icon "undo" at bounding box center [132, 9] width 9 height 9
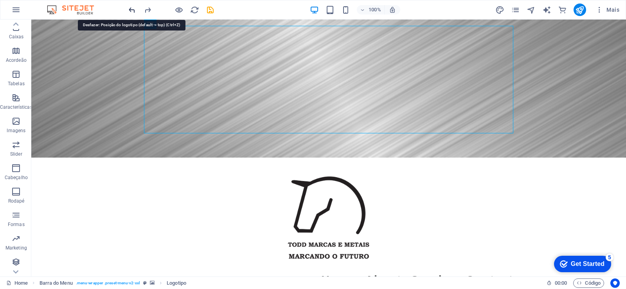
click at [131, 13] on icon "undo" at bounding box center [132, 9] width 9 height 9
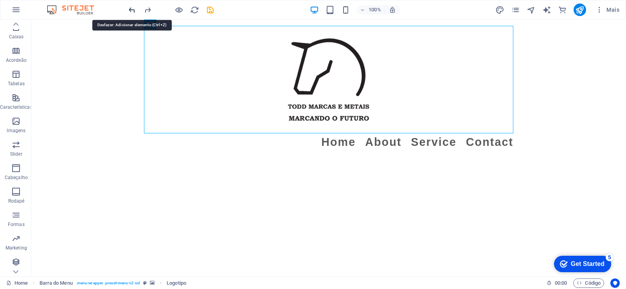
click at [131, 13] on icon "undo" at bounding box center [132, 9] width 9 height 9
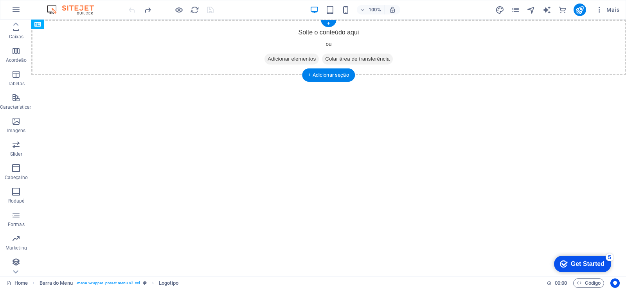
click at [279, 58] on span "Adicionar elementos" at bounding box center [291, 59] width 54 height 11
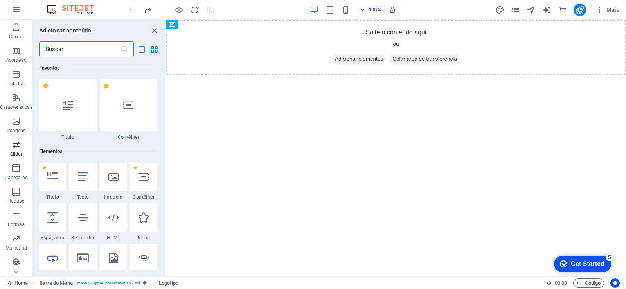
click at [17, 155] on p "Slider" at bounding box center [16, 154] width 12 height 6
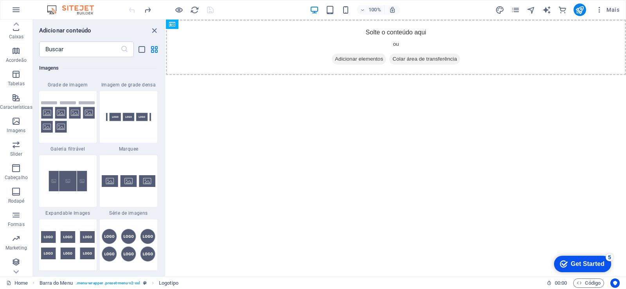
scroll to position [4435, 0]
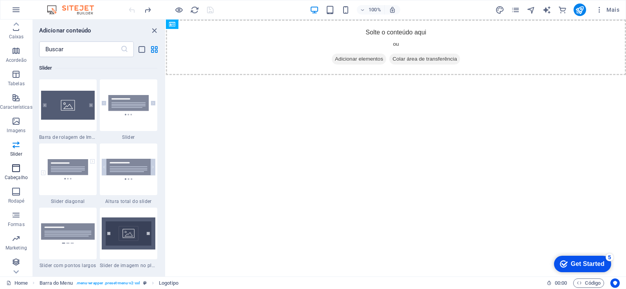
click at [16, 175] on p "Cabeçalho" at bounding box center [16, 177] width 23 height 6
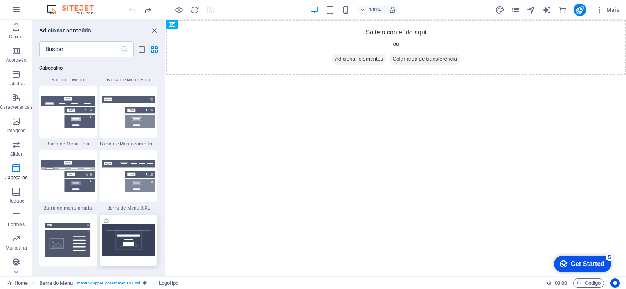
scroll to position [4852, 0]
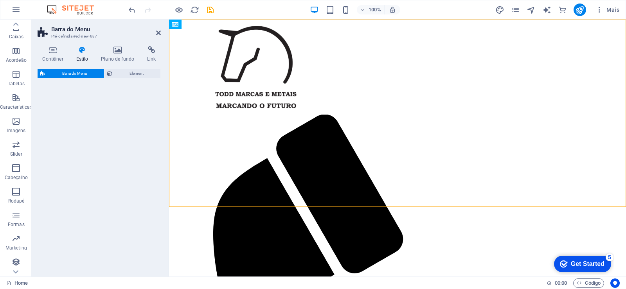
select select "rem"
select select "preset-menu-v2-wide"
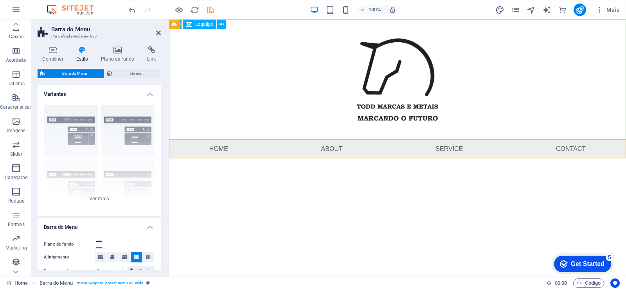
drag, startPoint x: 377, startPoint y: 69, endPoint x: 382, endPoint y: 75, distance: 7.8
click at [377, 69] on div at bounding box center [397, 80] width 457 height 120
click at [376, 101] on div at bounding box center [397, 80] width 457 height 120
select select "px"
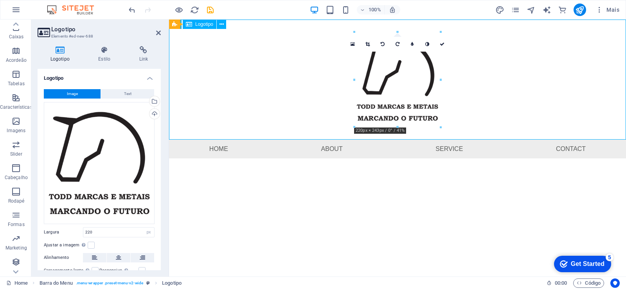
drag, startPoint x: 395, startPoint y: 81, endPoint x: 233, endPoint y: 108, distance: 164.5
click at [209, 77] on div at bounding box center [397, 80] width 457 height 120
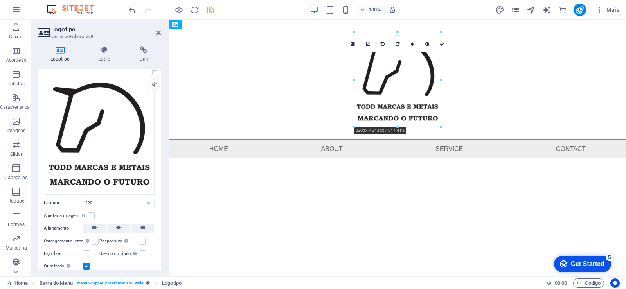
scroll to position [54, 0]
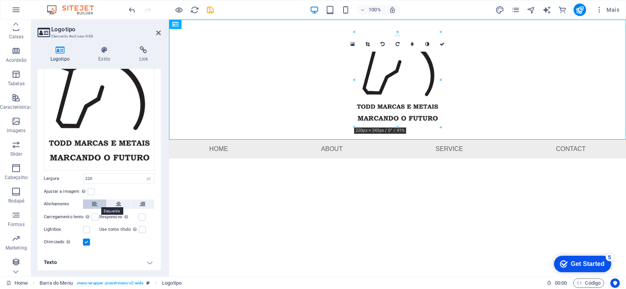
click at [96, 202] on icon at bounding box center [94, 204] width 5 height 9
click at [120, 205] on icon at bounding box center [118, 204] width 5 height 9
drag, startPoint x: 137, startPoint y: 201, endPoint x: 143, endPoint y: 205, distance: 7.0
click at [139, 201] on button at bounding box center [142, 204] width 23 height 9
click at [92, 201] on icon at bounding box center [94, 204] width 5 height 9
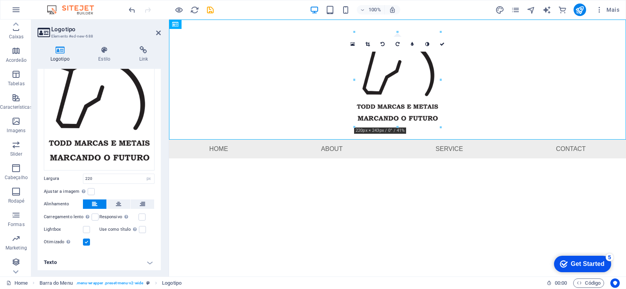
drag, startPoint x: 218, startPoint y: 207, endPoint x: 243, endPoint y: 230, distance: 34.1
click at [219, 158] on html "Skip to main content Menu Home About Service Contact" at bounding box center [397, 89] width 457 height 139
click at [159, 32] on icon at bounding box center [158, 33] width 5 height 6
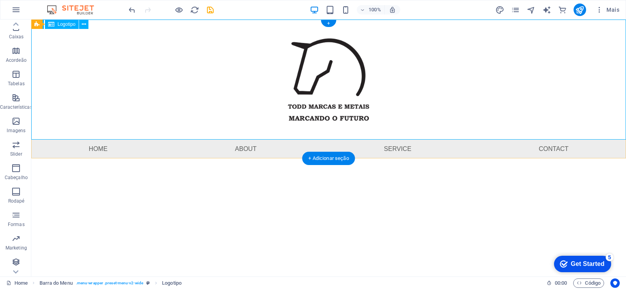
click at [464, 78] on div at bounding box center [328, 80] width 595 height 120
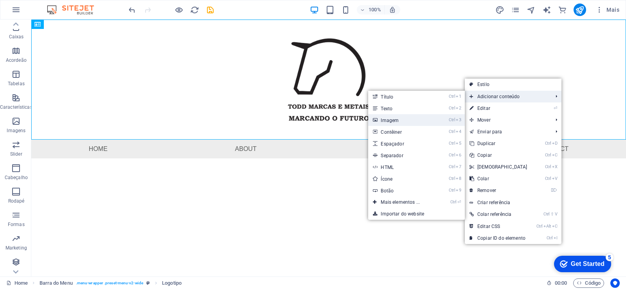
drag, startPoint x: 401, startPoint y: 122, endPoint x: 232, endPoint y: 105, distance: 169.5
click at [401, 122] on link "Ctrl 3 Imagem" at bounding box center [401, 120] width 67 height 12
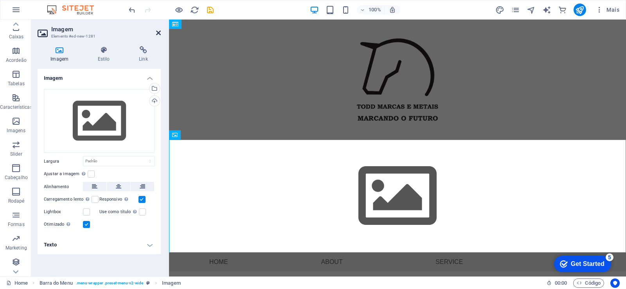
click at [158, 34] on icon at bounding box center [158, 33] width 5 height 6
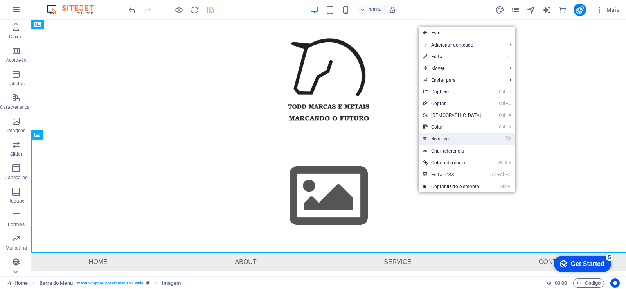
click at [436, 140] on link "⌦ Remover" at bounding box center [452, 139] width 67 height 12
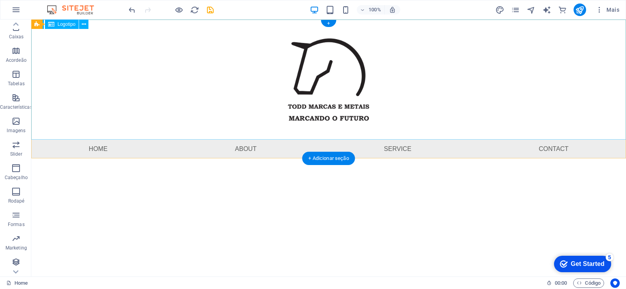
click at [487, 62] on div at bounding box center [328, 80] width 595 height 120
click at [448, 69] on div at bounding box center [328, 80] width 595 height 120
select select "px"
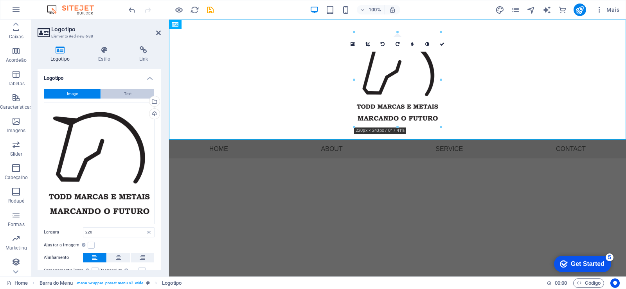
click at [131, 96] on button "Text" at bounding box center [127, 93] width 53 height 9
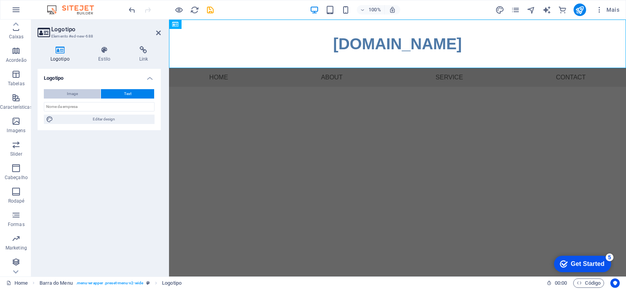
click at [74, 95] on span "Image" at bounding box center [72, 93] width 11 height 9
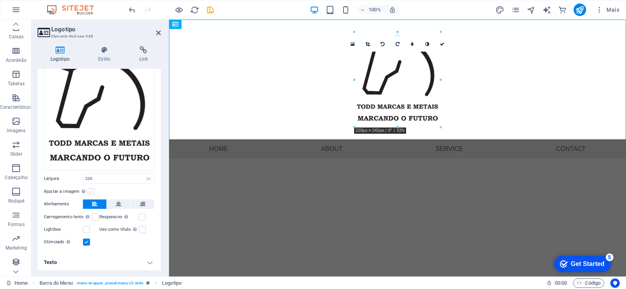
click at [90, 190] on label at bounding box center [91, 191] width 7 height 7
click at [0, 0] on input "Ajustar a imagem Ajustar a imagem automaticamente a uma largura e altura fixas" at bounding box center [0, 0] width 0 height 0
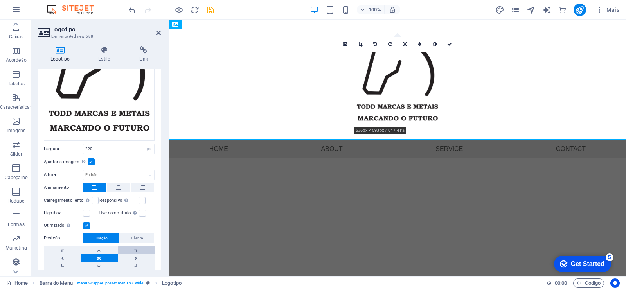
scroll to position [106, 0]
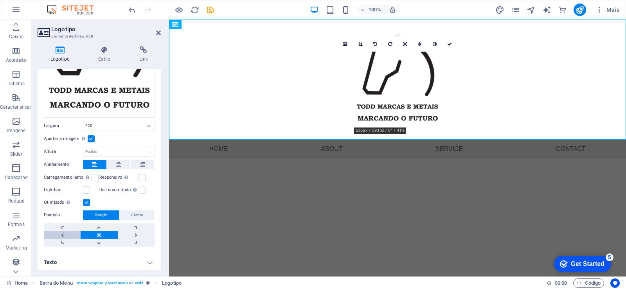
click at [63, 232] on link at bounding box center [62, 235] width 37 height 8
click at [158, 32] on icon at bounding box center [158, 33] width 5 height 6
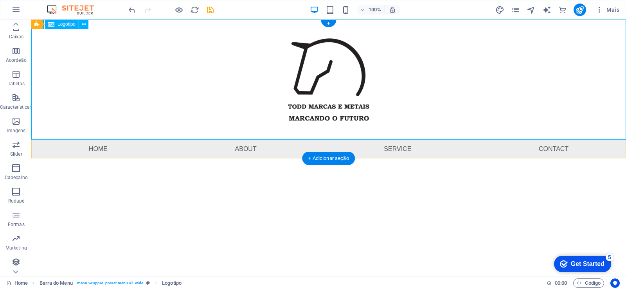
click at [411, 100] on div at bounding box center [328, 80] width 595 height 120
click at [471, 101] on div at bounding box center [328, 80] width 595 height 120
select select "px"
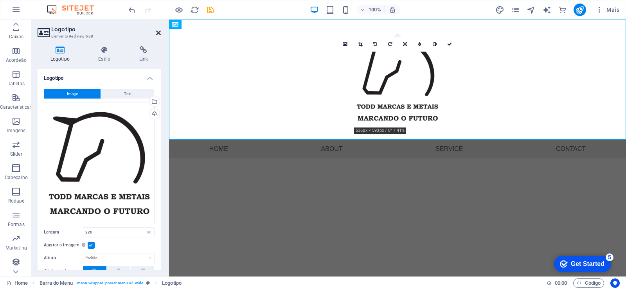
click at [158, 32] on icon at bounding box center [158, 33] width 5 height 6
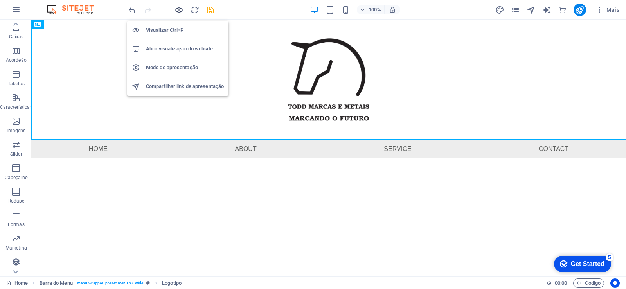
click at [182, 6] on icon "button" at bounding box center [178, 9] width 9 height 9
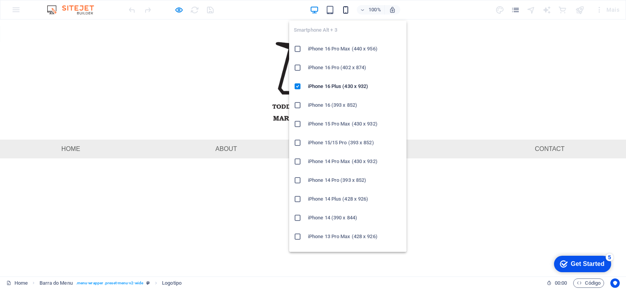
click at [343, 10] on icon "button" at bounding box center [345, 9] width 9 height 9
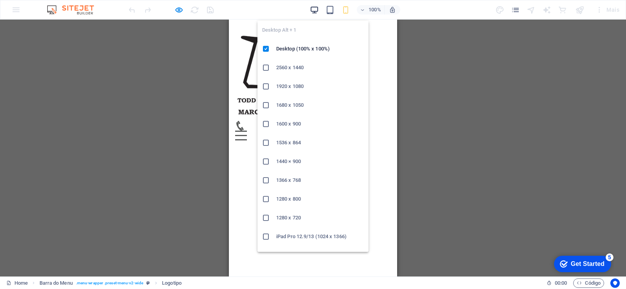
click at [317, 9] on icon "button" at bounding box center [314, 9] width 9 height 9
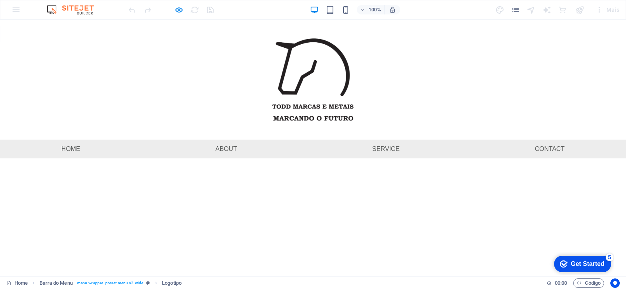
click at [193, 63] on div at bounding box center [313, 80] width 626 height 120
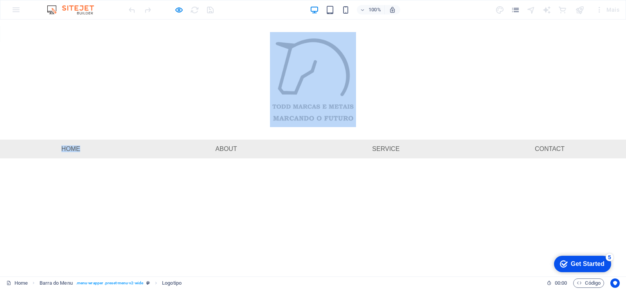
click at [193, 63] on div at bounding box center [313, 80] width 626 height 120
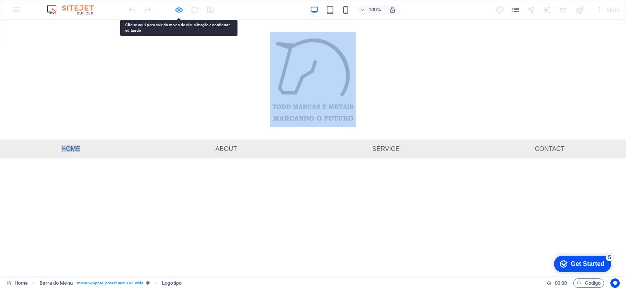
click at [156, 93] on div at bounding box center [313, 80] width 626 height 120
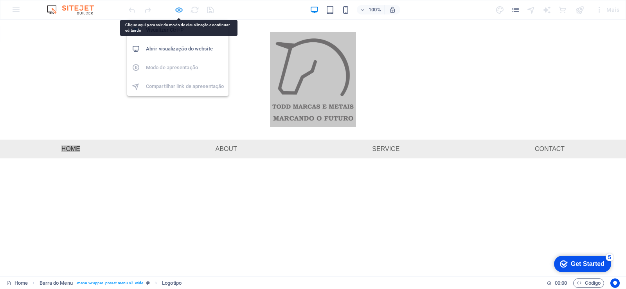
click at [178, 9] on icon "button" at bounding box center [178, 9] width 9 height 9
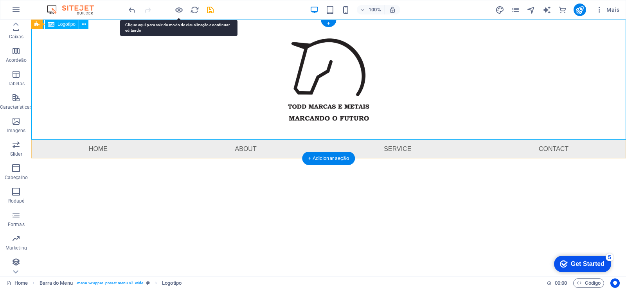
click at [110, 79] on div at bounding box center [328, 80] width 595 height 120
select select "px"
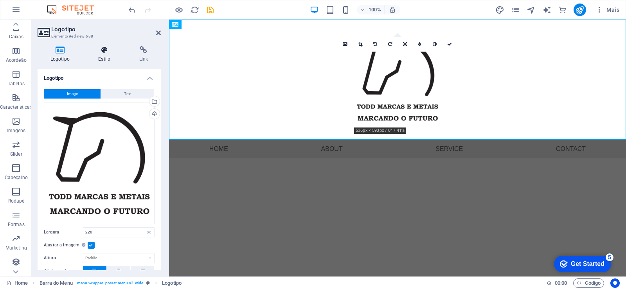
click at [101, 54] on icon at bounding box center [105, 50] width 38 height 8
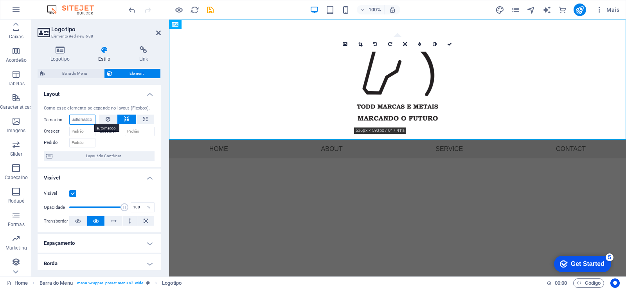
click at [70, 115] on select "Padrão automático px % 1/1 1/2 1/3 1/4 1/5 1/6 1/7 1/8 1/9 1/10" at bounding box center [82, 119] width 25 height 9
select select "DISABLED_OPTION_VALUE"
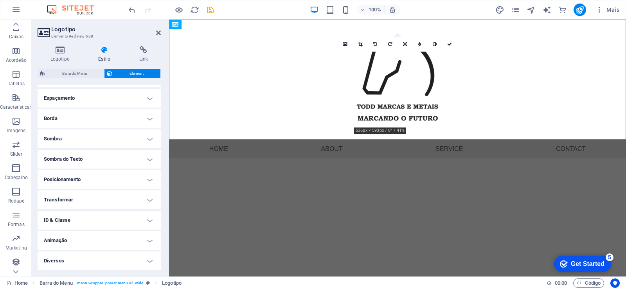
scroll to position [0, 0]
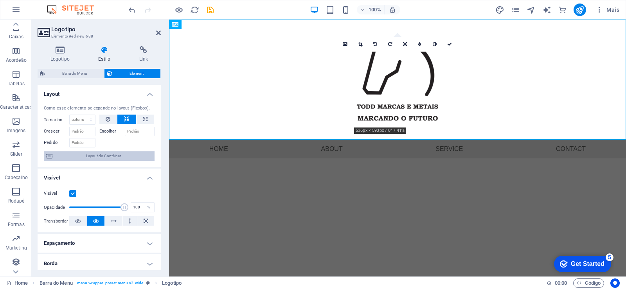
click at [96, 155] on span "Layout do Contêiner" at bounding box center [103, 155] width 97 height 9
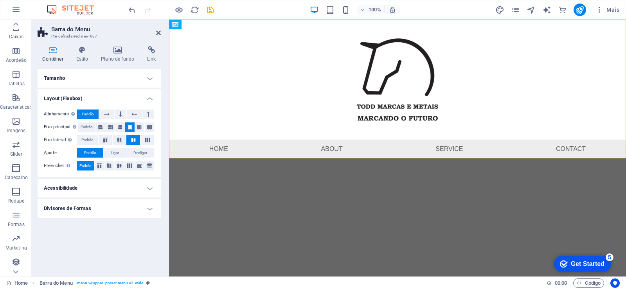
click at [146, 78] on h4 "Tamanho" at bounding box center [99, 78] width 123 height 19
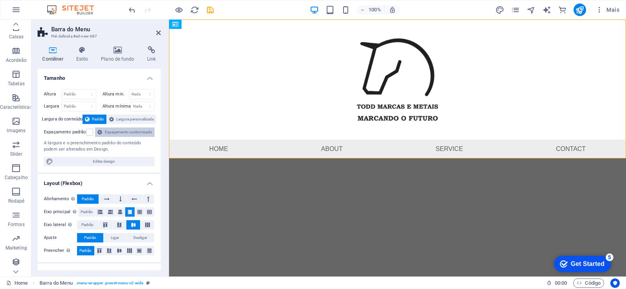
click at [104, 137] on span "Espaçamento customizado" at bounding box center [128, 132] width 48 height 9
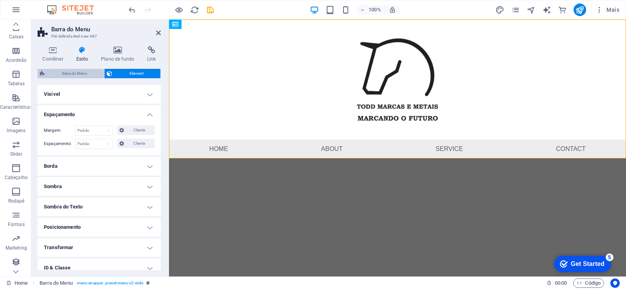
click at [79, 75] on span "Barra do Menu" at bounding box center [74, 73] width 54 height 9
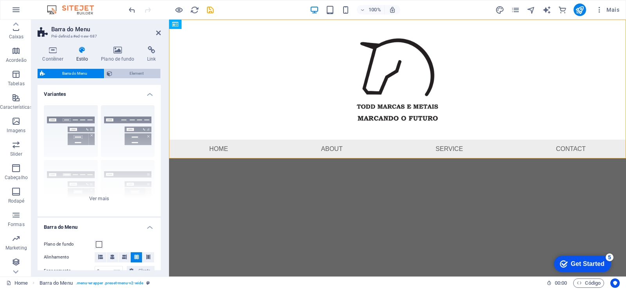
click at [135, 75] on span "Element" at bounding box center [136, 73] width 43 height 9
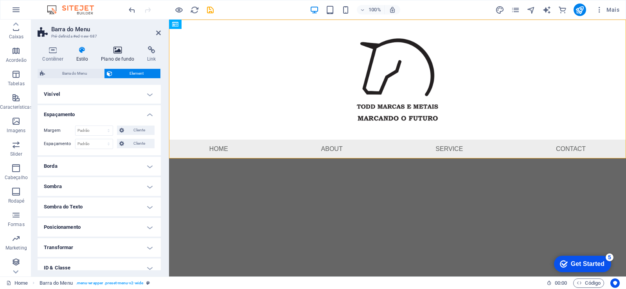
click at [125, 58] on h4 "Plano de fundo" at bounding box center [119, 54] width 46 height 16
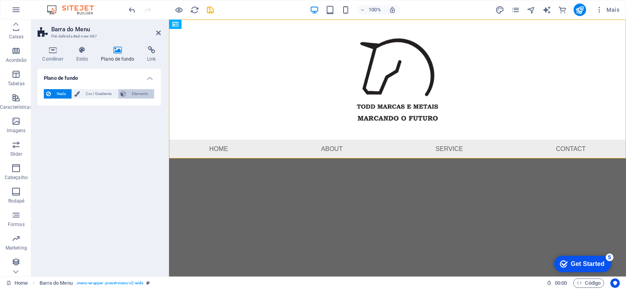
click at [141, 91] on span "Elemento" at bounding box center [139, 93] width 23 height 9
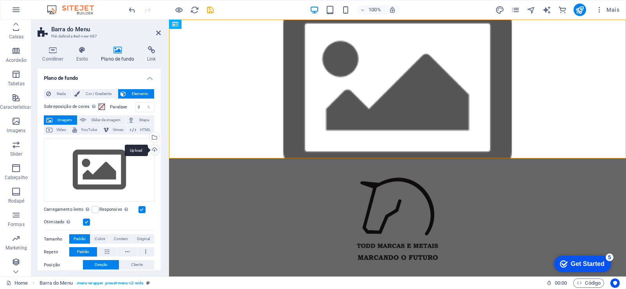
click at [151, 152] on div "Upload" at bounding box center [154, 151] width 12 height 12
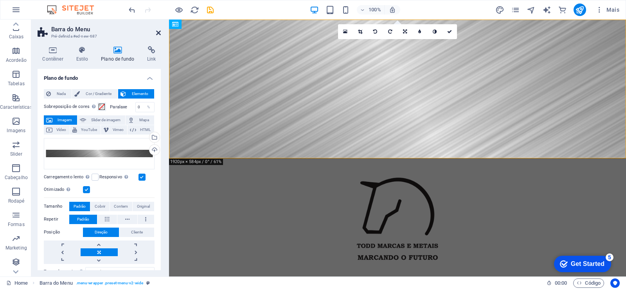
click at [158, 32] on icon at bounding box center [158, 33] width 5 height 6
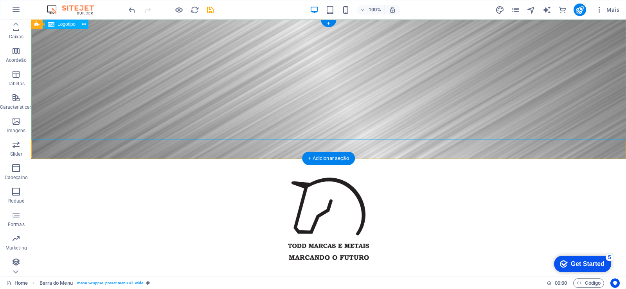
click at [134, 159] on div at bounding box center [328, 219] width 595 height 120
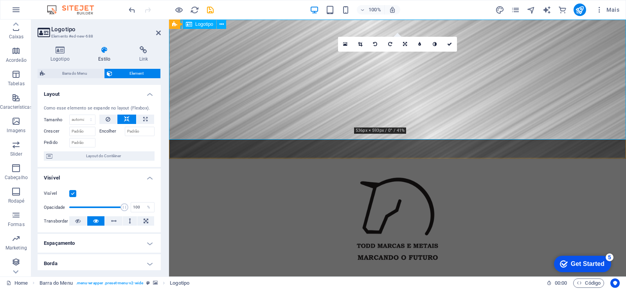
click at [249, 159] on div at bounding box center [397, 219] width 457 height 120
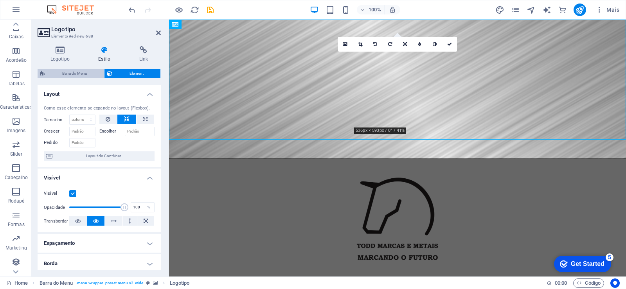
click at [75, 74] on span "Barra do Menu" at bounding box center [74, 73] width 54 height 9
select select "rem"
select select "preset-menu-v2-wide"
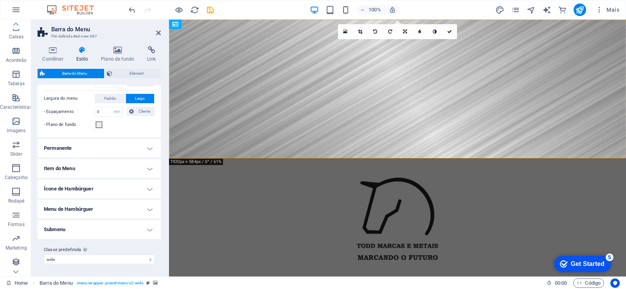
scroll to position [121, 0]
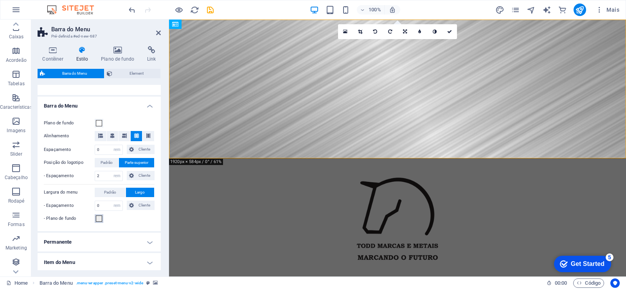
click at [97, 218] on span at bounding box center [99, 219] width 6 height 6
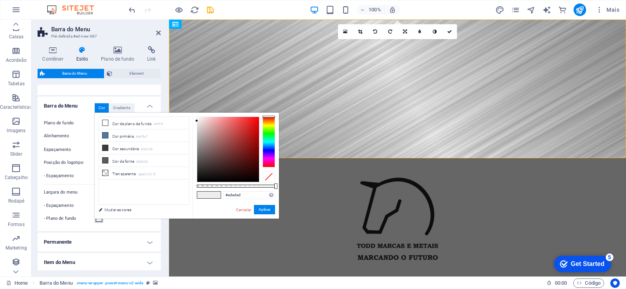
click at [268, 131] on div at bounding box center [268, 142] width 13 height 51
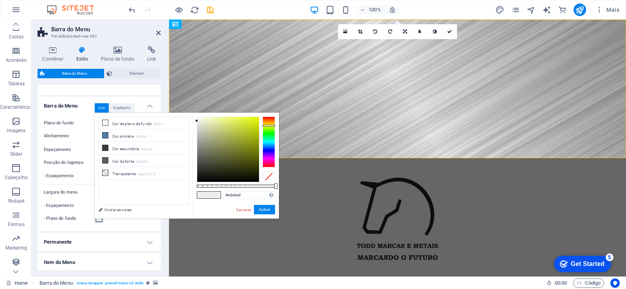
click at [268, 126] on div at bounding box center [268, 142] width 13 height 51
click at [266, 209] on button "Aplicar" at bounding box center [264, 209] width 21 height 9
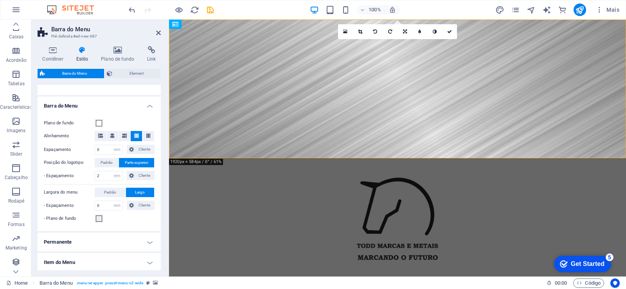
click at [191, 219] on html "Skip to main content Menu Home About Service Contact" at bounding box center [397, 159] width 457 height 278
click at [144, 241] on h4 "Permanente" at bounding box center [99, 242] width 123 height 19
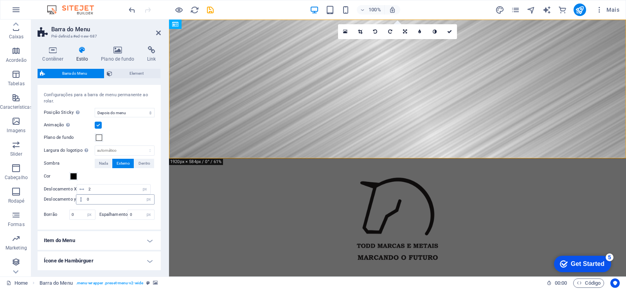
scroll to position [309, 0]
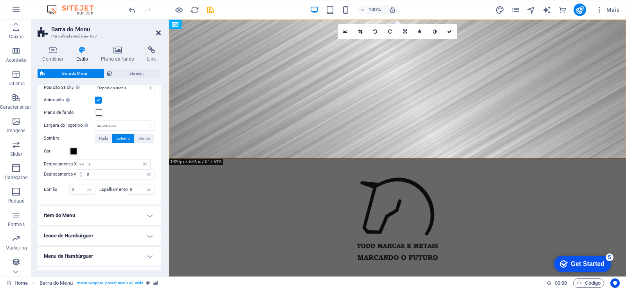
click at [160, 36] on icon at bounding box center [158, 33] width 5 height 6
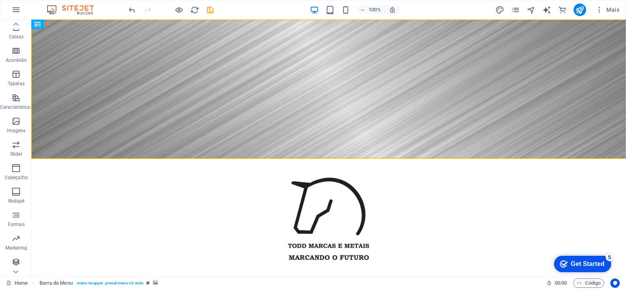
click at [284, 223] on html "Skip to main content Menu Home About Service Contact" at bounding box center [328, 159] width 595 height 278
click at [52, 279] on nav "Home About Service Contact" at bounding box center [328, 288] width 595 height 19
select select
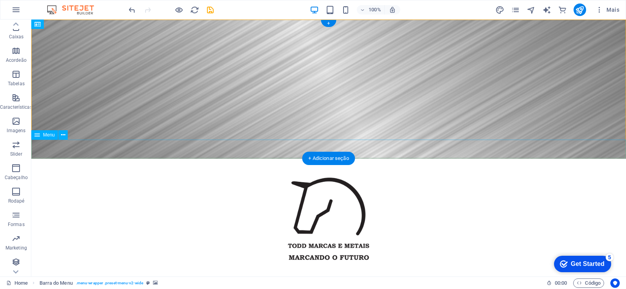
select select
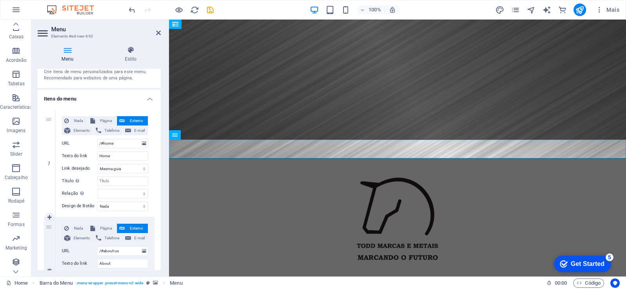
scroll to position [0, 0]
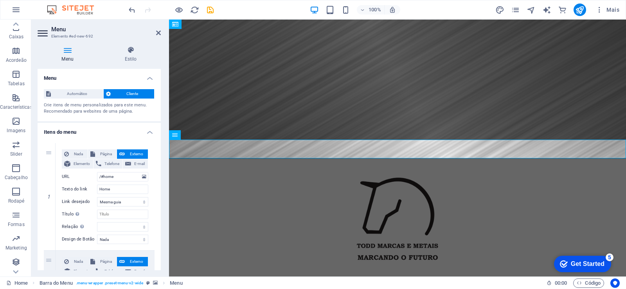
click at [65, 54] on h4 "Menu" at bounding box center [69, 54] width 63 height 16
click at [131, 56] on h4 "Estilo" at bounding box center [131, 54] width 60 height 16
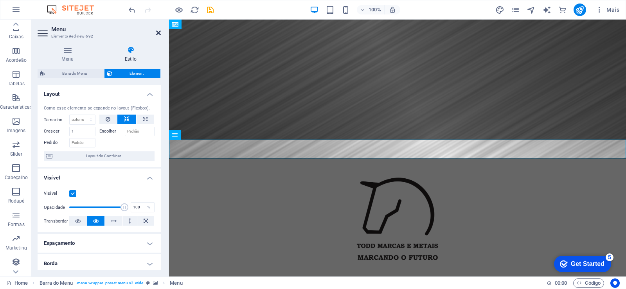
click at [158, 35] on icon at bounding box center [158, 33] width 5 height 6
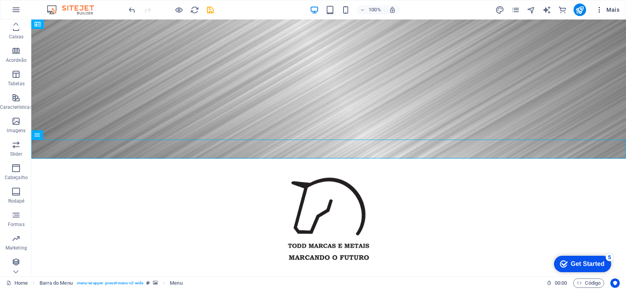
click at [609, 11] on span "Mais" at bounding box center [607, 10] width 24 height 8
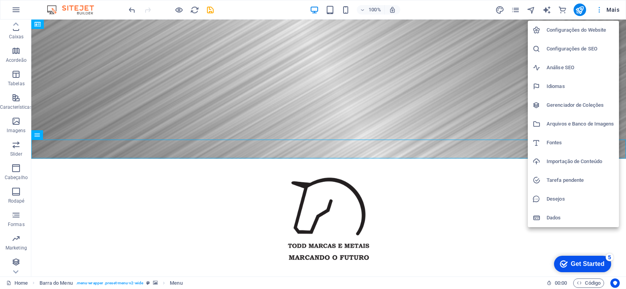
click at [609, 11] on div at bounding box center [313, 144] width 626 height 289
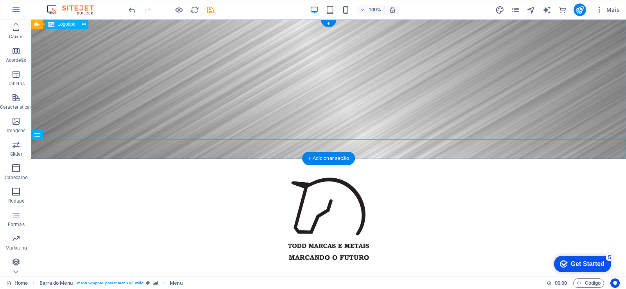
click at [217, 159] on div at bounding box center [328, 219] width 595 height 120
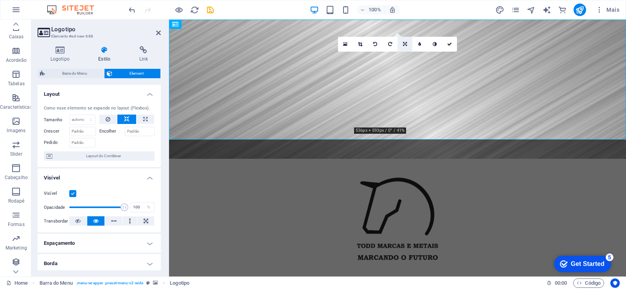
click at [403, 41] on link at bounding box center [404, 44] width 15 height 15
click at [392, 56] on icon at bounding box center [390, 56] width 4 height 5
click at [404, 45] on icon at bounding box center [405, 44] width 4 height 5
click at [392, 56] on link at bounding box center [390, 56] width 15 height 15
click at [379, 159] on div at bounding box center [397, 219] width 457 height 120
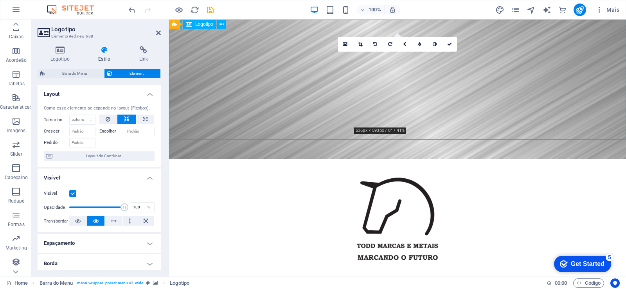
click at [392, 159] on div at bounding box center [397, 219] width 457 height 120
drag, startPoint x: 243, startPoint y: 104, endPoint x: 244, endPoint y: 110, distance: 5.3
click at [243, 159] on div at bounding box center [397, 219] width 457 height 120
drag, startPoint x: 393, startPoint y: 88, endPoint x: 223, endPoint y: 107, distance: 170.5
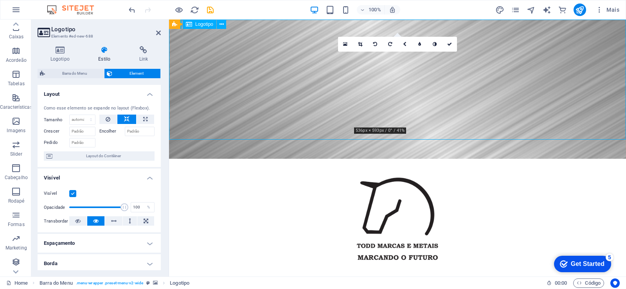
click at [223, 159] on div at bounding box center [397, 219] width 457 height 120
click at [405, 43] on icon at bounding box center [405, 44] width 4 height 5
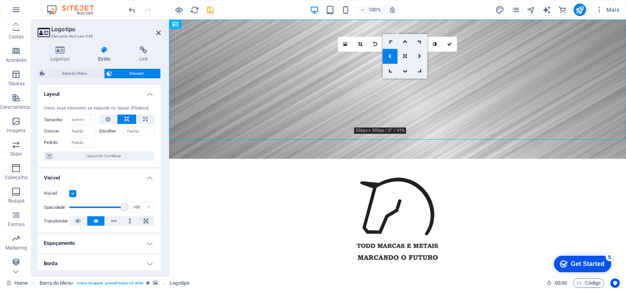
click at [406, 53] on link at bounding box center [404, 56] width 15 height 15
click at [452, 45] on icon at bounding box center [449, 44] width 5 height 5
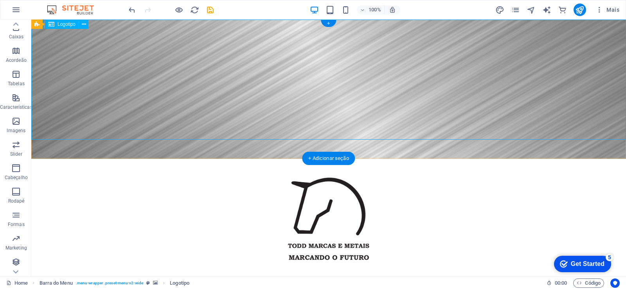
click at [329, 159] on div at bounding box center [328, 219] width 595 height 120
click at [327, 159] on div at bounding box center [328, 219] width 595 height 120
select select "px"
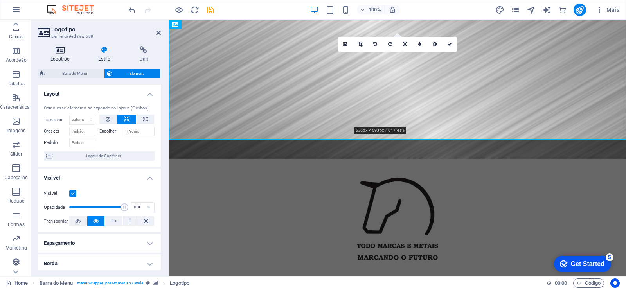
click at [58, 54] on h4 "Logotipo" at bounding box center [62, 54] width 48 height 16
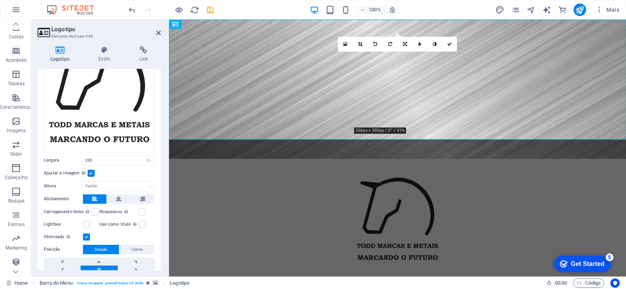
scroll to position [106, 0]
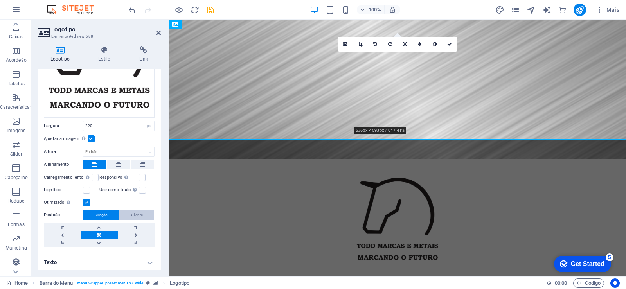
click at [146, 212] on button "Cliente" at bounding box center [136, 214] width 35 height 9
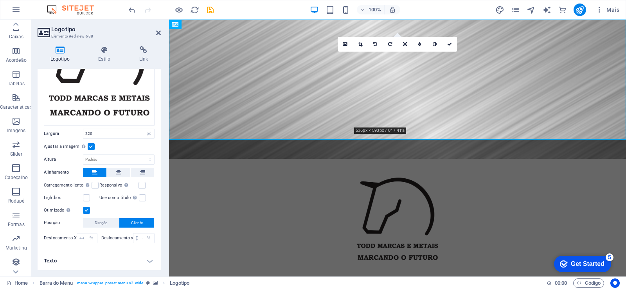
scroll to position [97, 0]
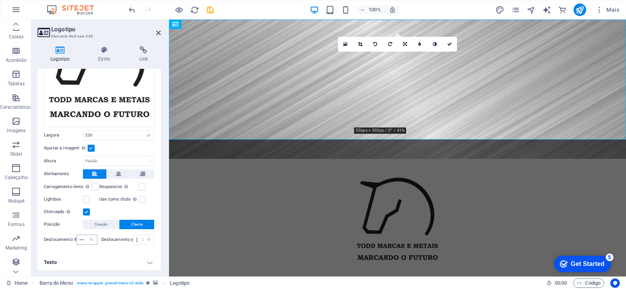
click at [79, 238] on icon at bounding box center [81, 239] width 5 height 5
drag, startPoint x: 86, startPoint y: 239, endPoint x: 90, endPoint y: 240, distance: 4.1
click at [90, 240] on select "px rem % vh vw" at bounding box center [91, 239] width 11 height 9
click at [83, 239] on icon at bounding box center [81, 239] width 5 height 5
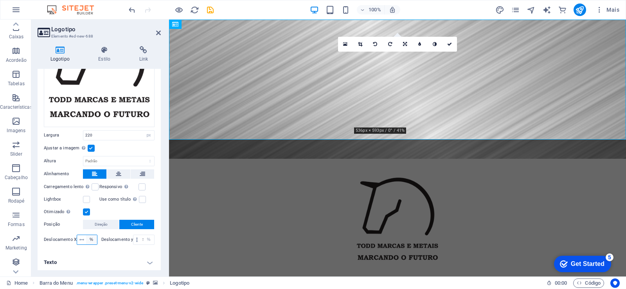
click at [90, 238] on select "px rem % vh vw" at bounding box center [91, 239] width 11 height 9
click at [102, 224] on span "Direção" at bounding box center [101, 224] width 13 height 9
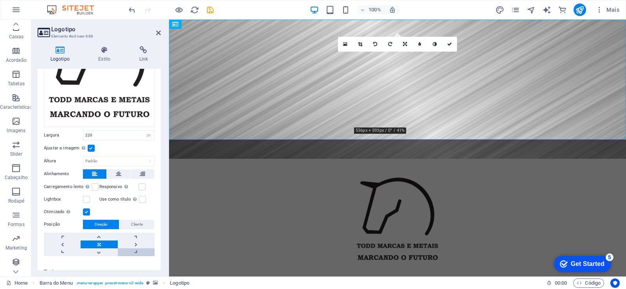
scroll to position [106, 0]
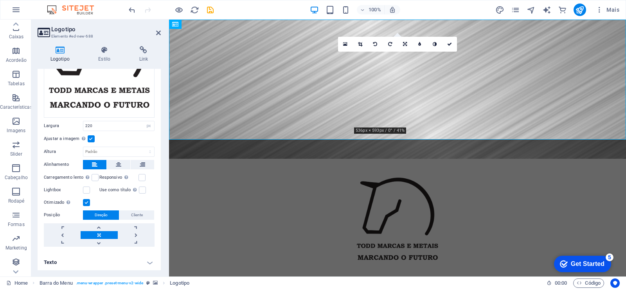
click at [148, 261] on h4 "Texto" at bounding box center [99, 262] width 123 height 19
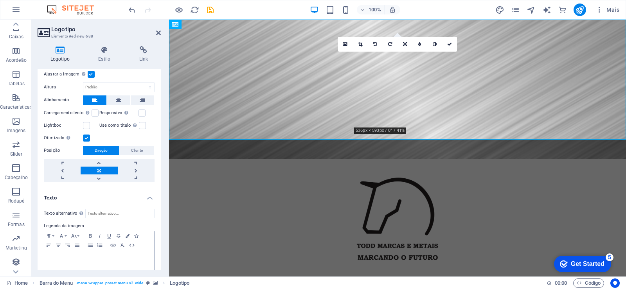
scroll to position [180, 0]
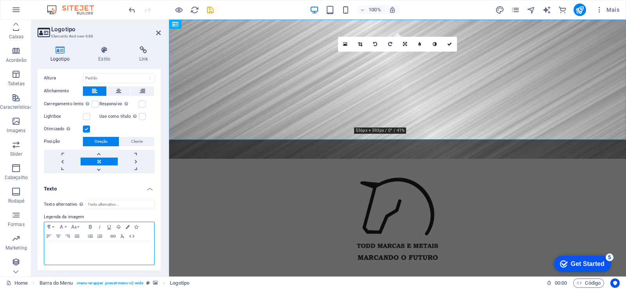
click at [95, 252] on div at bounding box center [99, 252] width 110 height 23
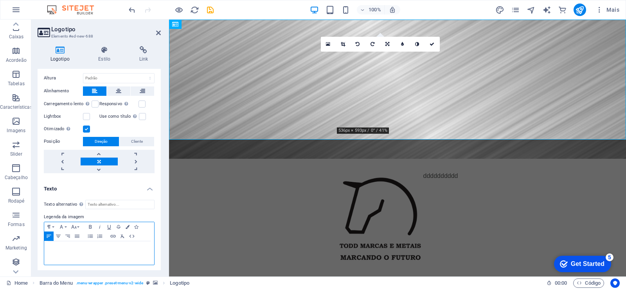
click at [77, 251] on div "​" at bounding box center [99, 252] width 110 height 23
click at [158, 33] on icon at bounding box center [158, 33] width 5 height 6
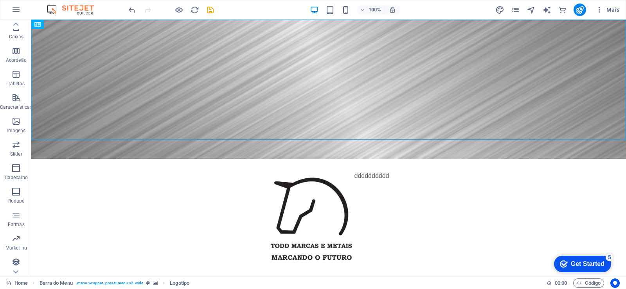
click at [269, 220] on html "Skip to main content dddddddddd Menu Home About Service Contact" at bounding box center [328, 159] width 595 height 278
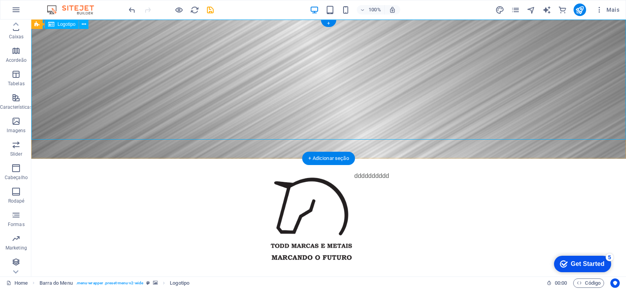
click at [403, 159] on div "dddddddddd" at bounding box center [328, 219] width 595 height 120
select select "px"
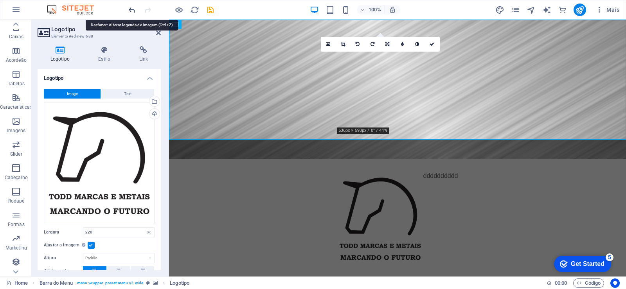
click at [129, 9] on icon "undo" at bounding box center [132, 9] width 9 height 9
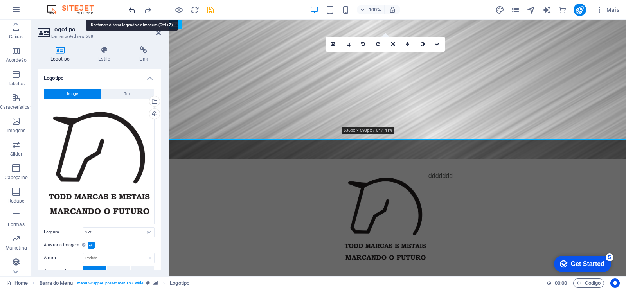
click at [129, 9] on icon "undo" at bounding box center [132, 9] width 9 height 9
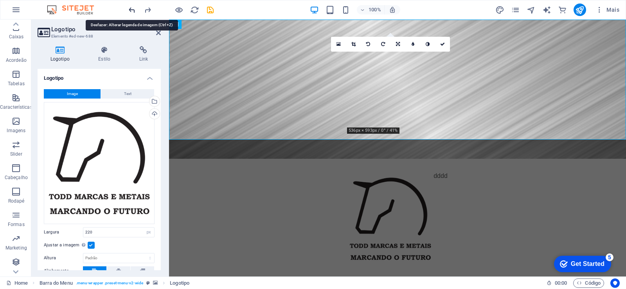
click at [129, 9] on icon "undo" at bounding box center [132, 9] width 9 height 9
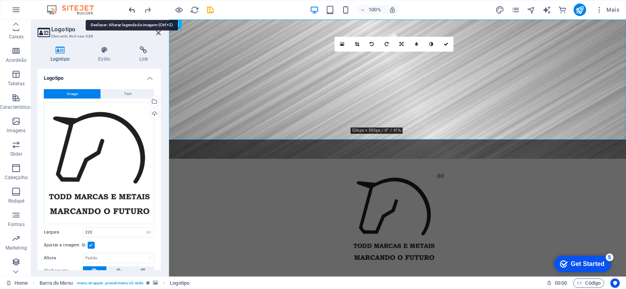
click at [129, 9] on icon "undo" at bounding box center [132, 9] width 9 height 9
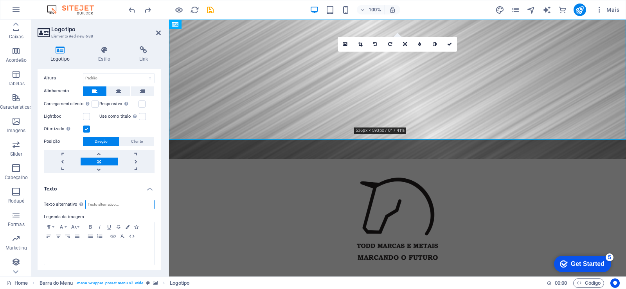
click at [94, 203] on input "Texto alternativo O texto alternativo é usado por dispositivos que não podem ex…" at bounding box center [119, 204] width 69 height 9
click at [108, 200] on input "Texto alternativo O texto alternativo é usado por dispositivos que não podem ex…" at bounding box center [119, 204] width 69 height 9
paste input "ENVIAMOS PARA TODO BRASIL Atendimento Seg a Sex - 8:00 às 17:00"
click at [148, 201] on input "ENVIAMOS PARA TODO BRASIL Atendimento Seg a Sex - 8:00 às 17:00" at bounding box center [119, 204] width 69 height 9
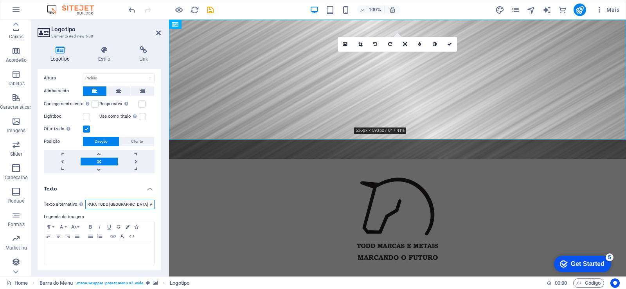
scroll to position [0, 0]
drag, startPoint x: 149, startPoint y: 203, endPoint x: 50, endPoint y: 201, distance: 98.6
click at [52, 203] on div "Texto alternativo O texto alternativo é usado por dispositivos que não podem ex…" at bounding box center [99, 204] width 111 height 9
type input "0"
drag, startPoint x: 119, startPoint y: 203, endPoint x: 16, endPoint y: 203, distance: 102.9
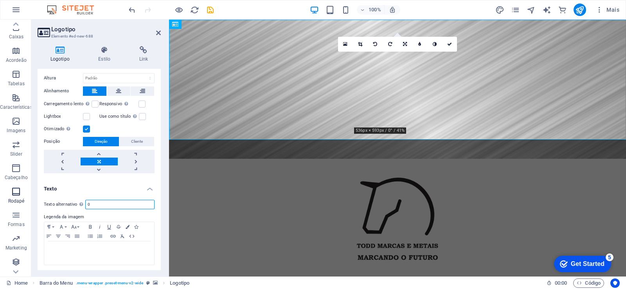
click at [16, 203] on section "Favoritos Elementos Colunas Conteúdo Caixas Acordeão Tabelas Características Im…" at bounding box center [313, 148] width 626 height 257
click at [90, 252] on div at bounding box center [99, 252] width 110 height 23
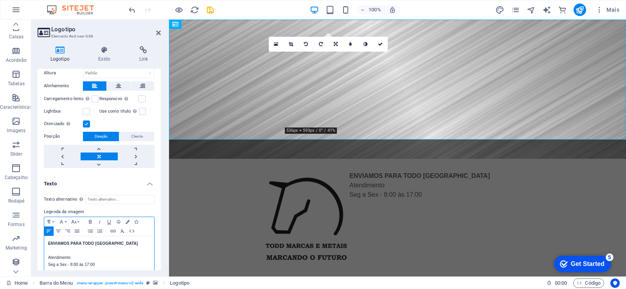
scroll to position [185, 0]
click at [72, 254] on p "Atendimento" at bounding box center [99, 257] width 102 height 7
click at [73, 254] on p "Atendimento" at bounding box center [99, 257] width 102 height 7
click at [48, 248] on div "ENVIAMOS PARA TODO BRASIL Atendimento Seg a Sex - 8:00 às 17:00" at bounding box center [99, 254] width 110 height 36
click at [50, 261] on p "Seg a Sex - 8:00 às 17:00" at bounding box center [99, 264] width 102 height 7
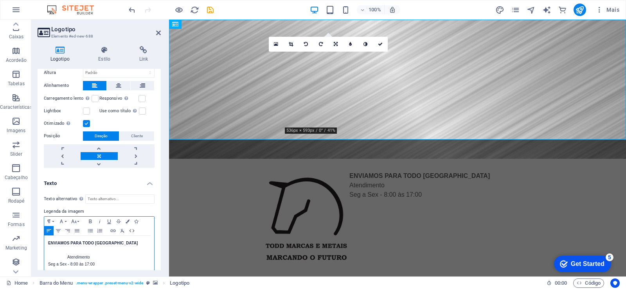
click at [49, 261] on p "Seg a Sex - 8:00 às 17:00" at bounding box center [99, 264] width 102 height 7
click at [129, 254] on p "Atendimento" at bounding box center [99, 257] width 102 height 7
click at [79, 229] on icon "button" at bounding box center [77, 230] width 5 height 3
click at [88, 230] on icon "button" at bounding box center [90, 231] width 9 height 6
click at [63, 230] on icon "button" at bounding box center [58, 231] width 9 height 6
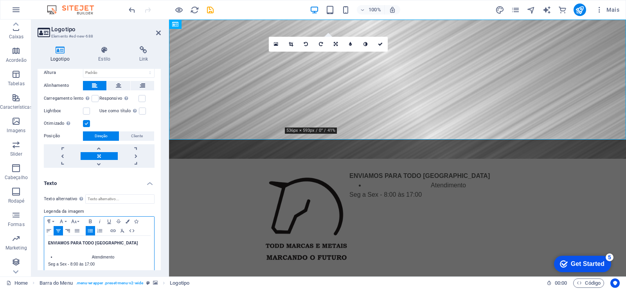
click at [67, 229] on icon "button" at bounding box center [67, 231] width 9 height 6
click at [58, 230] on icon "button" at bounding box center [58, 231] width 9 height 6
click at [46, 229] on icon "button" at bounding box center [48, 231] width 9 height 6
click at [101, 233] on button "Ordered List" at bounding box center [99, 230] width 9 height 9
click at [55, 228] on icon "button" at bounding box center [58, 231] width 9 height 6
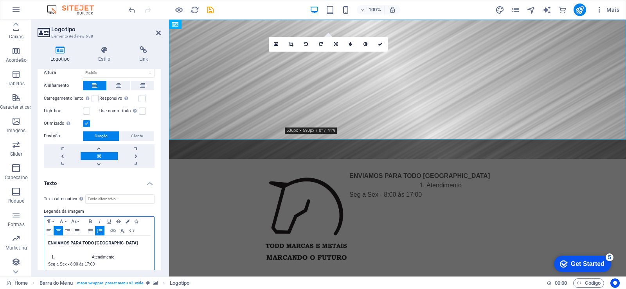
click at [79, 228] on icon "button" at bounding box center [76, 231] width 9 height 6
click at [61, 254] on li "Atendimento" at bounding box center [103, 257] width 94 height 7
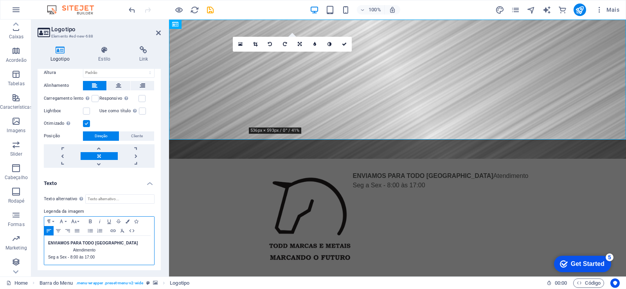
drag, startPoint x: 49, startPoint y: 242, endPoint x: 118, endPoint y: 260, distance: 71.3
click at [118, 260] on div "ENVIAMOS PARA TODO BRASIL Atendimento Seg a Sex - 8:00 às 17:00" at bounding box center [99, 250] width 110 height 29
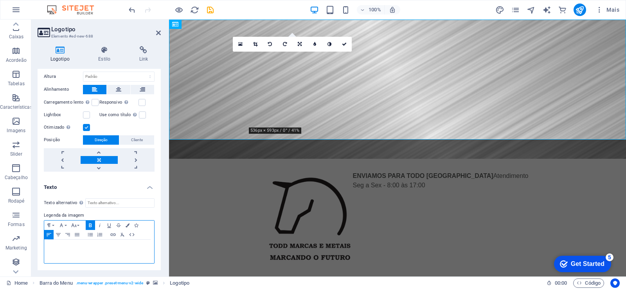
scroll to position [180, 0]
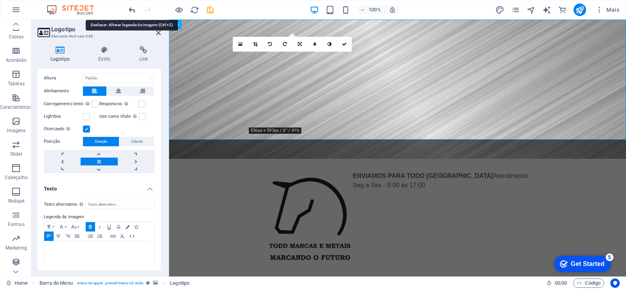
click at [131, 7] on icon "undo" at bounding box center [132, 9] width 9 height 9
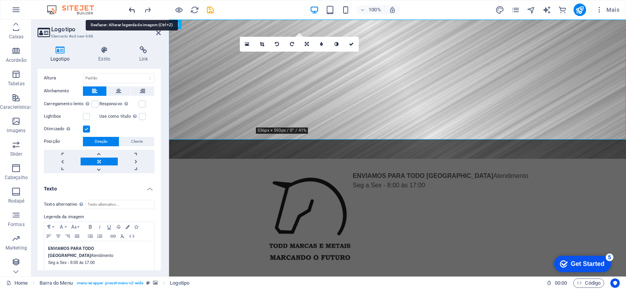
click at [131, 7] on icon "undo" at bounding box center [132, 9] width 9 height 9
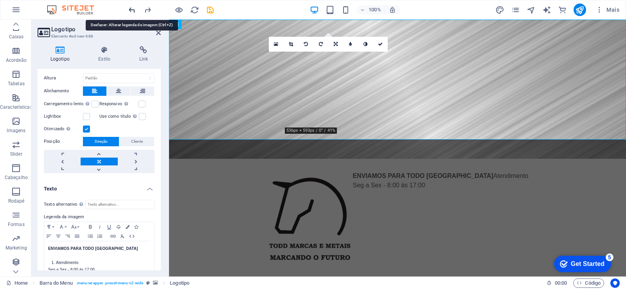
click at [131, 7] on icon "undo" at bounding box center [132, 9] width 9 height 9
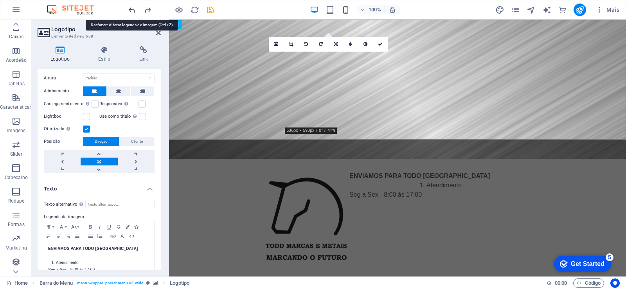
click at [131, 7] on icon "undo" at bounding box center [132, 9] width 9 height 9
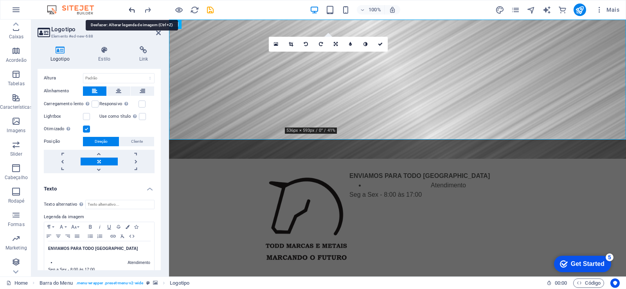
click at [131, 7] on icon "undo" at bounding box center [132, 9] width 9 height 9
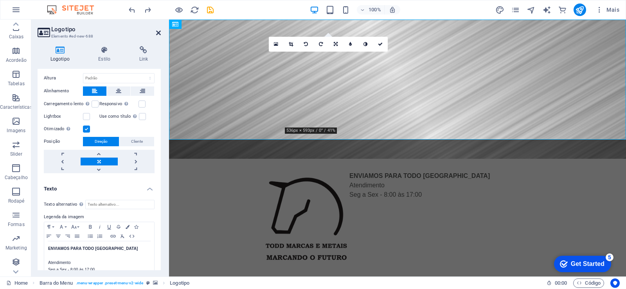
drag, startPoint x: 159, startPoint y: 33, endPoint x: 233, endPoint y: 111, distance: 107.1
click at [159, 33] on icon at bounding box center [158, 33] width 5 height 6
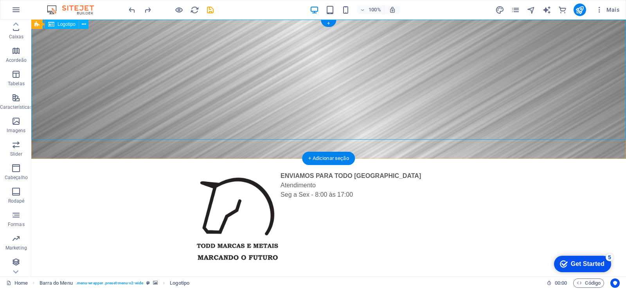
click at [313, 159] on div "ENVIAMOS PARA TODO BRASIL Atendimento Seg a Sex - 8:00 às 17:00" at bounding box center [328, 219] width 595 height 120
click at [316, 159] on div "ENVIAMOS PARA TODO BRASIL Atendimento Seg a Sex - 8:00 às 17:00" at bounding box center [328, 219] width 595 height 120
select select "px"
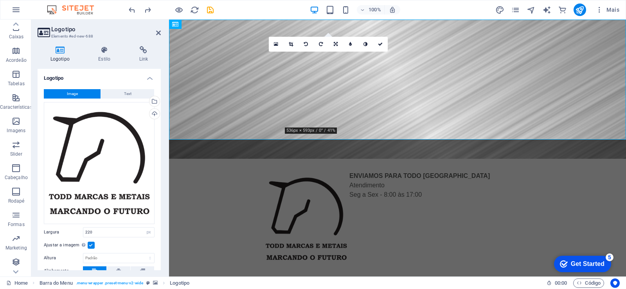
scroll to position [185, 0]
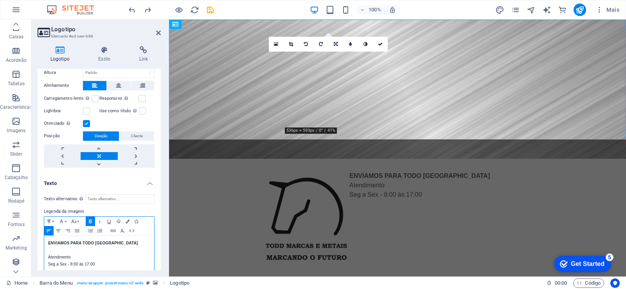
drag, startPoint x: 48, startPoint y: 242, endPoint x: 107, endPoint y: 254, distance: 60.8
click at [107, 254] on div "ENVIAMOS PARA TODO BRASIL Atendimento Seg a Sex - 8:00 às 17:00" at bounding box center [99, 254] width 110 height 36
drag, startPoint x: 59, startPoint y: 247, endPoint x: 57, endPoint y: 252, distance: 5.3
click at [59, 254] on p "Atendimento" at bounding box center [99, 257] width 102 height 7
drag, startPoint x: 48, startPoint y: 241, endPoint x: 49, endPoint y: 248, distance: 7.9
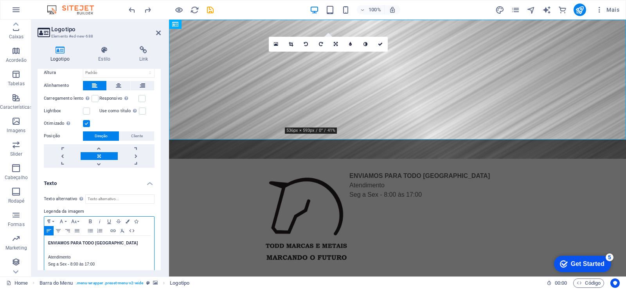
click at [48, 241] on div "ENVIAMOS PARA TODO BRASIL Atendimento Seg a Sex - 8:00 às 17:00" at bounding box center [99, 254] width 110 height 36
click at [67, 256] on p "Atendimento" at bounding box center [99, 257] width 102 height 7
click at [56, 262] on p "Seg a Sex - 8:00 às 17:00" at bounding box center [99, 264] width 102 height 7
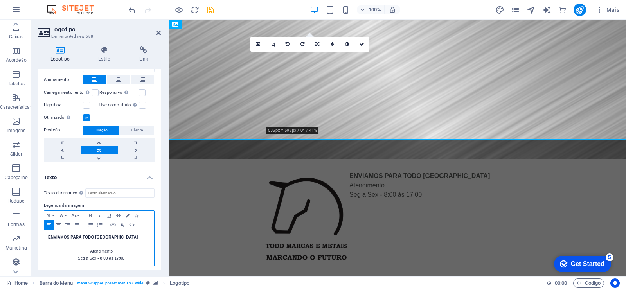
scroll to position [192, 0]
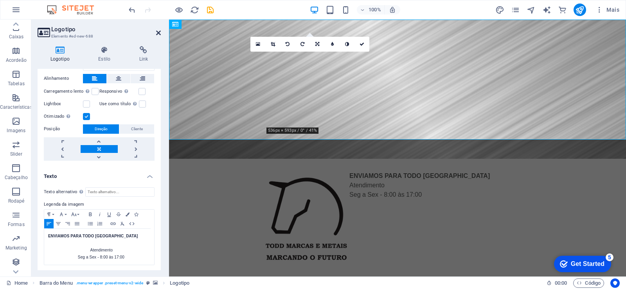
click at [159, 32] on icon at bounding box center [158, 33] width 5 height 6
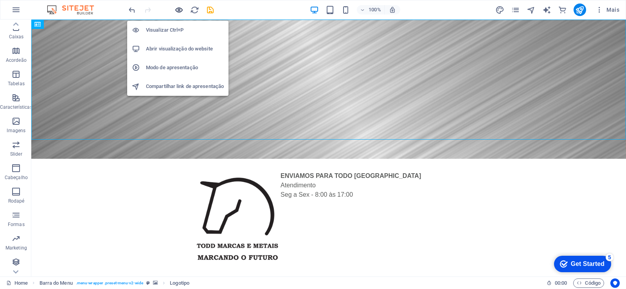
click at [175, 13] on icon "button" at bounding box center [178, 9] width 9 height 9
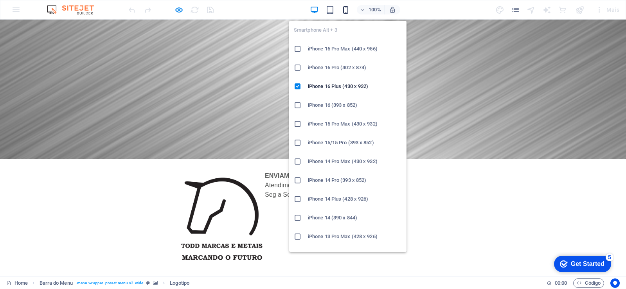
click at [345, 12] on icon "button" at bounding box center [345, 9] width 9 height 9
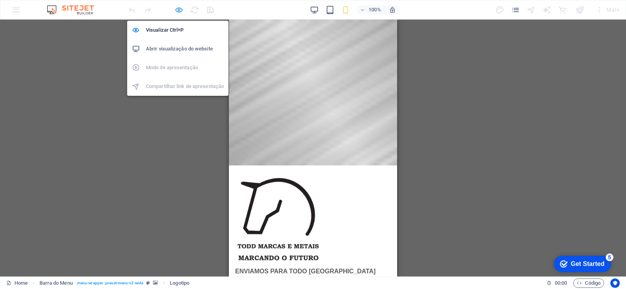
click at [177, 11] on icon "button" at bounding box center [178, 9] width 9 height 9
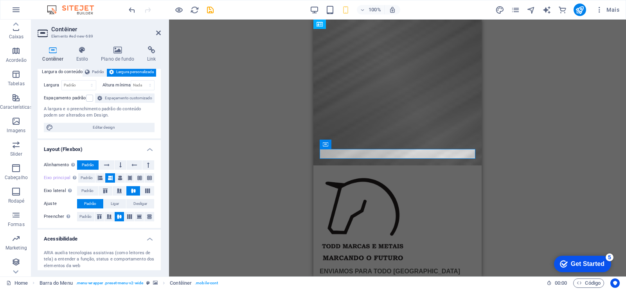
scroll to position [0, 0]
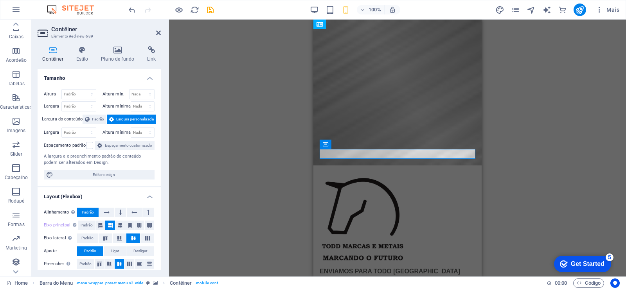
click at [155, 36] on header "Contêiner Elemento #ed-new-689" at bounding box center [99, 30] width 123 height 20
click at [158, 31] on icon at bounding box center [158, 33] width 5 height 6
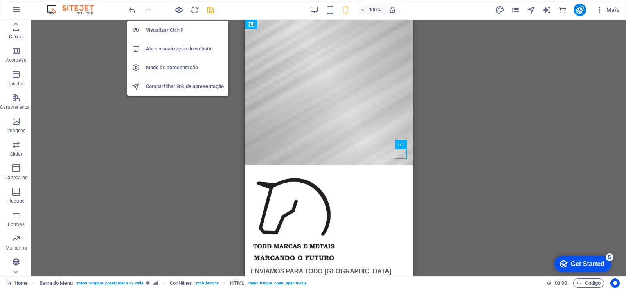
click at [178, 12] on icon "button" at bounding box center [178, 9] width 9 height 9
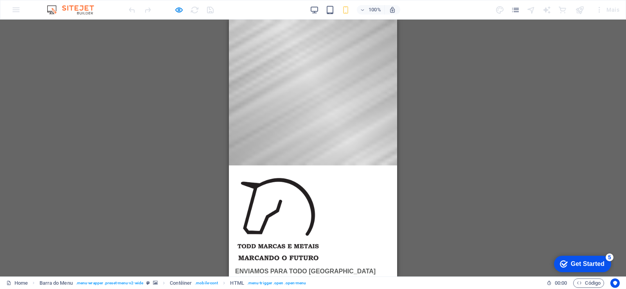
click at [384, 162] on div at bounding box center [313, 93] width 168 height 146
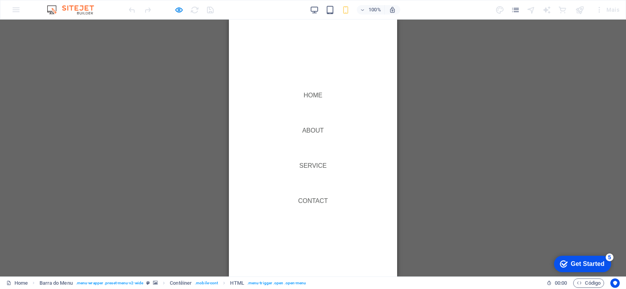
click at [318, 160] on link "Service" at bounding box center [313, 165] width 40 height 19
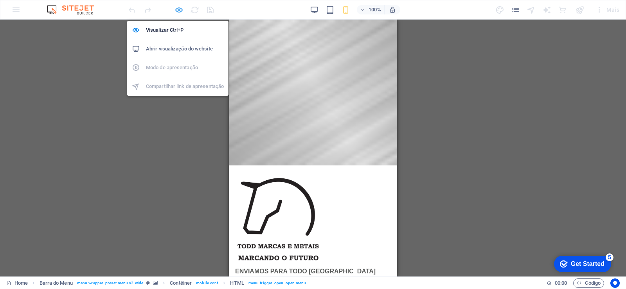
drag, startPoint x: 178, startPoint y: 7, endPoint x: 16, endPoint y: 11, distance: 162.4
click at [178, 7] on icon "button" at bounding box center [178, 9] width 9 height 9
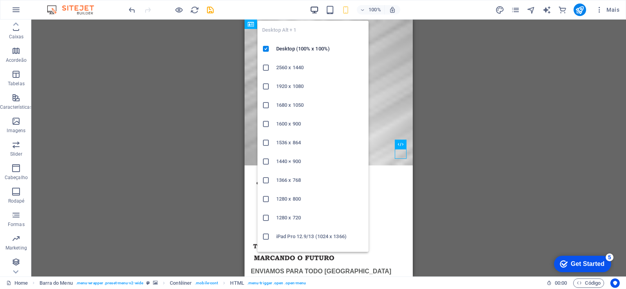
click at [316, 9] on icon "button" at bounding box center [314, 9] width 9 height 9
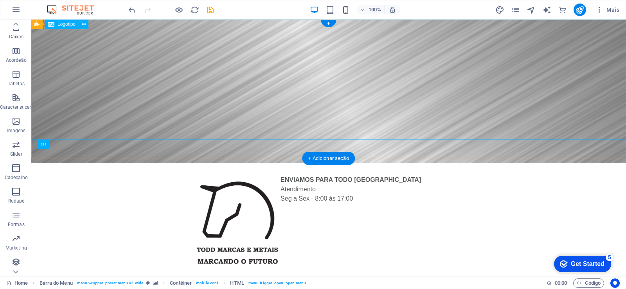
click at [333, 163] on div "ENVIAMOS PARA TODO BRASIL Atendimento Seg a Sex - 8:00 às 17:00" at bounding box center [328, 223] width 595 height 120
select select "px"
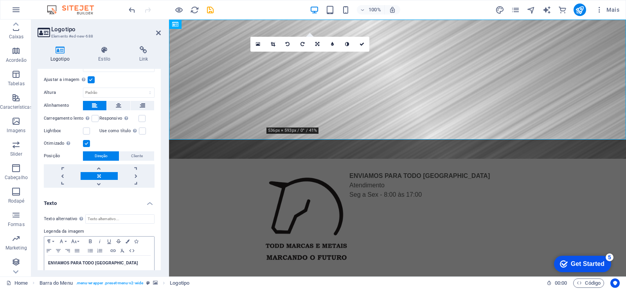
scroll to position [192, 0]
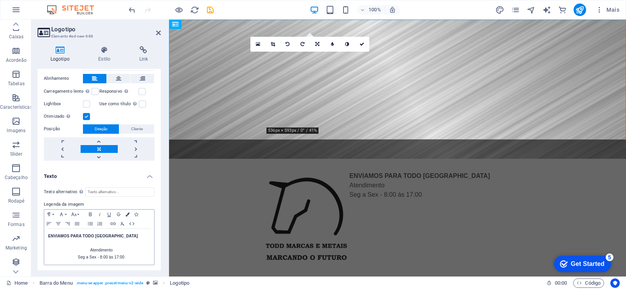
click at [129, 214] on icon "button" at bounding box center [128, 214] width 4 height 4
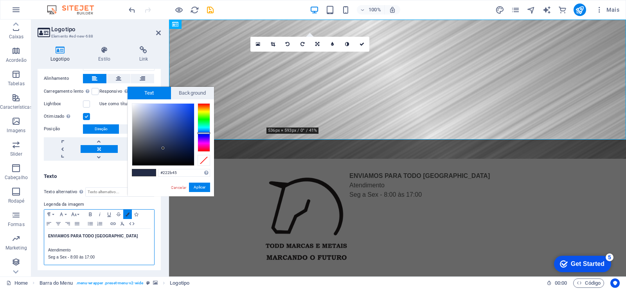
click at [129, 214] on icon "button" at bounding box center [128, 214] width 4 height 4
click at [187, 88] on span "Background" at bounding box center [192, 93] width 43 height 13
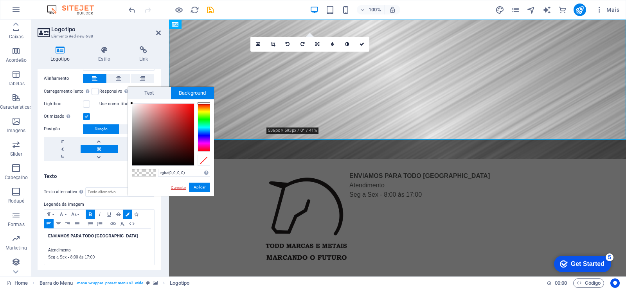
click at [172, 189] on link "Cancelar" at bounding box center [178, 188] width 17 height 6
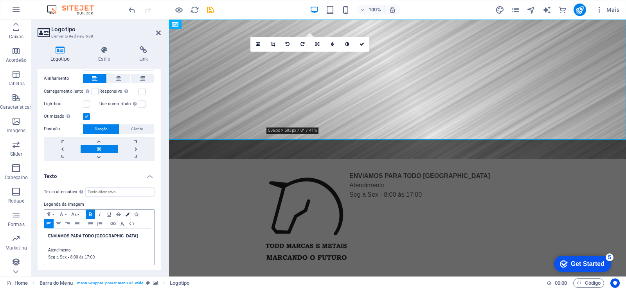
click at [128, 212] on icon "button" at bounding box center [128, 214] width 4 height 4
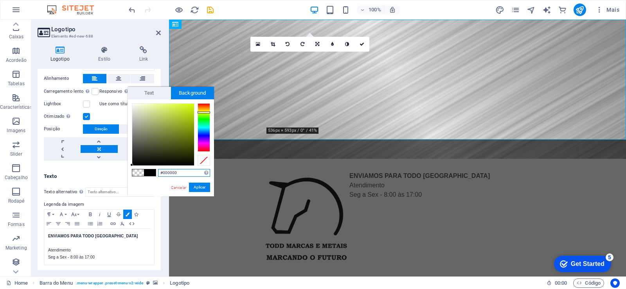
click at [202, 112] on div at bounding box center [204, 127] width 13 height 49
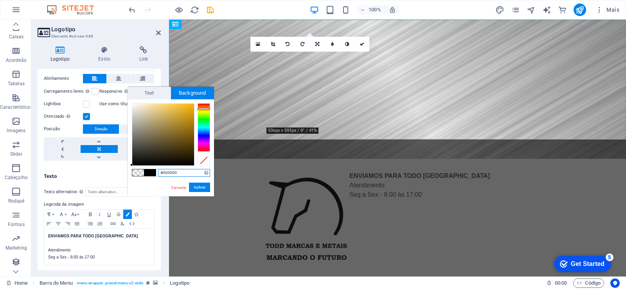
click at [202, 109] on div at bounding box center [204, 127] width 13 height 49
click at [202, 107] on div at bounding box center [204, 127] width 13 height 49
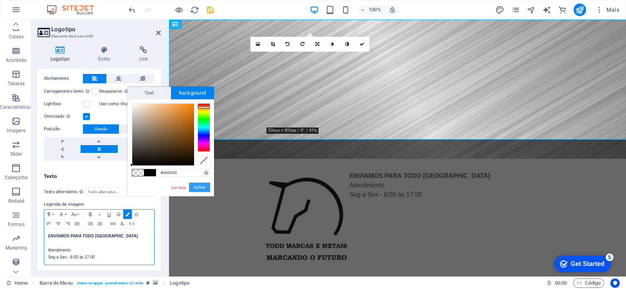
click at [198, 187] on button "Aplicar" at bounding box center [199, 187] width 21 height 9
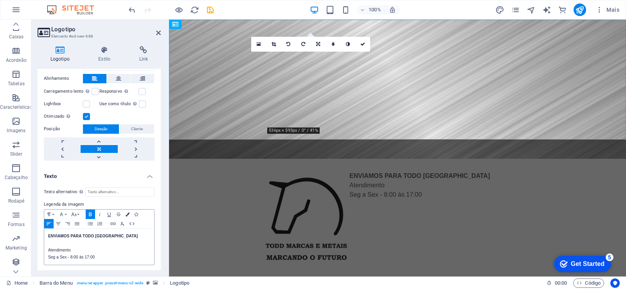
click at [126, 214] on icon "button" at bounding box center [128, 214] width 4 height 4
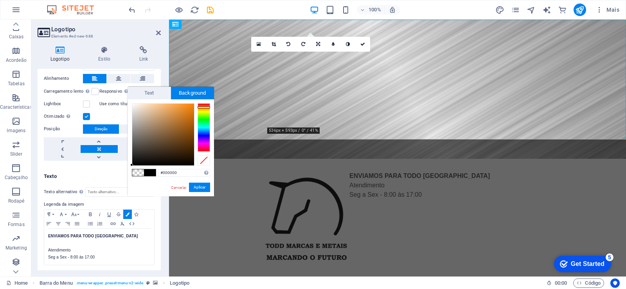
click at [149, 175] on span at bounding box center [150, 172] width 12 height 7
click at [140, 172] on span at bounding box center [138, 172] width 12 height 7
type input "rgba(0, 0, 0, 0)"
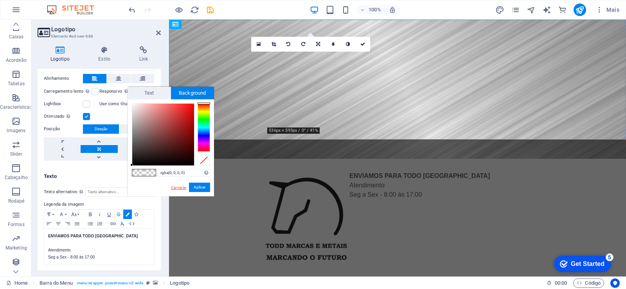
drag, startPoint x: 182, startPoint y: 190, endPoint x: 58, endPoint y: 211, distance: 126.2
click at [182, 190] on link "Cancelar" at bounding box center [178, 188] width 17 height 6
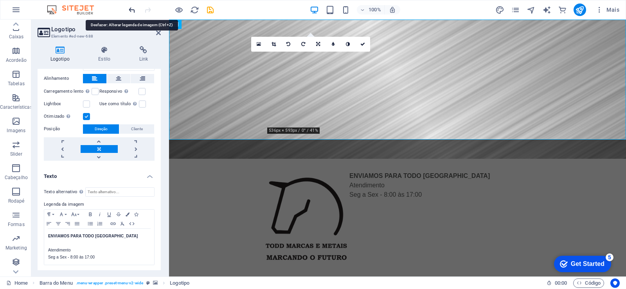
click at [128, 9] on icon "undo" at bounding box center [132, 9] width 9 height 9
drag, startPoint x: 159, startPoint y: 35, endPoint x: 188, endPoint y: 160, distance: 129.0
click at [159, 35] on icon at bounding box center [158, 33] width 5 height 6
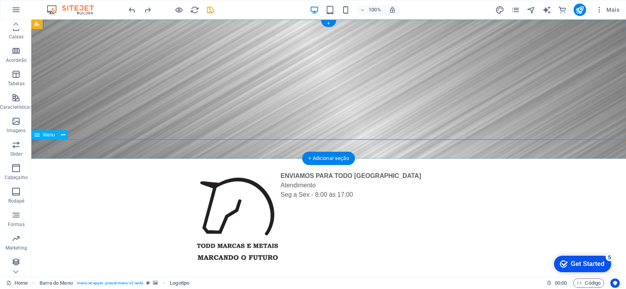
click at [162, 279] on nav "Home About Service Contact" at bounding box center [328, 288] width 595 height 19
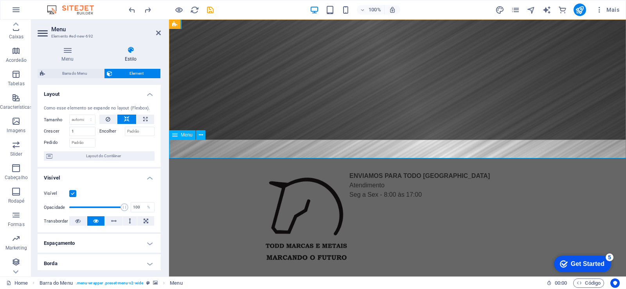
click at [266, 279] on nav "Home About Service Contact" at bounding box center [397, 288] width 457 height 19
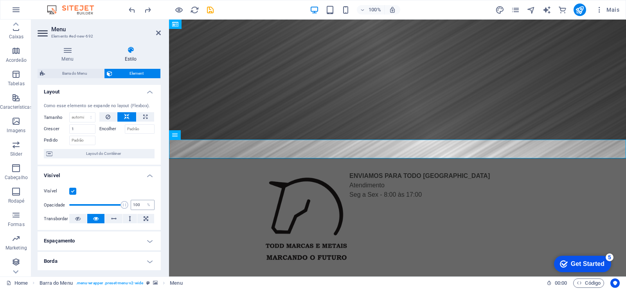
scroll to position [0, 0]
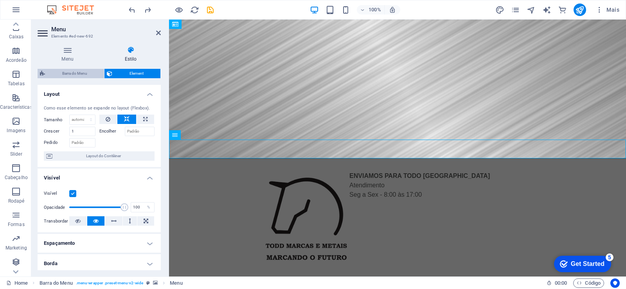
click at [69, 75] on span "Barra do Menu" at bounding box center [74, 73] width 54 height 9
select select "rem"
select select "sticky_menu"
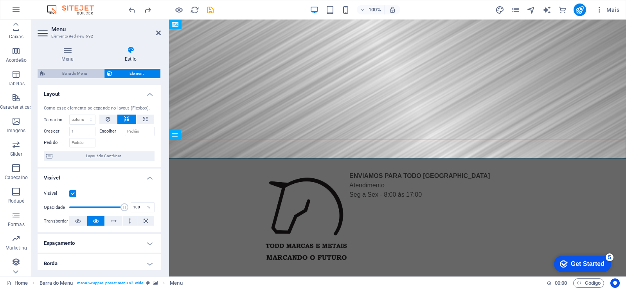
select select "px"
select select "preset-menu-v2-wide"
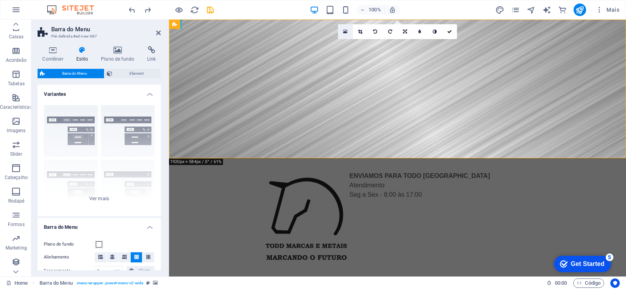
click at [345, 31] on icon at bounding box center [345, 31] width 4 height 5
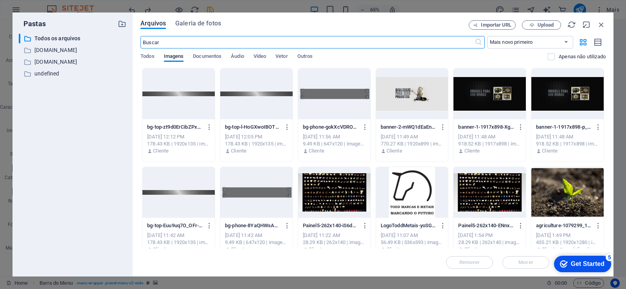
click at [334, 101] on div at bounding box center [334, 93] width 72 height 51
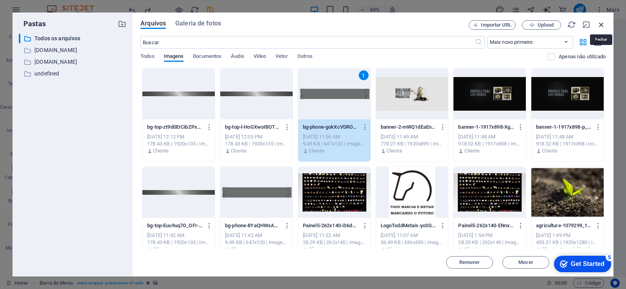
click at [602, 25] on icon "button" at bounding box center [601, 24] width 9 height 9
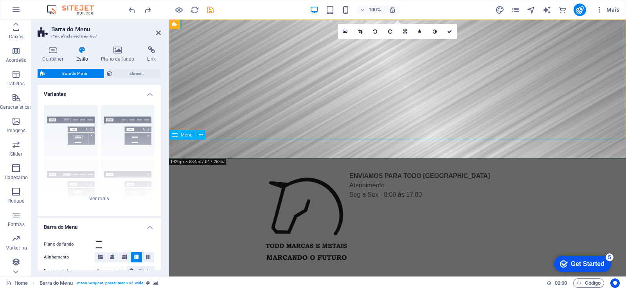
click at [355, 279] on nav "Home About Service Contact" at bounding box center [397, 288] width 457 height 19
click at [368, 279] on nav "Home About Service Contact" at bounding box center [397, 288] width 457 height 19
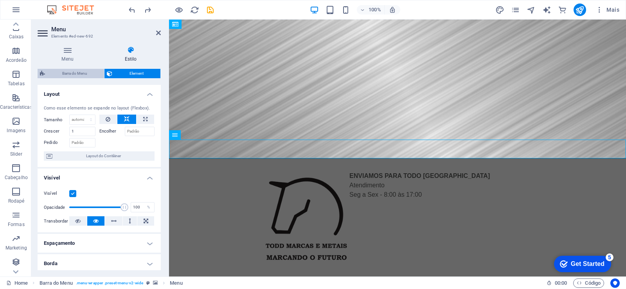
click at [74, 77] on span "Barra do Menu" at bounding box center [74, 73] width 54 height 9
select select "rem"
select select "sticky_menu"
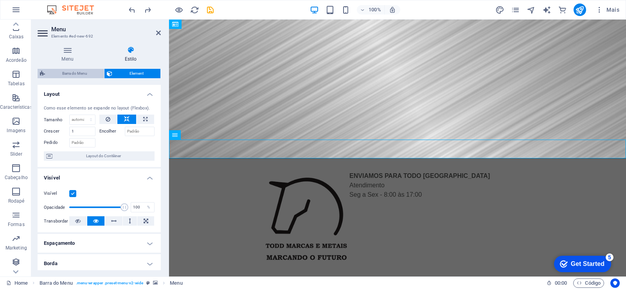
select select "px"
select select "preset-menu-v2-wide"
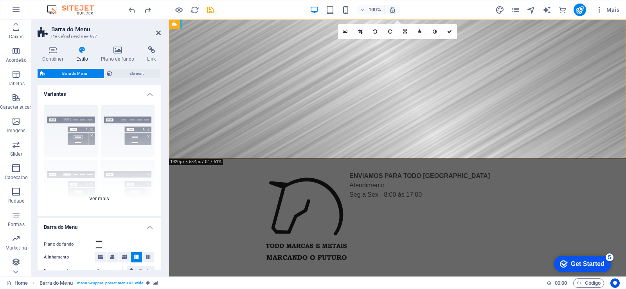
click at [102, 200] on div "Borda Centralizada Padrão Fixo Loki Trigger Largo XXL" at bounding box center [99, 157] width 123 height 117
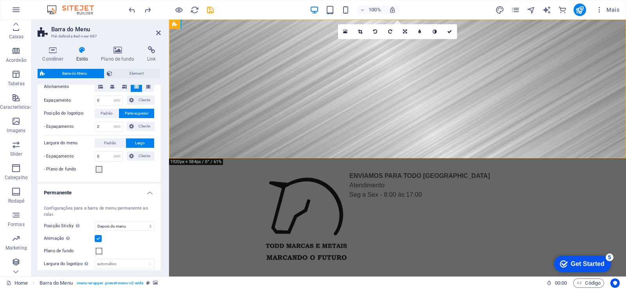
scroll to position [235, 0]
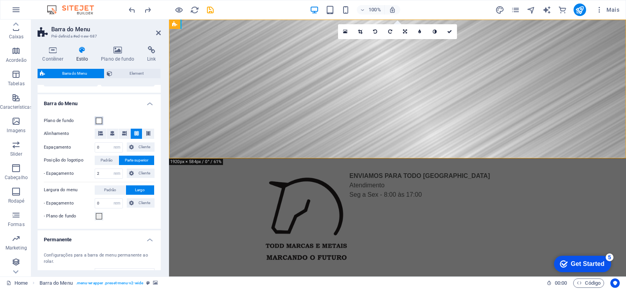
click at [100, 119] on span at bounding box center [99, 121] width 6 height 6
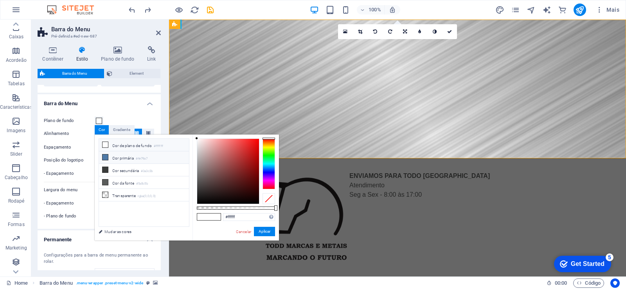
click at [115, 158] on li "Cor primária #4e79a7" at bounding box center [144, 157] width 90 height 13
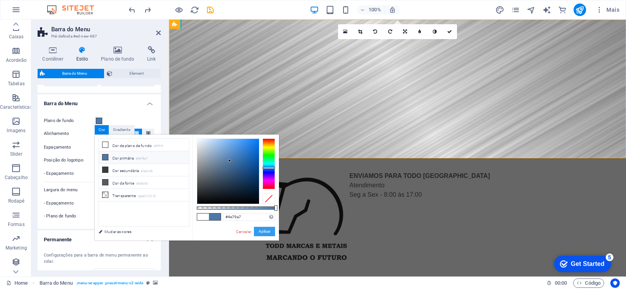
click at [265, 234] on button "Aplicar" at bounding box center [264, 231] width 21 height 9
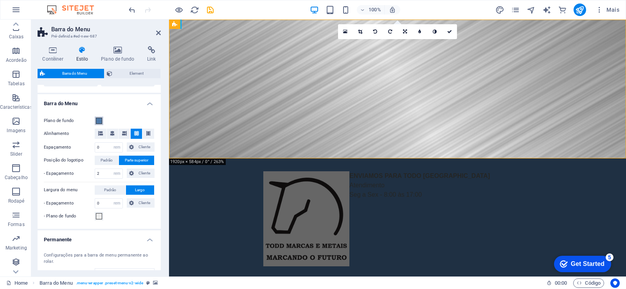
click at [97, 124] on span at bounding box center [99, 121] width 6 height 6
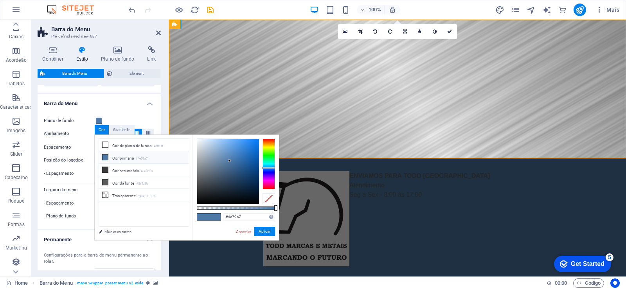
click at [114, 154] on li "Cor primária #4e79a7" at bounding box center [144, 157] width 90 height 13
type input "#a3a74e"
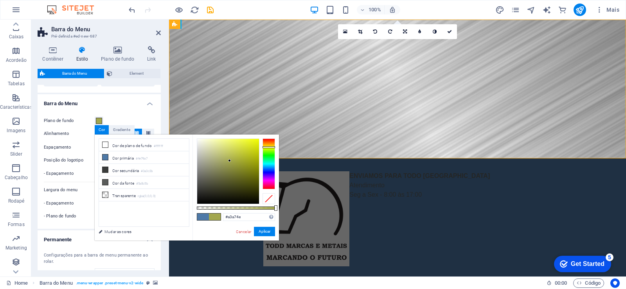
click at [271, 147] on div at bounding box center [268, 163] width 13 height 51
click at [265, 232] on button "Aplicar" at bounding box center [264, 231] width 21 height 9
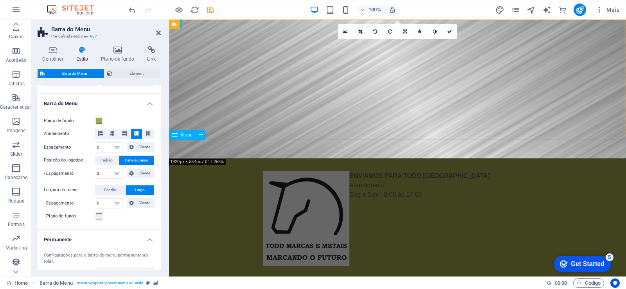
click at [240, 279] on nav "Home About Service Contact" at bounding box center [397, 288] width 457 height 19
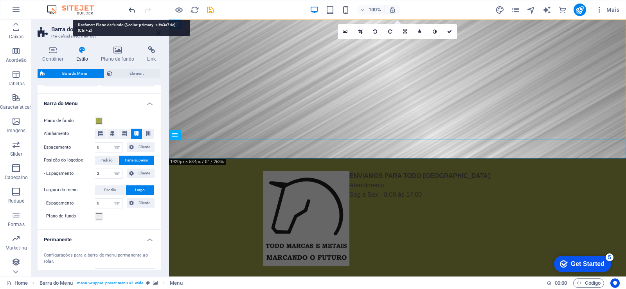
click at [128, 11] on icon "undo" at bounding box center [132, 9] width 9 height 9
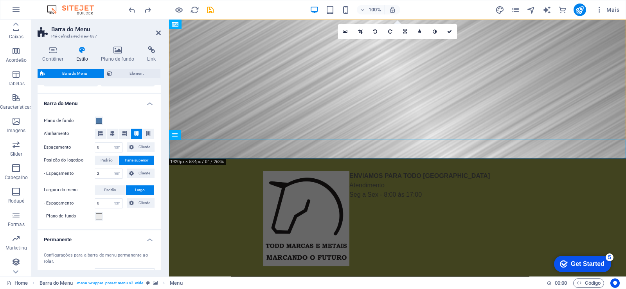
click at [138, 11] on div at bounding box center [171, 10] width 88 height 13
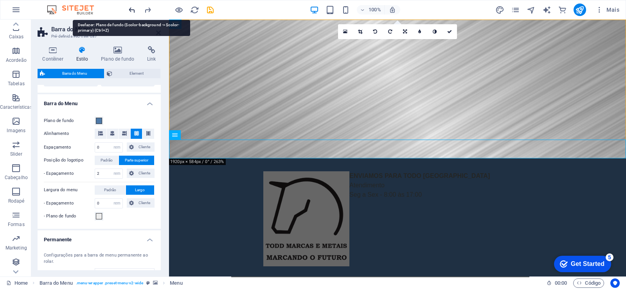
click at [133, 11] on icon "undo" at bounding box center [132, 9] width 9 height 9
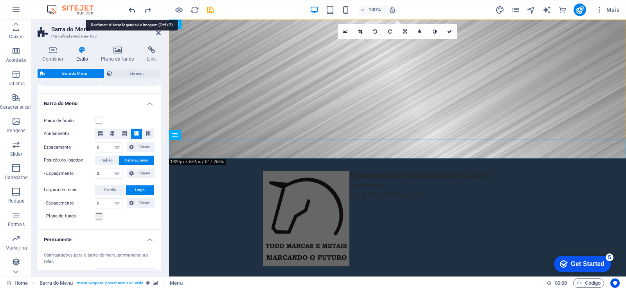
click at [133, 11] on icon "undo" at bounding box center [132, 9] width 9 height 9
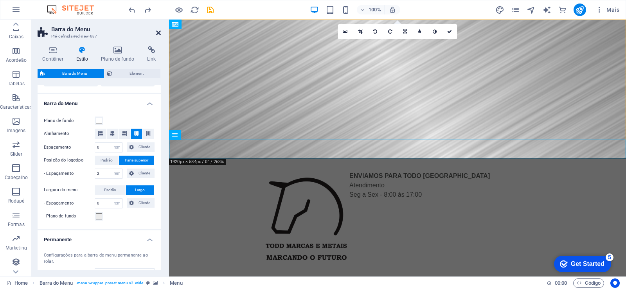
click at [159, 32] on icon at bounding box center [158, 33] width 5 height 6
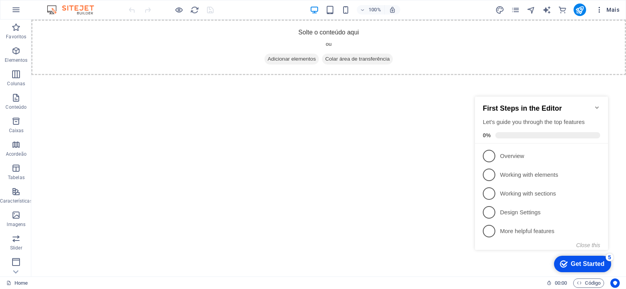
click at [611, 9] on span "Mais" at bounding box center [607, 10] width 24 height 8
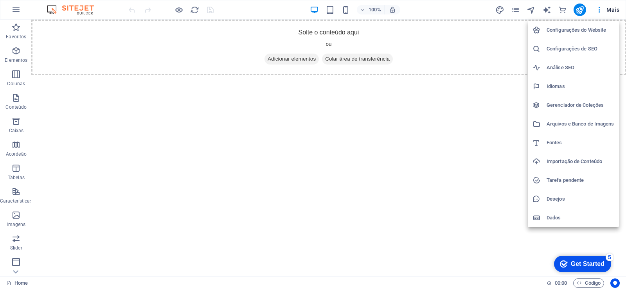
click at [584, 28] on h6 "Configurações do Website" at bounding box center [580, 29] width 68 height 9
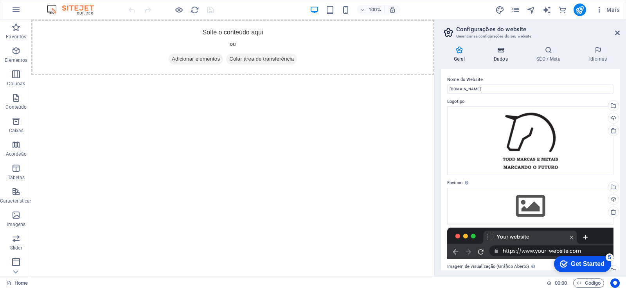
click at [501, 56] on h4 "Dados" at bounding box center [502, 54] width 43 height 16
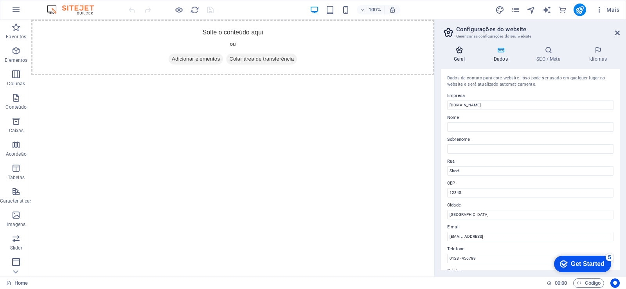
click at [457, 55] on h4 "Geral" at bounding box center [461, 54] width 40 height 16
